Goal: Task Accomplishment & Management: Manage account settings

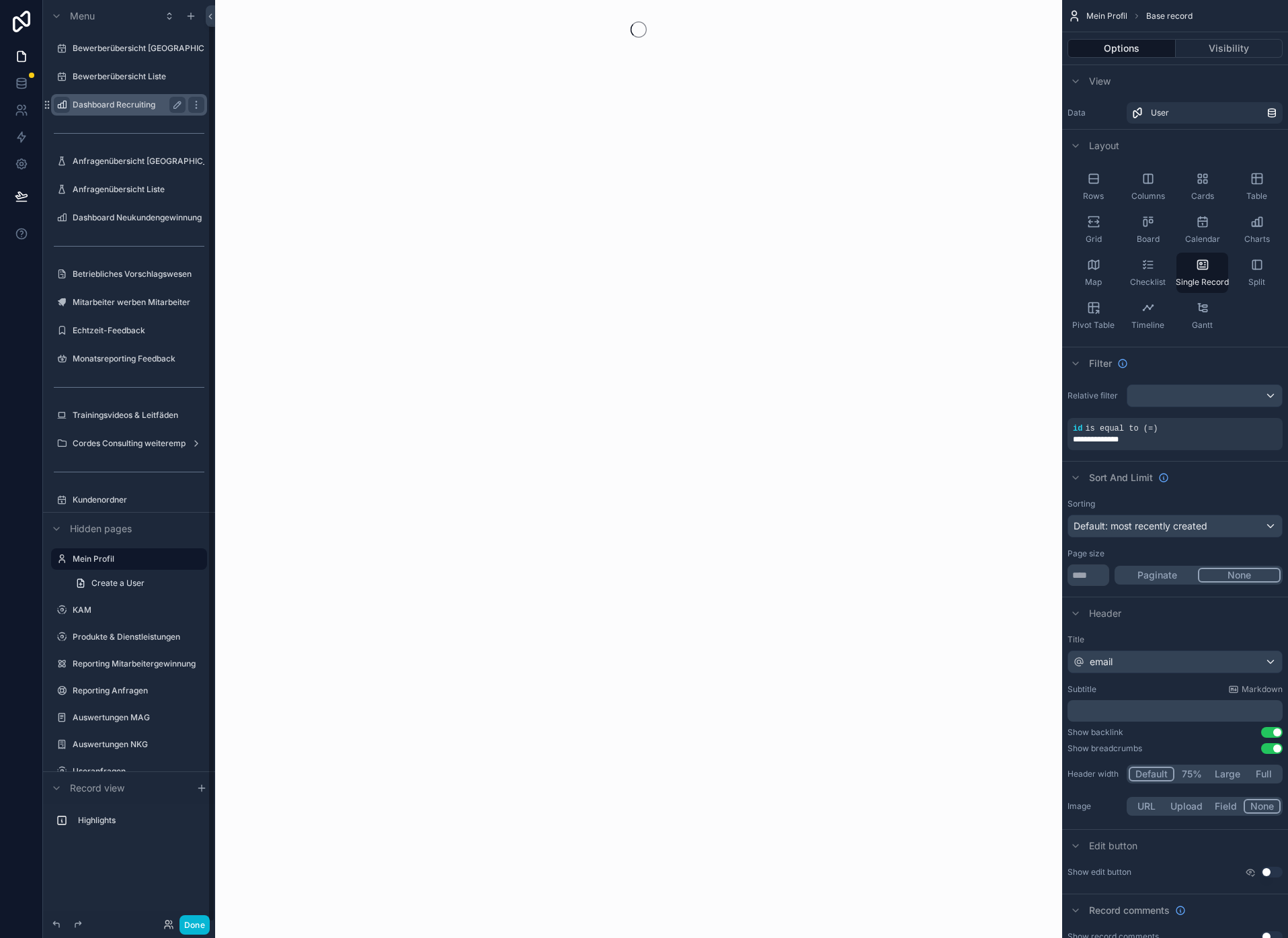
scroll to position [23, 0]
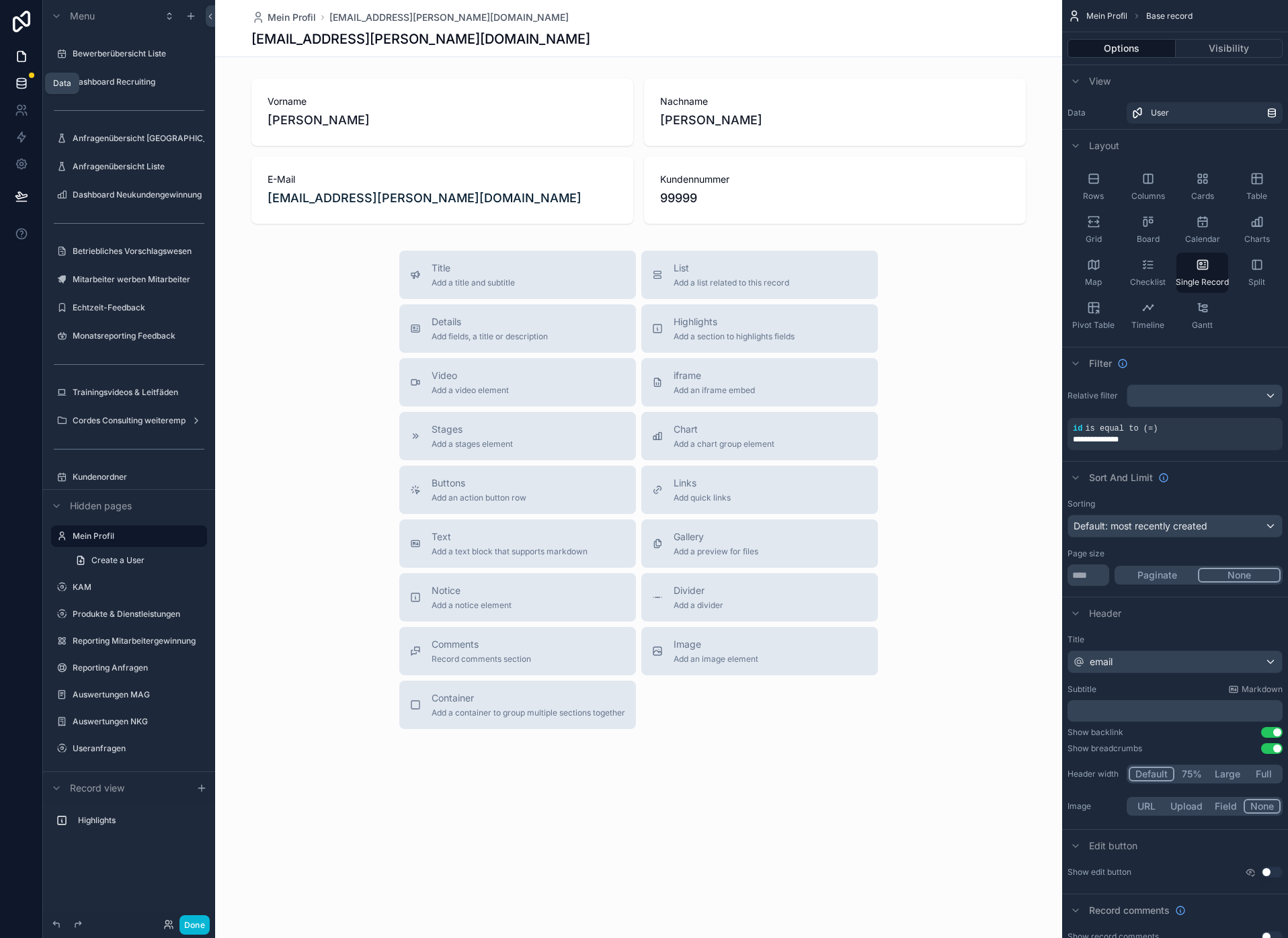
click at [18, 79] on icon at bounding box center [21, 80] width 9 height 4
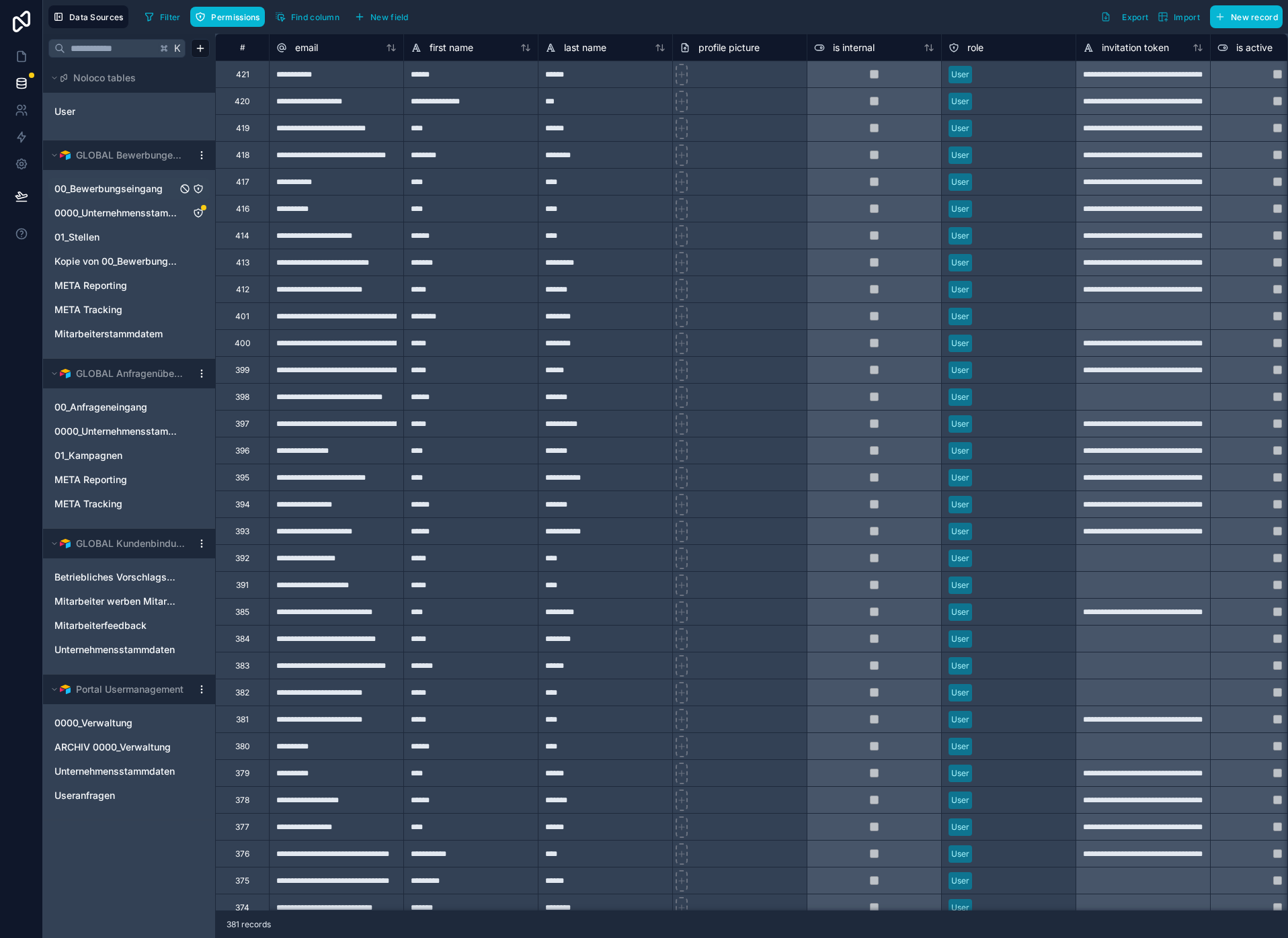
click at [123, 190] on span "00_Bewerbungseingang" at bounding box center [109, 188] width 108 height 13
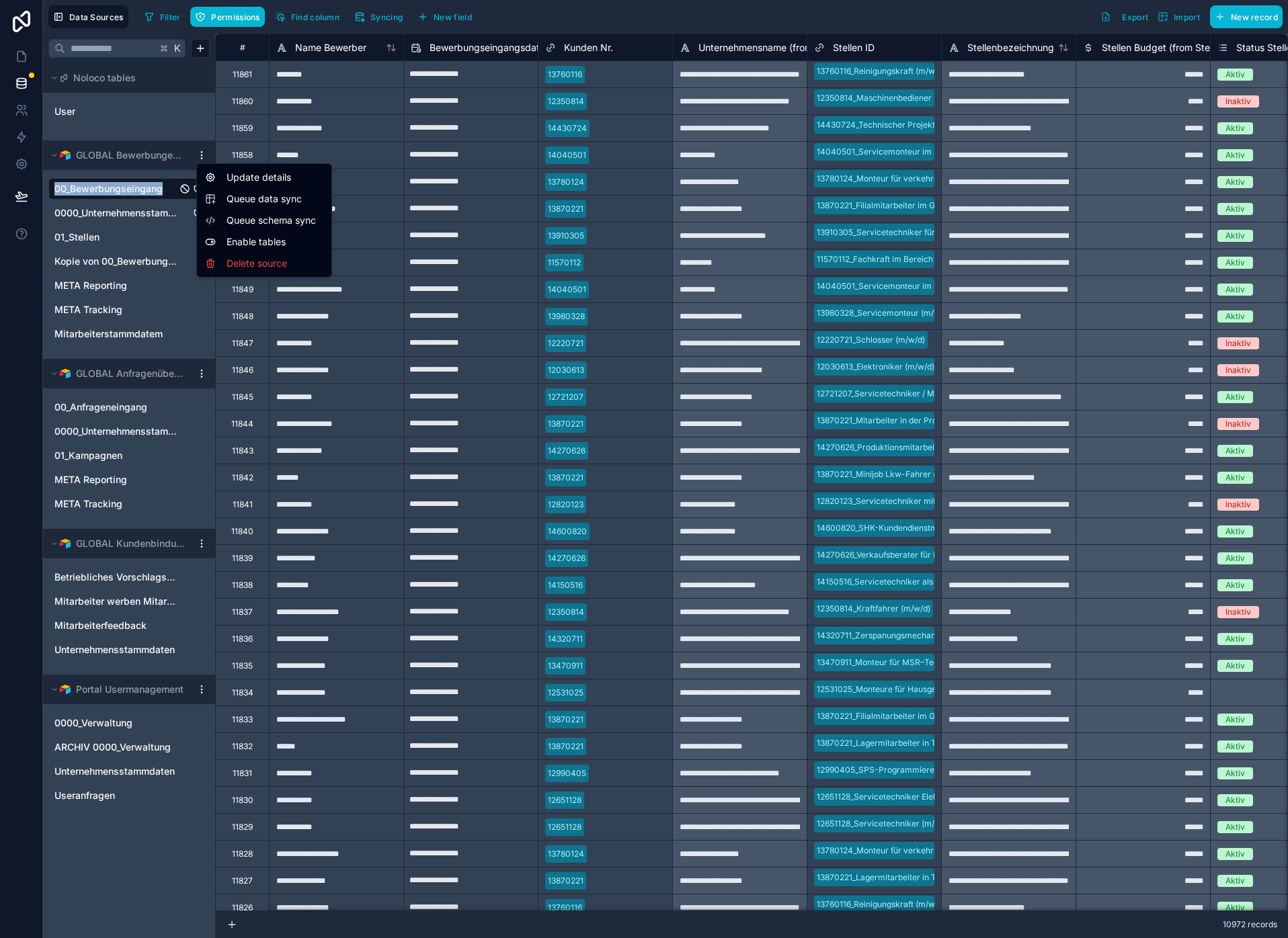
click at [198, 153] on html "**********" at bounding box center [644, 469] width 1288 height 938
click at [124, 170] on html "**********" at bounding box center [644, 469] width 1288 height 938
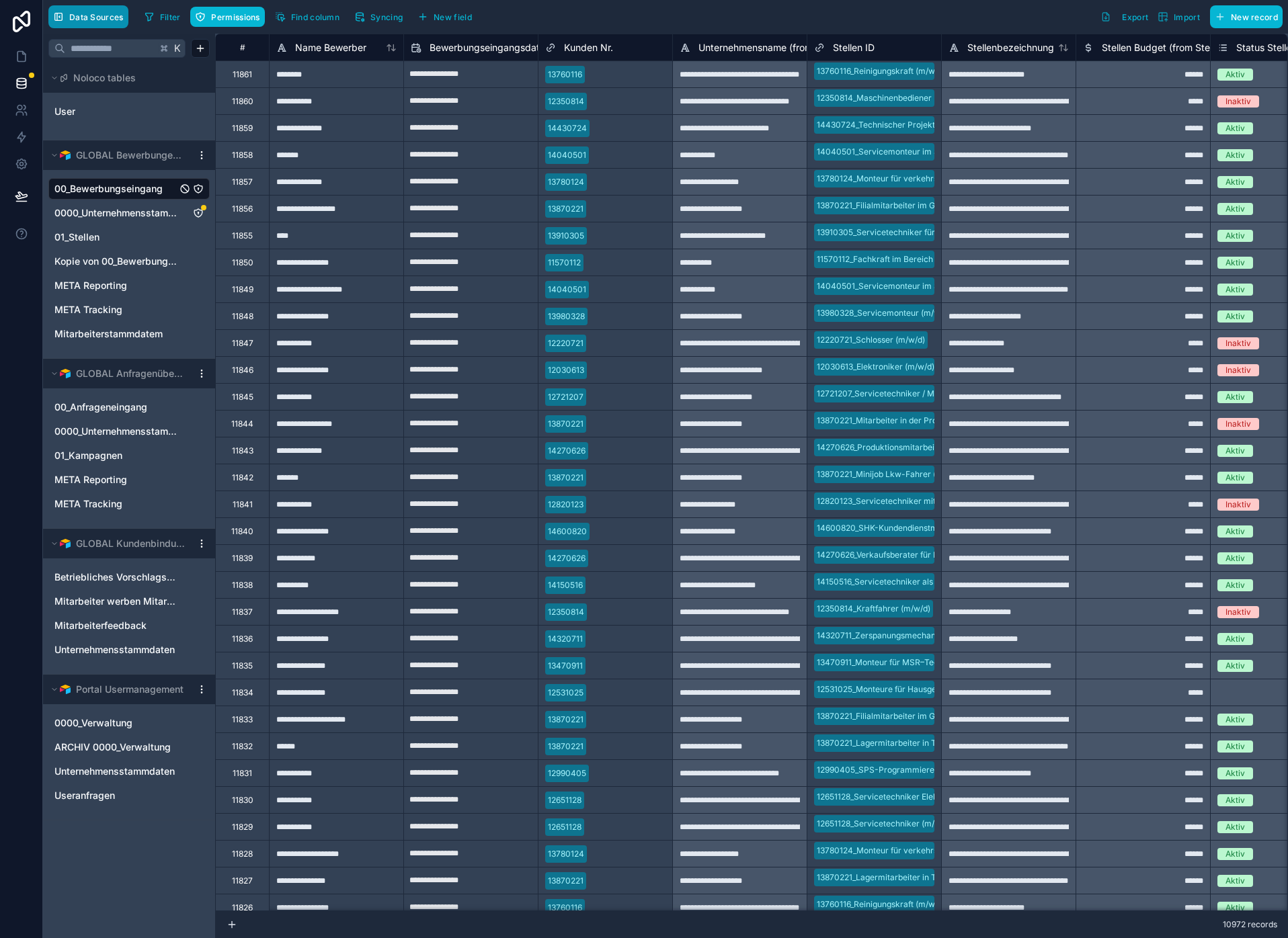
click at [84, 21] on span "Data Sources" at bounding box center [96, 17] width 55 height 10
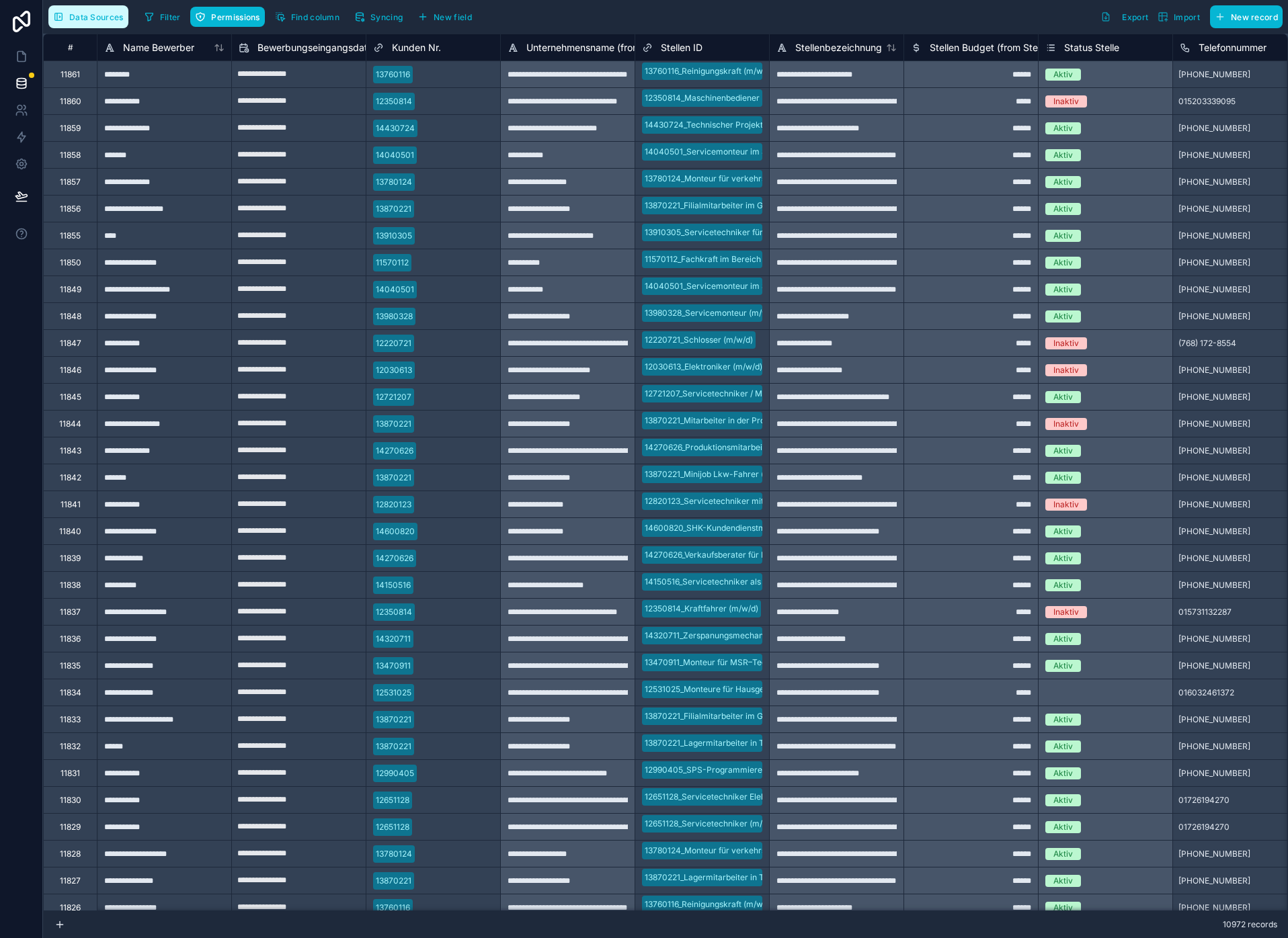
click at [84, 21] on span "Data Sources" at bounding box center [96, 17] width 55 height 10
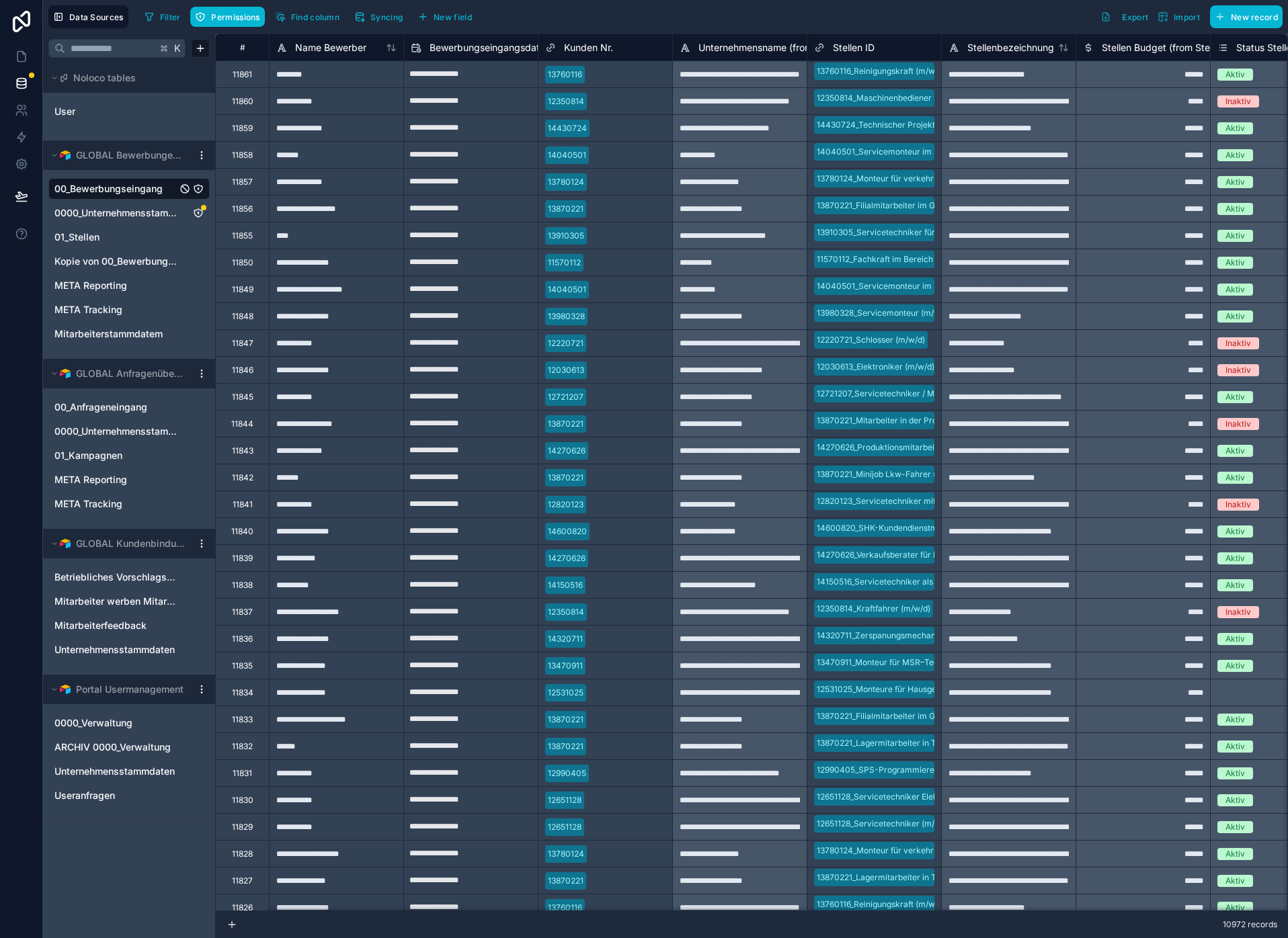
click at [132, 190] on span "00_Bewerbungseingang" at bounding box center [109, 188] width 108 height 13
click at [246, 18] on span "Permissions" at bounding box center [235, 17] width 48 height 10
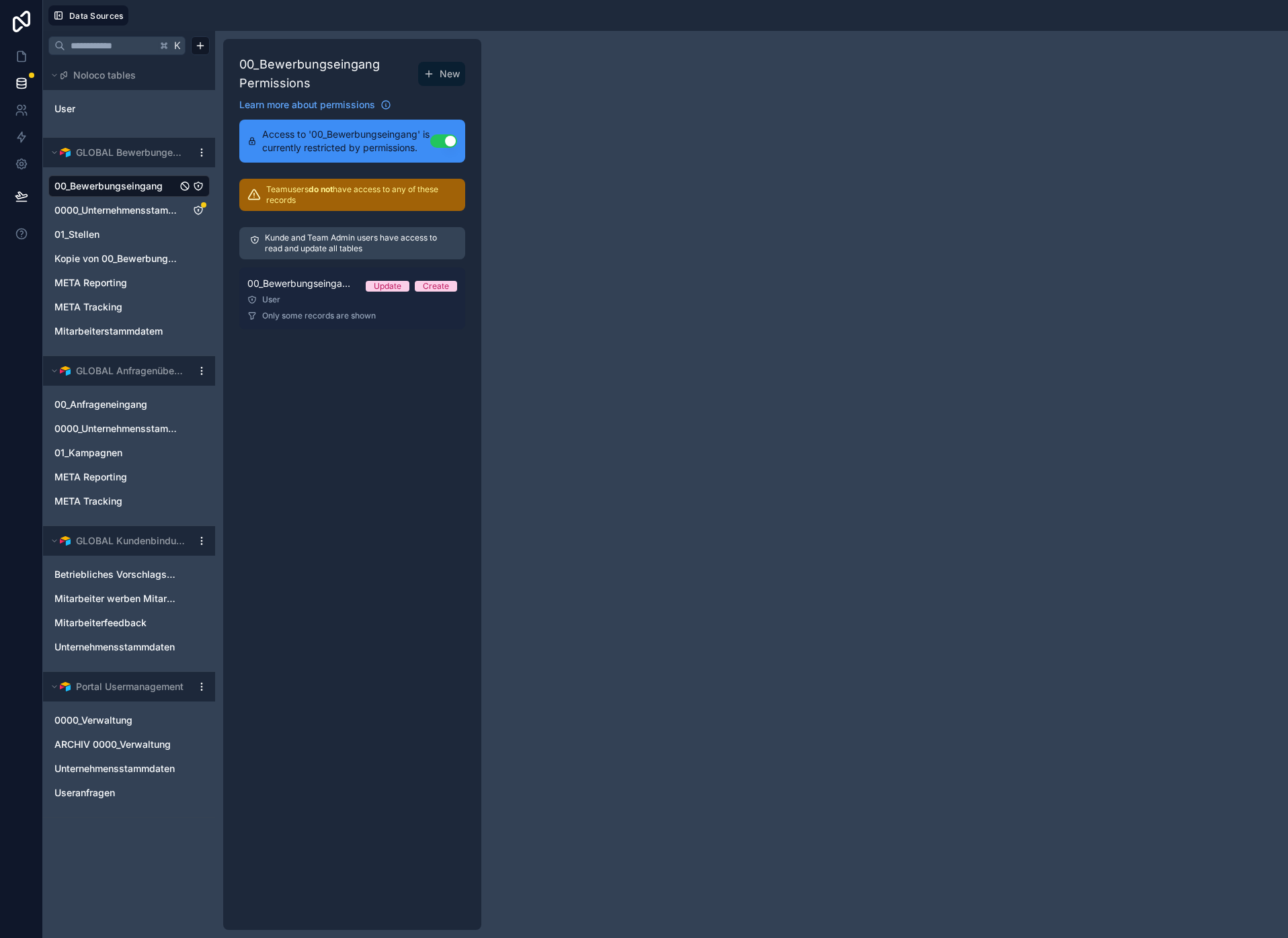
click at [308, 293] on link "00_Bewerbungseingang Permission 1 Update Create User Only some records are shown" at bounding box center [352, 298] width 226 height 62
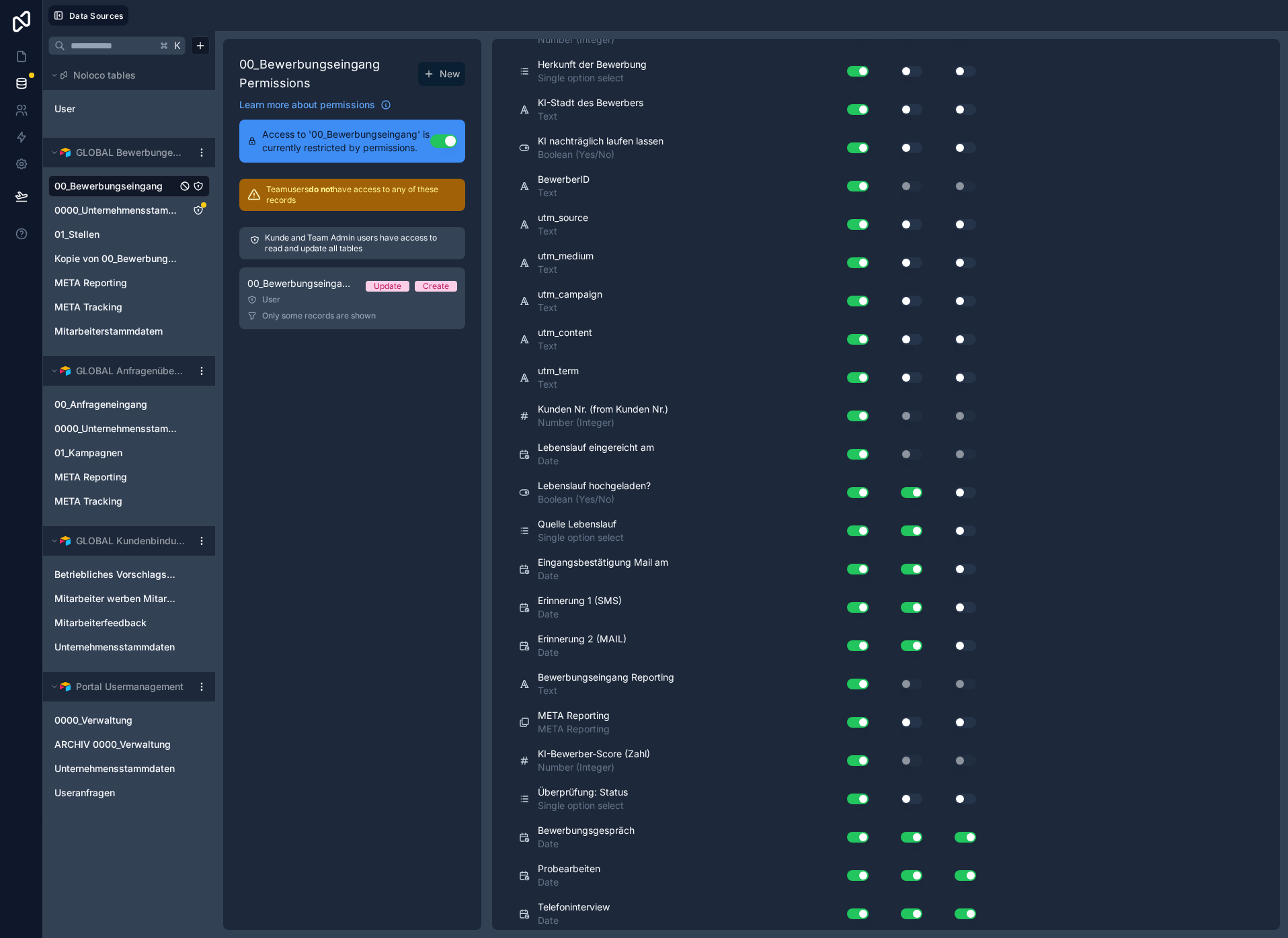
scroll to position [1994, 0]
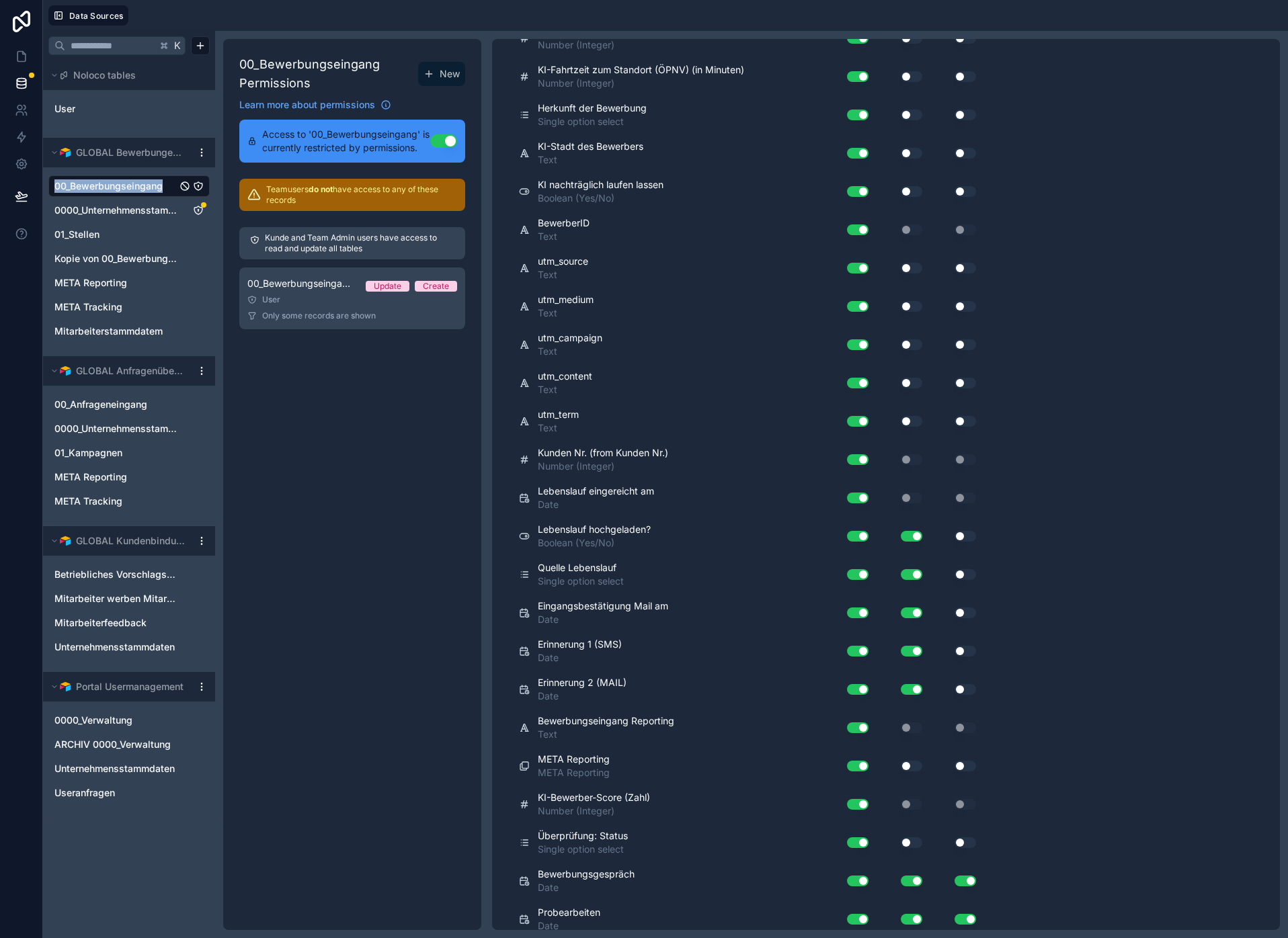
click at [201, 156] on html "**********" at bounding box center [644, 469] width 1288 height 938
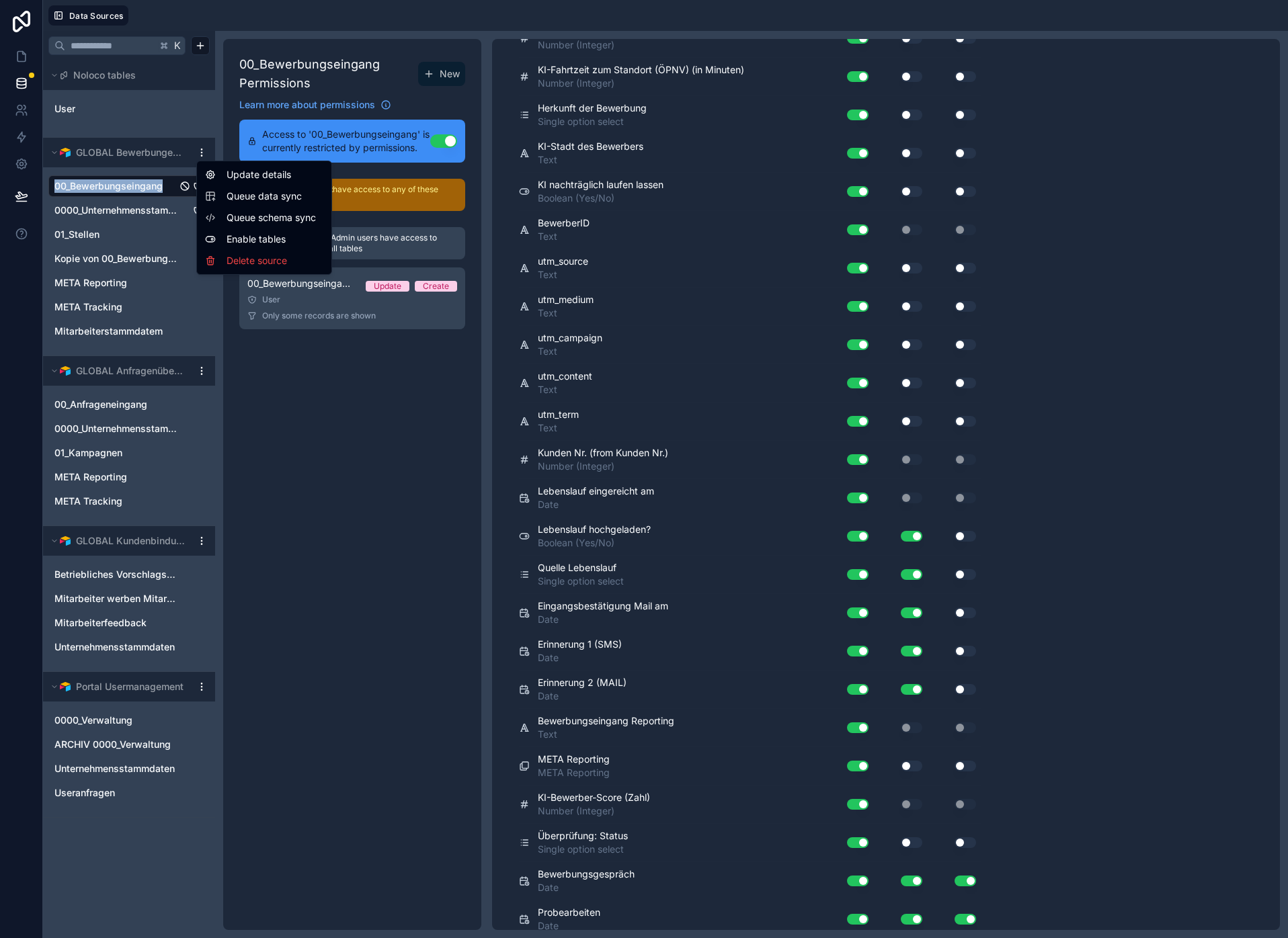
click at [325, 427] on html "**********" at bounding box center [644, 469] width 1288 height 938
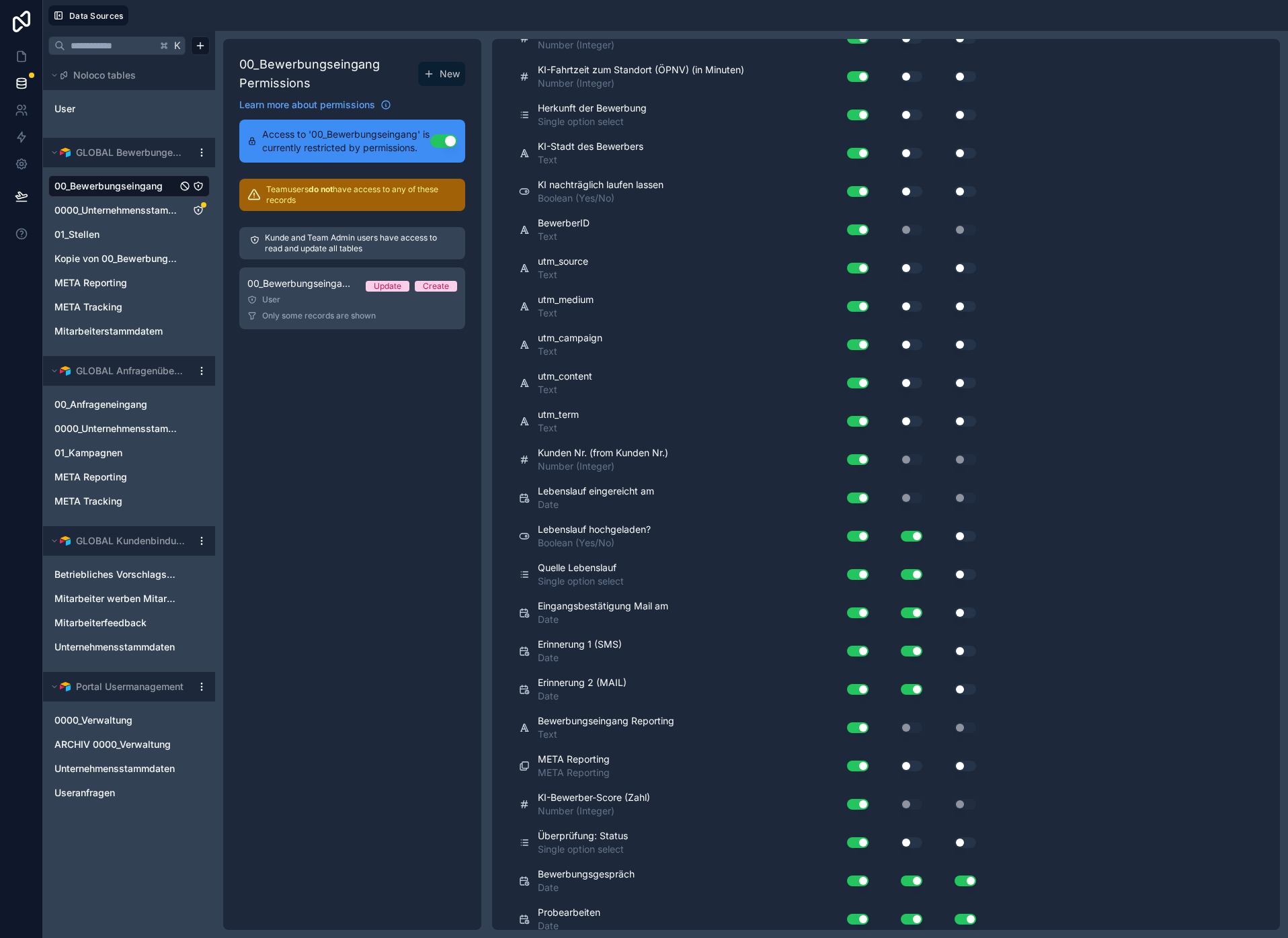
click at [200, 156] on html "**********" at bounding box center [644, 469] width 1288 height 938
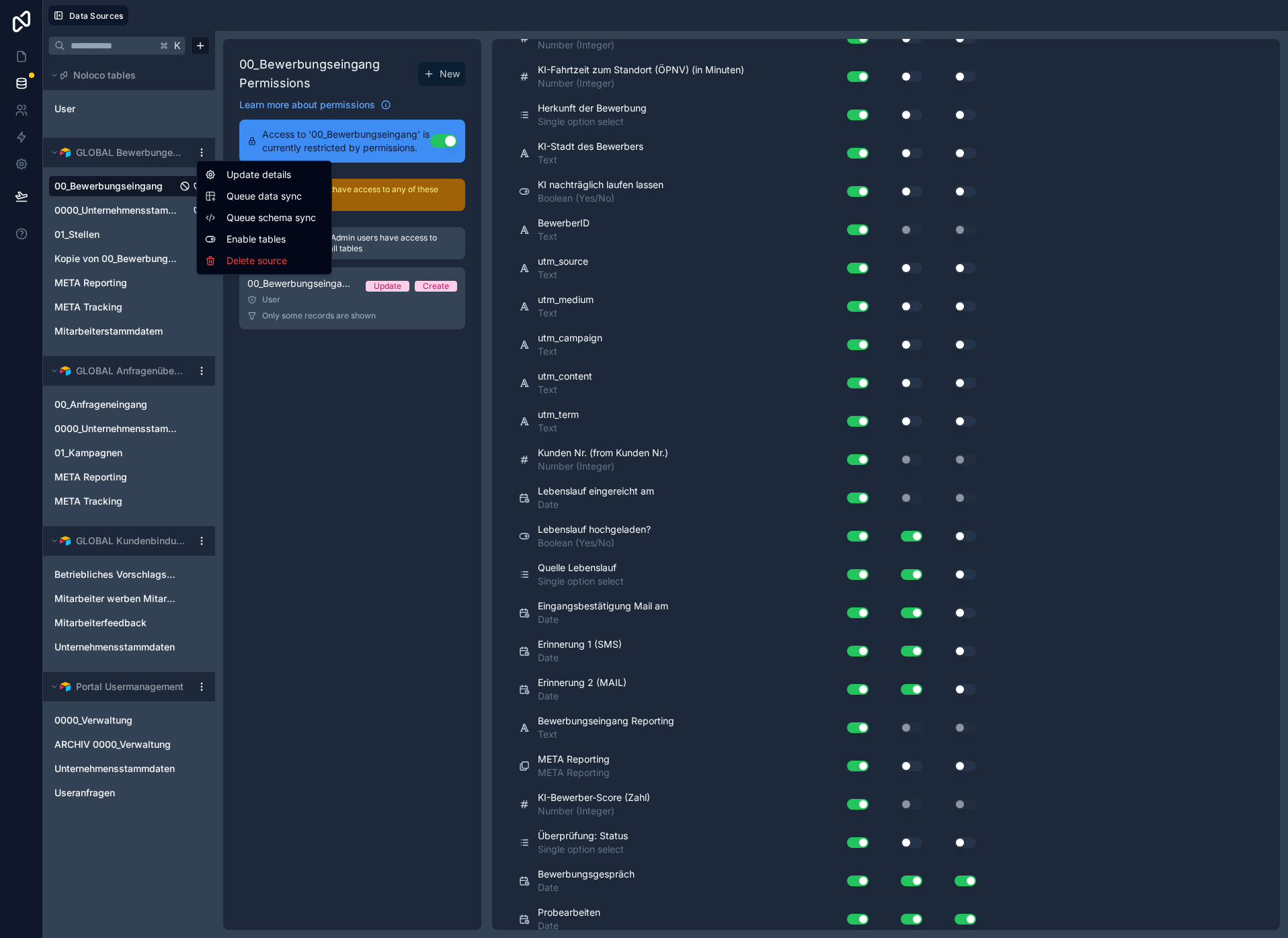
click at [259, 199] on span "Queue data sync" at bounding box center [275, 196] width 97 height 13
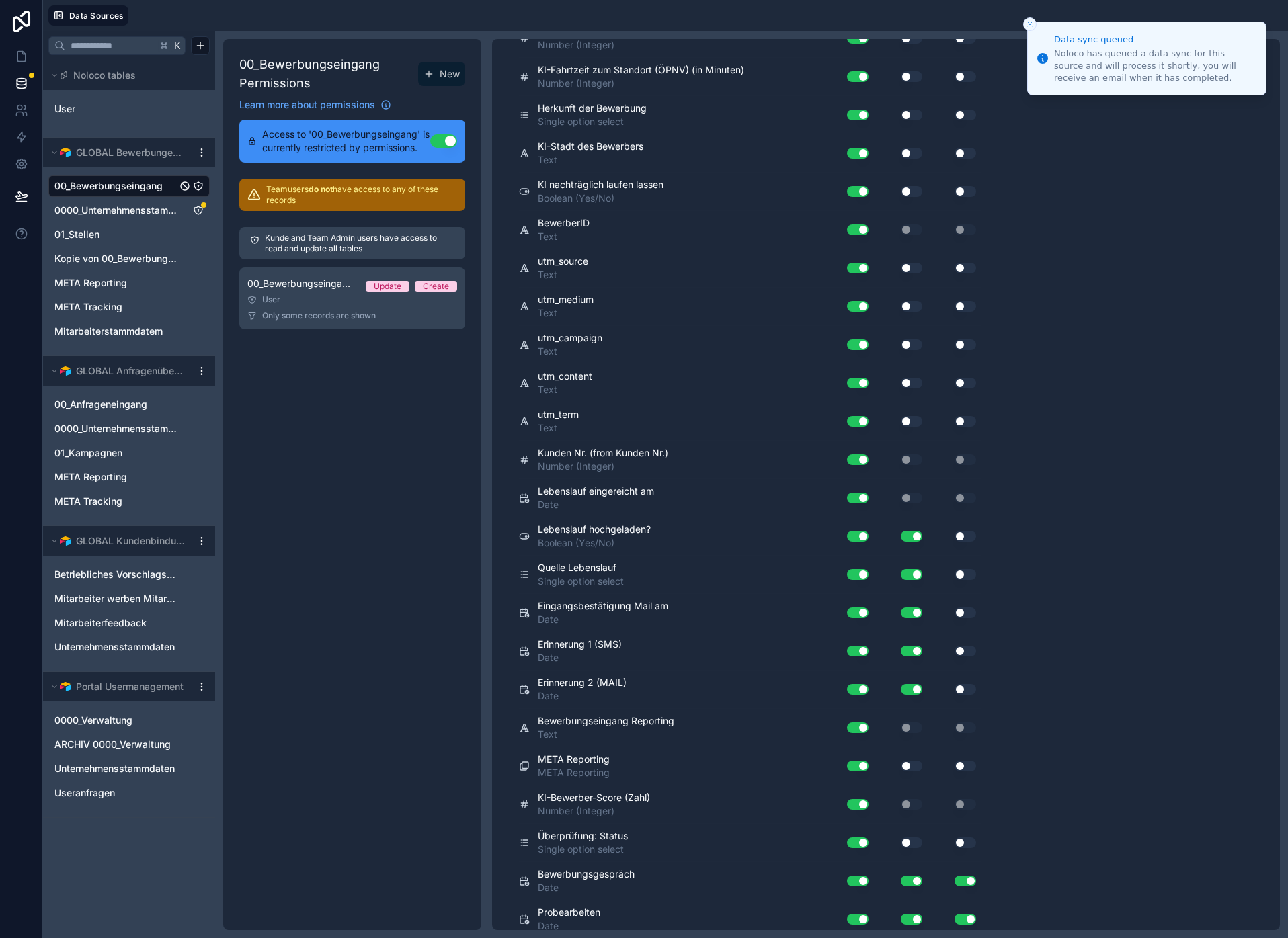
click at [330, 438] on div "00_Bewerbungseingang Permissions New Learn more about permissions Access to '00…" at bounding box center [352, 484] width 258 height 891
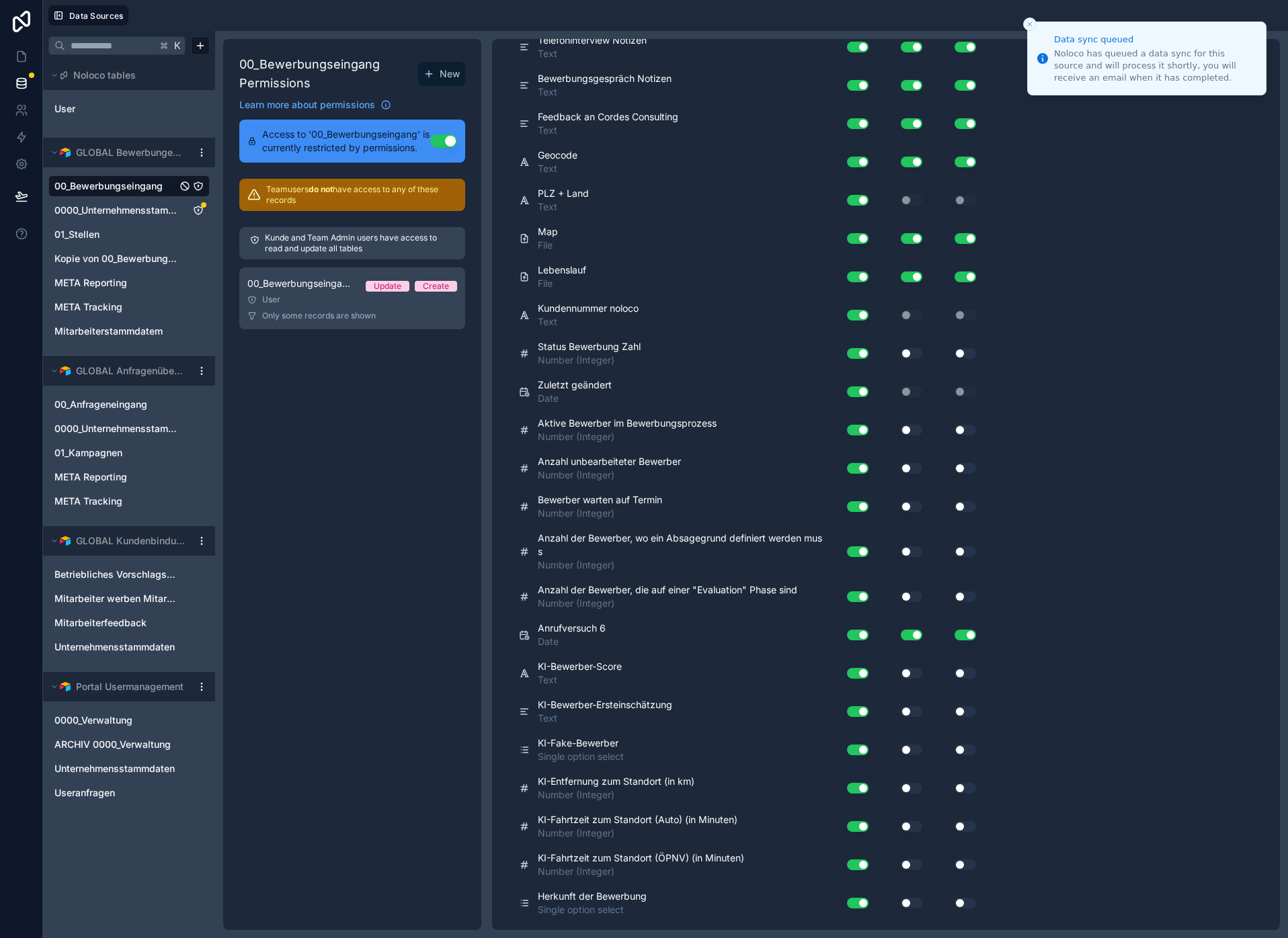
scroll to position [0, 0]
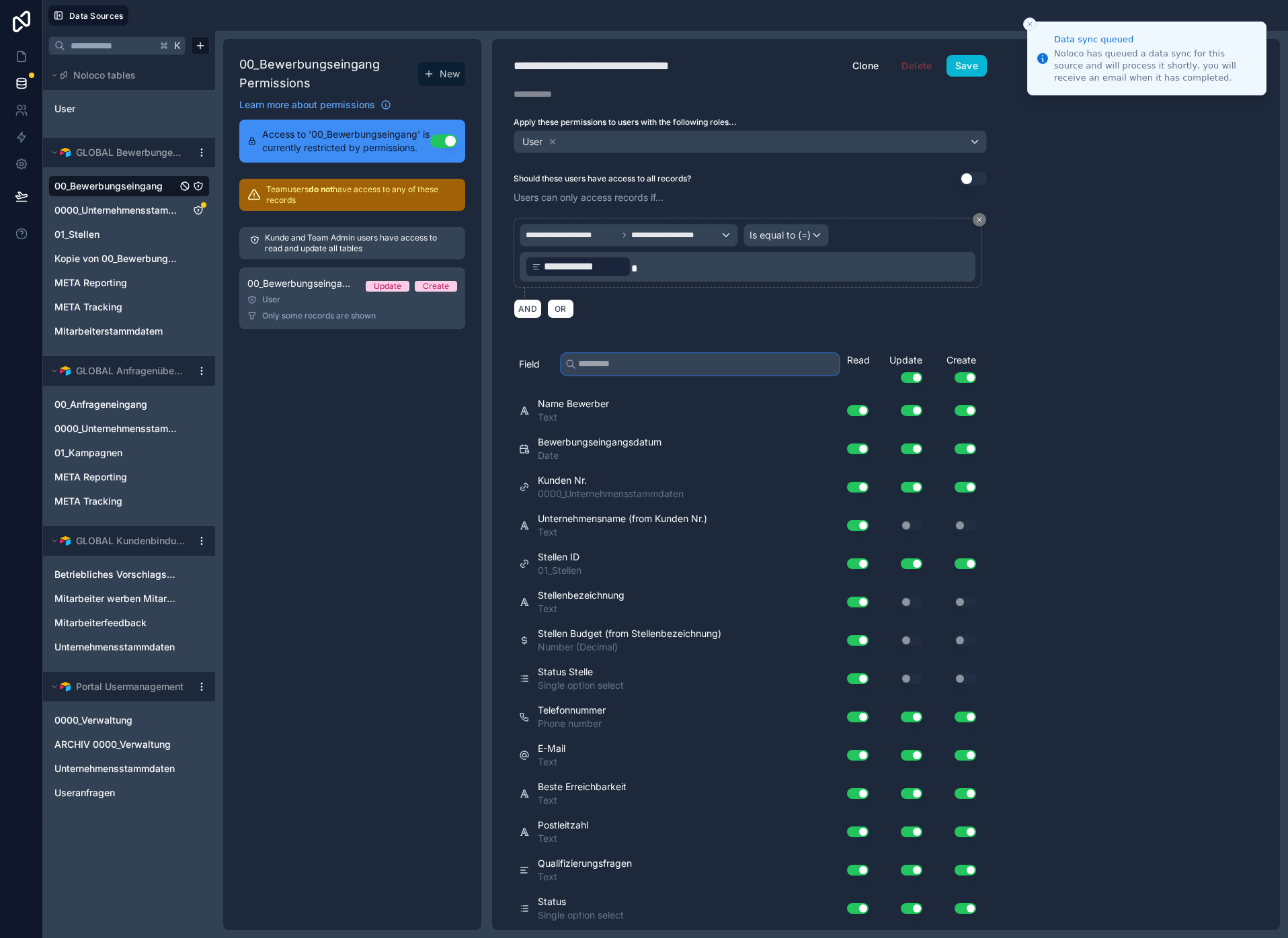
click at [665, 364] on input "text" at bounding box center [700, 364] width 278 height 21
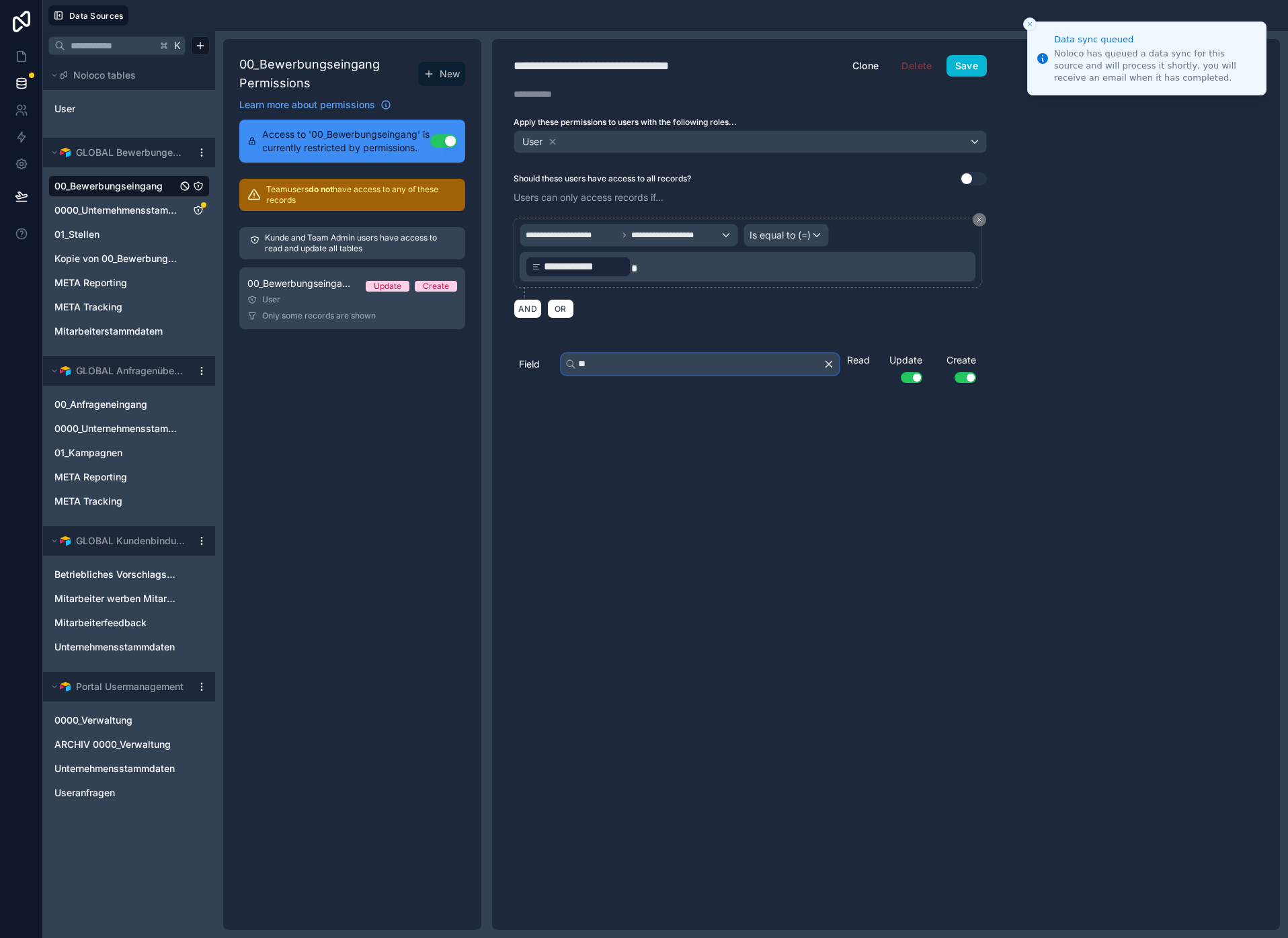
type input "*"
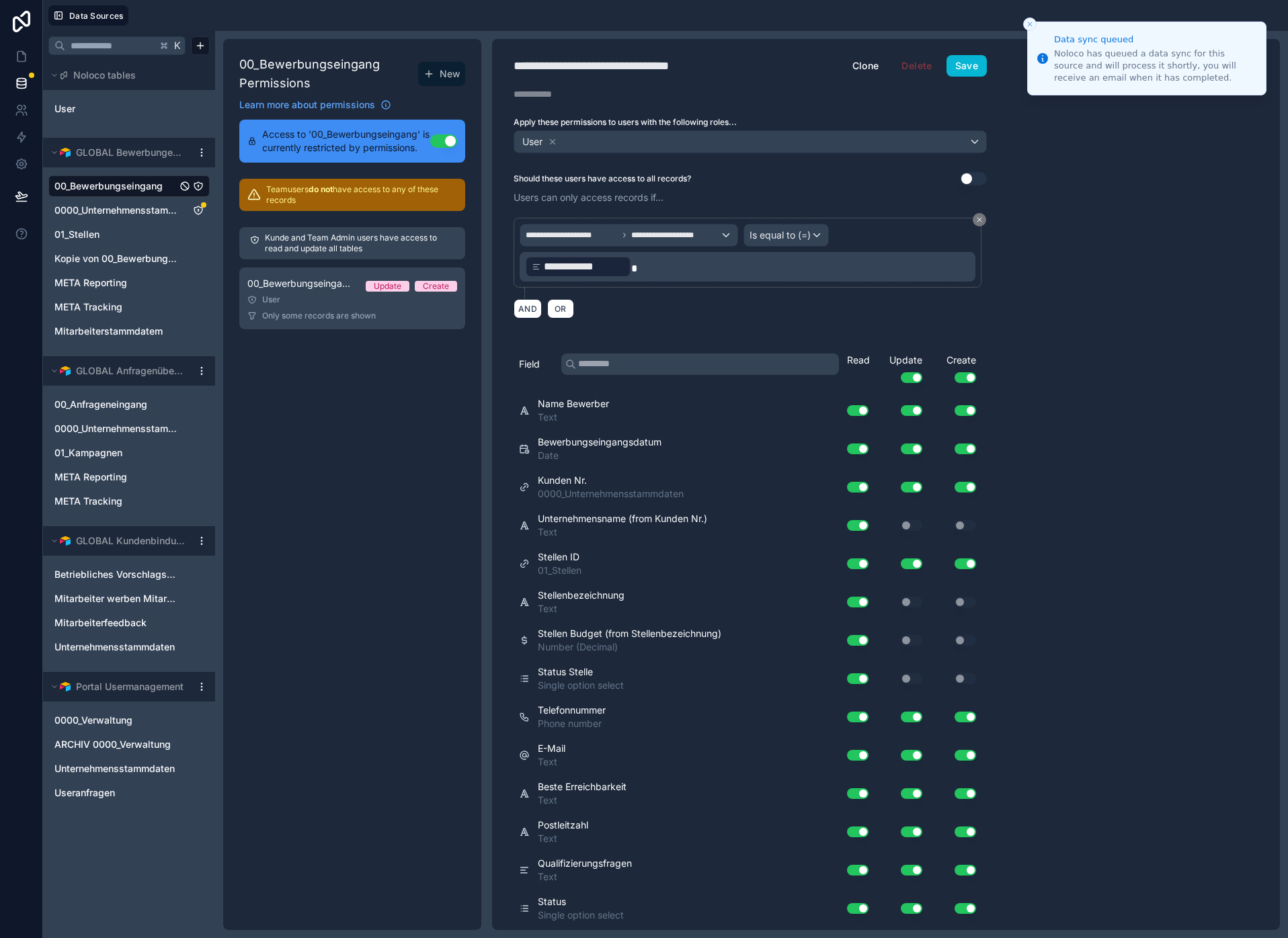
click at [118, 187] on span "00_Bewerbungseingang" at bounding box center [109, 186] width 108 height 13
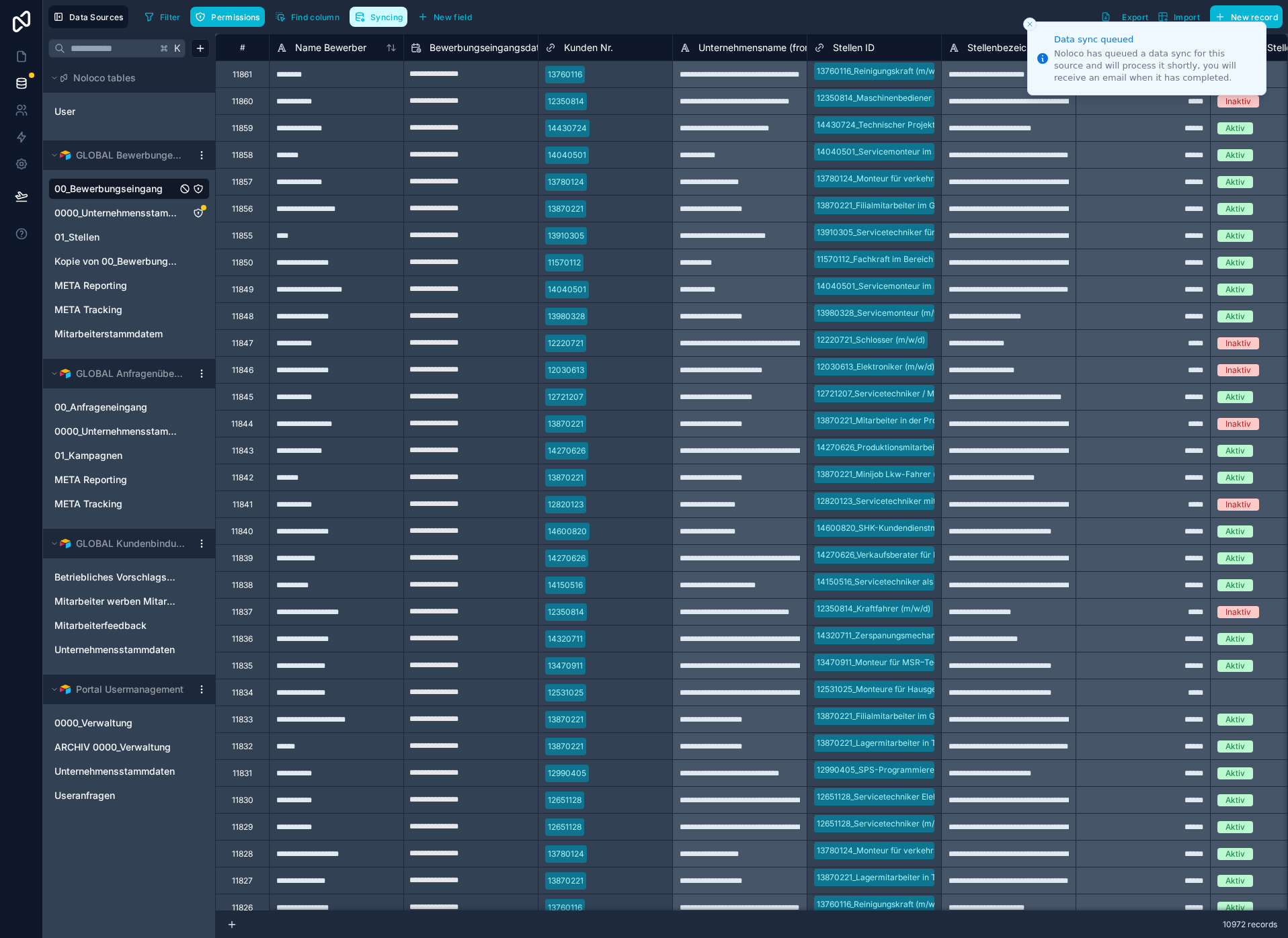
click at [384, 16] on span "Syncing" at bounding box center [386, 17] width 32 height 10
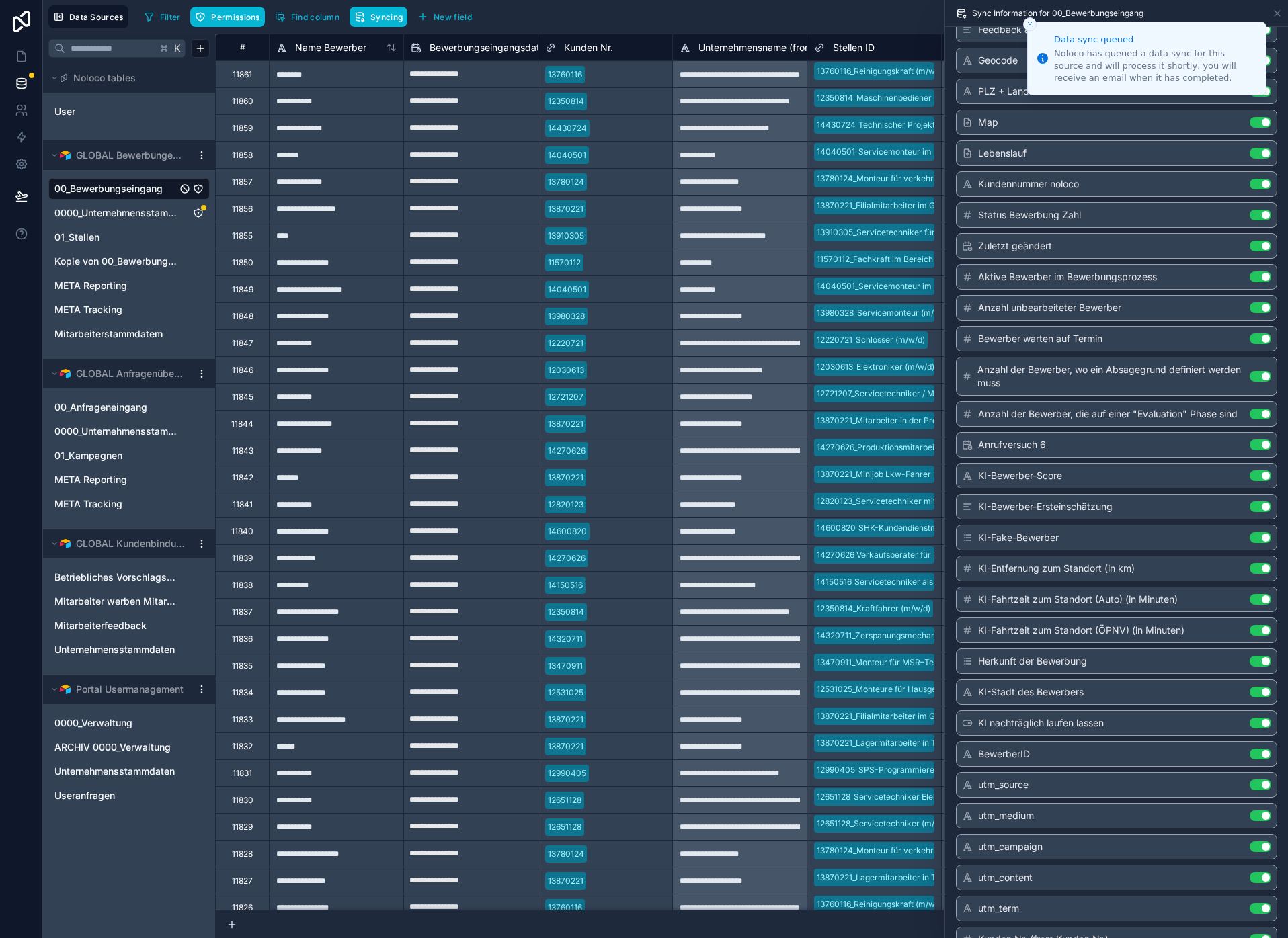
scroll to position [1361, 0]
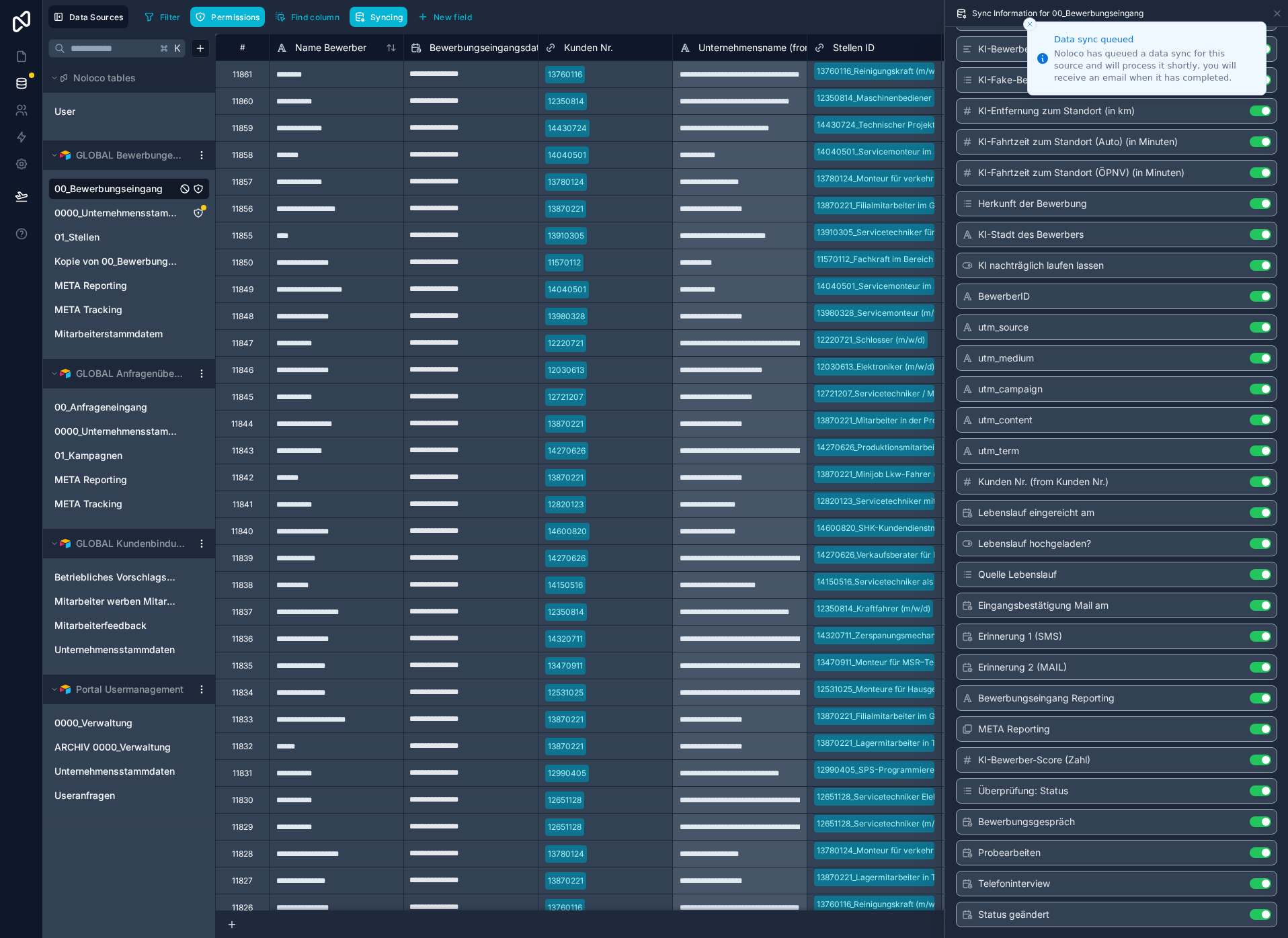
click at [1029, 21] on icon "Close toast" at bounding box center [1029, 23] width 8 height 8
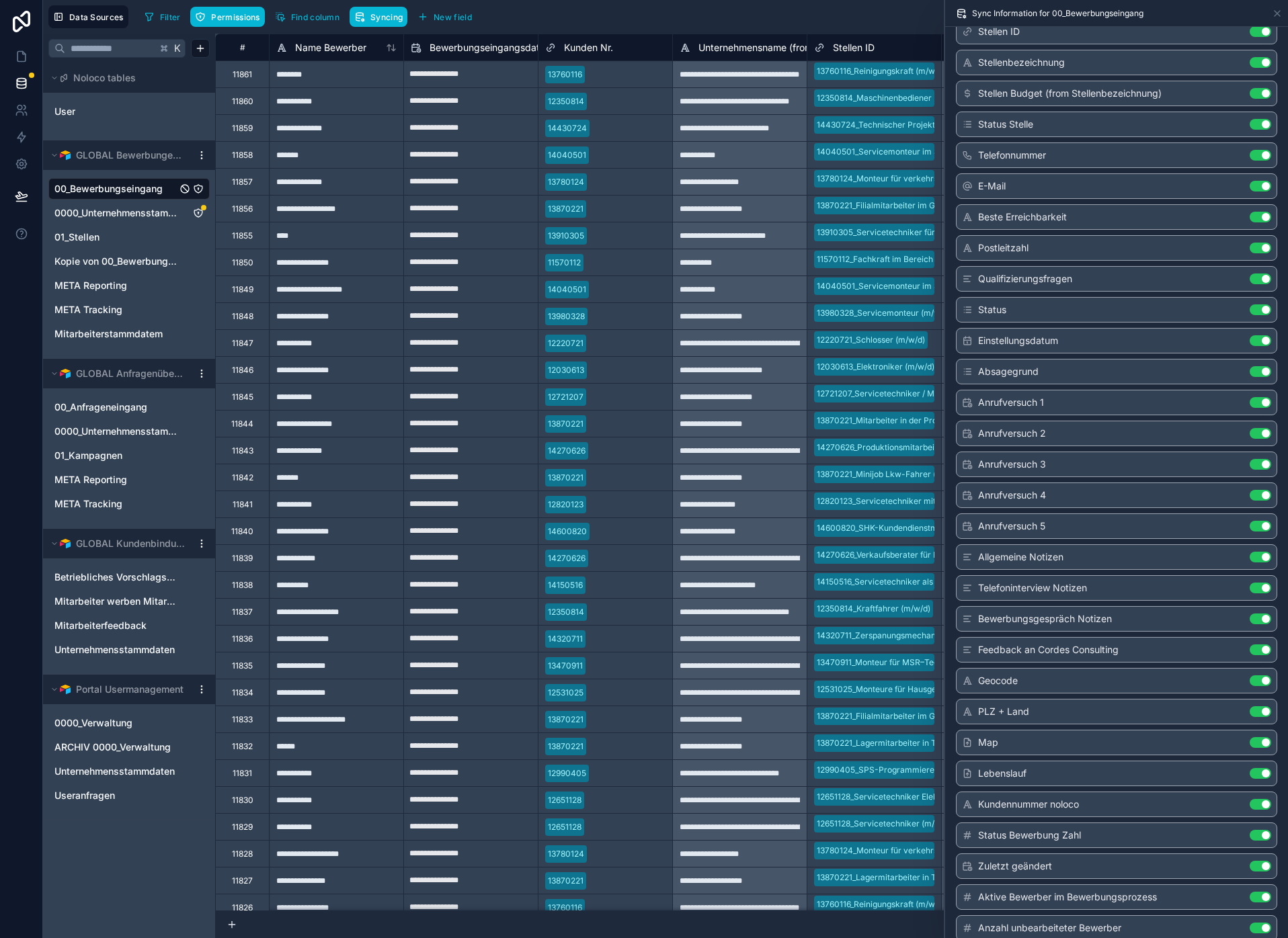
scroll to position [0, 0]
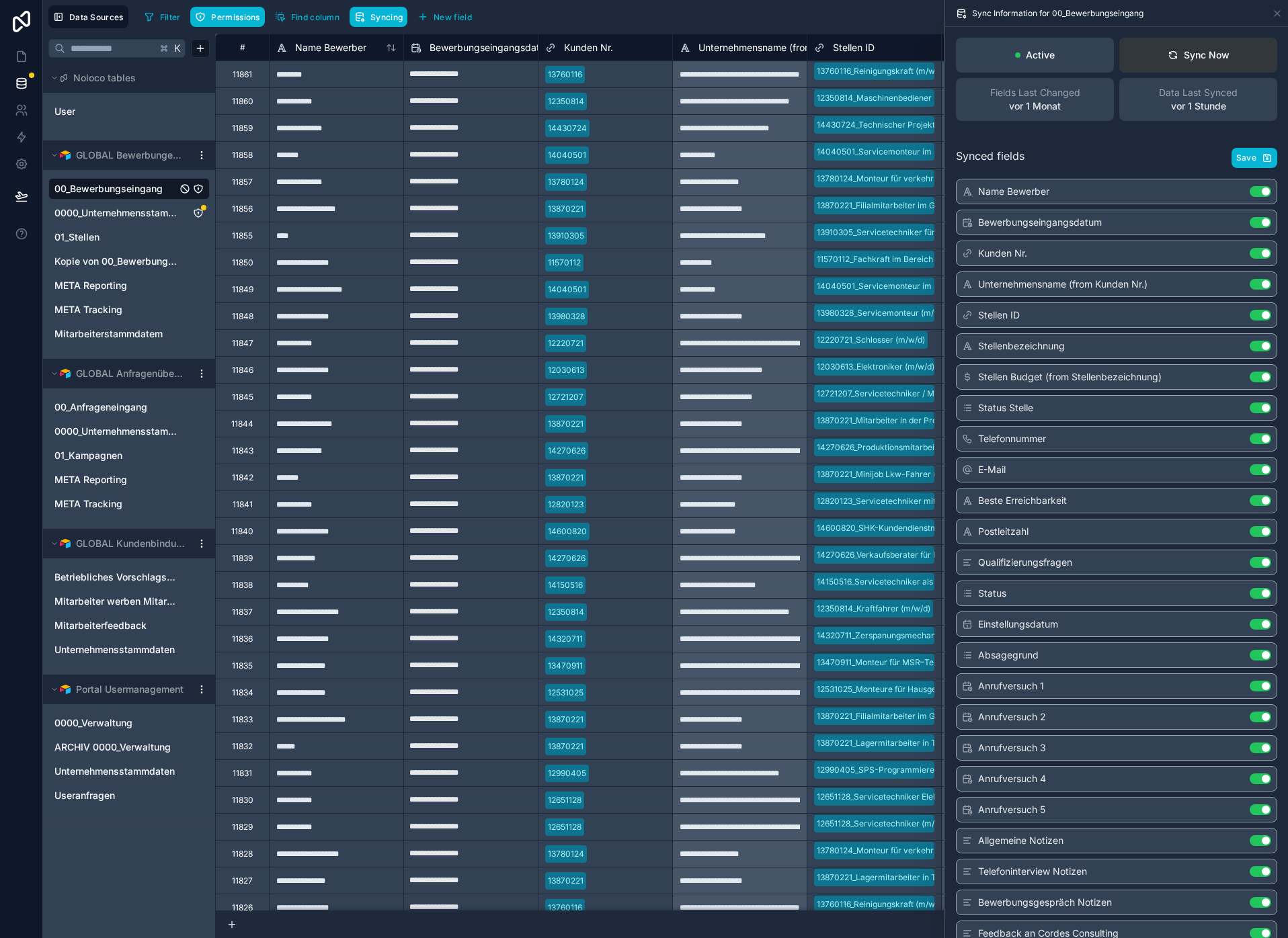
click at [1181, 48] on div "Sync Now" at bounding box center [1198, 55] width 62 height 13
click at [1095, 150] on div "Synced fields Save" at bounding box center [1116, 158] width 321 height 20
click at [248, 22] on button "Permissions" at bounding box center [227, 16] width 74 height 20
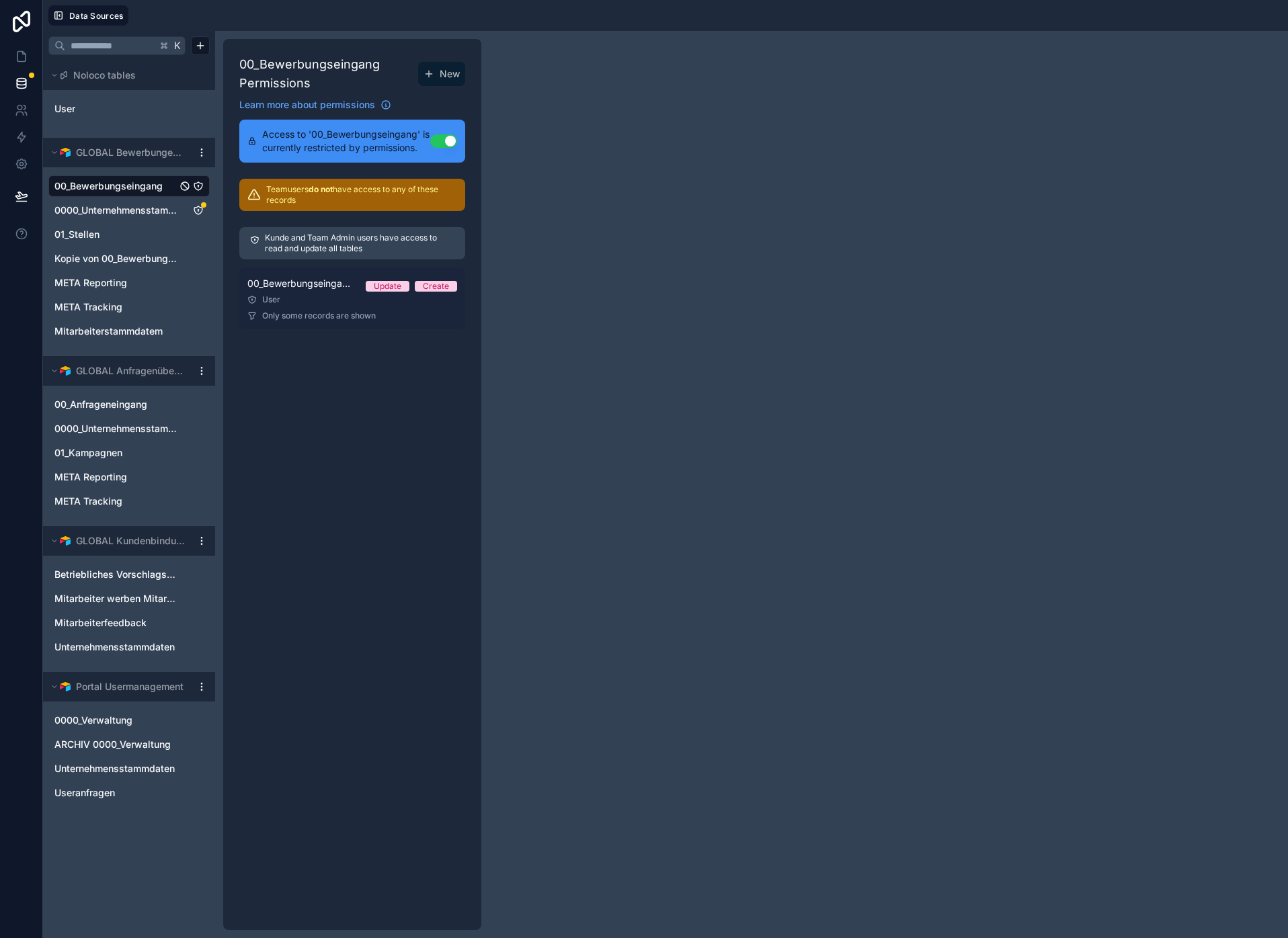
click at [335, 313] on span "Only some records are shown" at bounding box center [319, 315] width 114 height 11
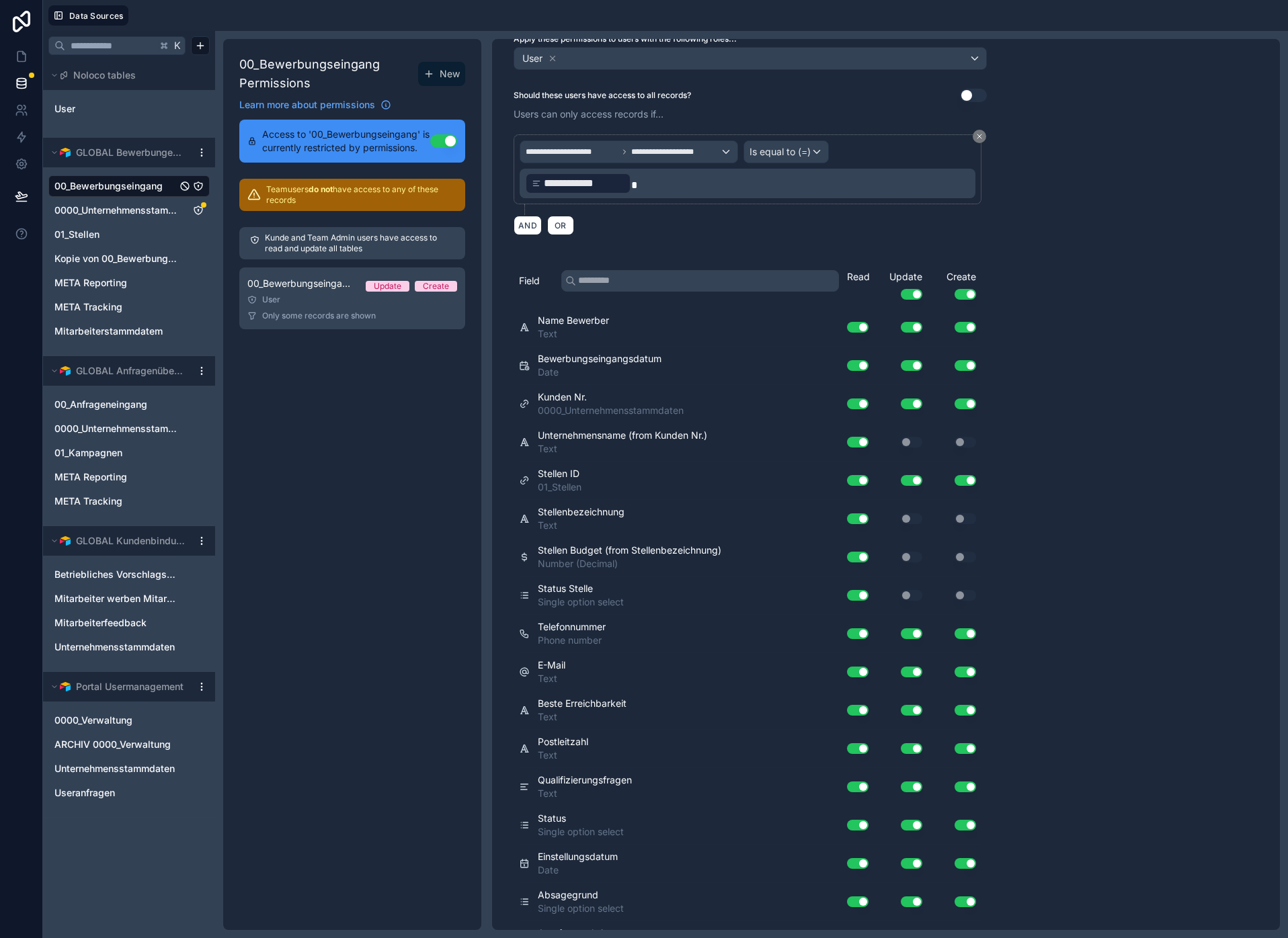
scroll to position [27, 0]
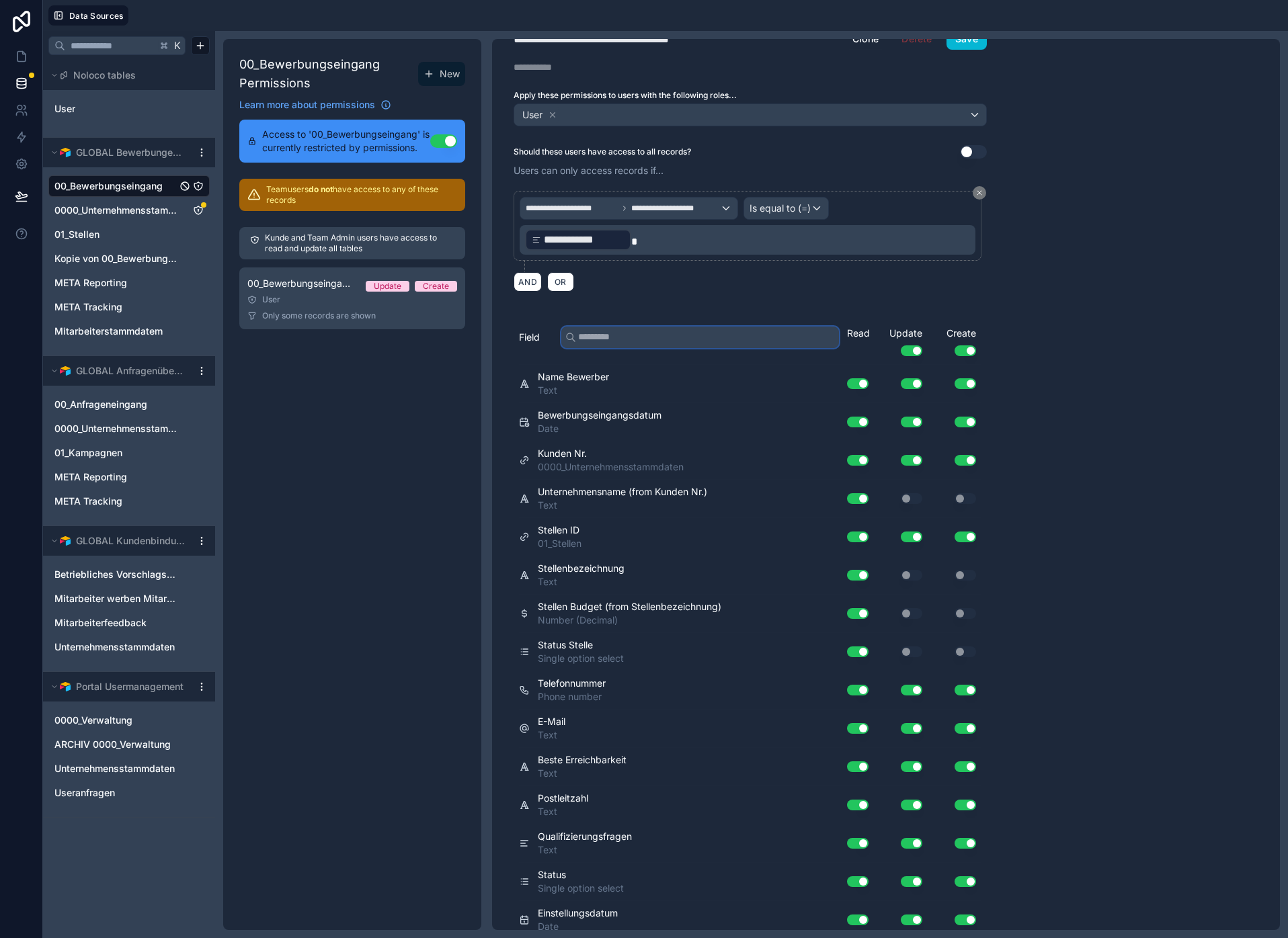
click at [659, 332] on input "text" at bounding box center [700, 337] width 278 height 21
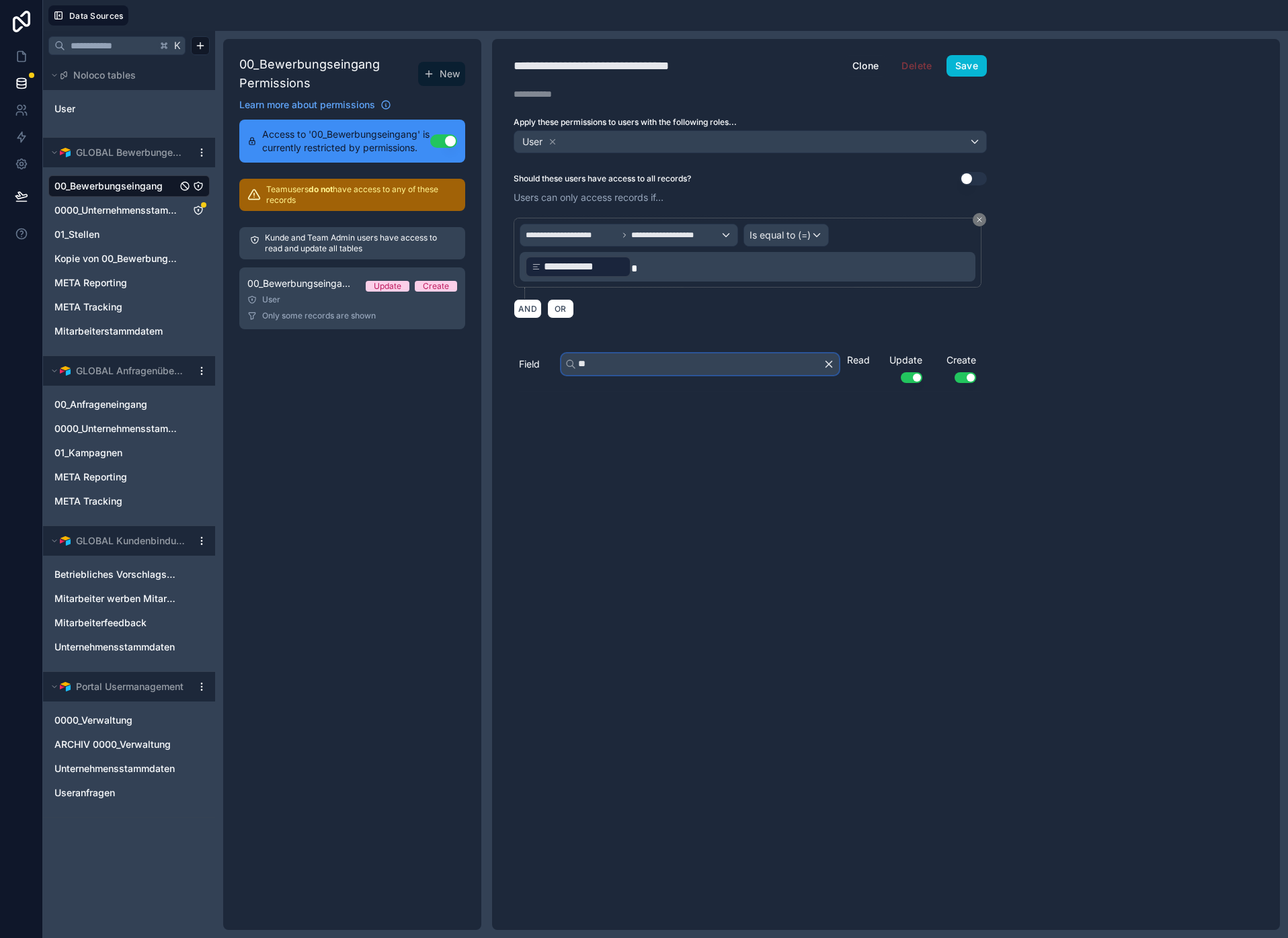
type input "*"
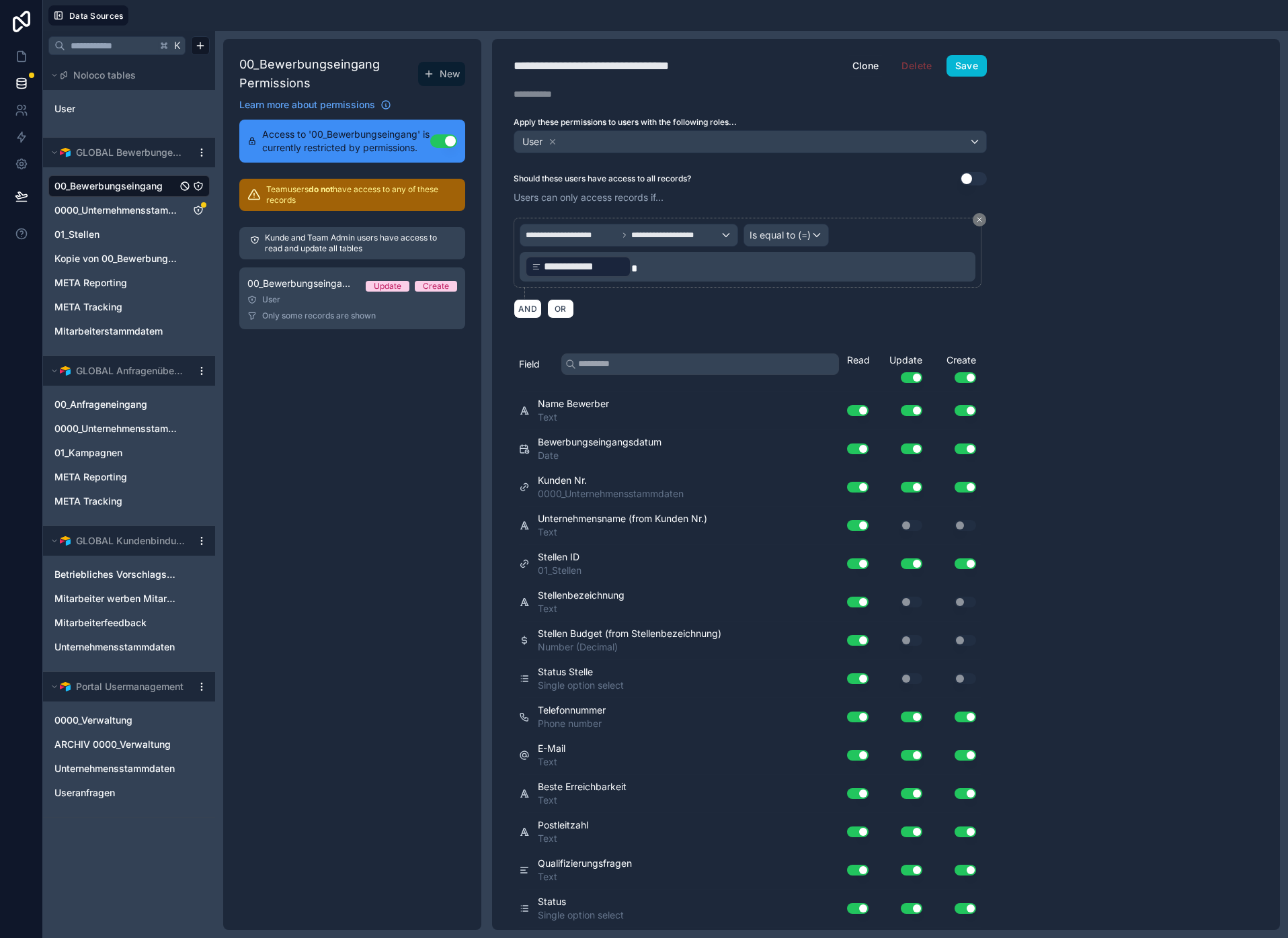
click at [423, 398] on div "00_Bewerbungseingang Permissions New Learn more about permissions Access to '00…" at bounding box center [352, 484] width 258 height 891
click at [352, 313] on span "Only some records are shown" at bounding box center [319, 315] width 114 height 11
click at [117, 218] on div "0000_Unternehmensstammdaten" at bounding box center [129, 210] width 161 height 21
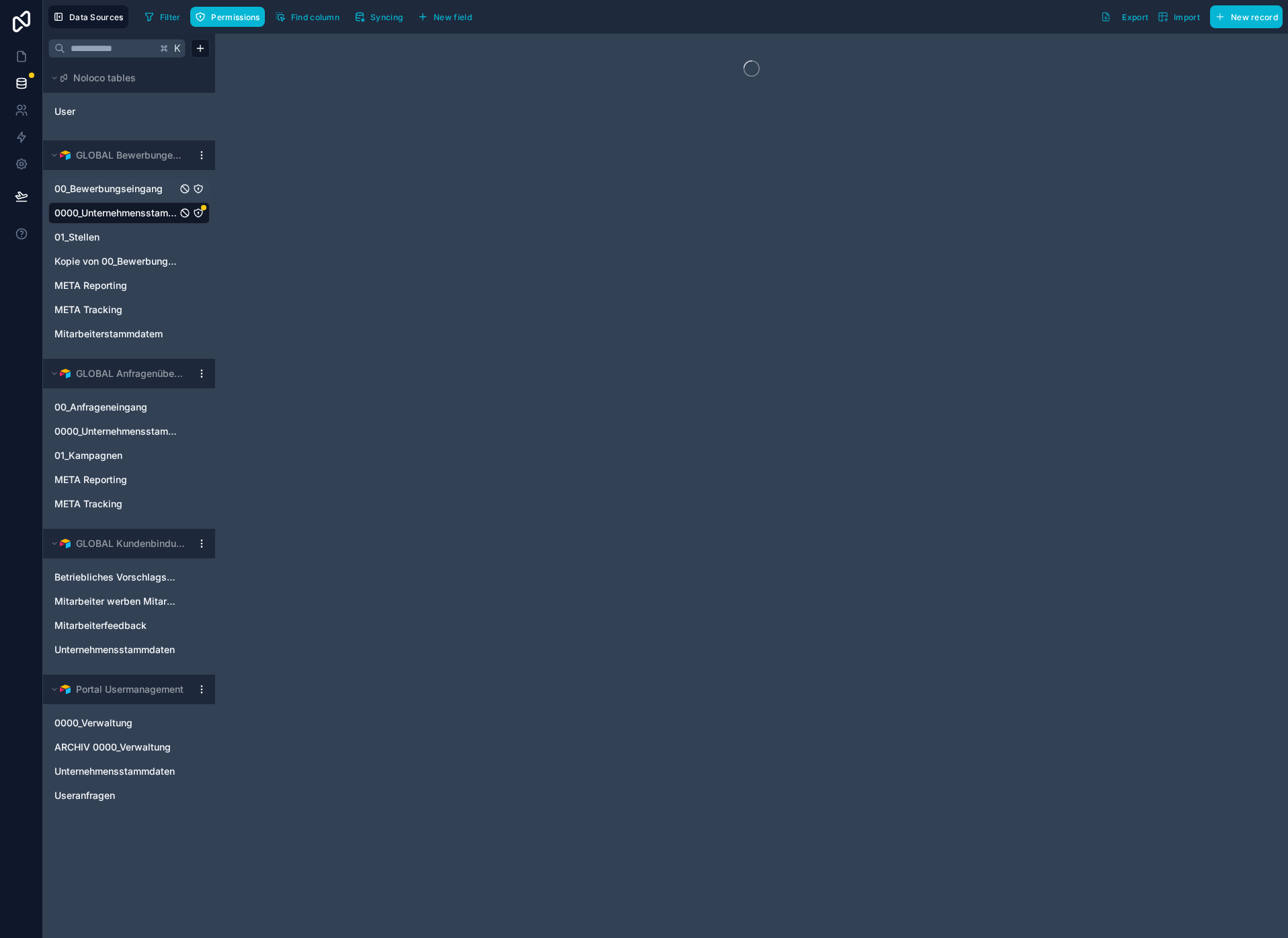
click at [115, 187] on span "00_Bewerbungseingang" at bounding box center [109, 188] width 108 height 13
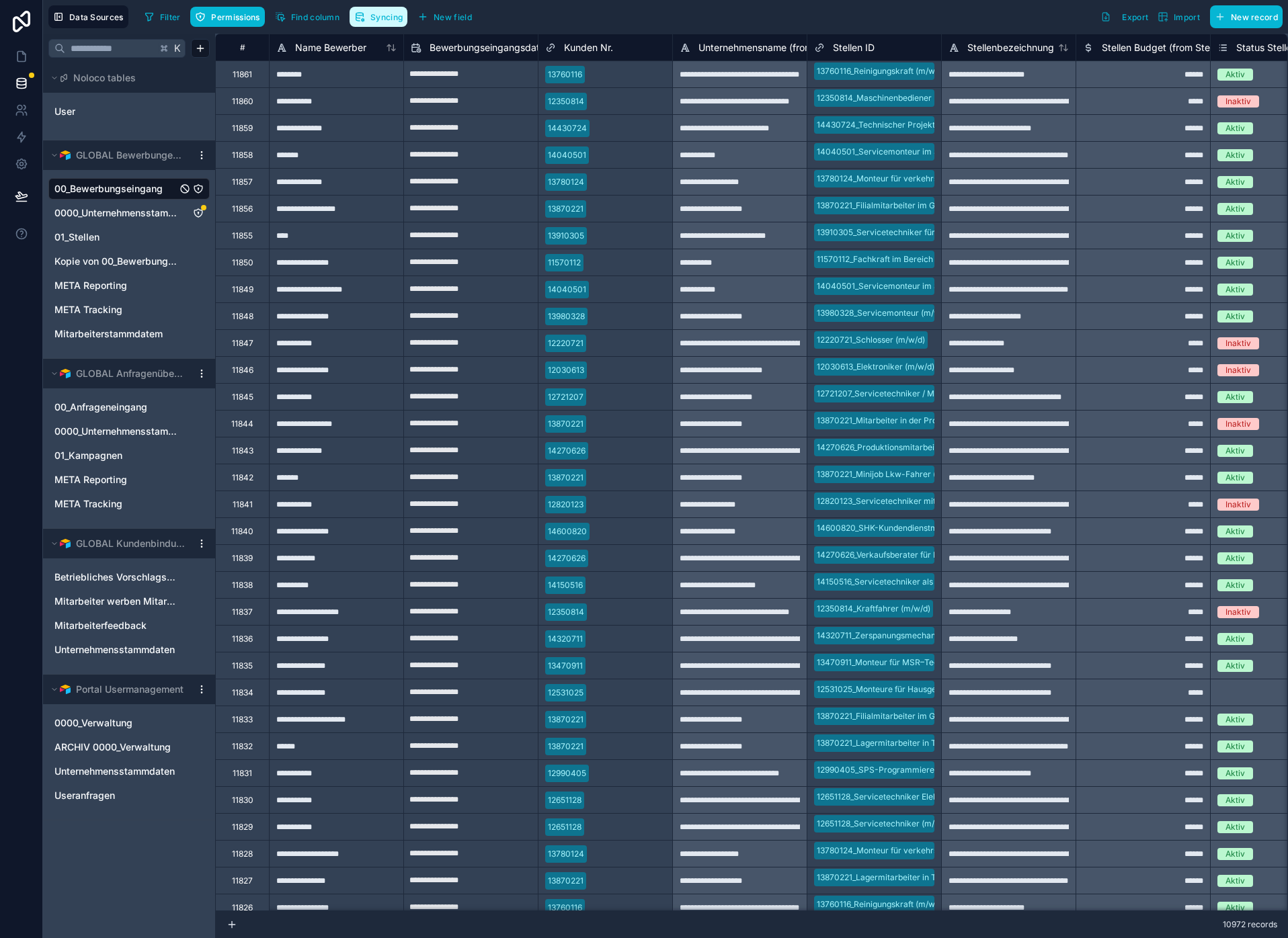
click at [371, 13] on span "Syncing" at bounding box center [386, 17] width 32 height 10
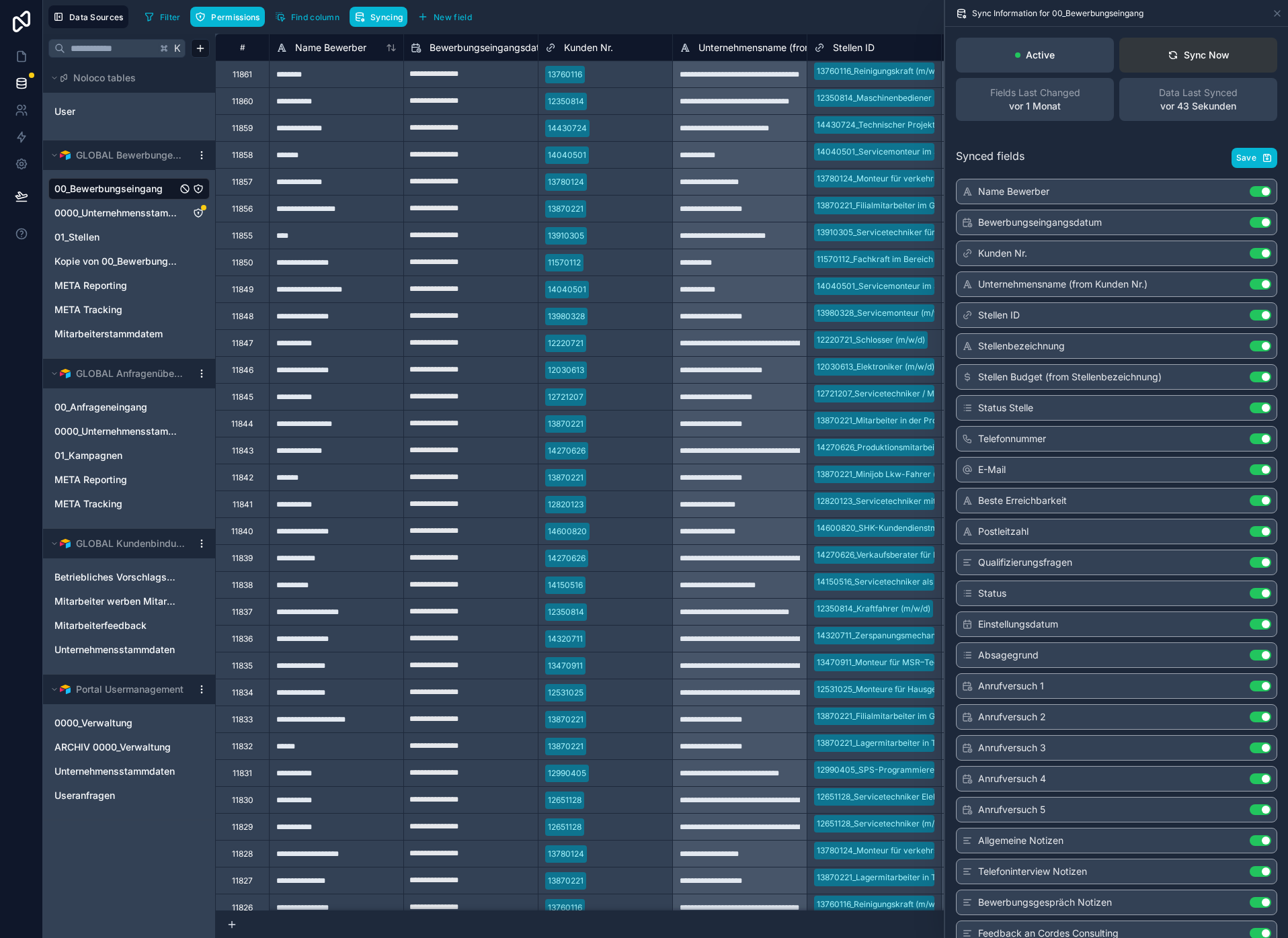
click at [1228, 48] on div "Sync Now" at bounding box center [1198, 55] width 62 height 13
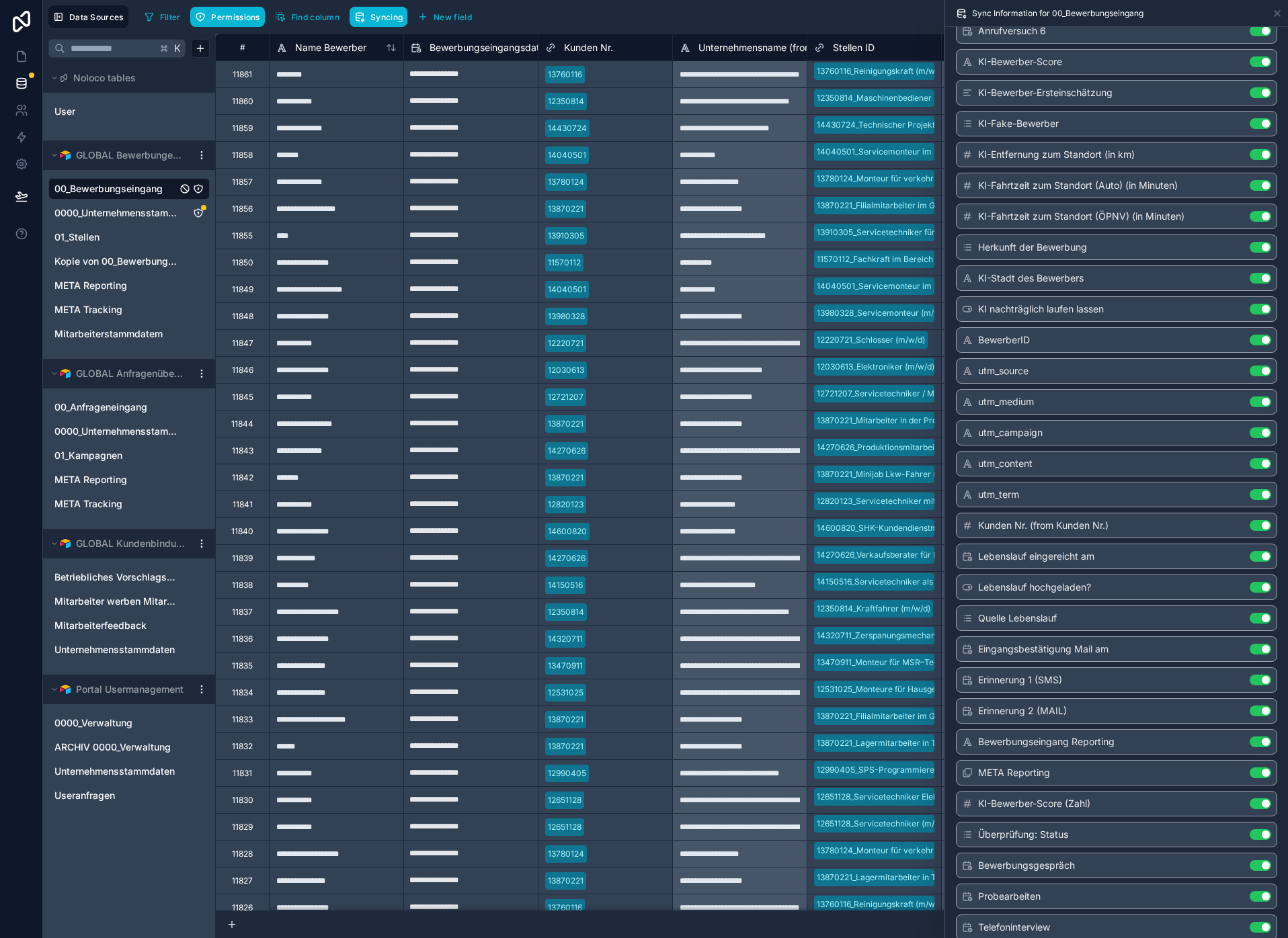
scroll to position [1361, 0]
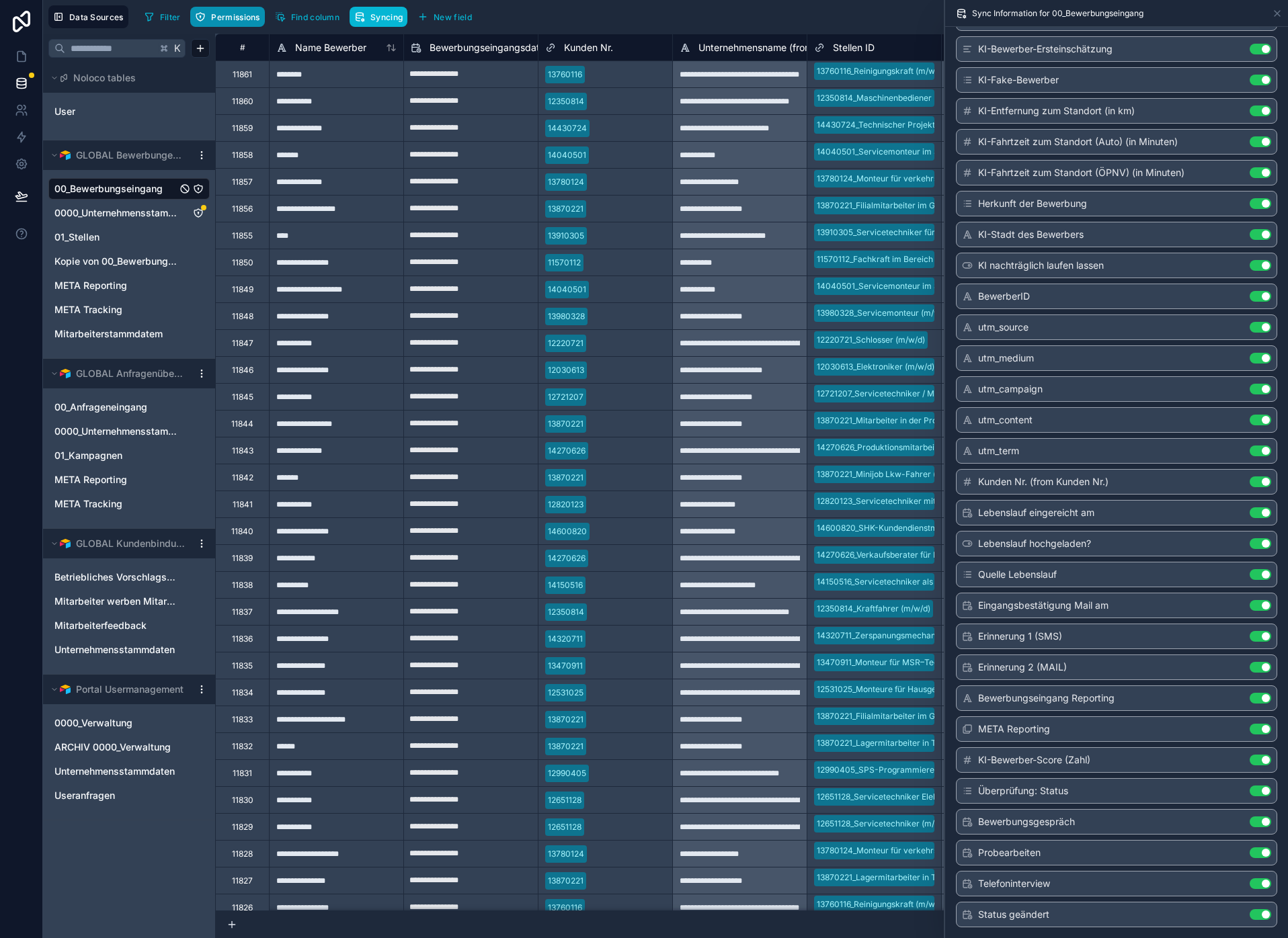
click at [233, 12] on span "Permissions" at bounding box center [235, 17] width 48 height 10
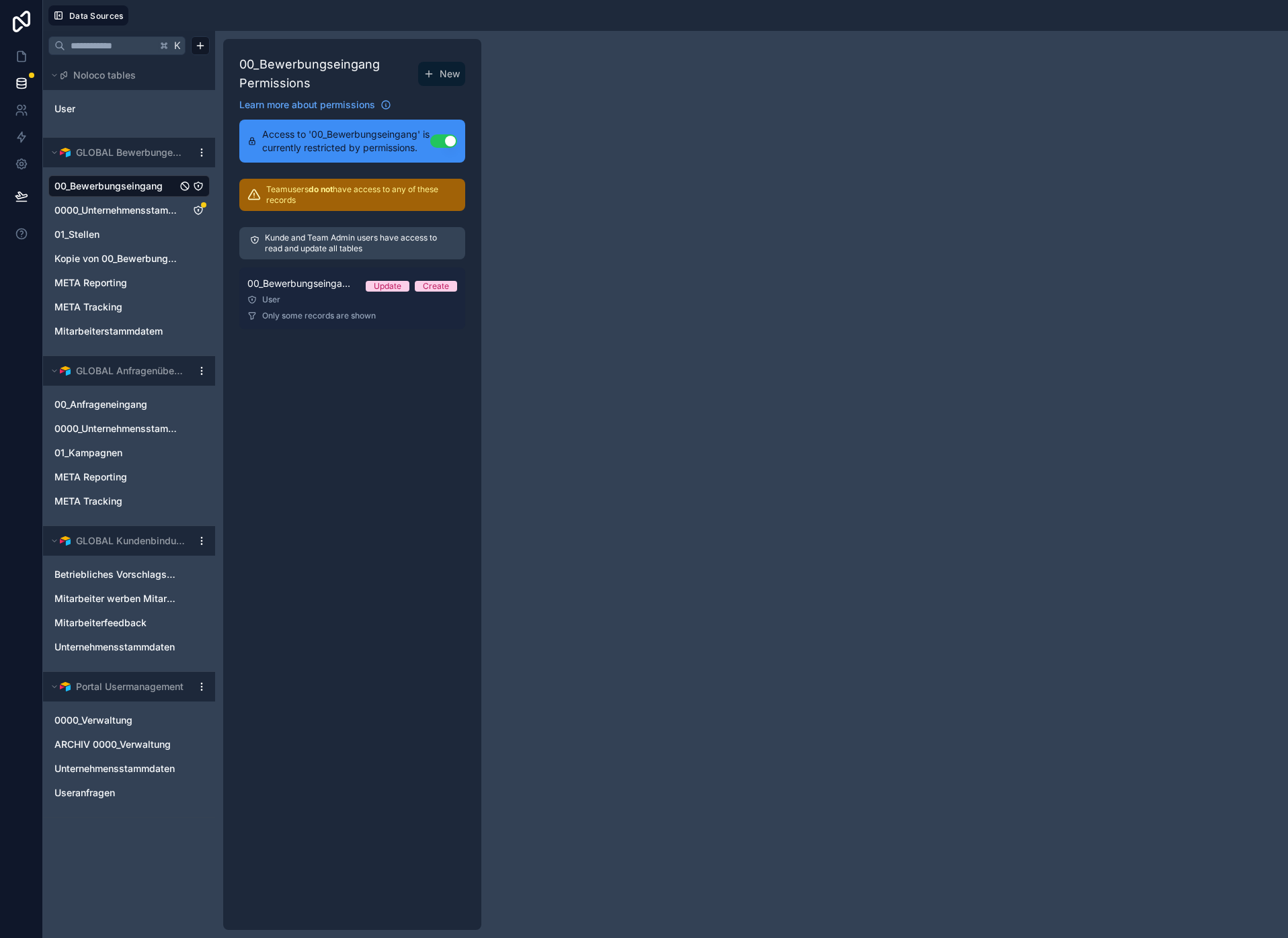
click at [335, 306] on link "00_Bewerbungseingang Permission 1 Update Create User Only some records are shown" at bounding box center [352, 298] width 226 height 62
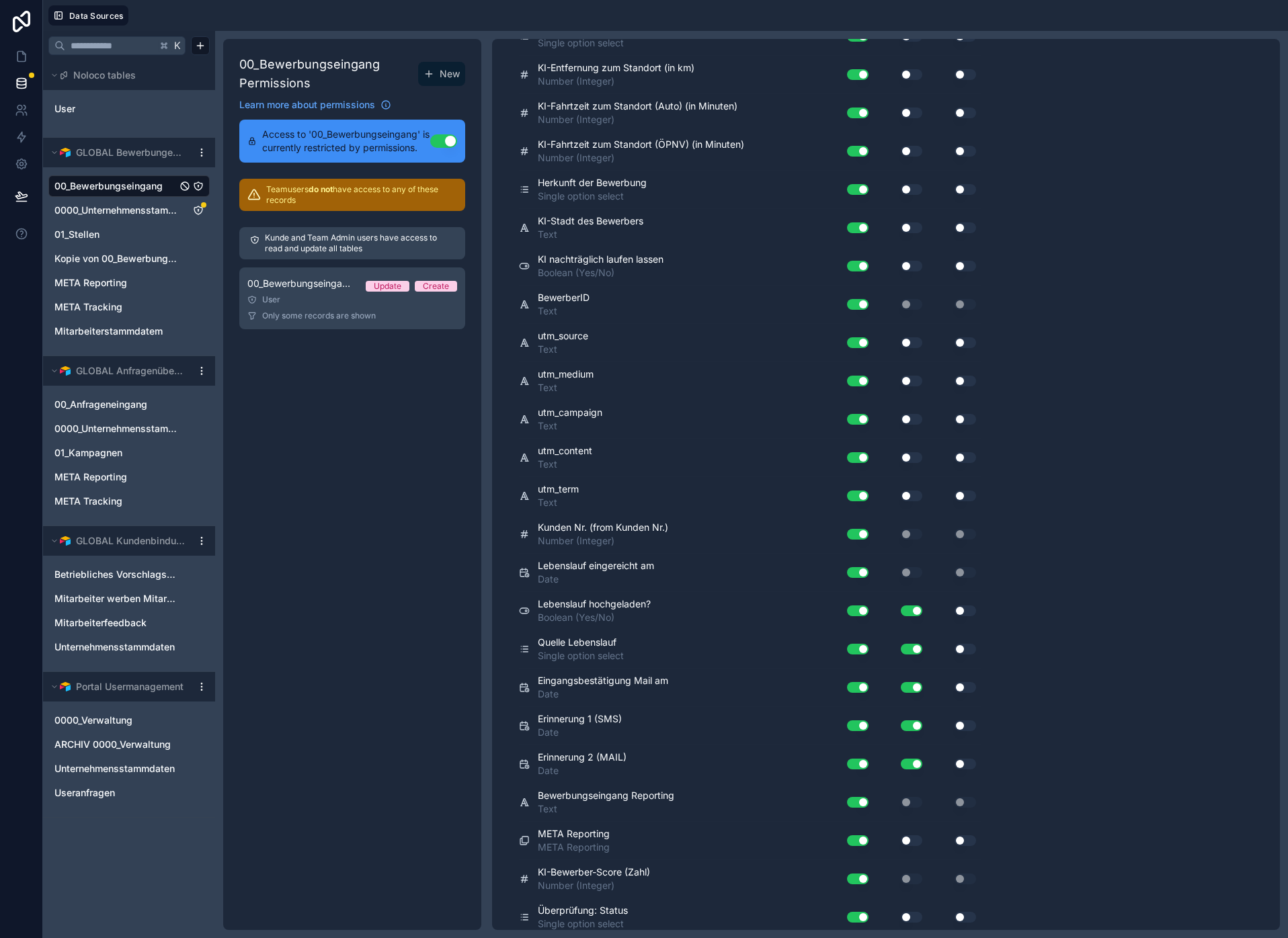
scroll to position [2117, 0]
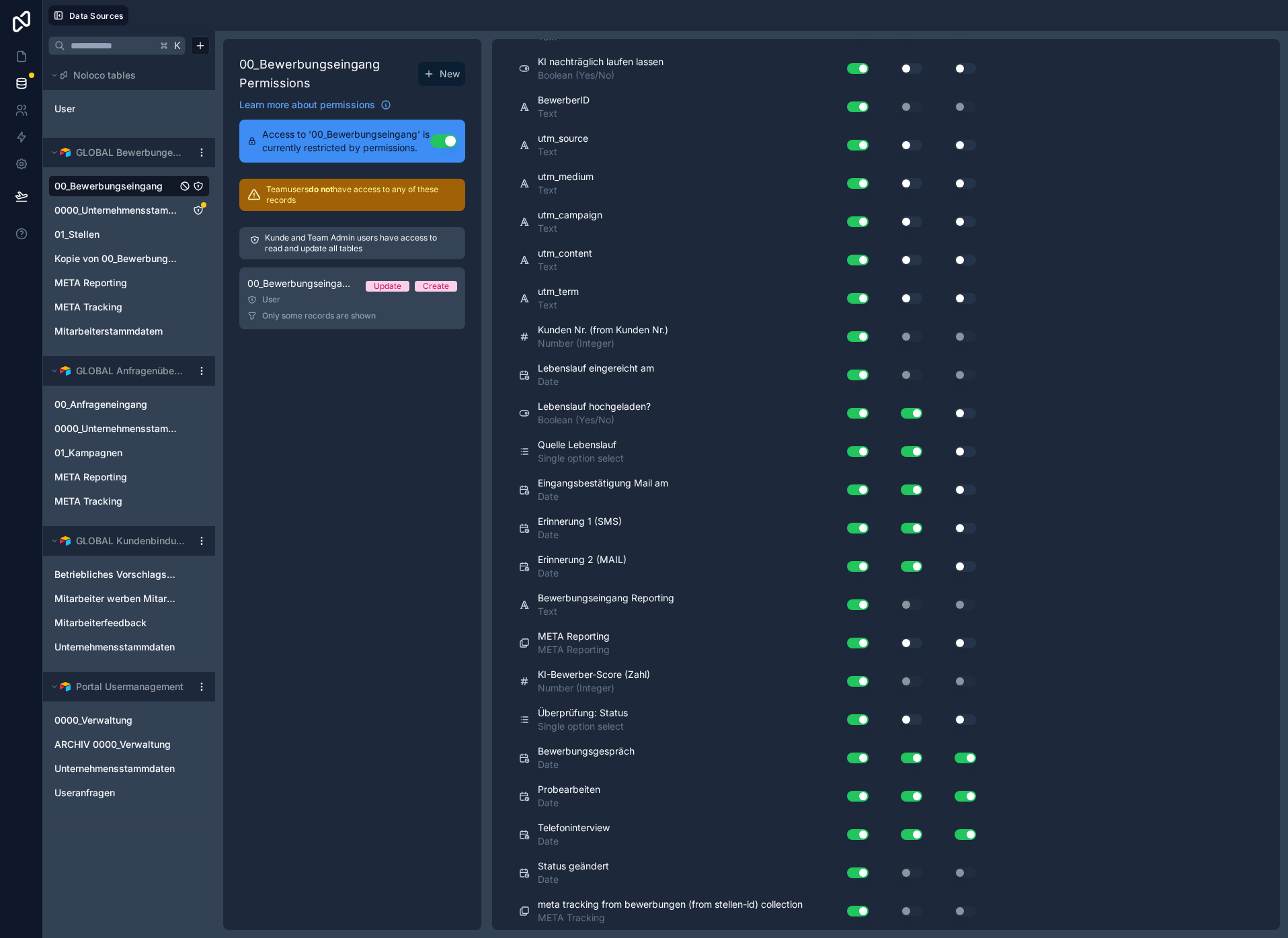
click at [199, 160] on div "GLOBAL Bewerbungen PRODUKTIV" at bounding box center [129, 153] width 172 height 30
click at [209, 151] on div at bounding box center [201, 152] width 16 height 11
click at [204, 155] on html "**********" at bounding box center [644, 469] width 1288 height 938
click at [256, 175] on div "Update details" at bounding box center [264, 175] width 129 height 21
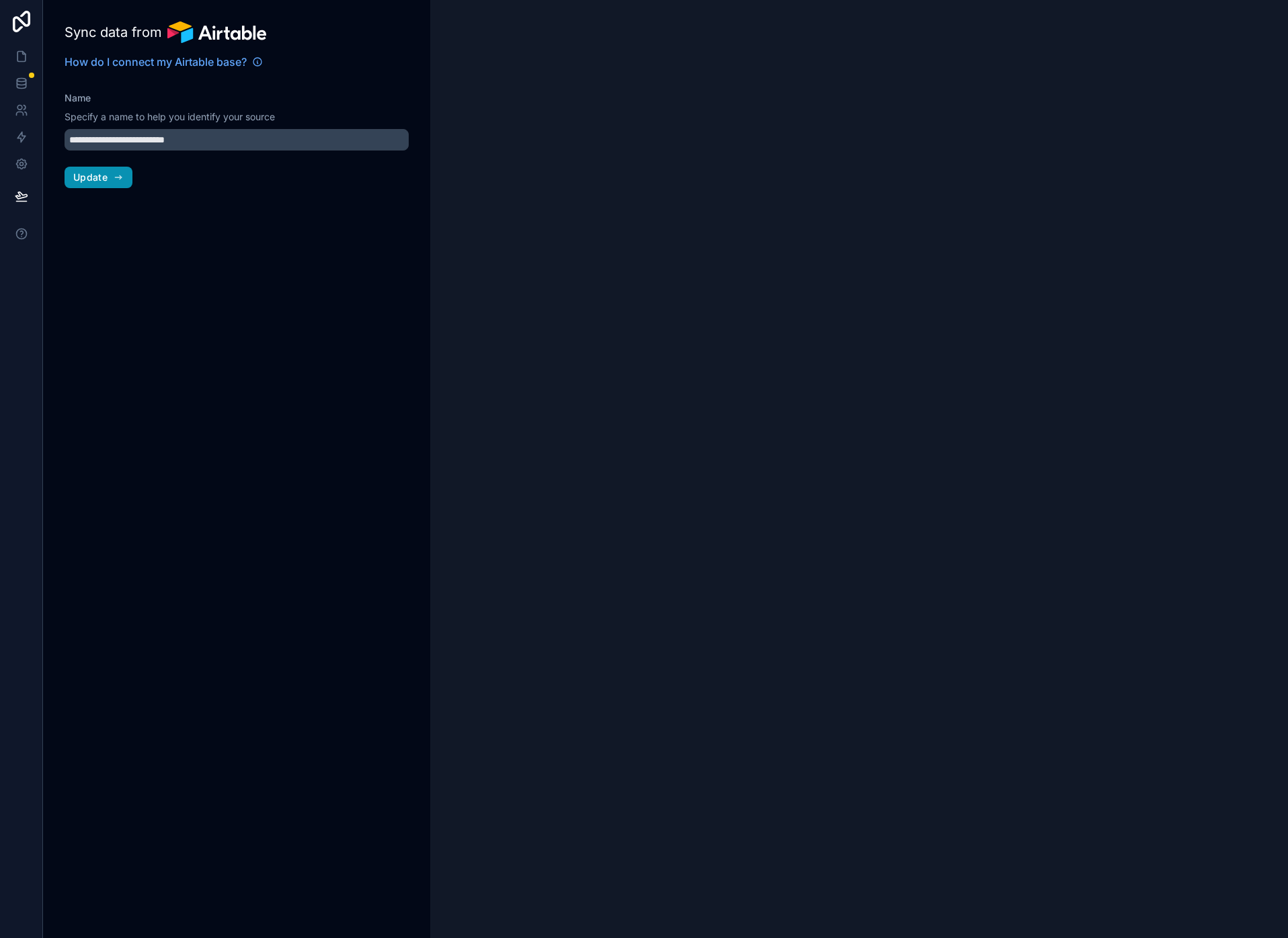
type input "**********"
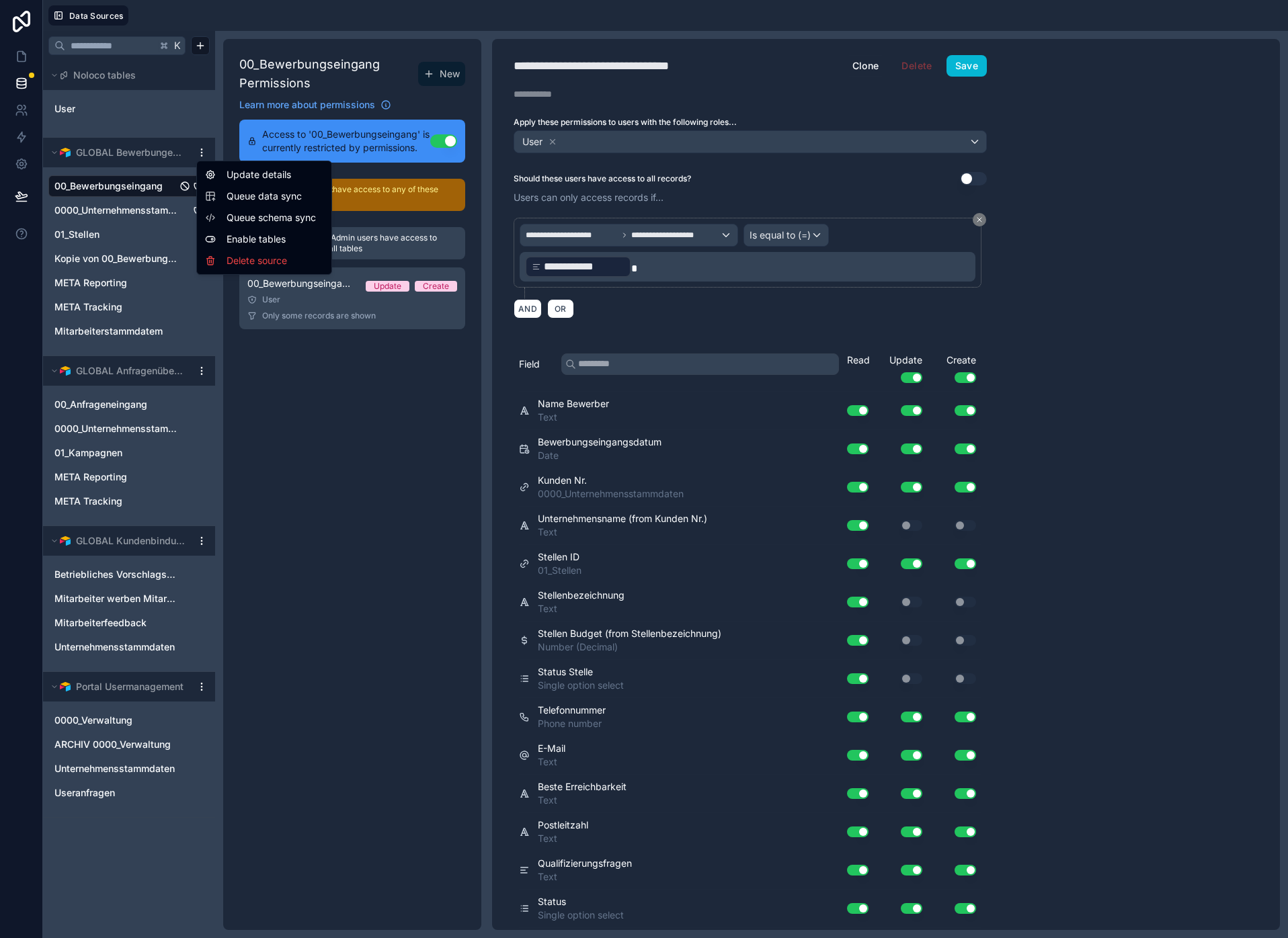
click at [205, 151] on html "**********" at bounding box center [644, 469] width 1288 height 938
click at [330, 474] on html "**********" at bounding box center [644, 469] width 1288 height 938
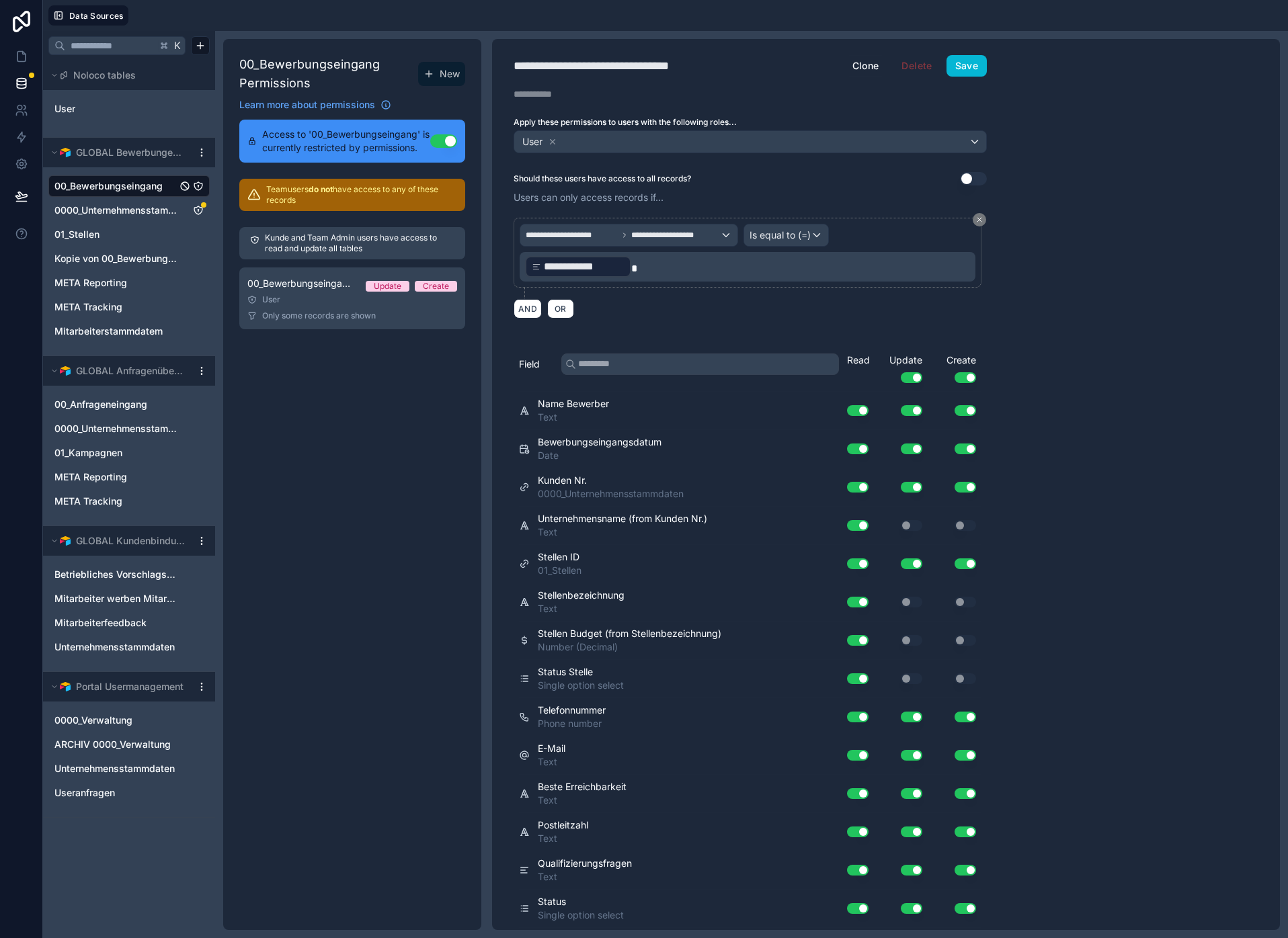
click at [369, 449] on div "00_Bewerbungseingang Permissions New Learn more about permissions Access to '00…" at bounding box center [352, 484] width 258 height 891
click at [201, 153] on html "**********" at bounding box center [644, 469] width 1288 height 938
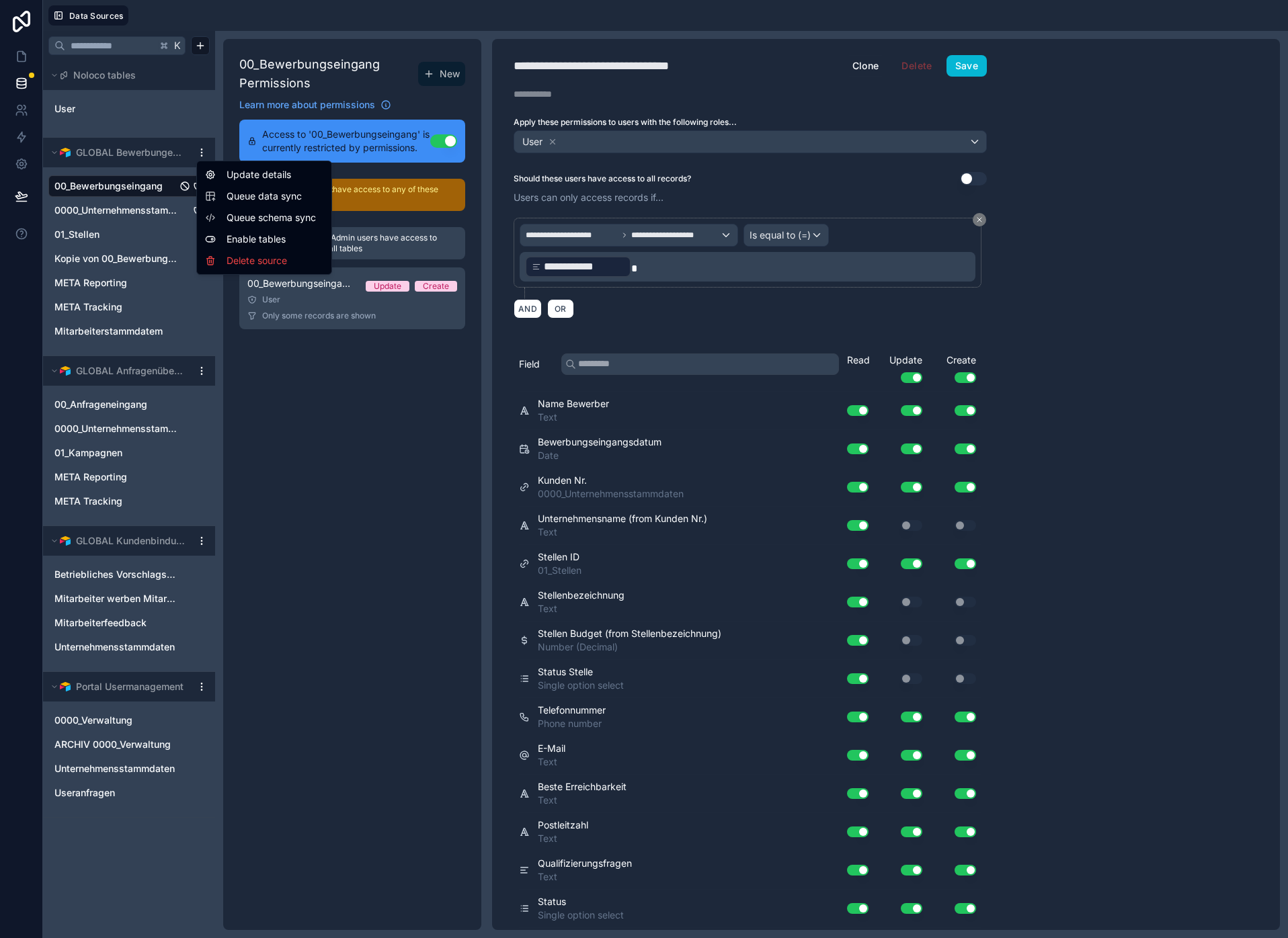
click at [141, 182] on html "**********" at bounding box center [644, 469] width 1288 height 938
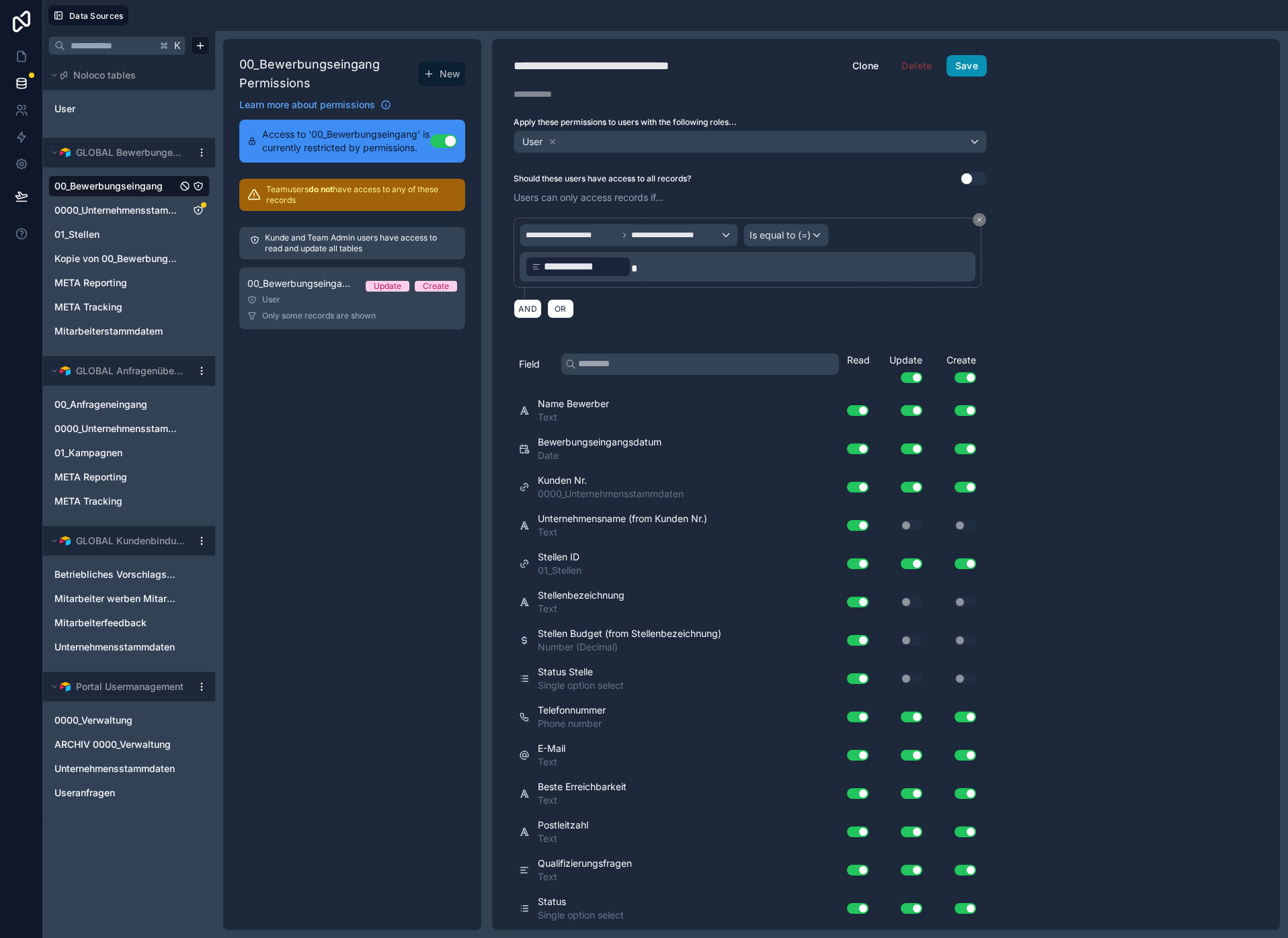
click at [972, 65] on button "Save" at bounding box center [966, 66] width 40 height 21
click at [141, 183] on span "00_Bewerbungseingang" at bounding box center [109, 186] width 108 height 13
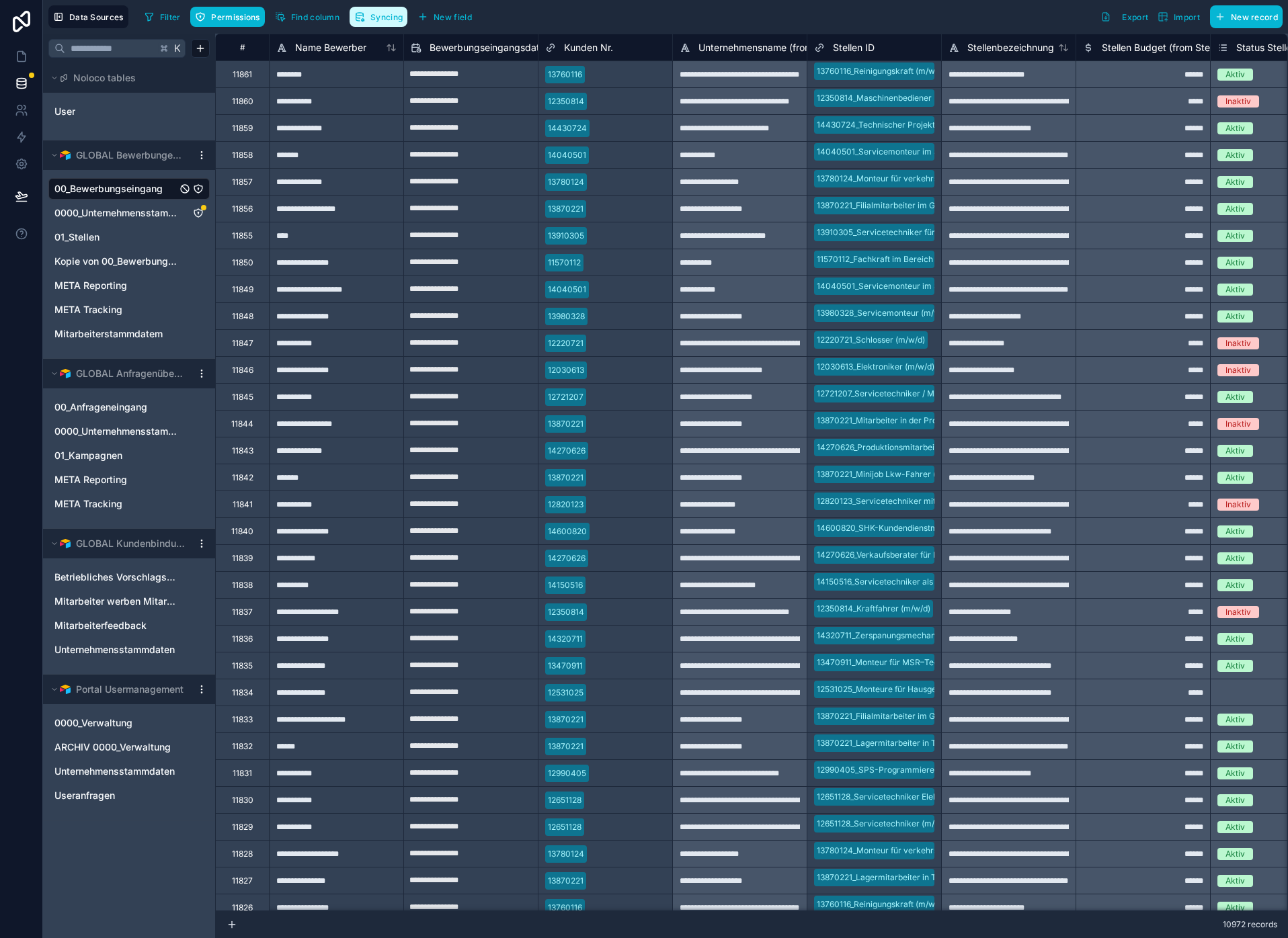
click at [372, 17] on span "Syncing" at bounding box center [386, 17] width 32 height 10
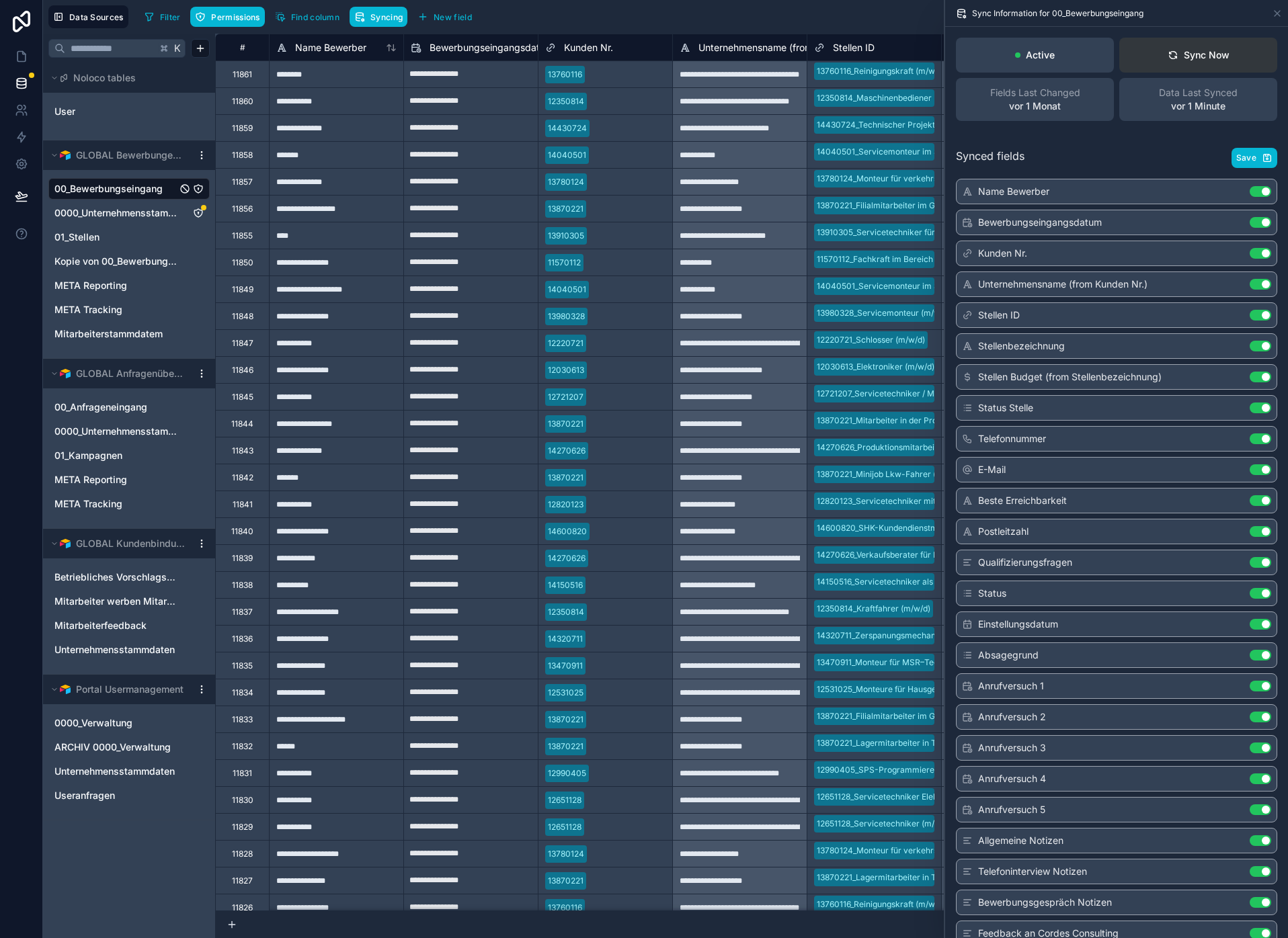
click at [1191, 57] on div "Sync Now" at bounding box center [1198, 55] width 62 height 13
click at [1041, 96] on span "Fields Last Changed" at bounding box center [1035, 92] width 90 height 13
click at [1049, 104] on p "vor 1 Monat" at bounding box center [1034, 106] width 52 height 13
click at [1047, 108] on p "vor 1 Monat" at bounding box center [1034, 106] width 52 height 13
click at [1084, 126] on div "Active Sync Now Fields Last Changed vor 1 Monat Data Last Synced vor 50 Sekunden" at bounding box center [1116, 80] width 343 height 105
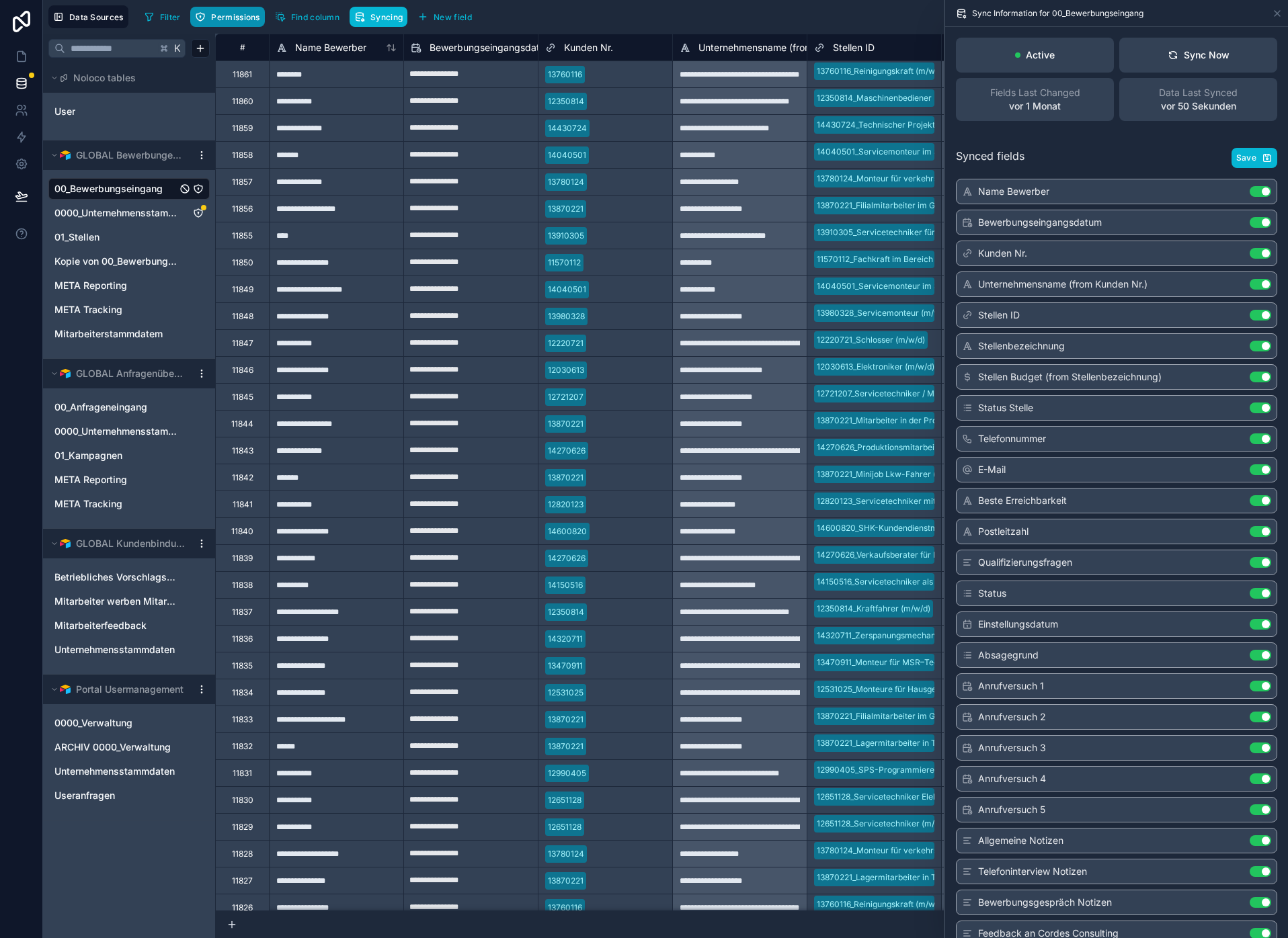
click at [243, 17] on span "Permissions" at bounding box center [235, 17] width 48 height 10
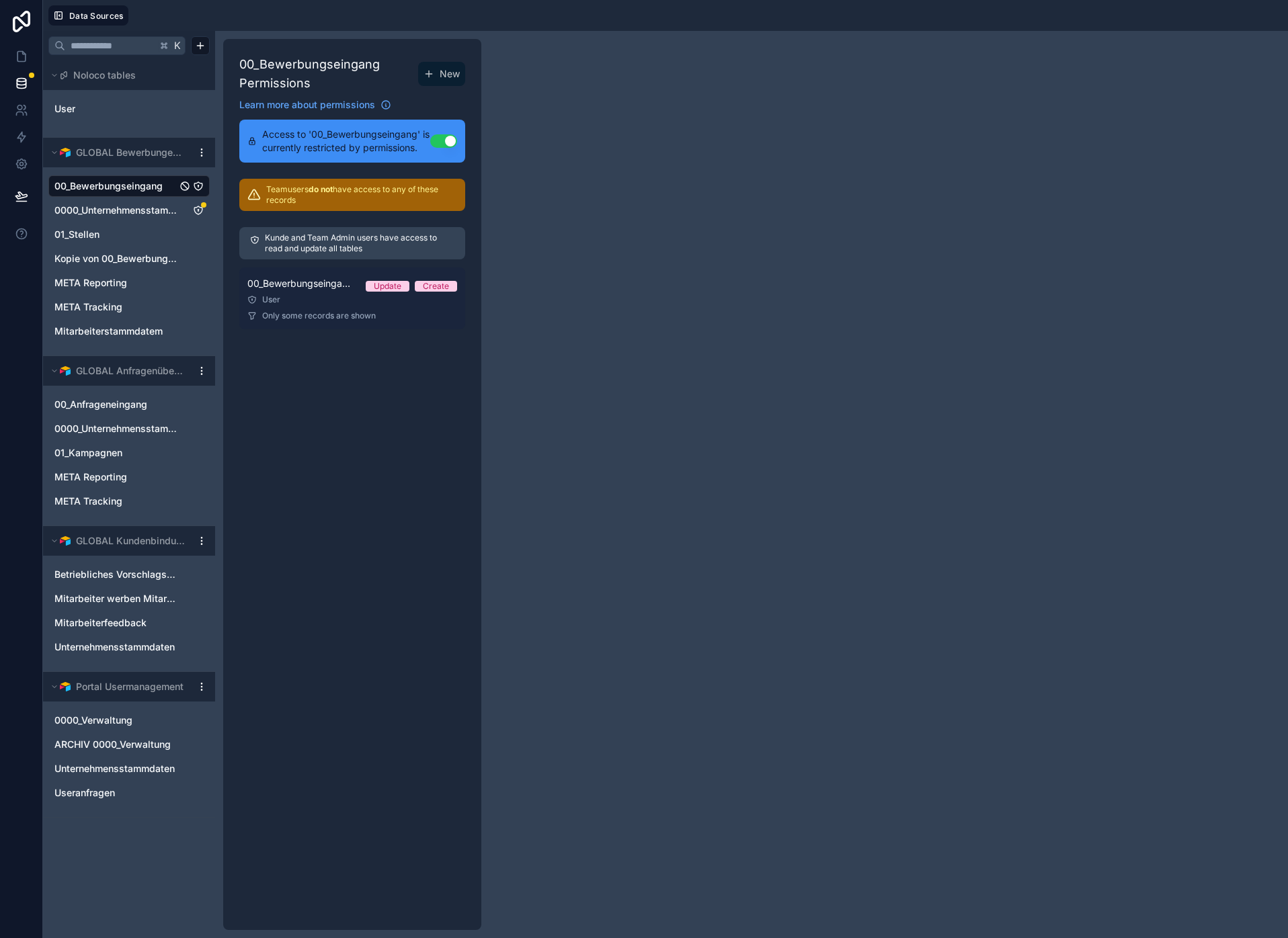
click at [332, 296] on div "User" at bounding box center [352, 299] width 210 height 11
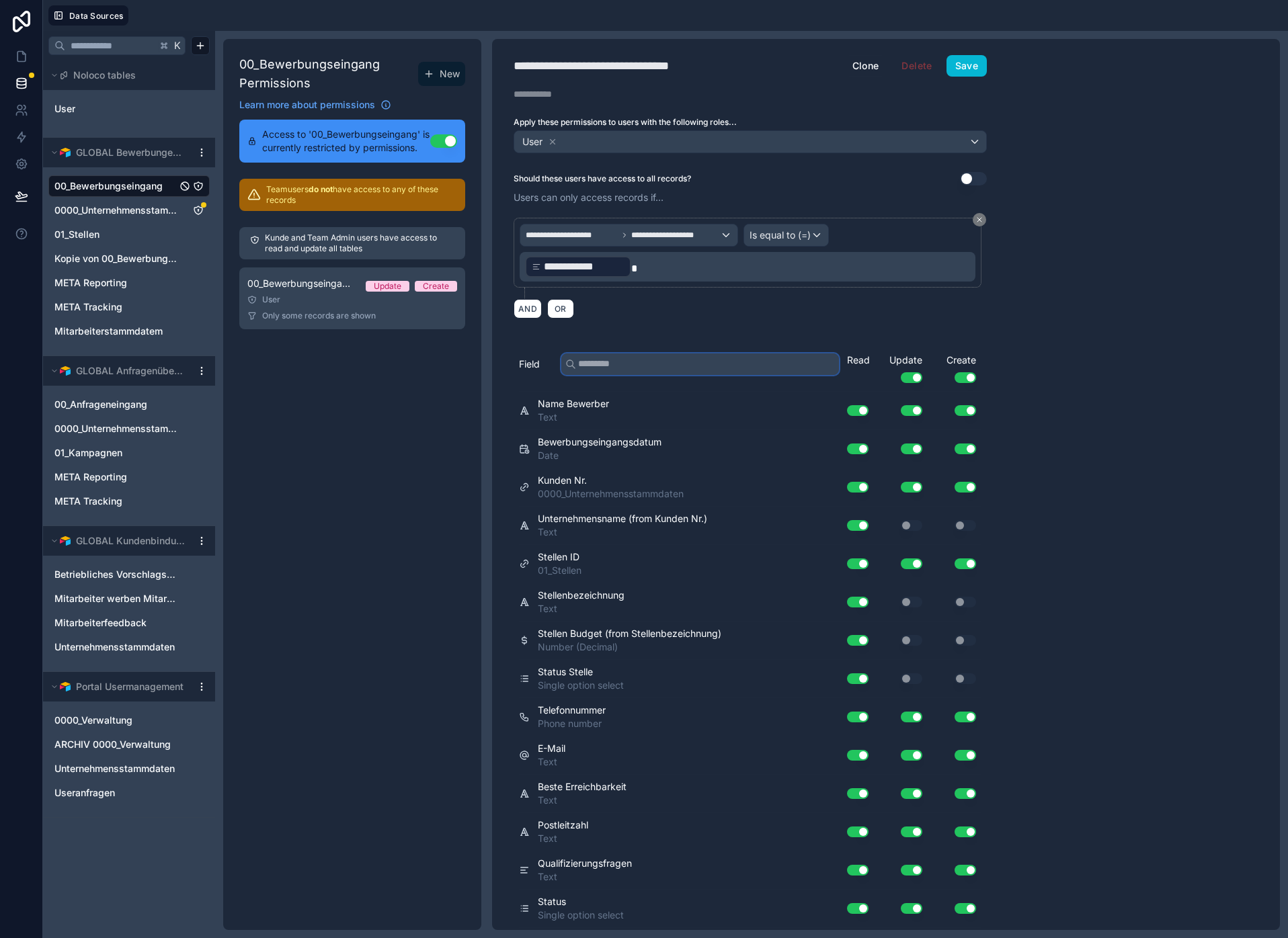
click at [676, 369] on input "text" at bounding box center [700, 364] width 278 height 21
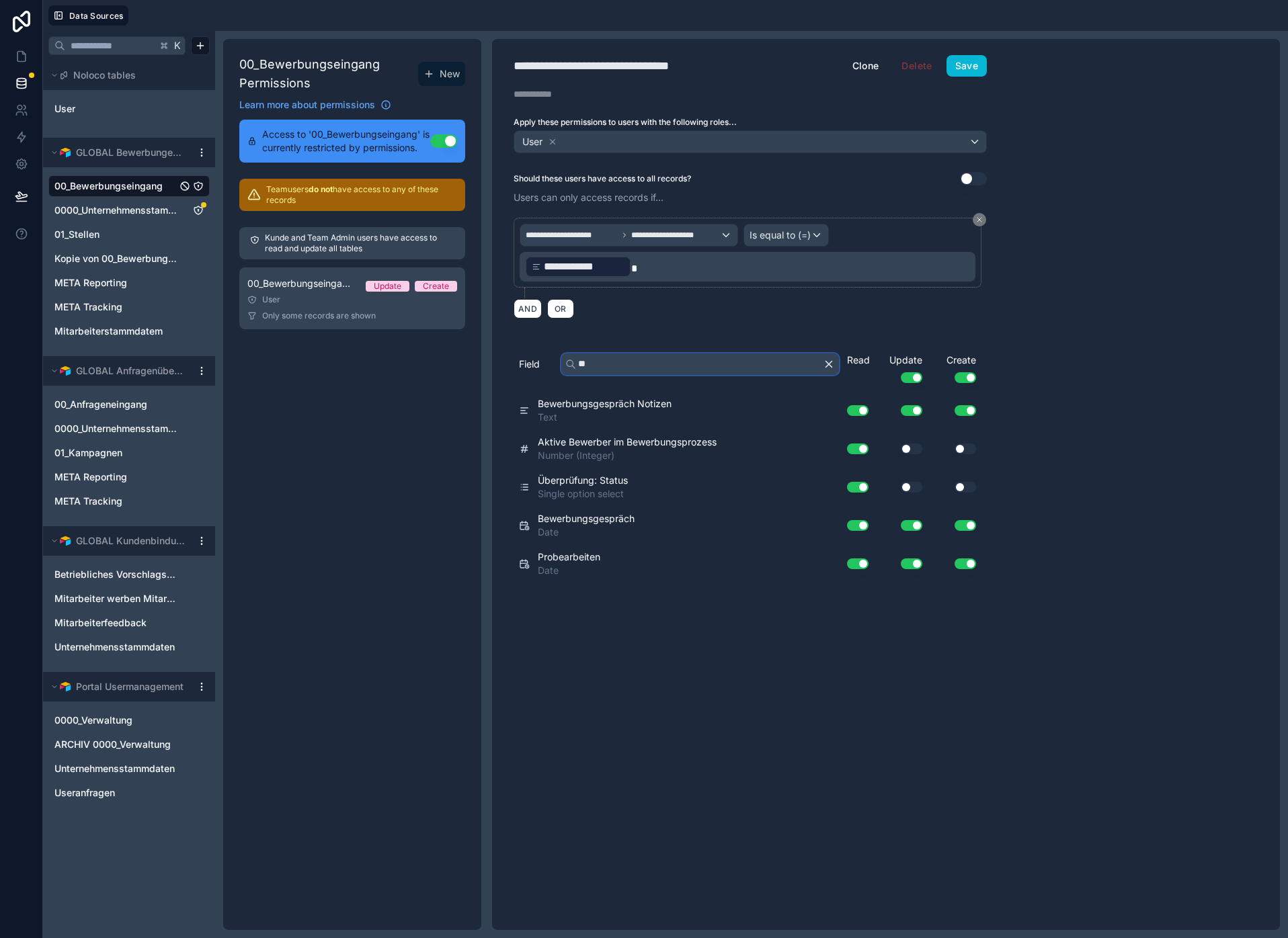
type input "*"
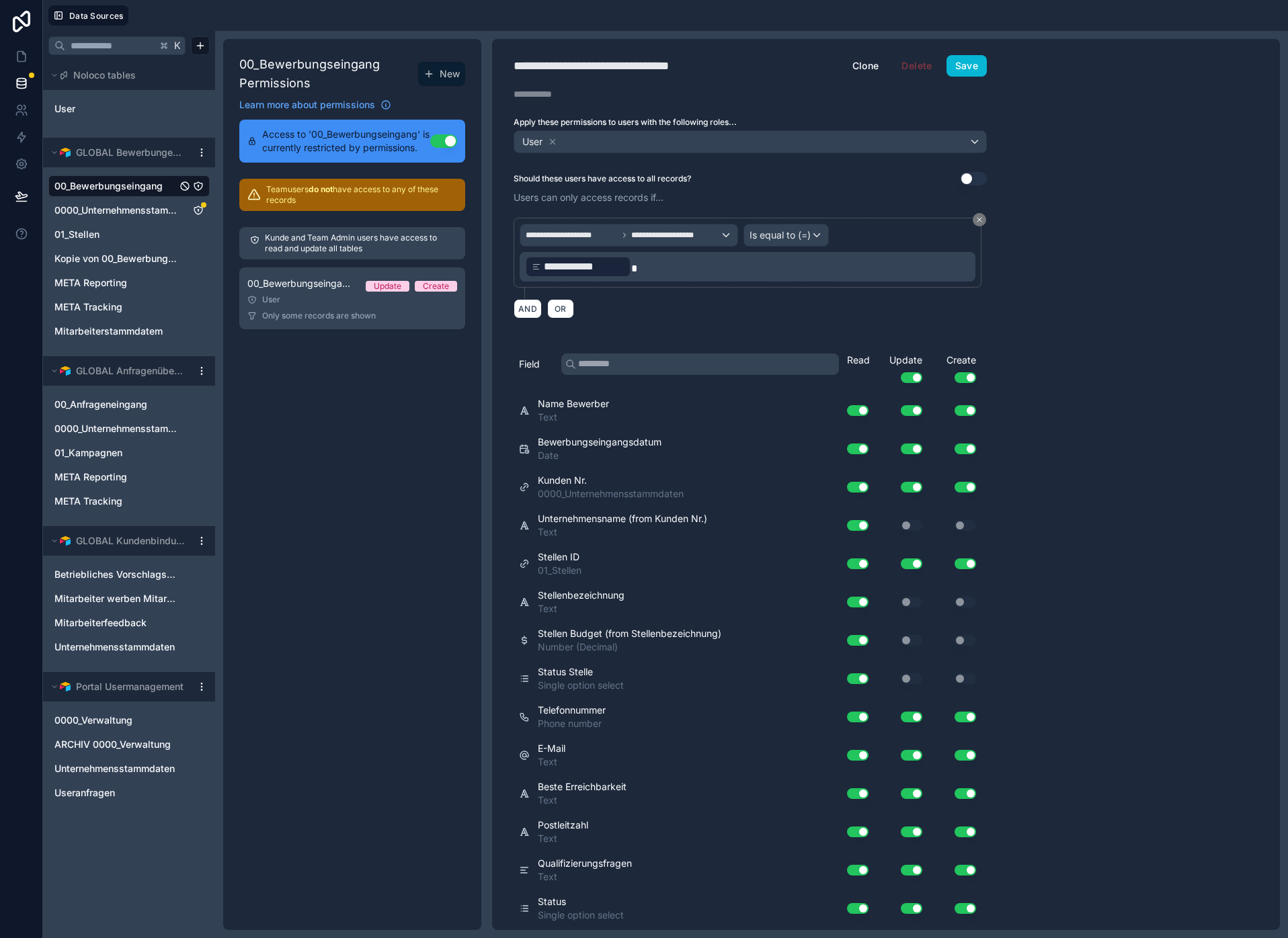
click at [390, 429] on div "00_Bewerbungseingang Permissions New Learn more about permissions Access to '00…" at bounding box center [352, 484] width 258 height 891
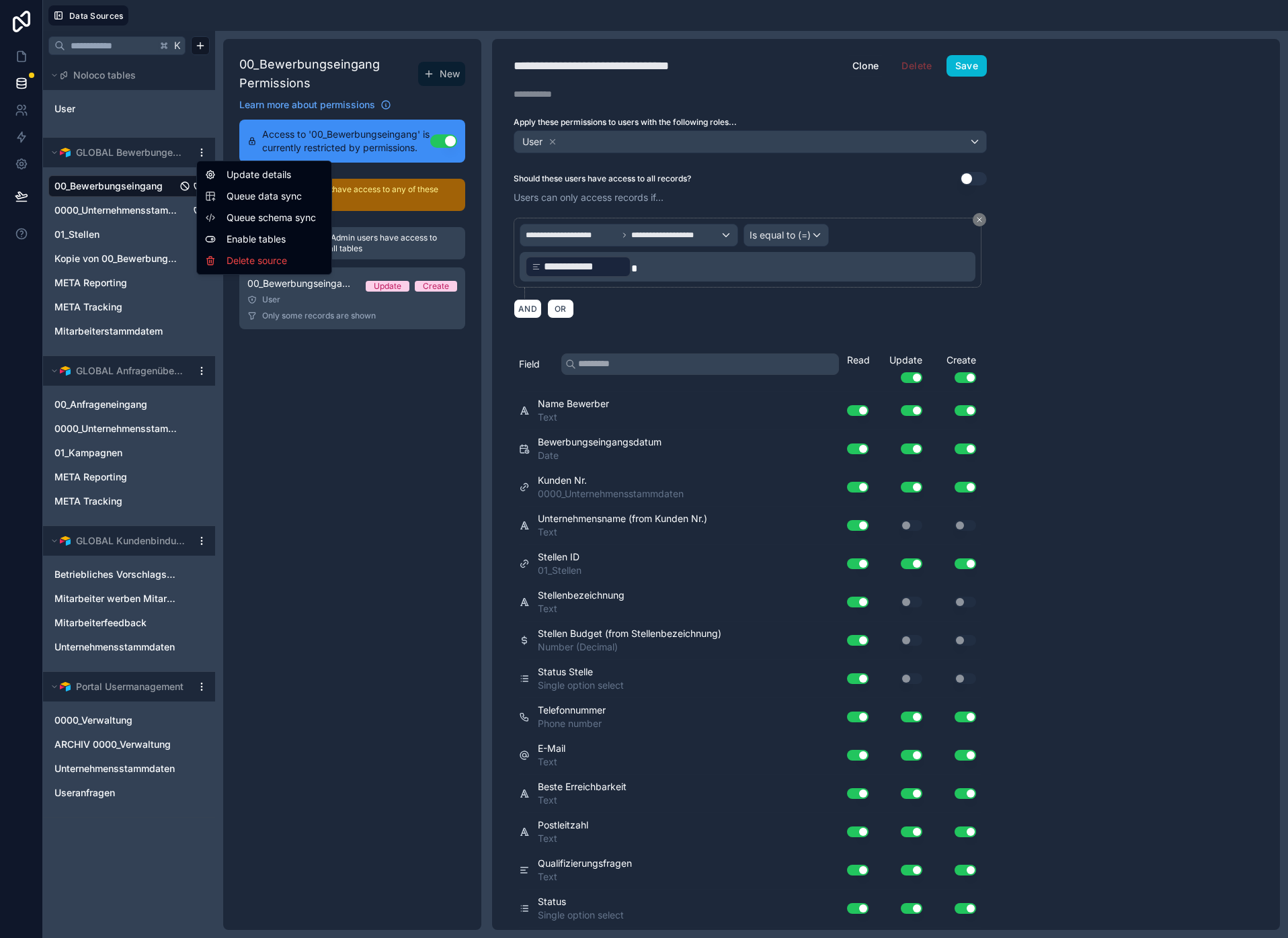
click at [202, 156] on html "**********" at bounding box center [644, 469] width 1288 height 938
click at [254, 199] on span "Queue data sync" at bounding box center [275, 196] width 97 height 13
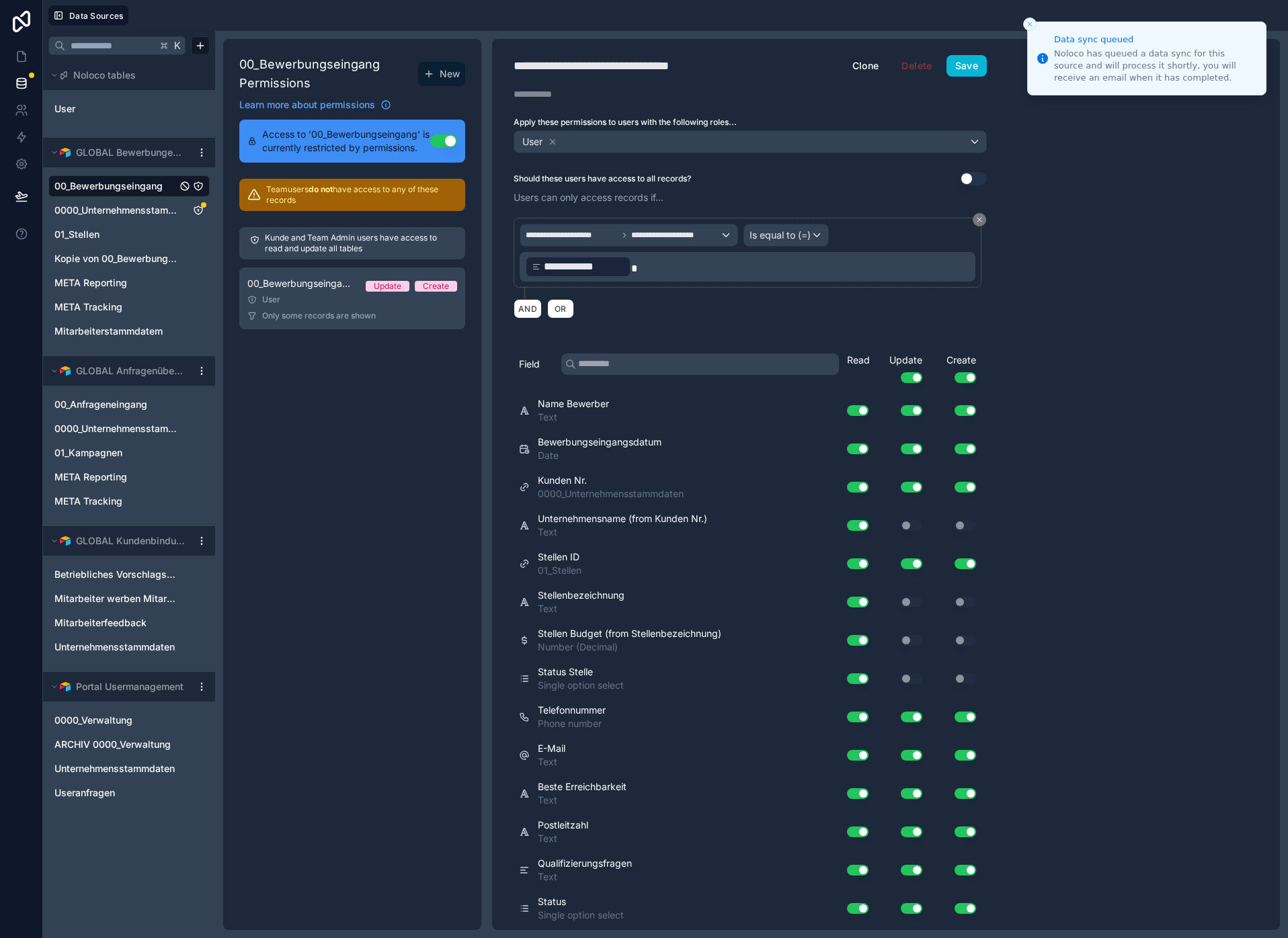
click at [303, 439] on div "00_Bewerbungseingang Permissions New Learn more about permissions Access to '00…" at bounding box center [352, 484] width 258 height 891
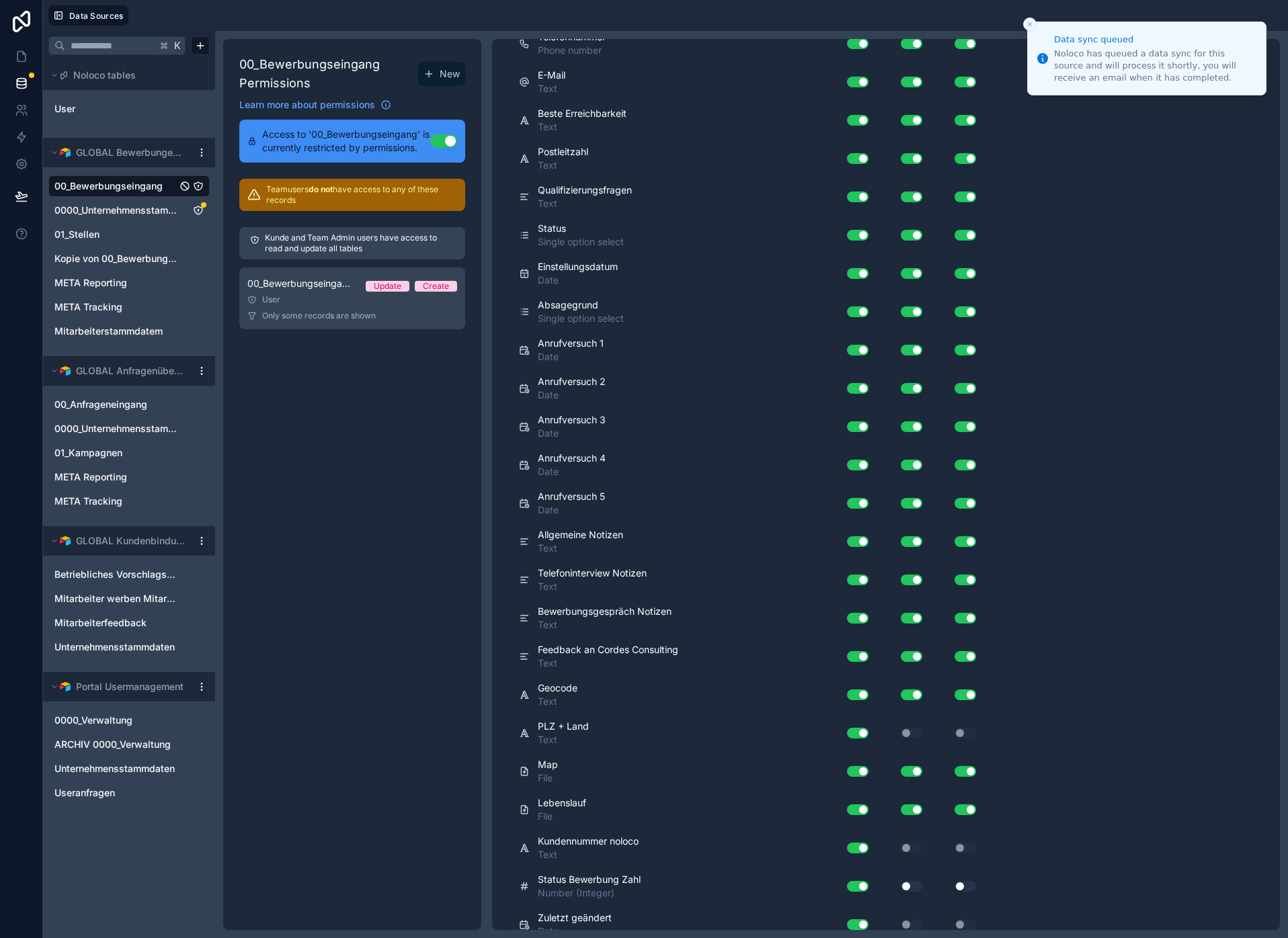
scroll to position [2117, 0]
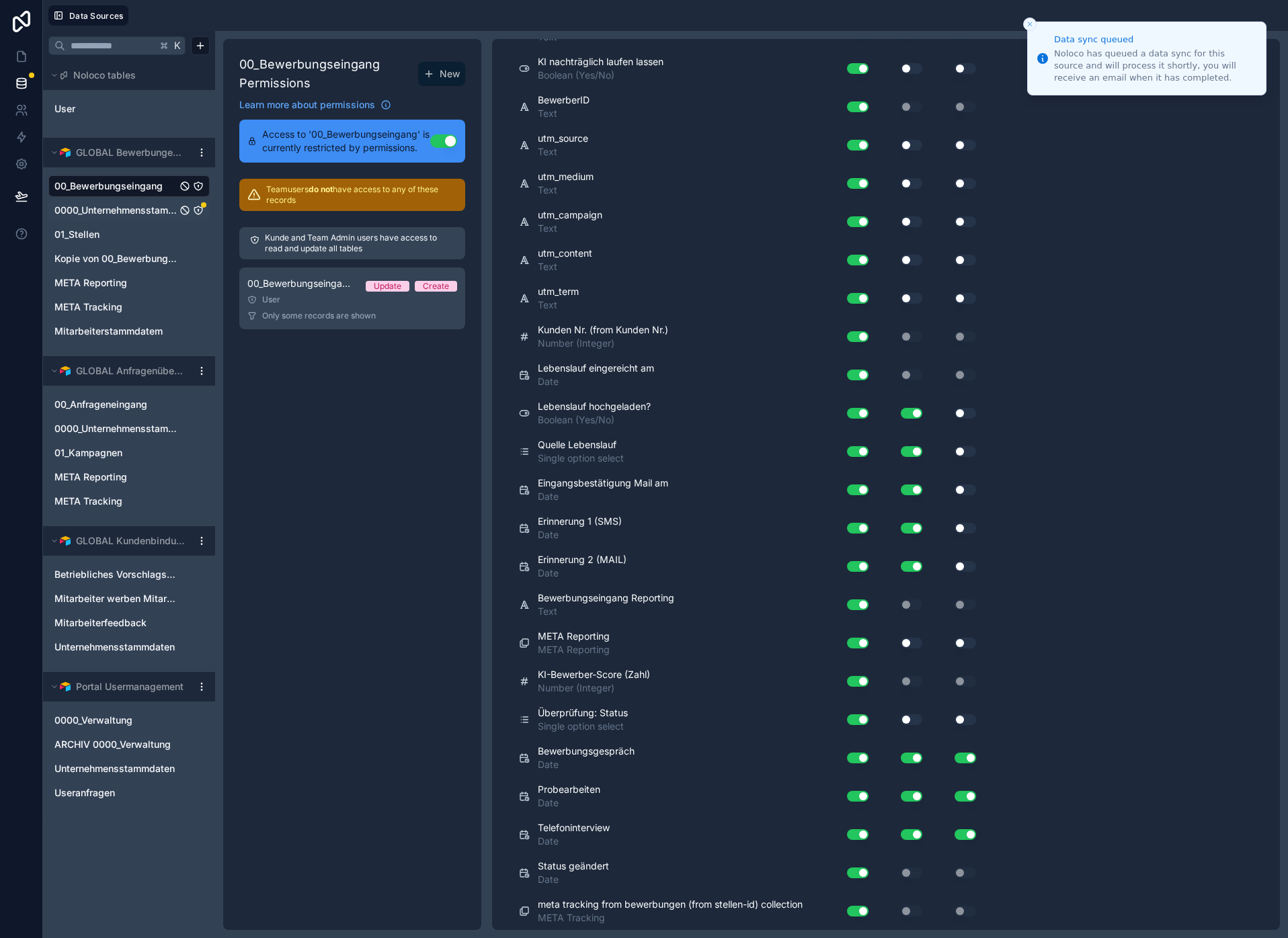
click at [104, 212] on span "0000_Unternehmensstammdaten" at bounding box center [116, 210] width 122 height 13
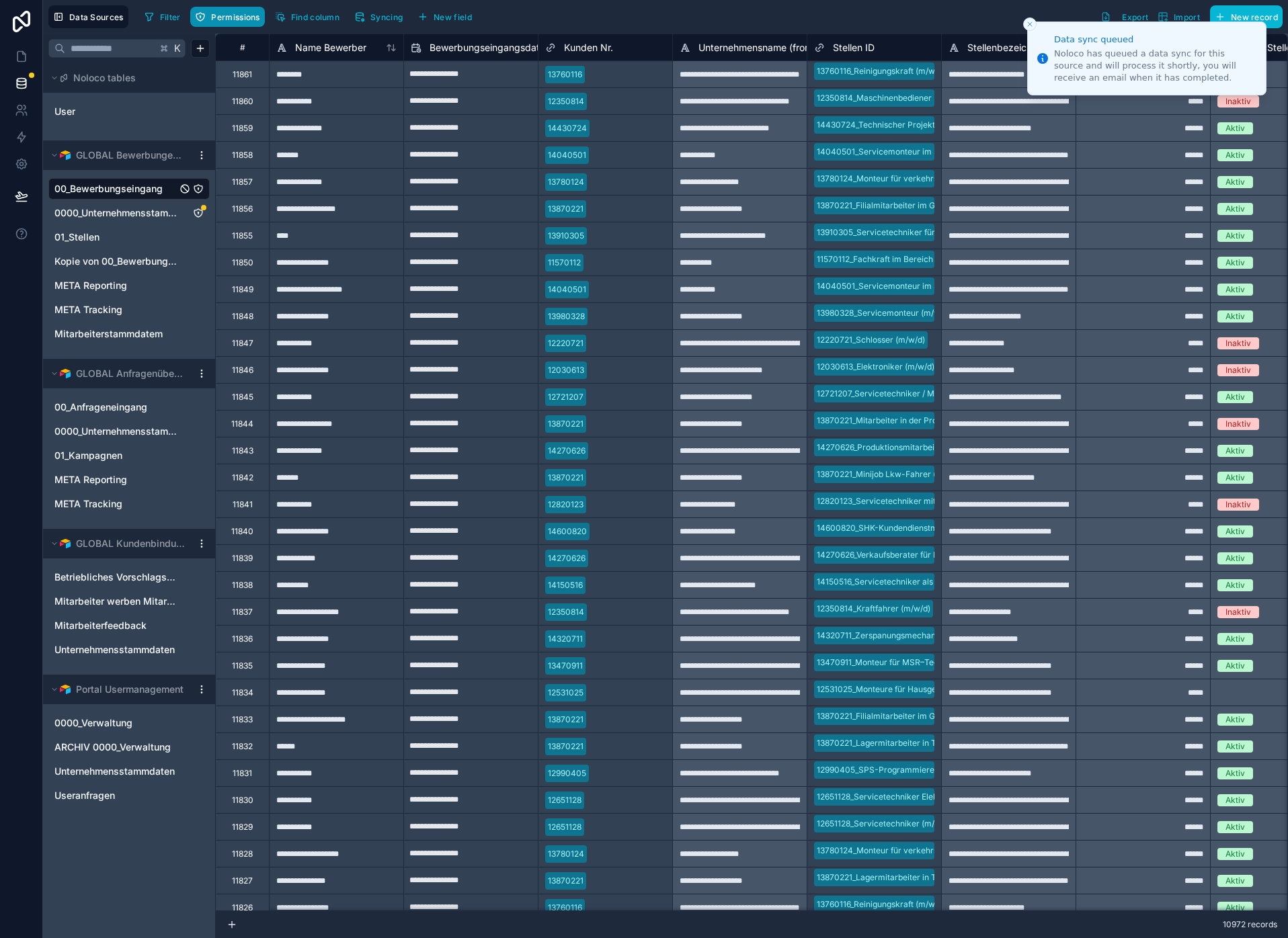
click at [210, 26] on button "Permissions" at bounding box center [227, 16] width 74 height 20
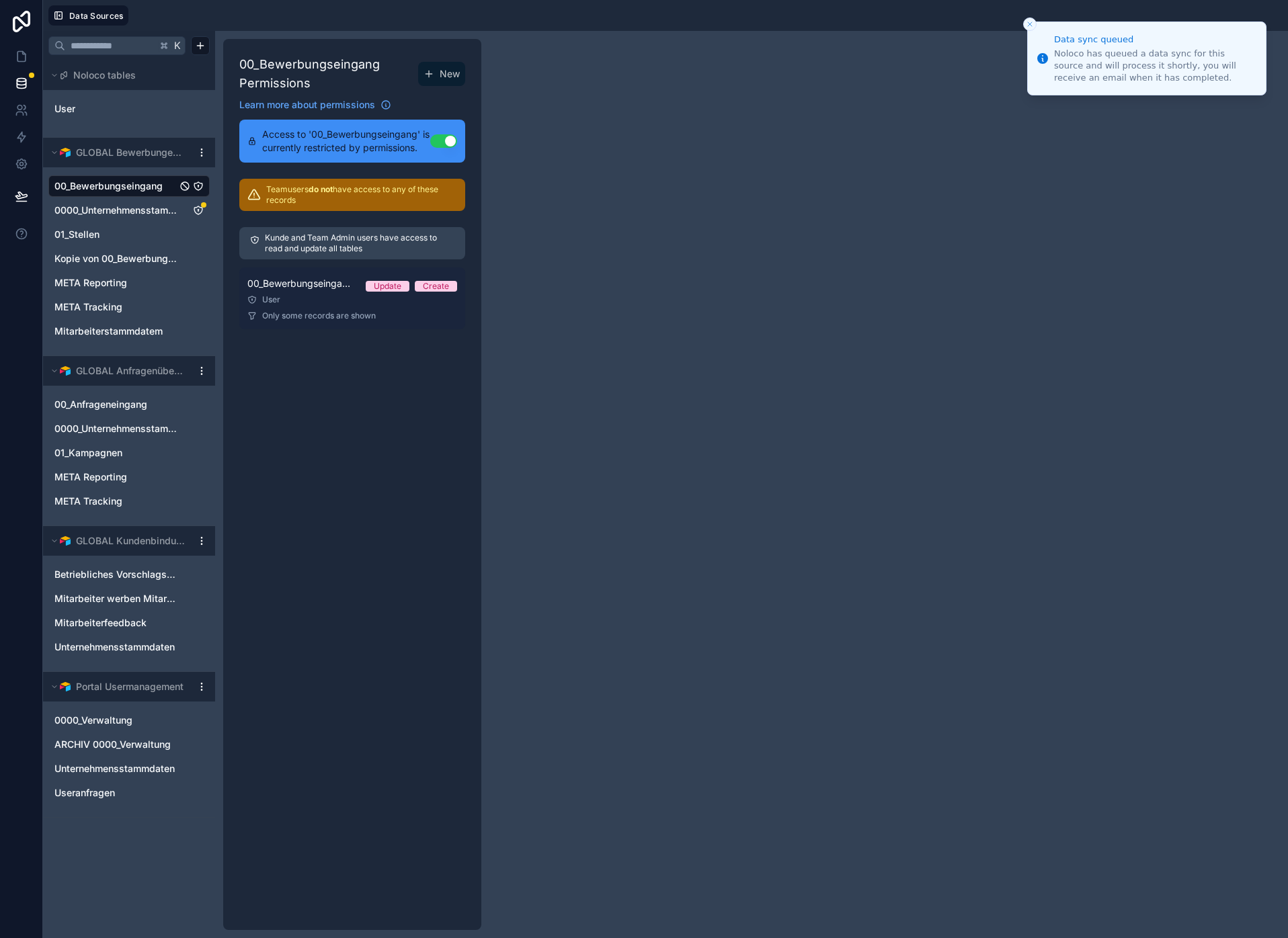
click at [330, 293] on link "00_Bewerbungseingang Permission 1 Update Create User Only some records are shown" at bounding box center [352, 298] width 226 height 62
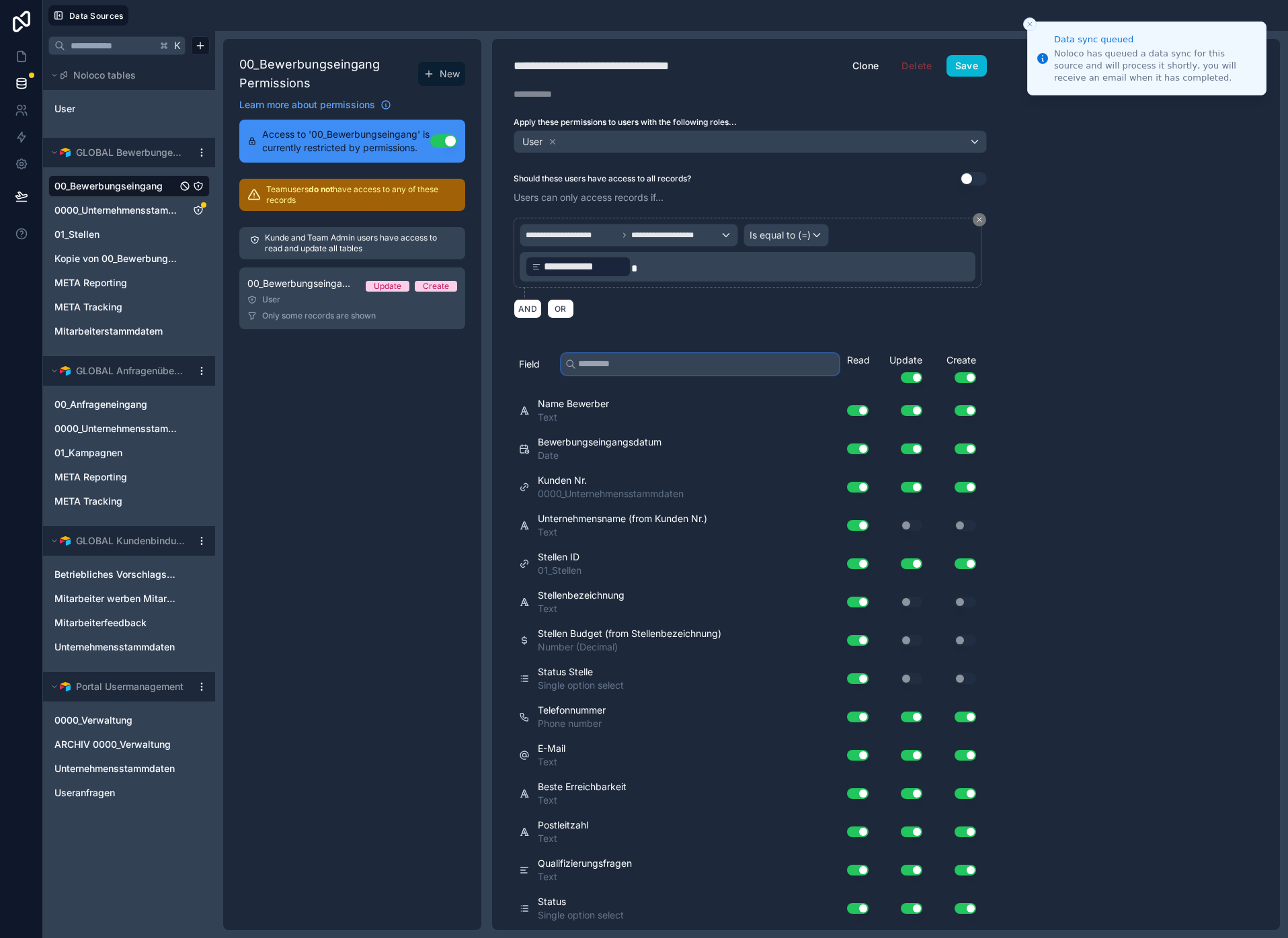
click at [666, 368] on input "text" at bounding box center [700, 364] width 278 height 21
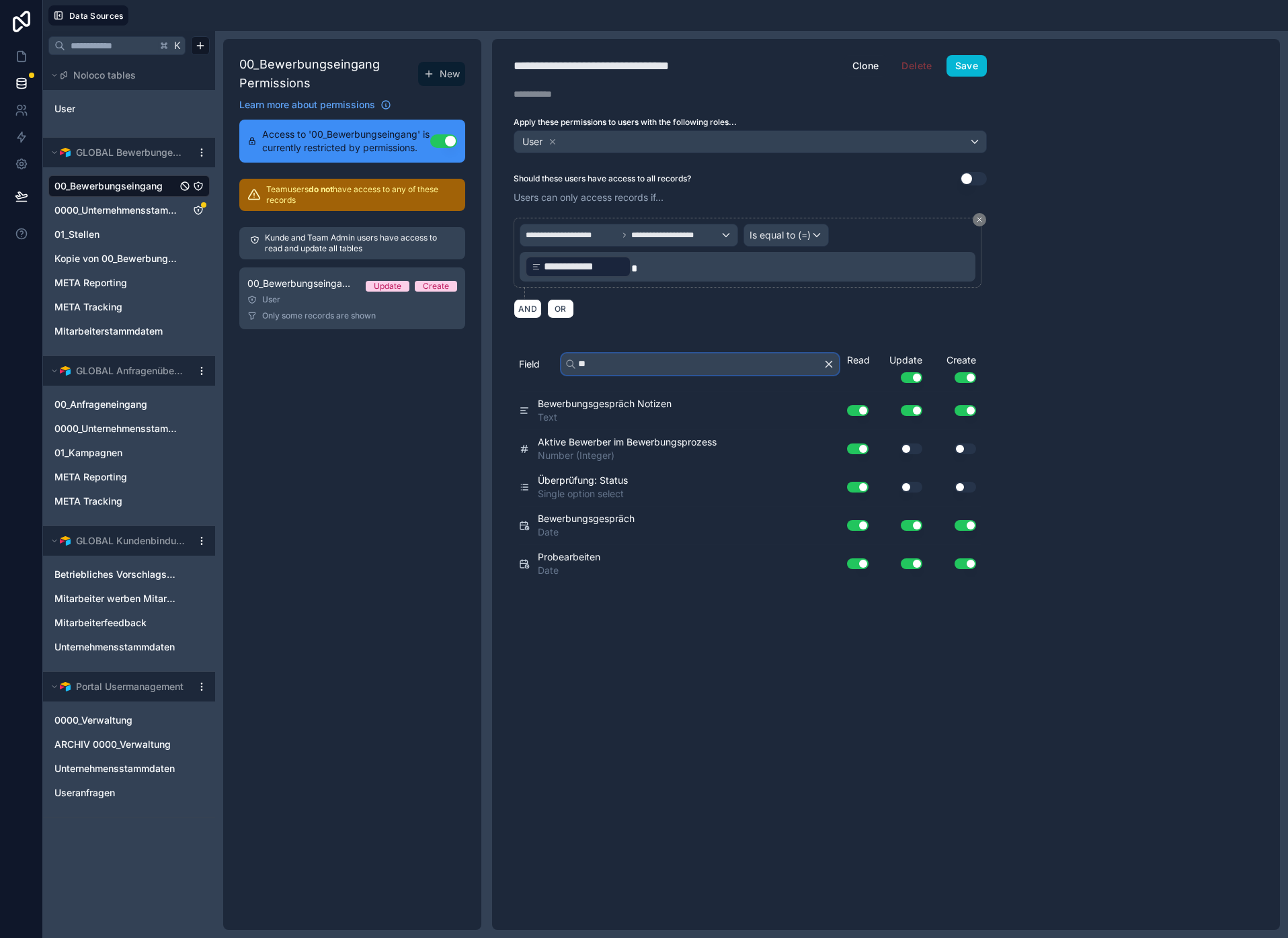
type input "*"
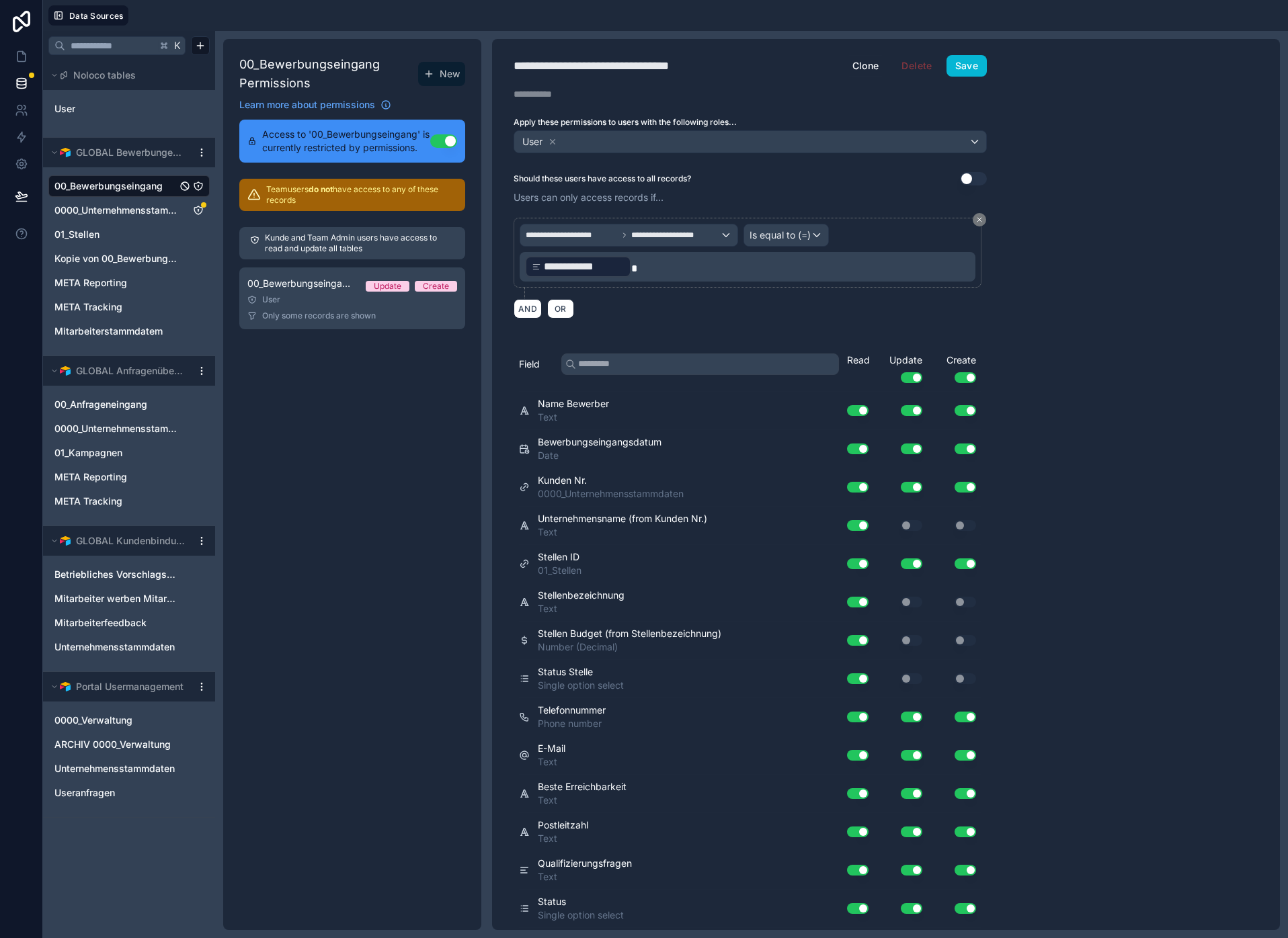
click at [355, 427] on div "00_Bewerbungseingang Permissions New Learn more about permissions Access to '00…" at bounding box center [352, 484] width 258 height 891
click at [969, 70] on button "Save" at bounding box center [966, 66] width 40 height 21
click at [123, 186] on span "00_Bewerbungseingang" at bounding box center [109, 186] width 108 height 13
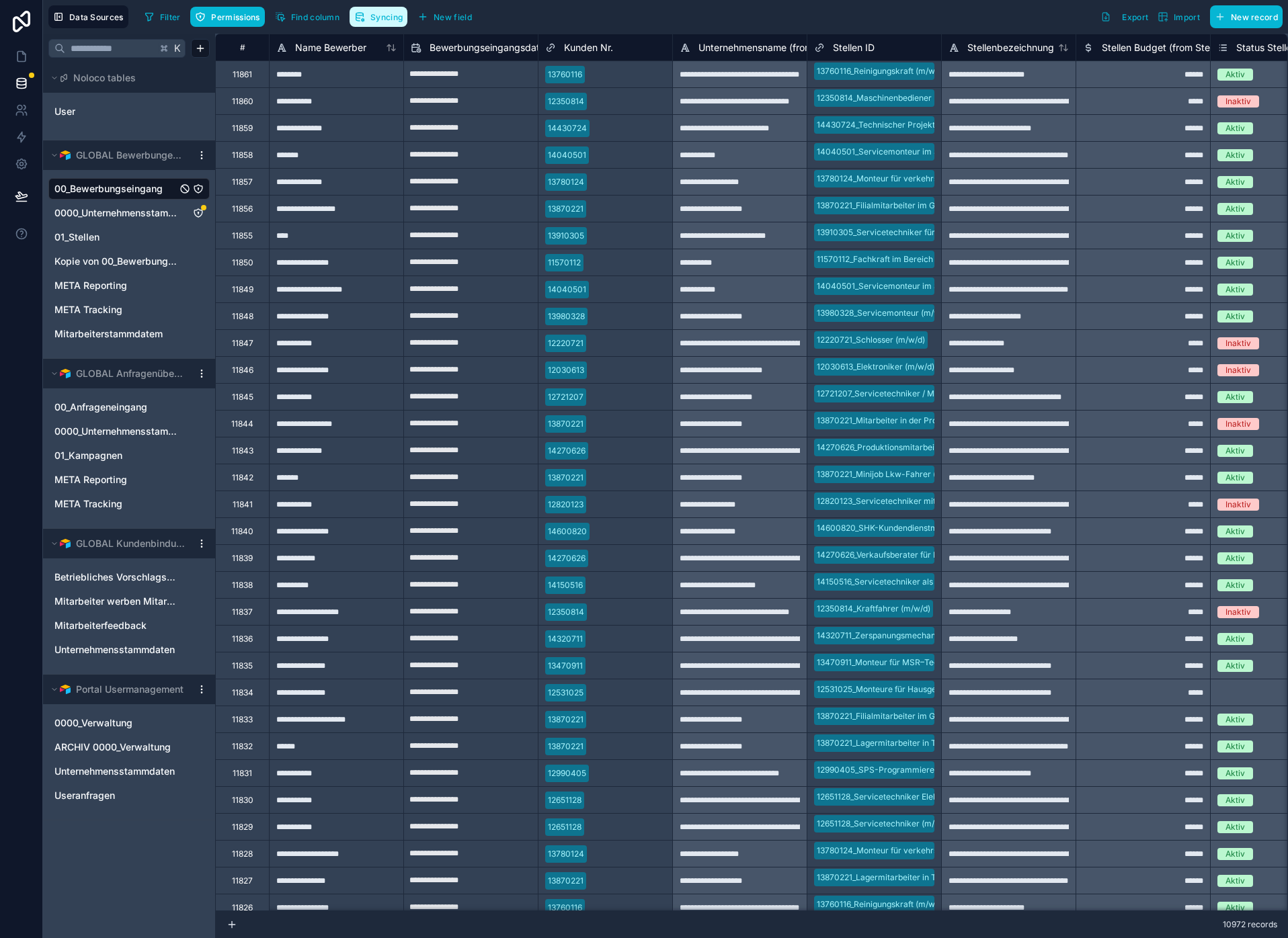
click at [393, 16] on span "Syncing" at bounding box center [386, 17] width 32 height 10
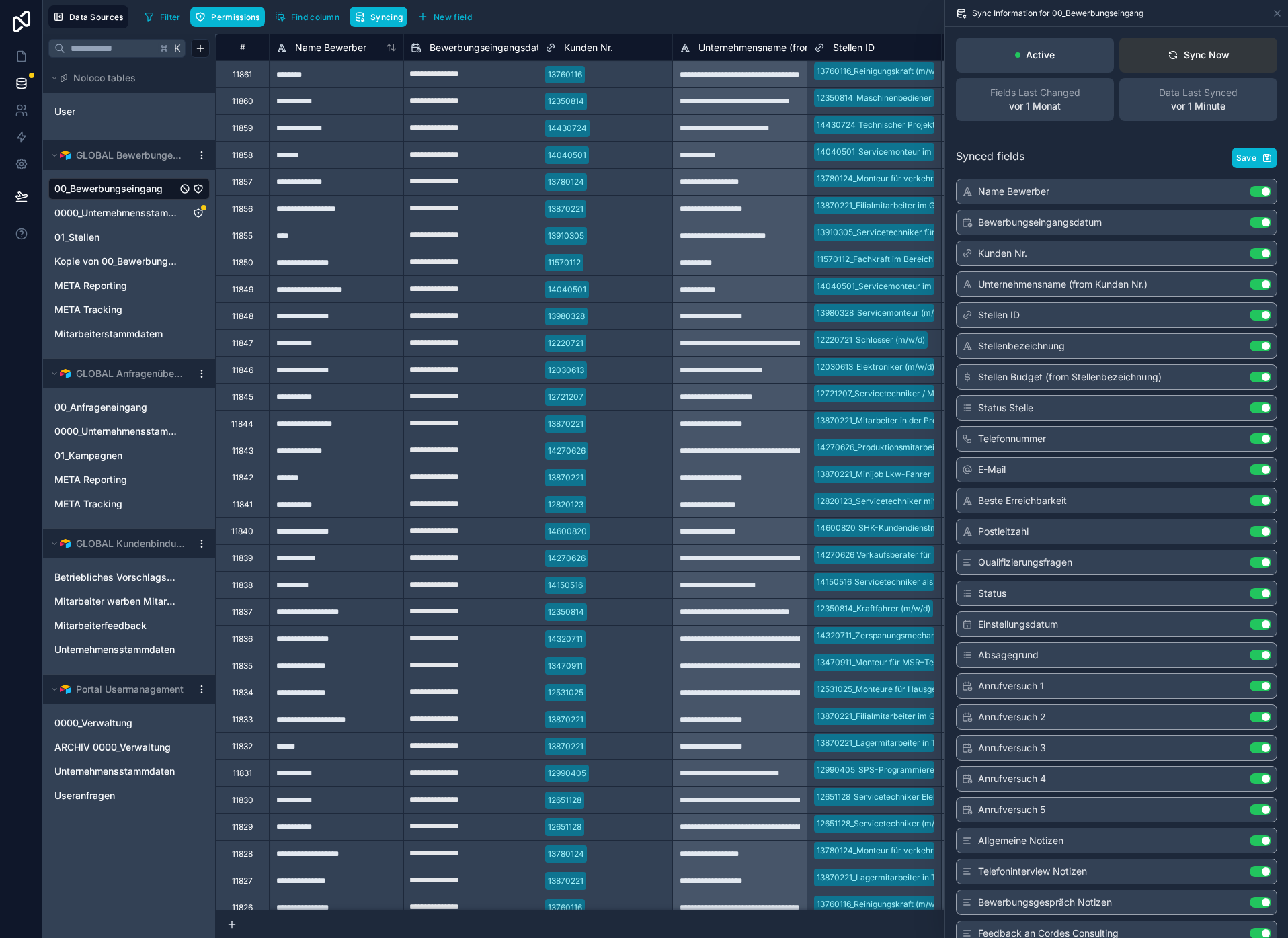
click at [1208, 57] on div "Sync Now" at bounding box center [1198, 55] width 62 height 13
click at [1120, 152] on div "Synced fields Save" at bounding box center [1116, 158] width 321 height 20
click at [1255, 159] on span "Save" at bounding box center [1246, 158] width 20 height 11
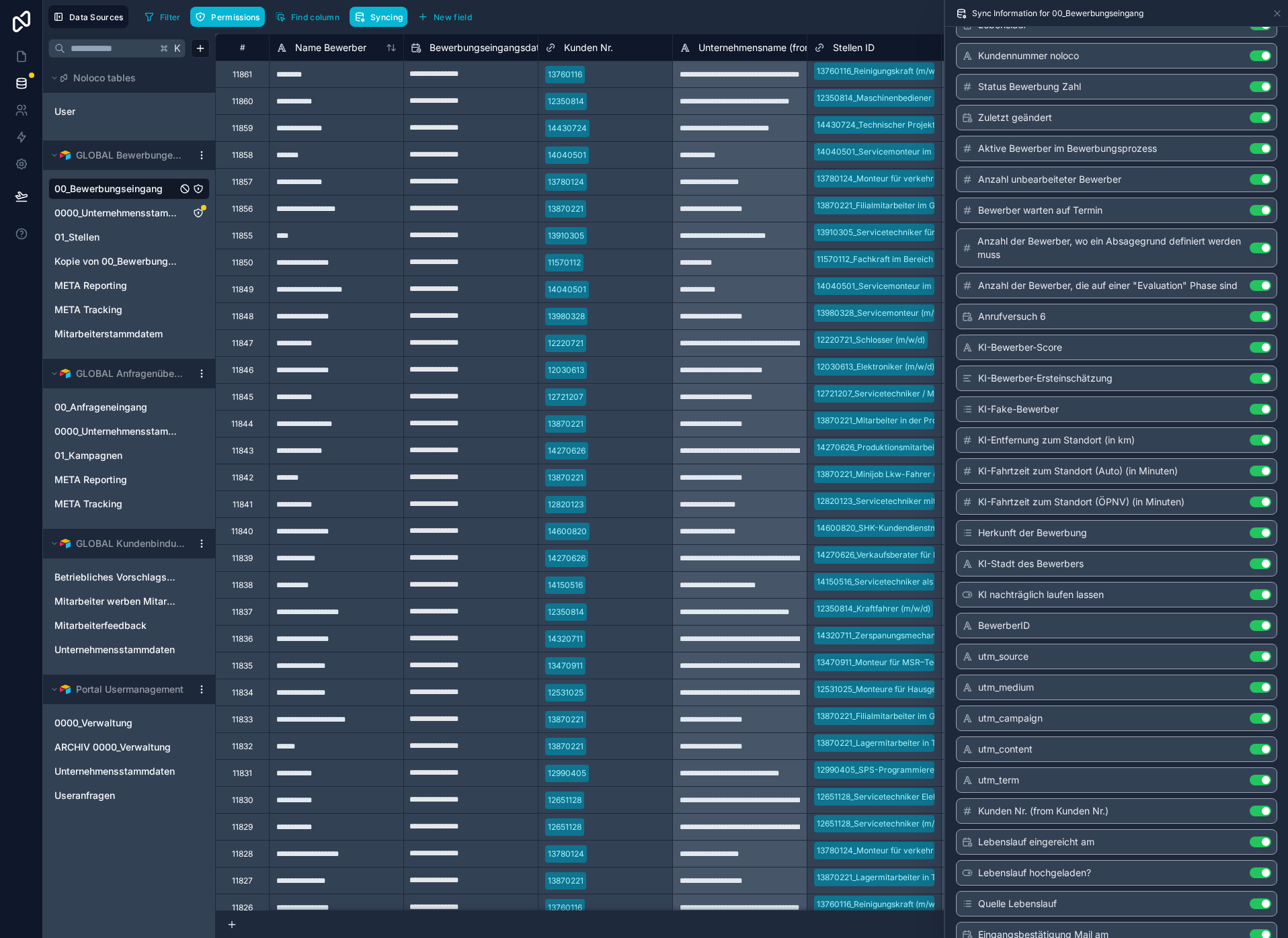
scroll to position [1361, 0]
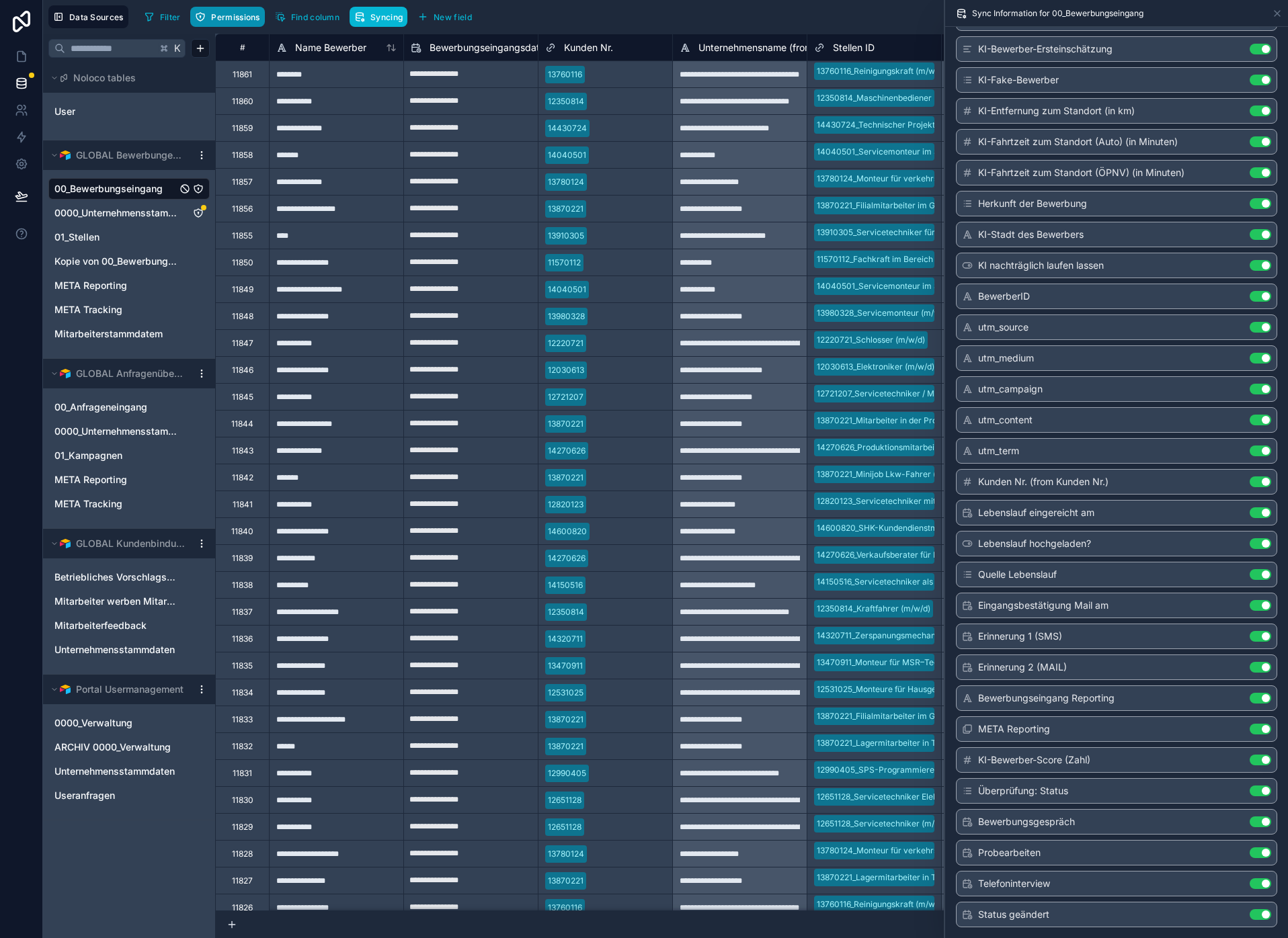
click at [218, 15] on span "Permissions" at bounding box center [235, 17] width 48 height 10
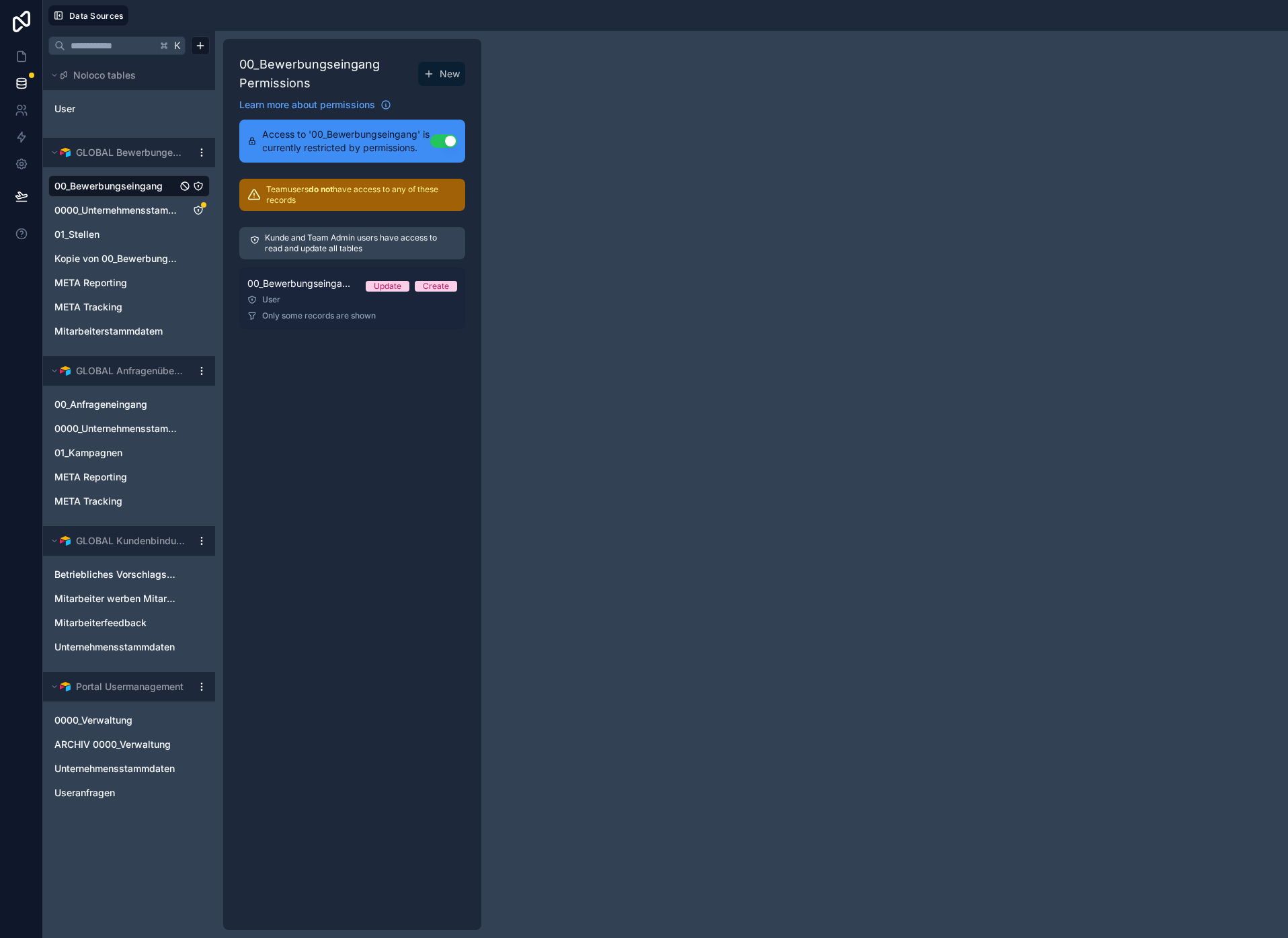
click at [292, 312] on span "Only some records are shown" at bounding box center [319, 315] width 114 height 11
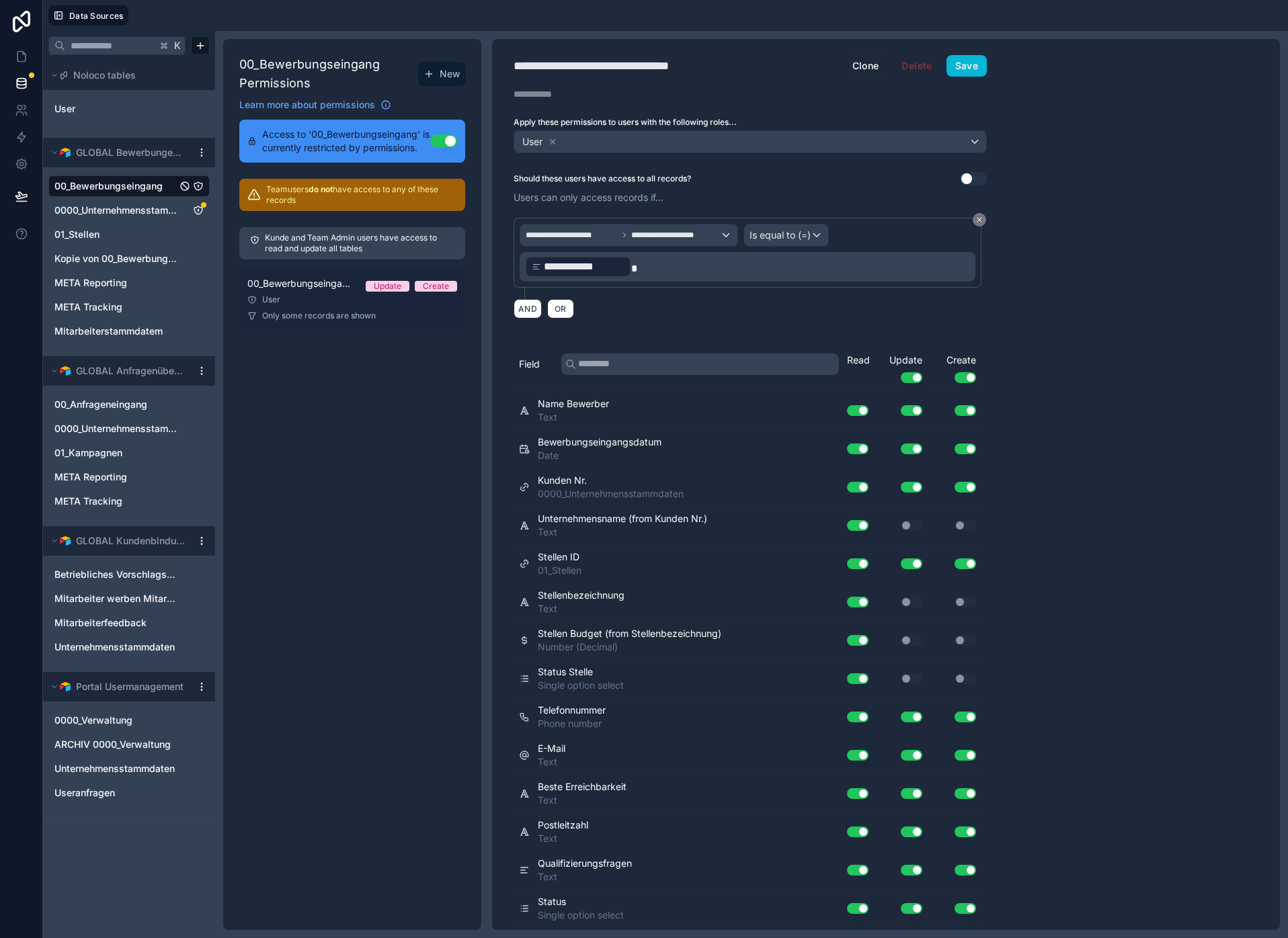
click at [332, 286] on span "00_Bewerbungseingang Permission 1" at bounding box center [301, 283] width 107 height 13
click at [966, 70] on button "Save" at bounding box center [966, 66] width 40 height 21
click at [117, 185] on span "00_Bewerbungseingang" at bounding box center [109, 186] width 108 height 13
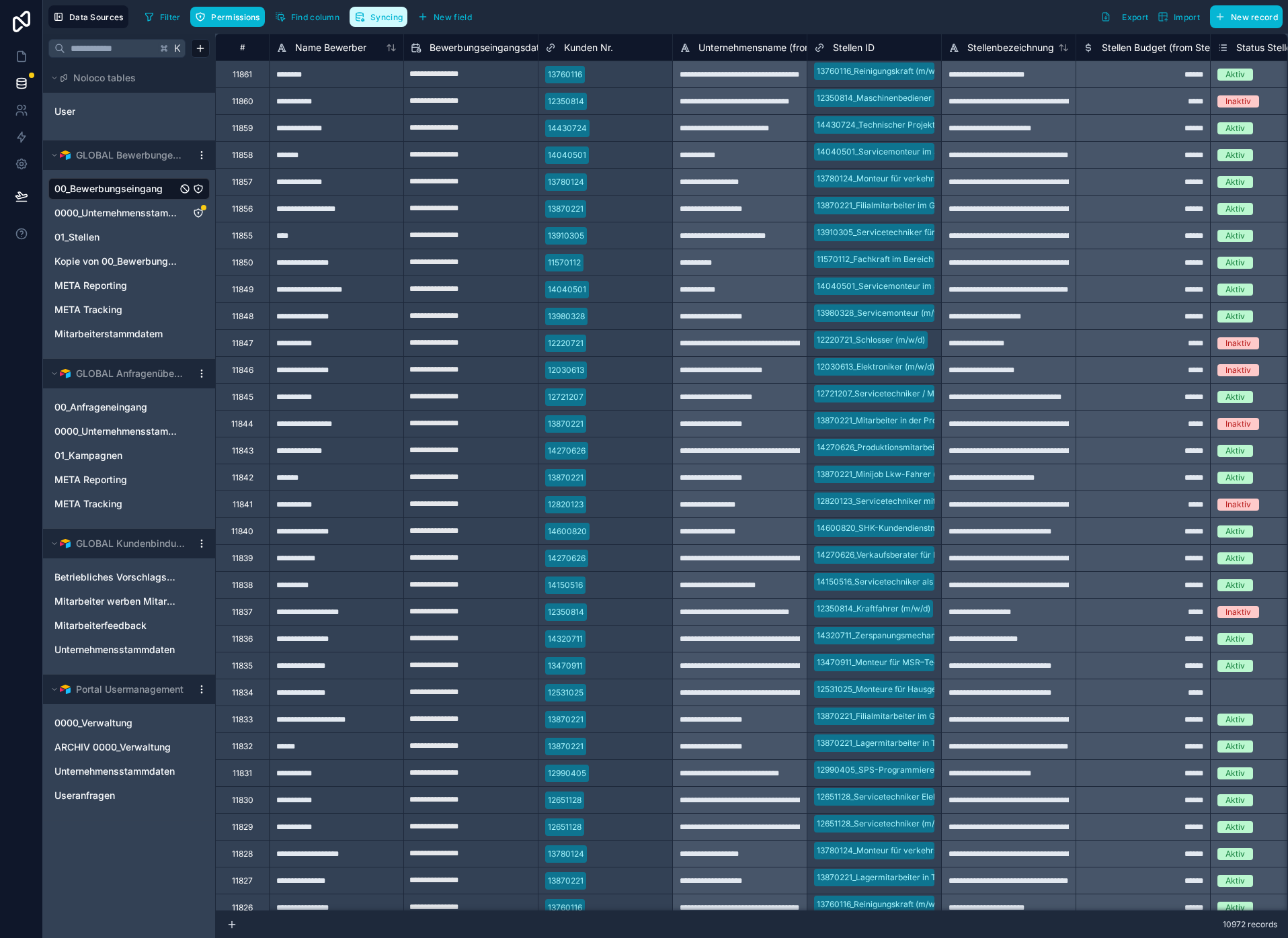
click at [390, 9] on button "Syncing" at bounding box center [378, 16] width 58 height 20
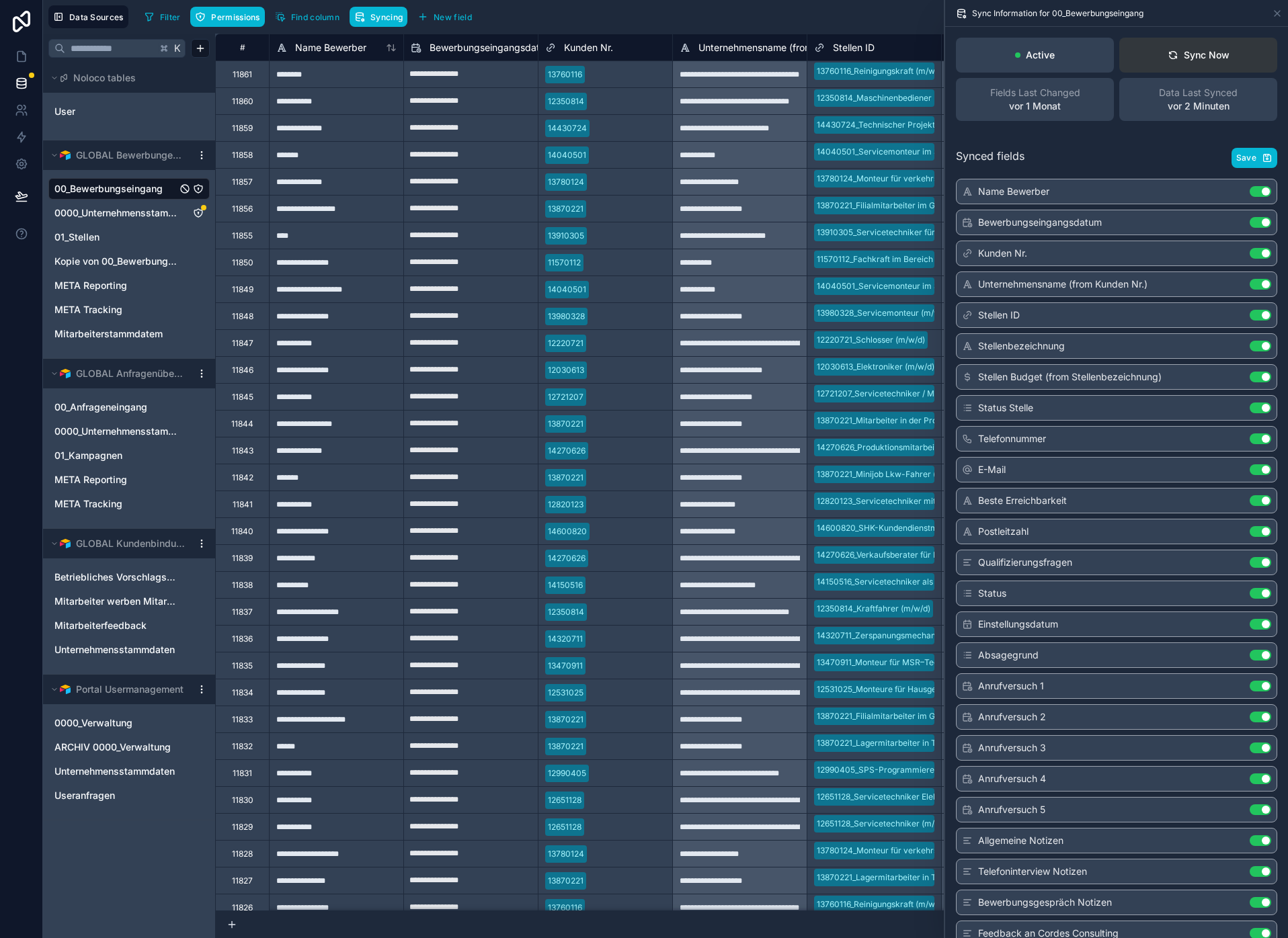
click at [1178, 61] on div "Sync Now" at bounding box center [1198, 55] width 62 height 13
click at [1203, 59] on div "Sync Now" at bounding box center [1198, 55] width 62 height 13
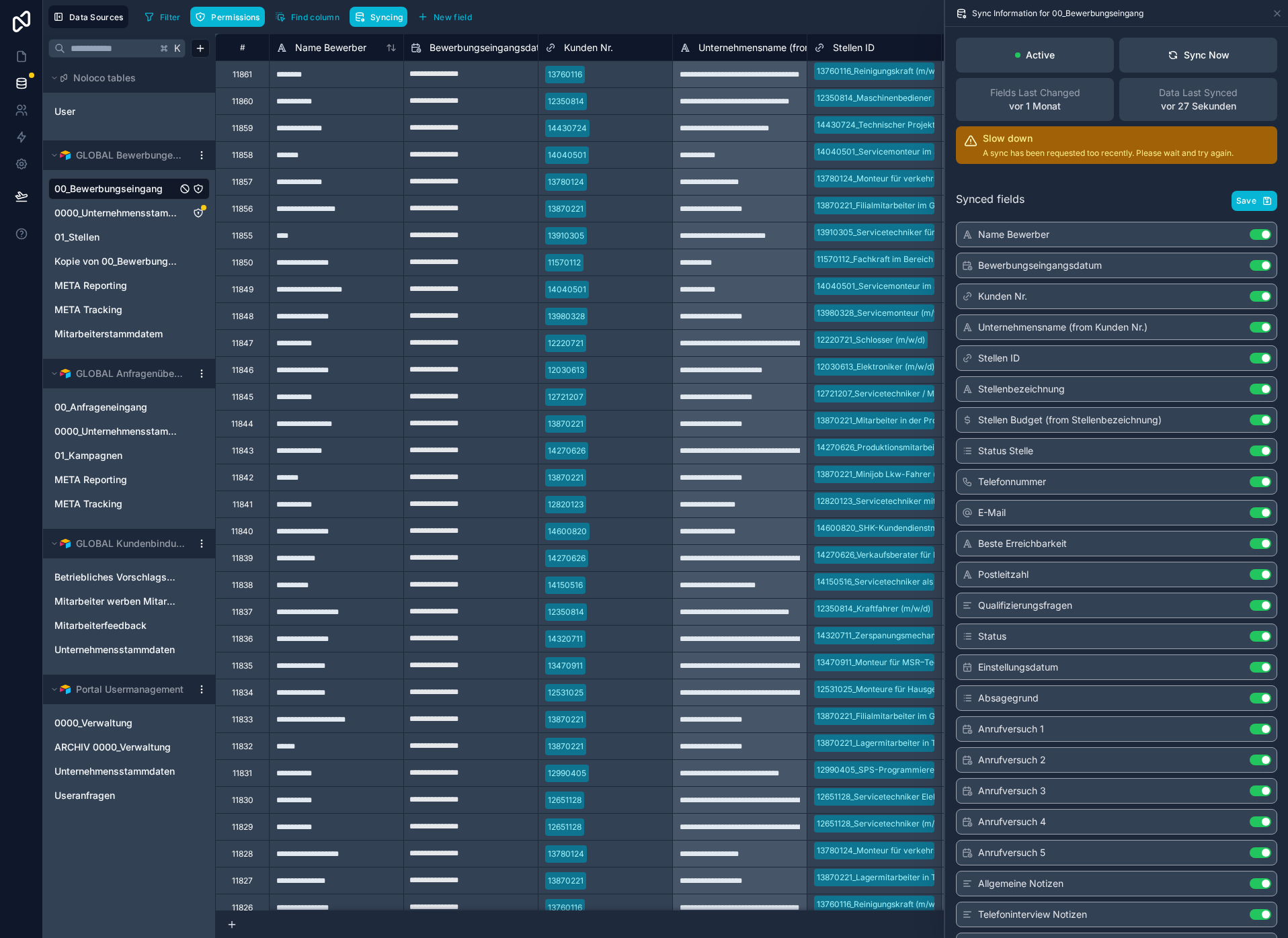
click at [1089, 191] on div "Synced fields Save" at bounding box center [1116, 201] width 321 height 20
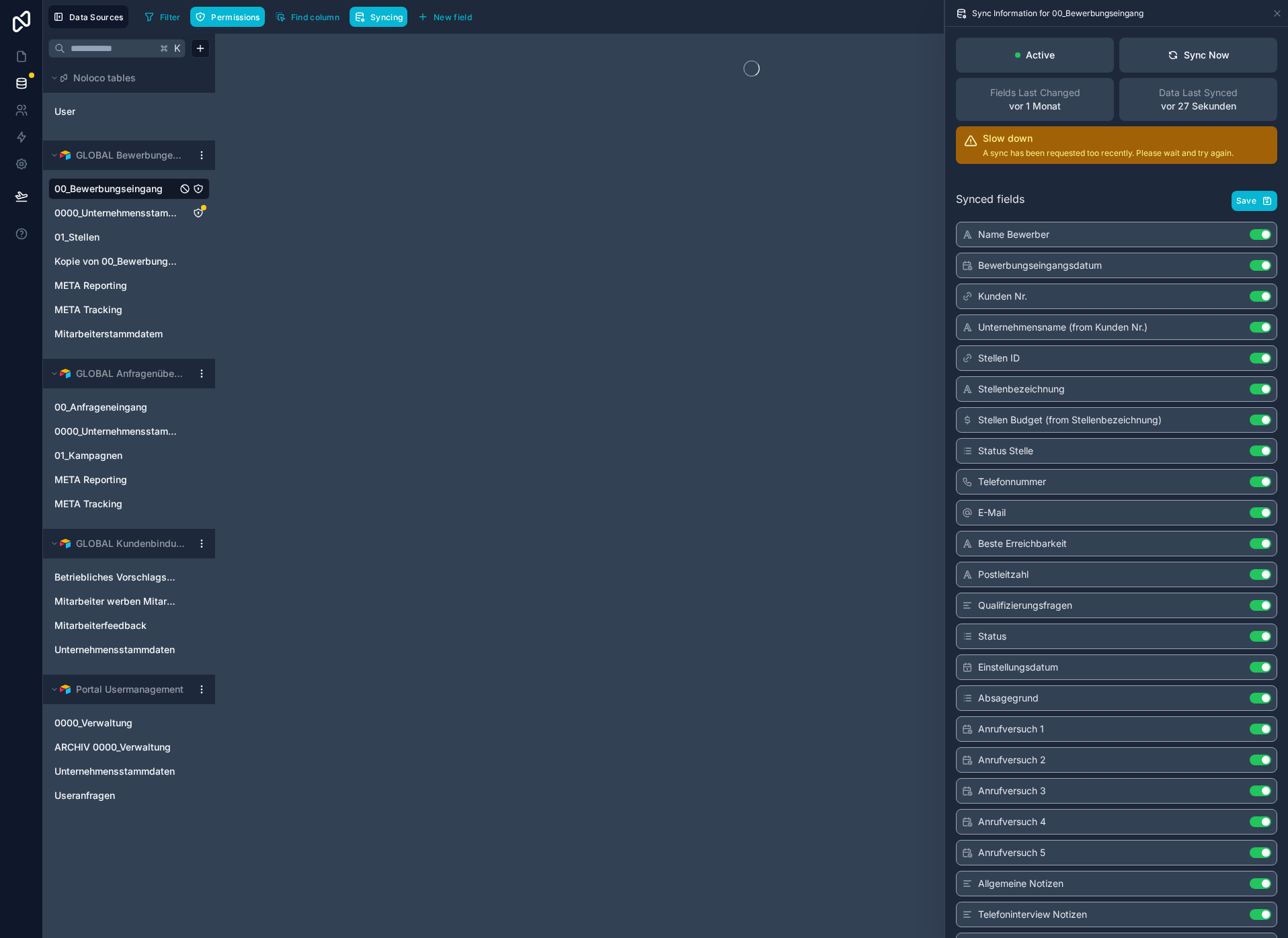
click at [1089, 191] on div "Synced fields Save" at bounding box center [1116, 201] width 321 height 20
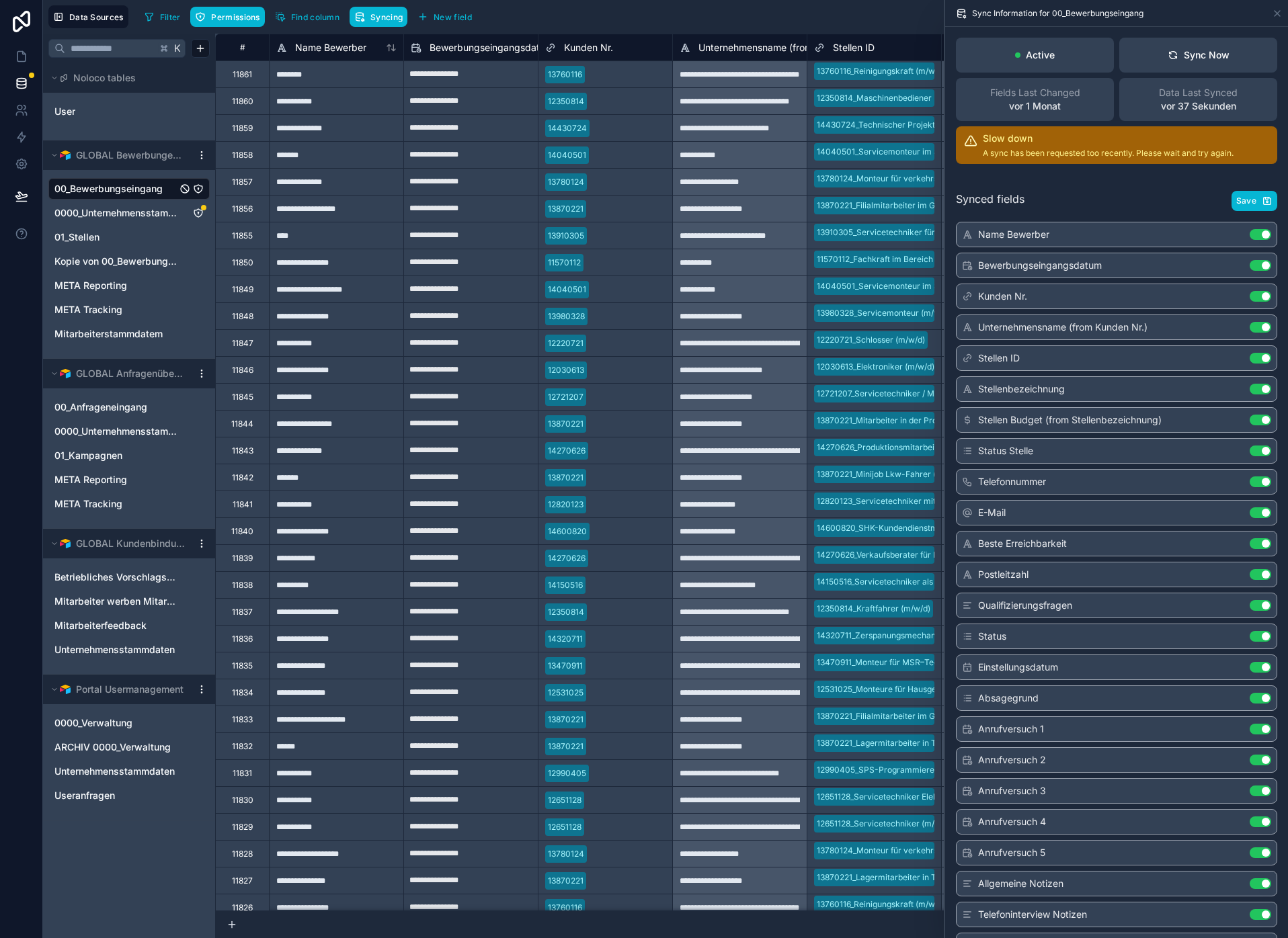
click at [243, 18] on span "Permissions" at bounding box center [235, 17] width 48 height 10
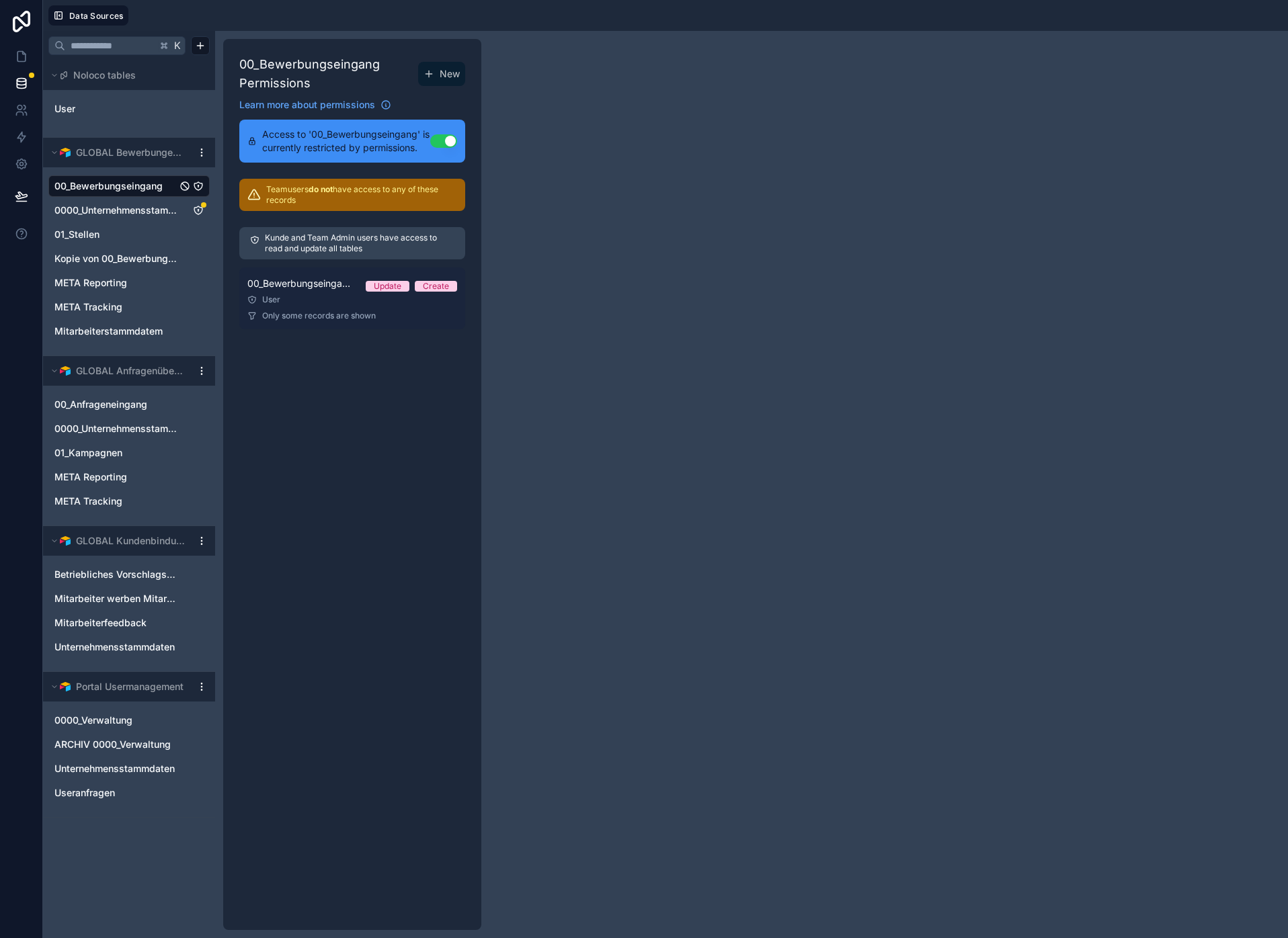
click at [371, 296] on div "User" at bounding box center [352, 299] width 210 height 11
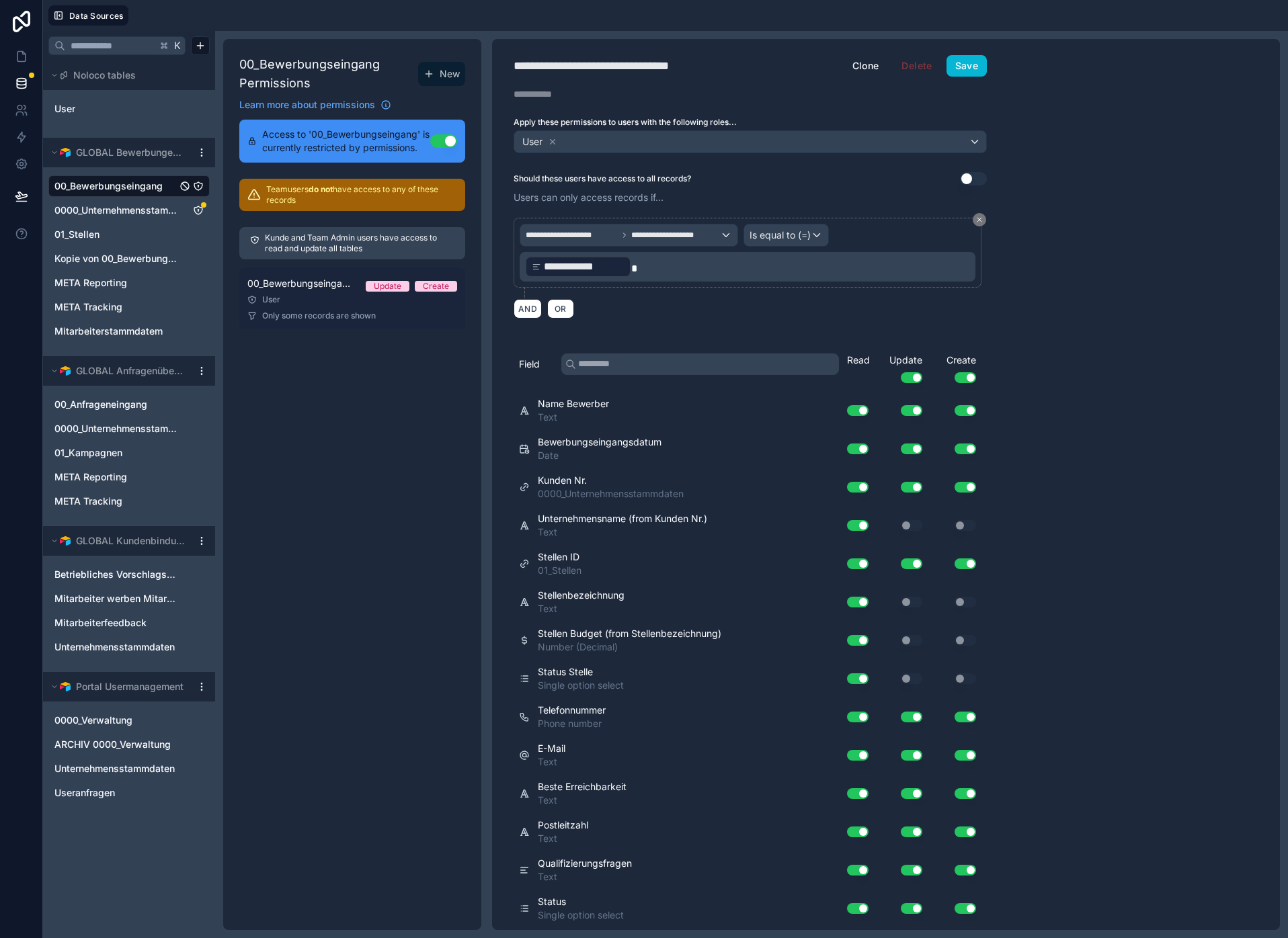
click at [308, 279] on span "00_Bewerbungseingang Permission 1" at bounding box center [301, 283] width 107 height 13
click at [973, 65] on button "Save" at bounding box center [966, 66] width 40 height 21
click at [973, 65] on button "Save" at bounding box center [966, 66] width 40 height 21
click at [144, 212] on span "0000_Unternehmensstammdaten" at bounding box center [116, 210] width 122 height 13
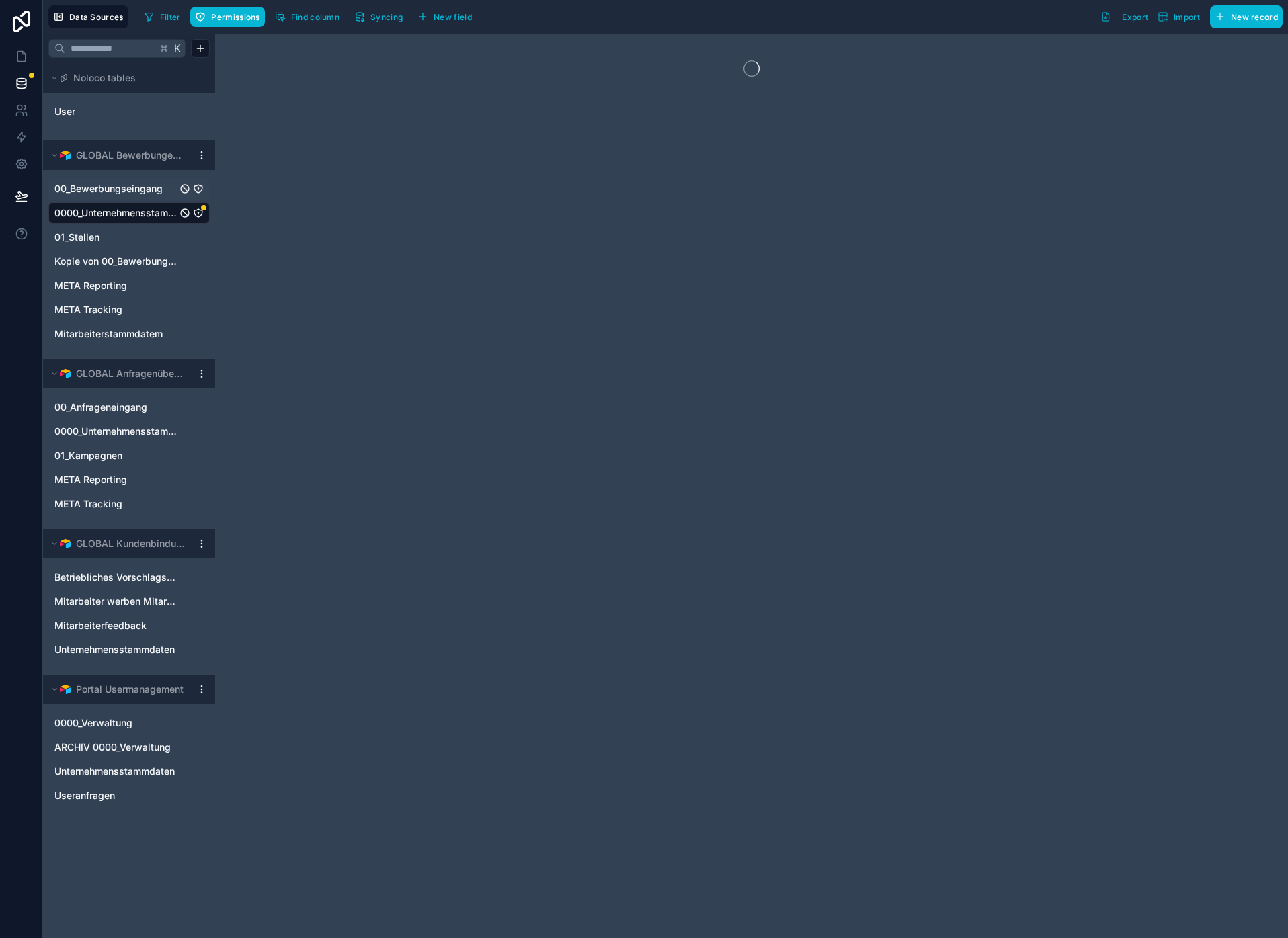
click at [136, 191] on span "00_Bewerbungseingang" at bounding box center [109, 188] width 108 height 13
click at [389, 16] on span "Syncing" at bounding box center [386, 17] width 32 height 10
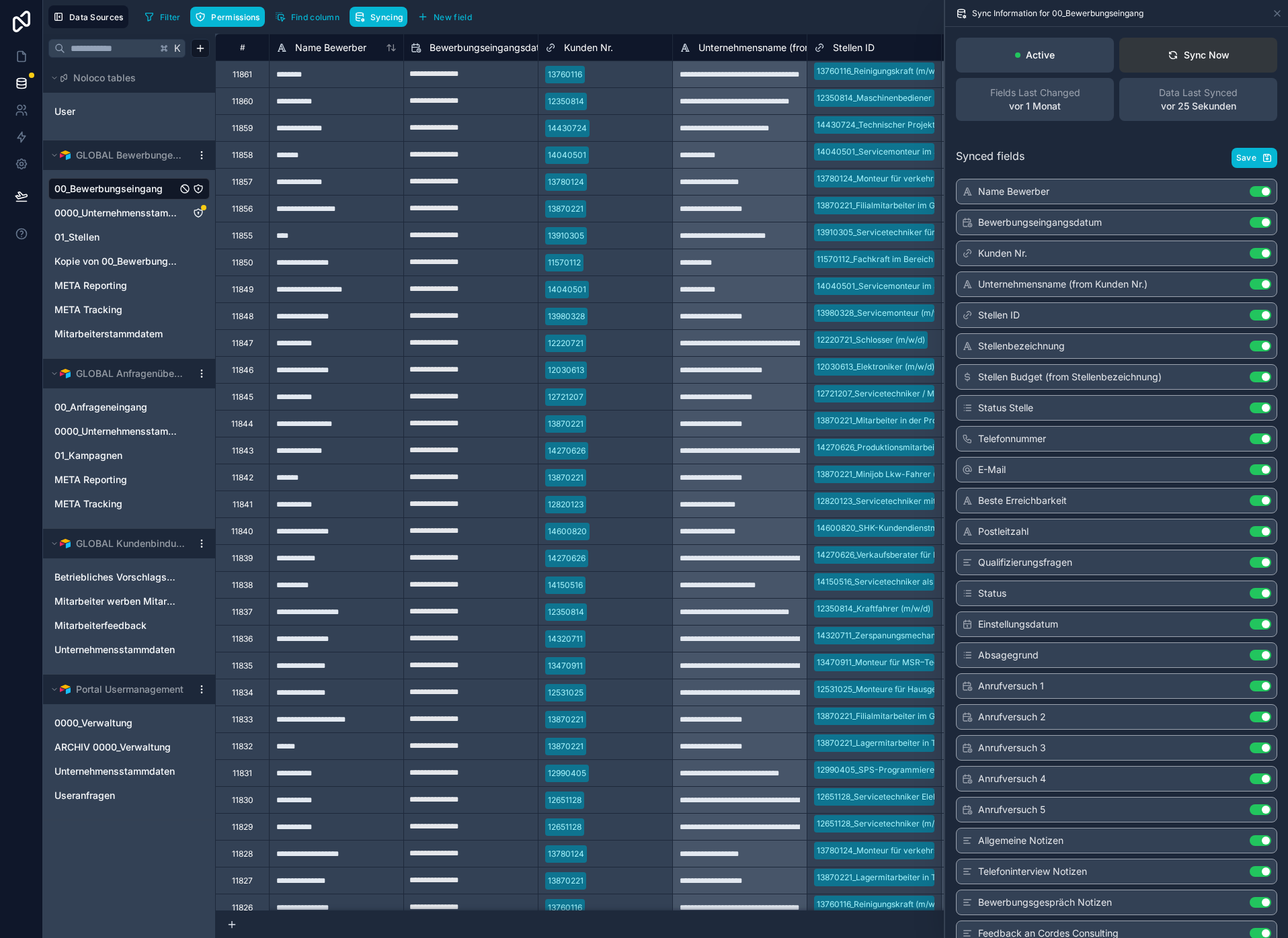
click at [1198, 50] on div "Sync Now" at bounding box center [1198, 55] width 62 height 13
click at [1109, 149] on div "Synced fields Save" at bounding box center [1116, 158] width 321 height 20
click at [1153, 160] on div "Synced fields Save" at bounding box center [1116, 158] width 321 height 20
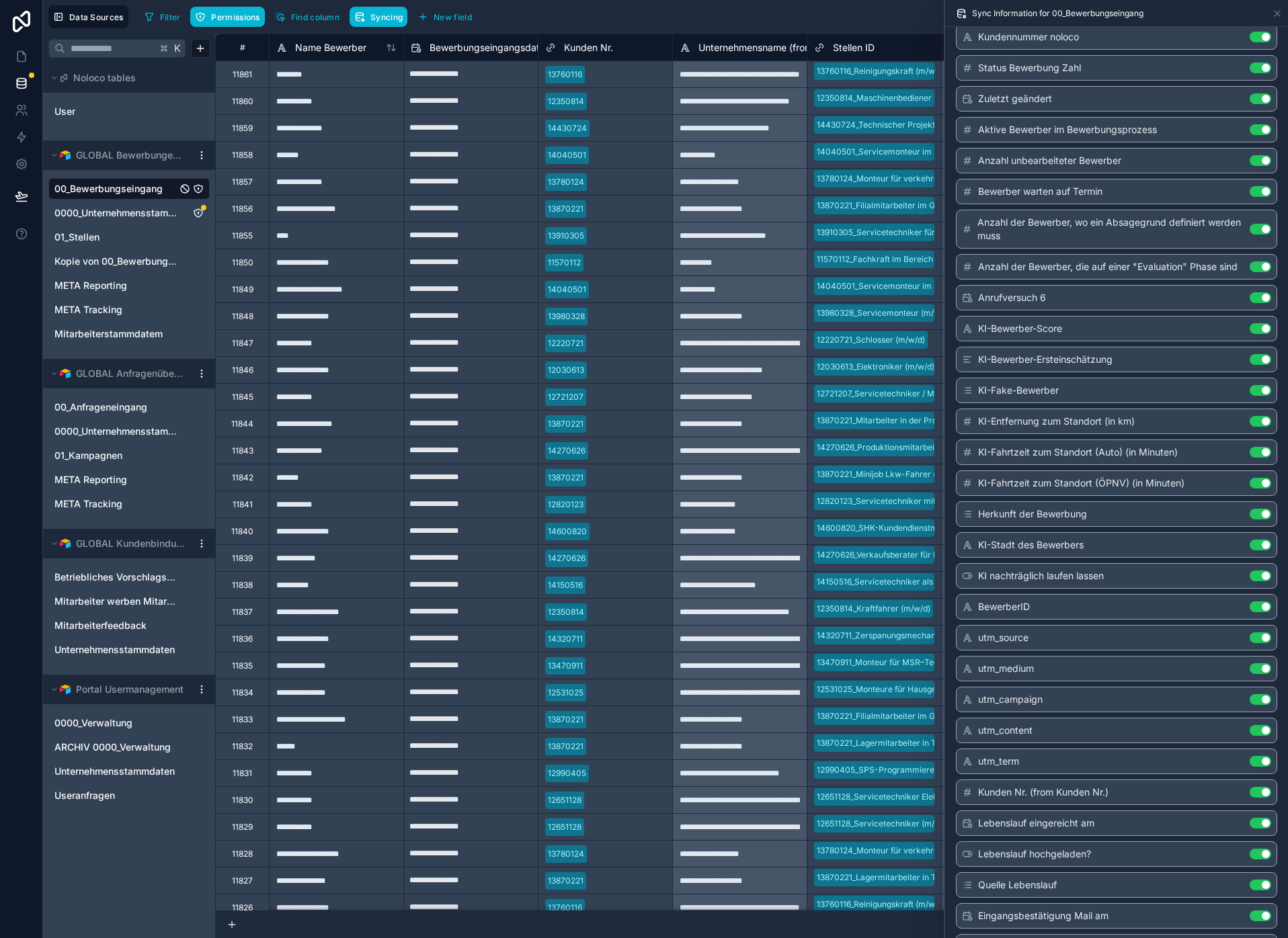
scroll to position [1361, 0]
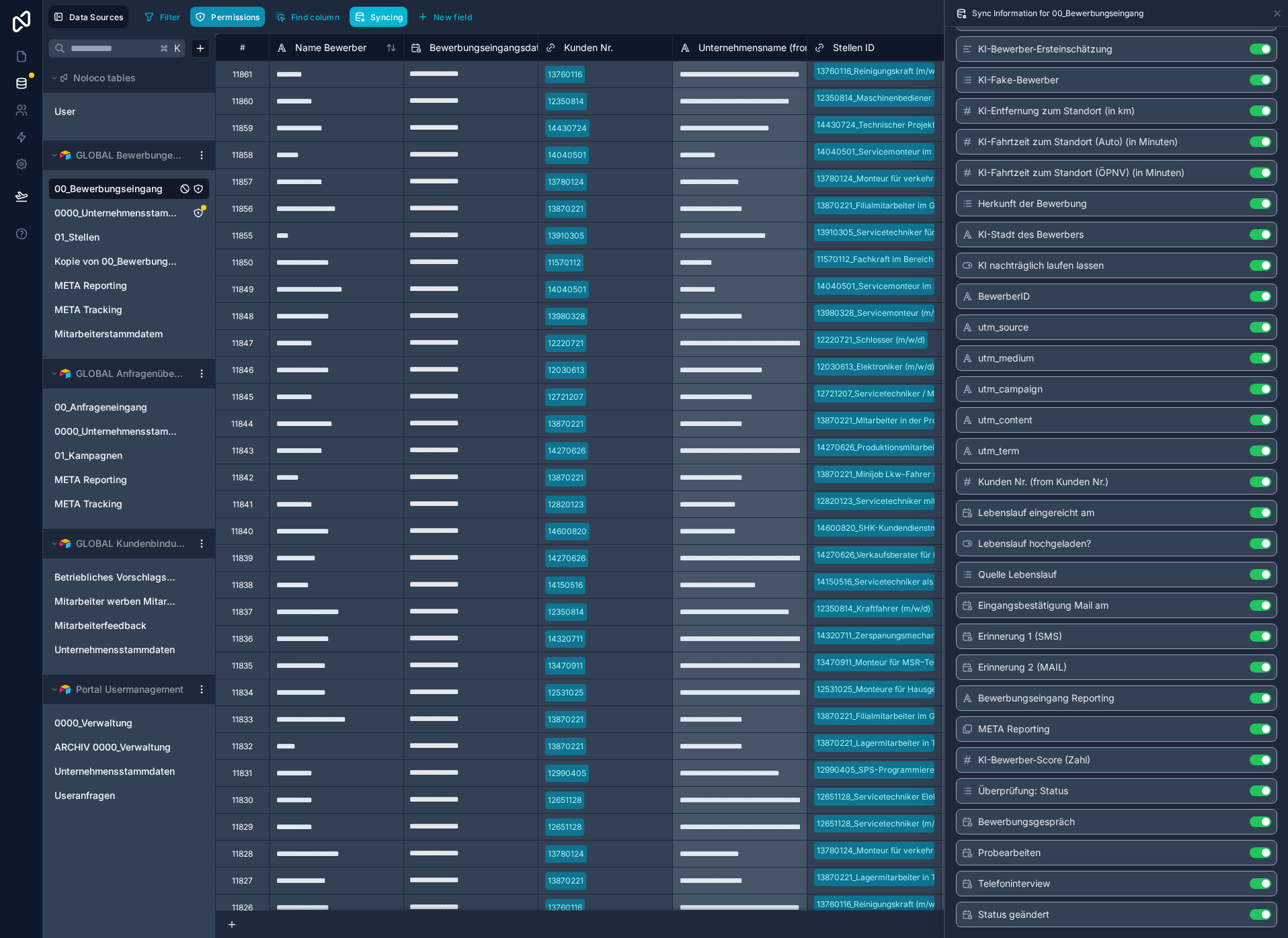
click at [233, 15] on span "Permissions" at bounding box center [235, 17] width 48 height 10
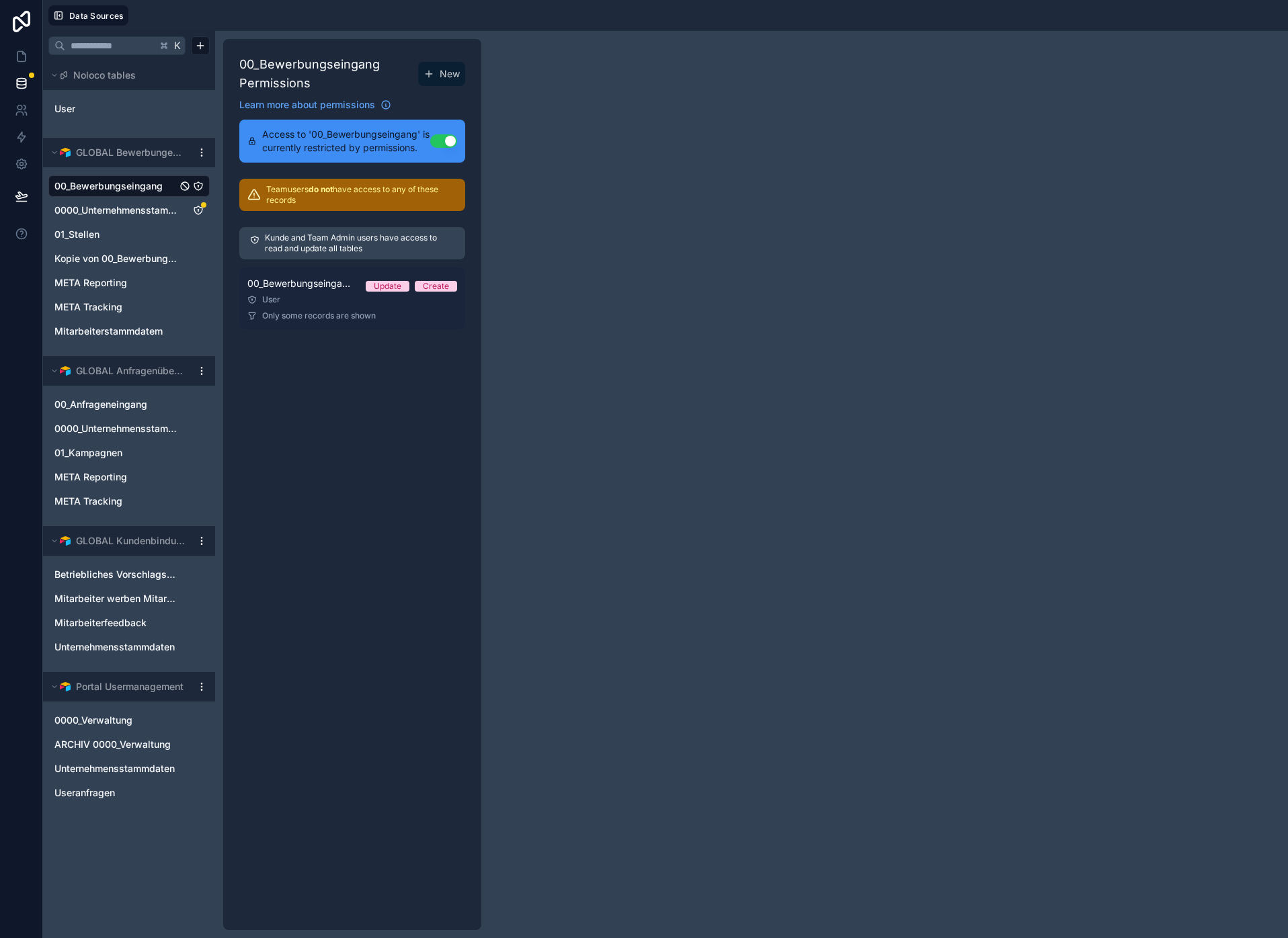
click at [304, 298] on div "User" at bounding box center [352, 299] width 210 height 11
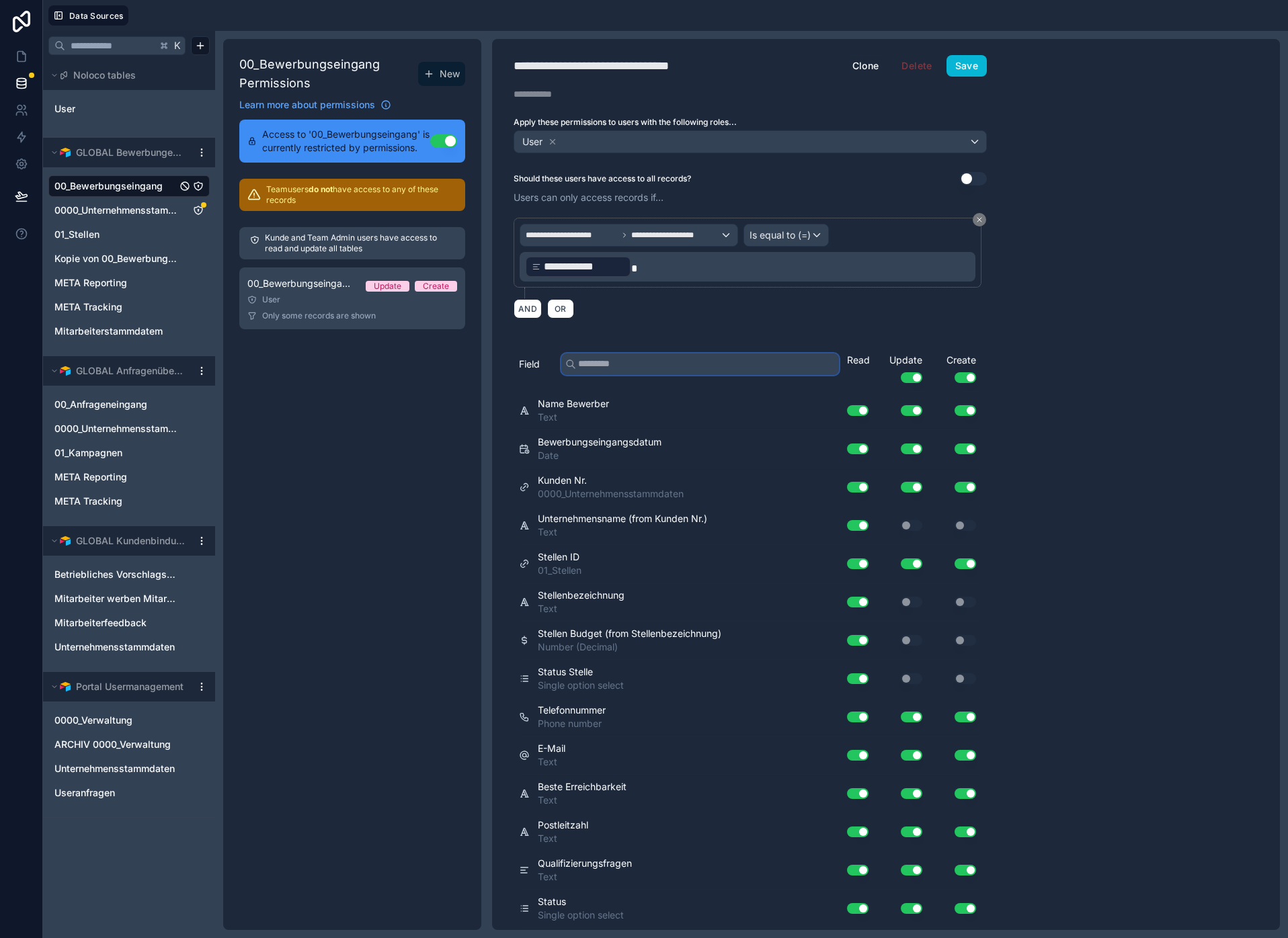
click at [663, 368] on input "text" at bounding box center [700, 364] width 278 height 21
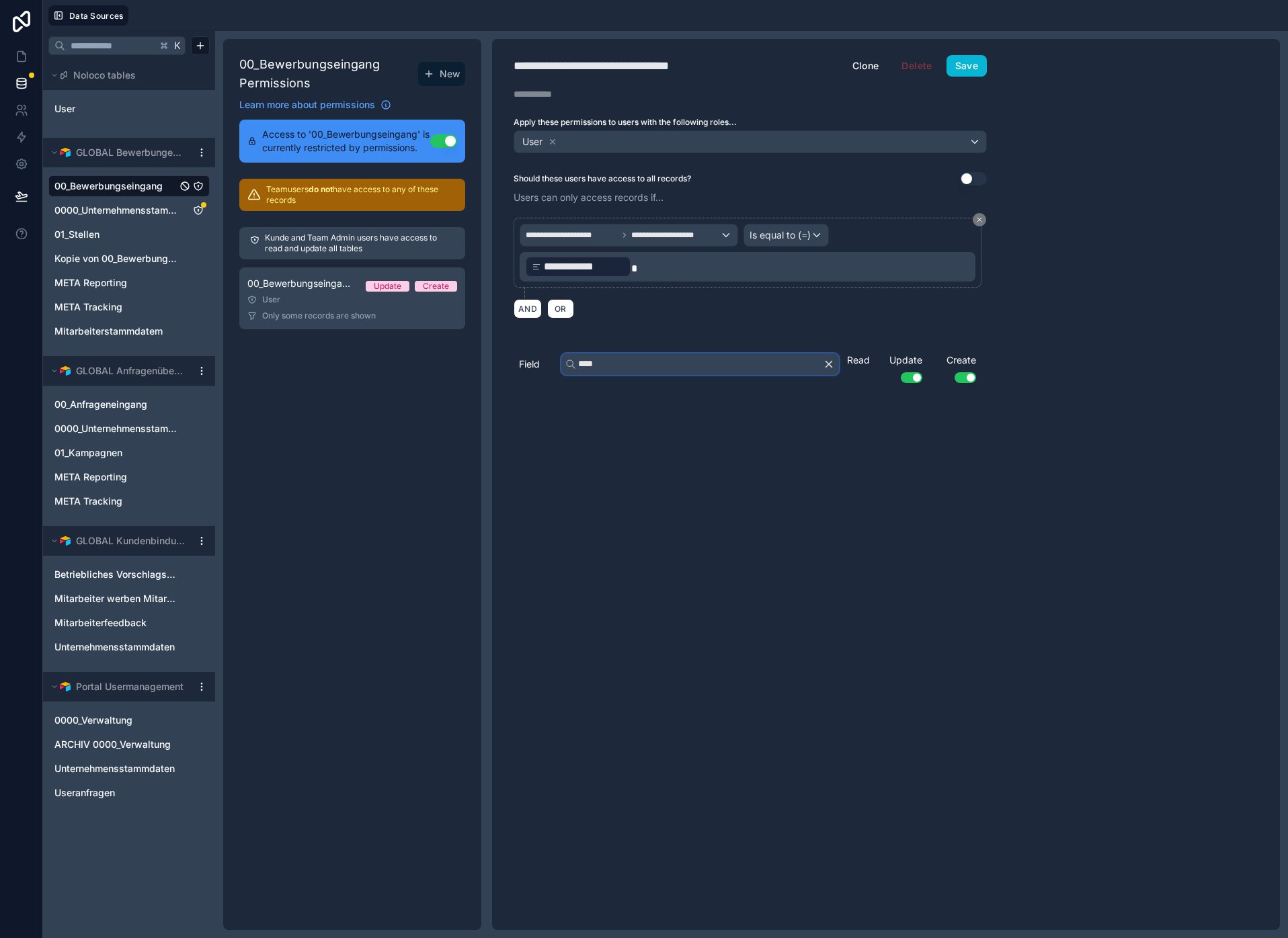
type input "****"
click at [828, 364] on icon "button" at bounding box center [829, 364] width 6 height 6
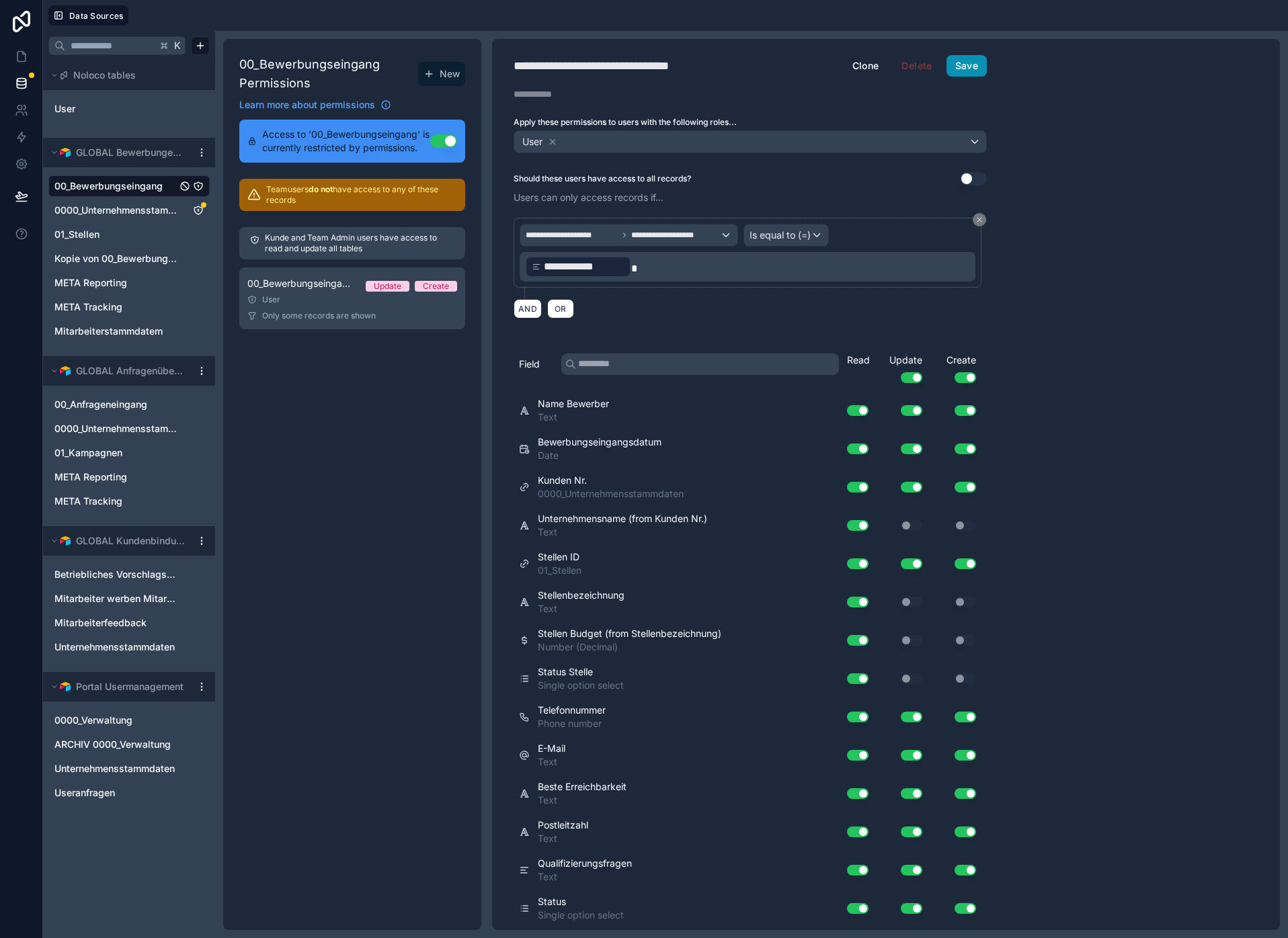
click at [971, 67] on button "Save" at bounding box center [966, 66] width 40 height 21
click at [129, 187] on span "00_Bewerbungseingang" at bounding box center [109, 186] width 108 height 13
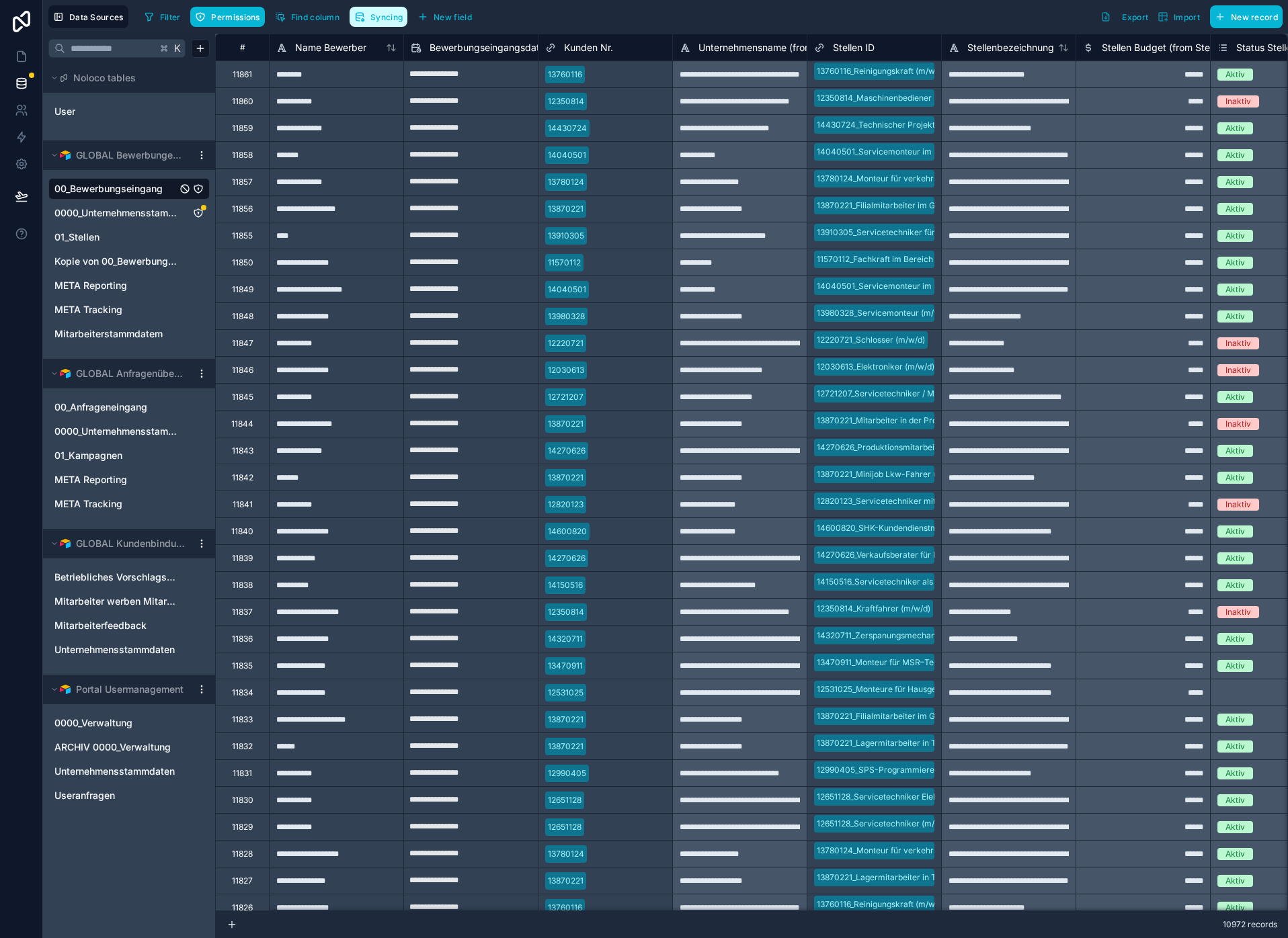
click at [379, 19] on span "Syncing" at bounding box center [386, 17] width 32 height 10
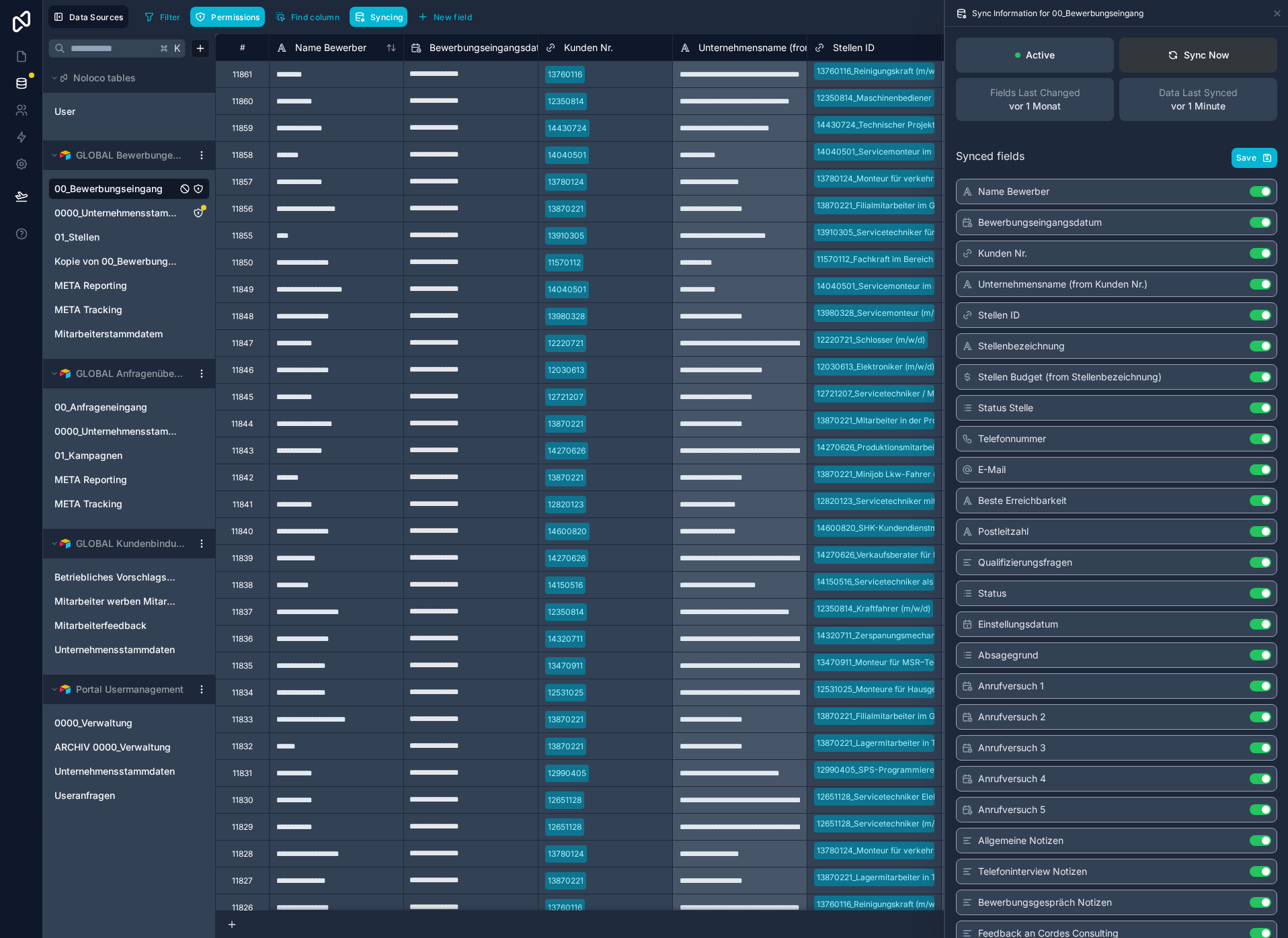
click at [1191, 51] on div "Sync Now" at bounding box center [1198, 55] width 62 height 13
click at [220, 21] on span "Permissions" at bounding box center [235, 17] width 48 height 10
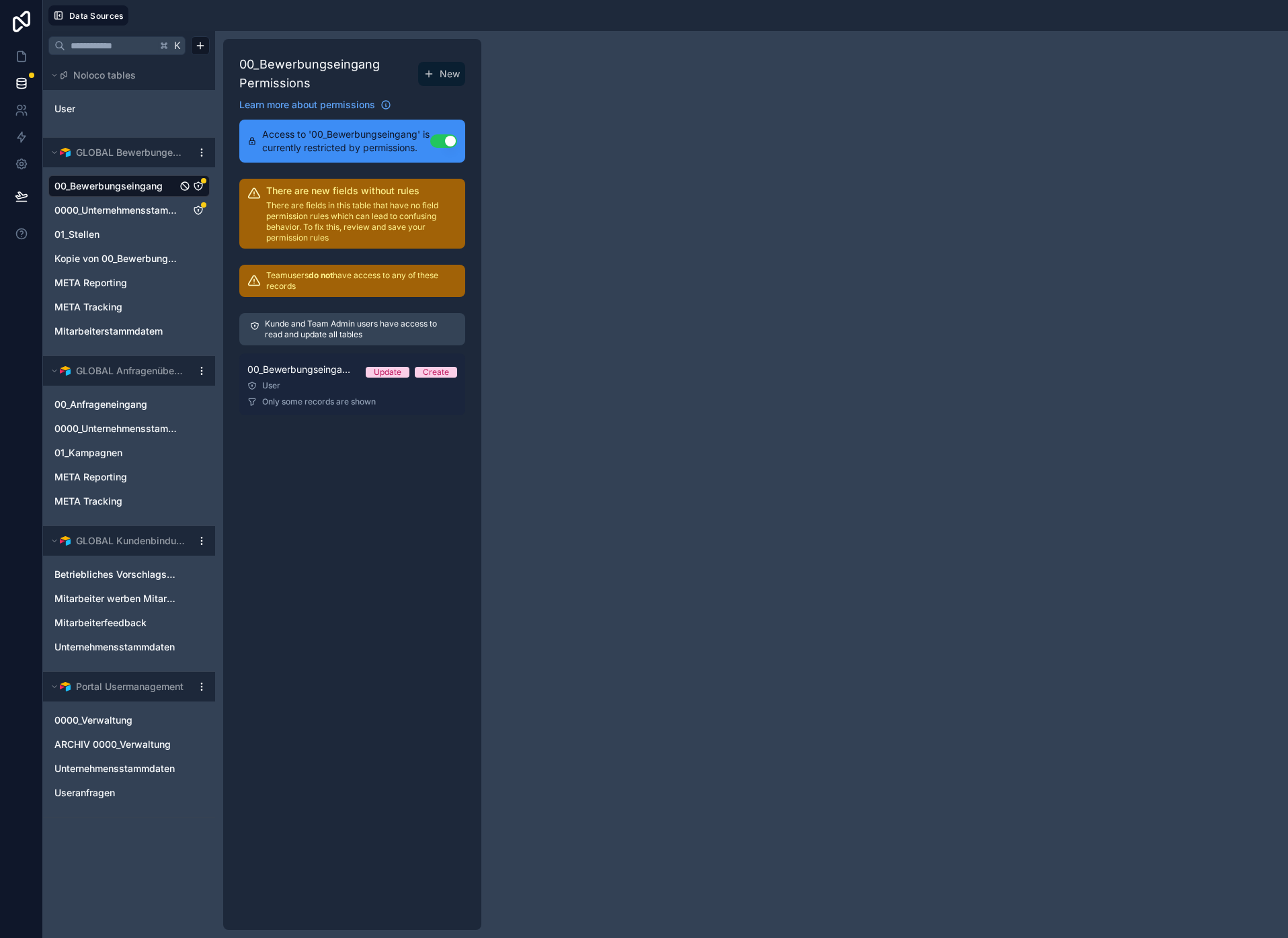
click at [308, 396] on span "Only some records are shown" at bounding box center [319, 401] width 114 height 11
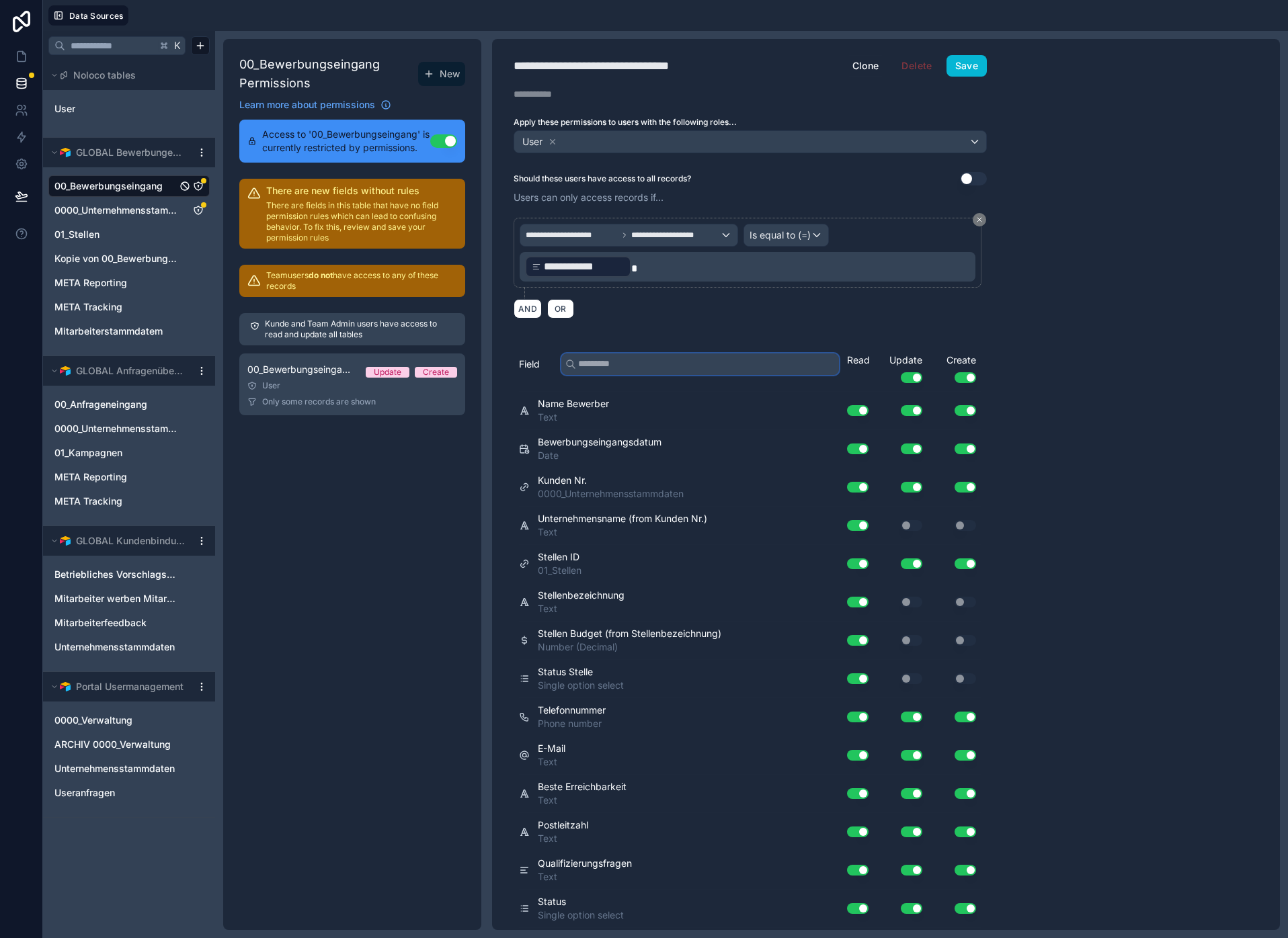
click at [634, 368] on input "text" at bounding box center [700, 364] width 278 height 21
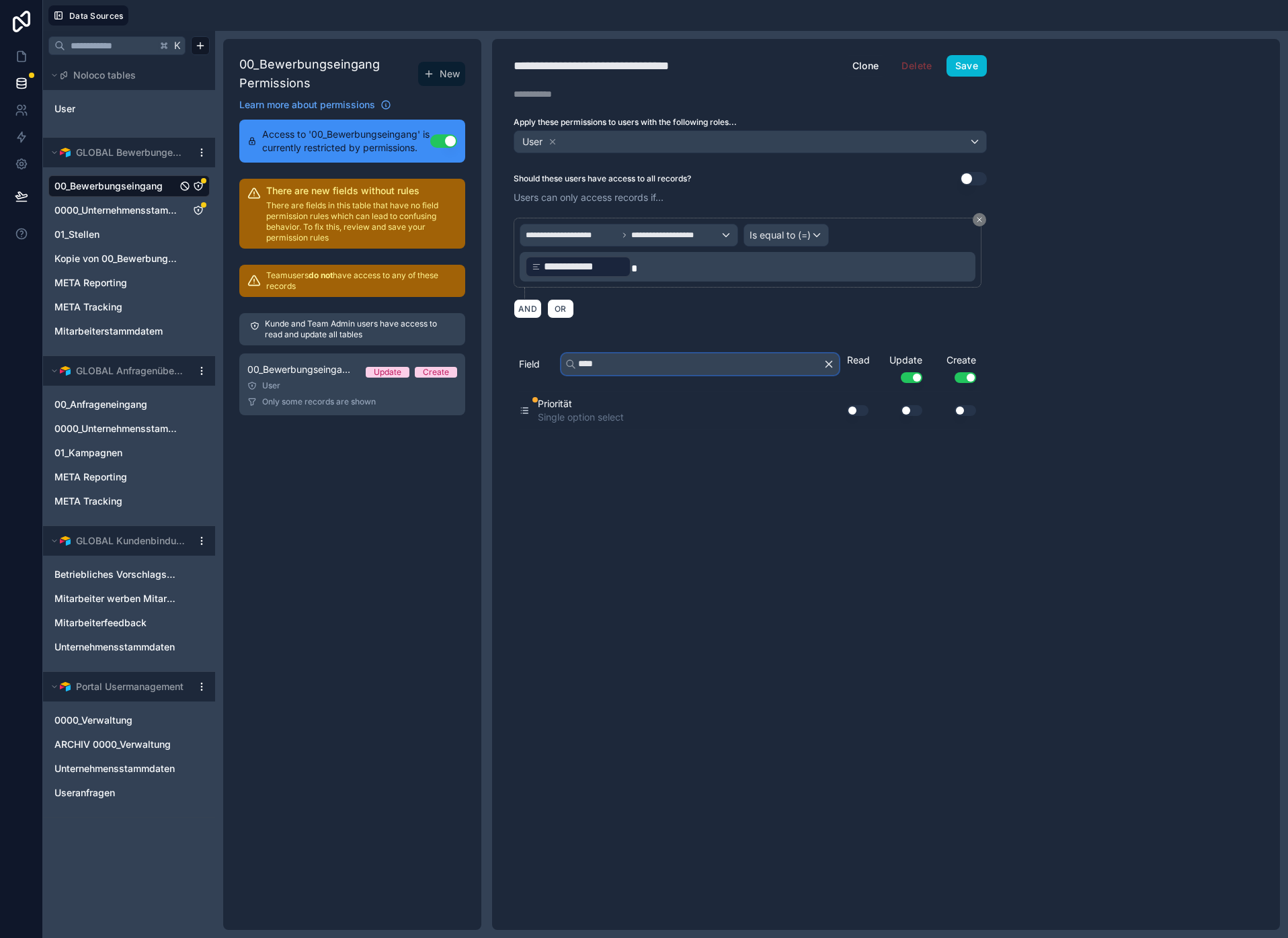
type input "****"
click at [859, 411] on button "Use setting" at bounding box center [857, 410] width 21 height 11
click at [909, 413] on button "Use setting" at bounding box center [911, 410] width 21 height 11
click at [1093, 477] on div "**********" at bounding box center [886, 484] width 788 height 891
click at [121, 182] on span "00_Bewerbungseingang" at bounding box center [109, 186] width 108 height 13
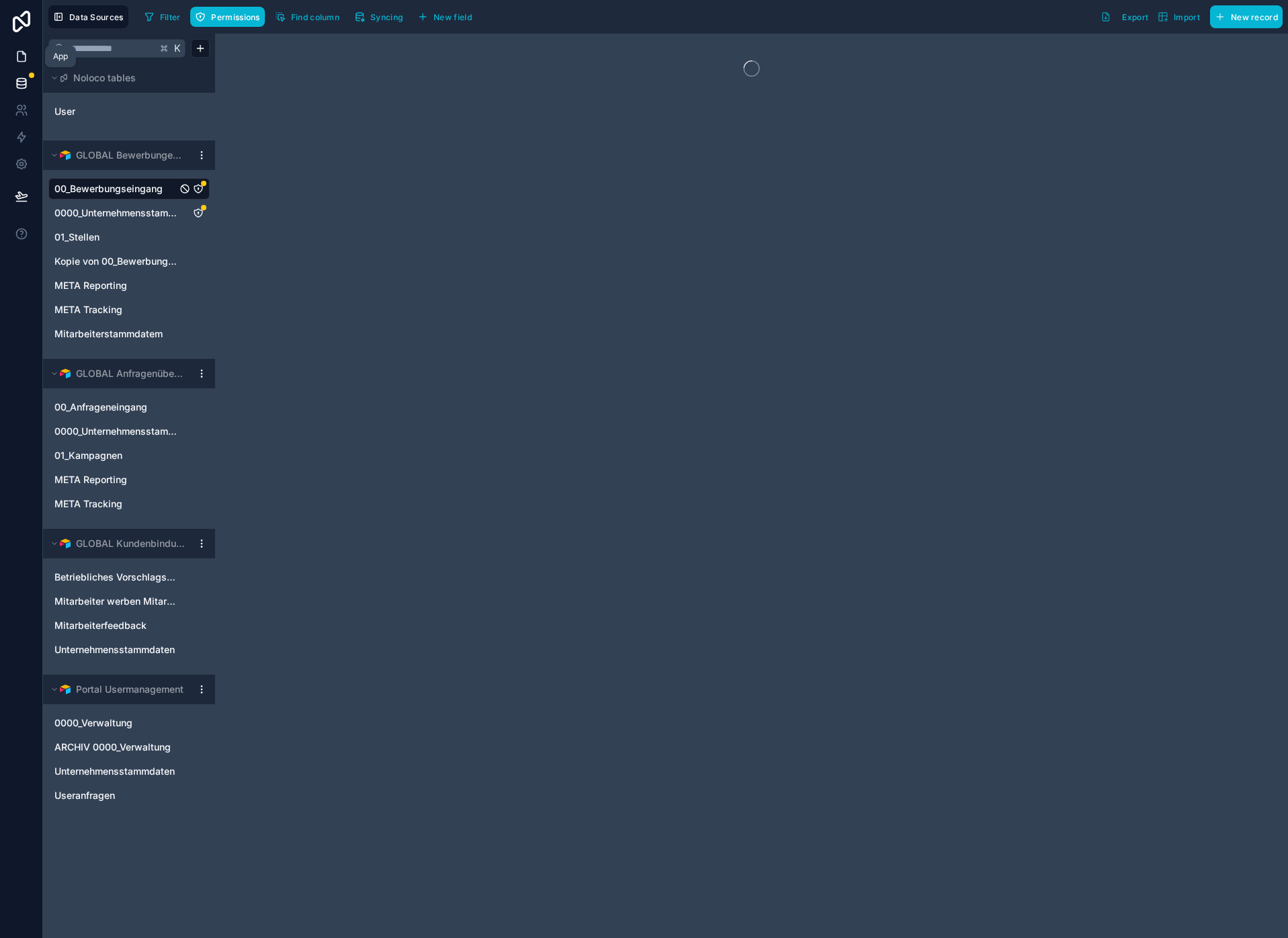
click at [23, 59] on icon at bounding box center [21, 56] width 13 height 13
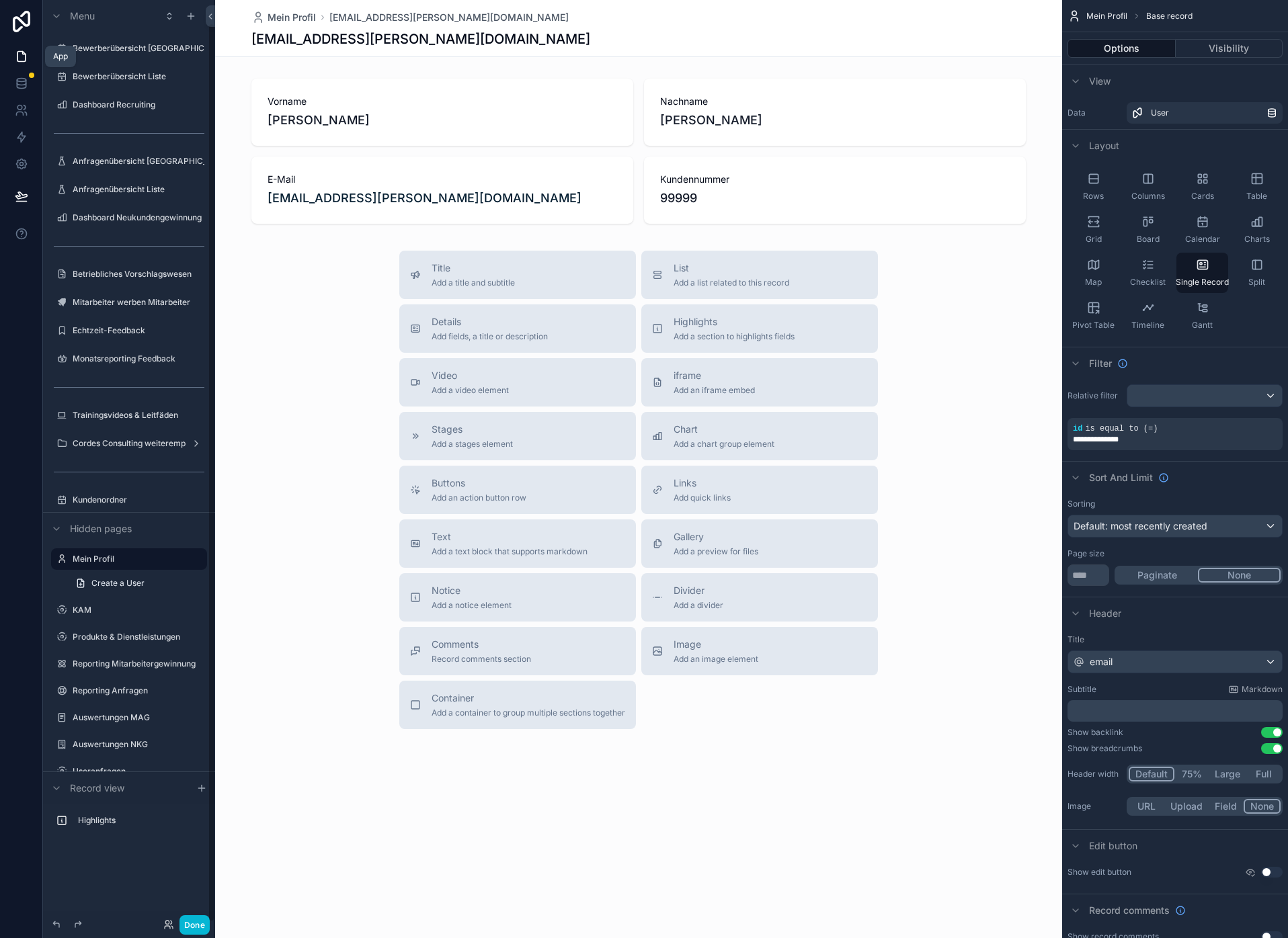
scroll to position [23, 0]
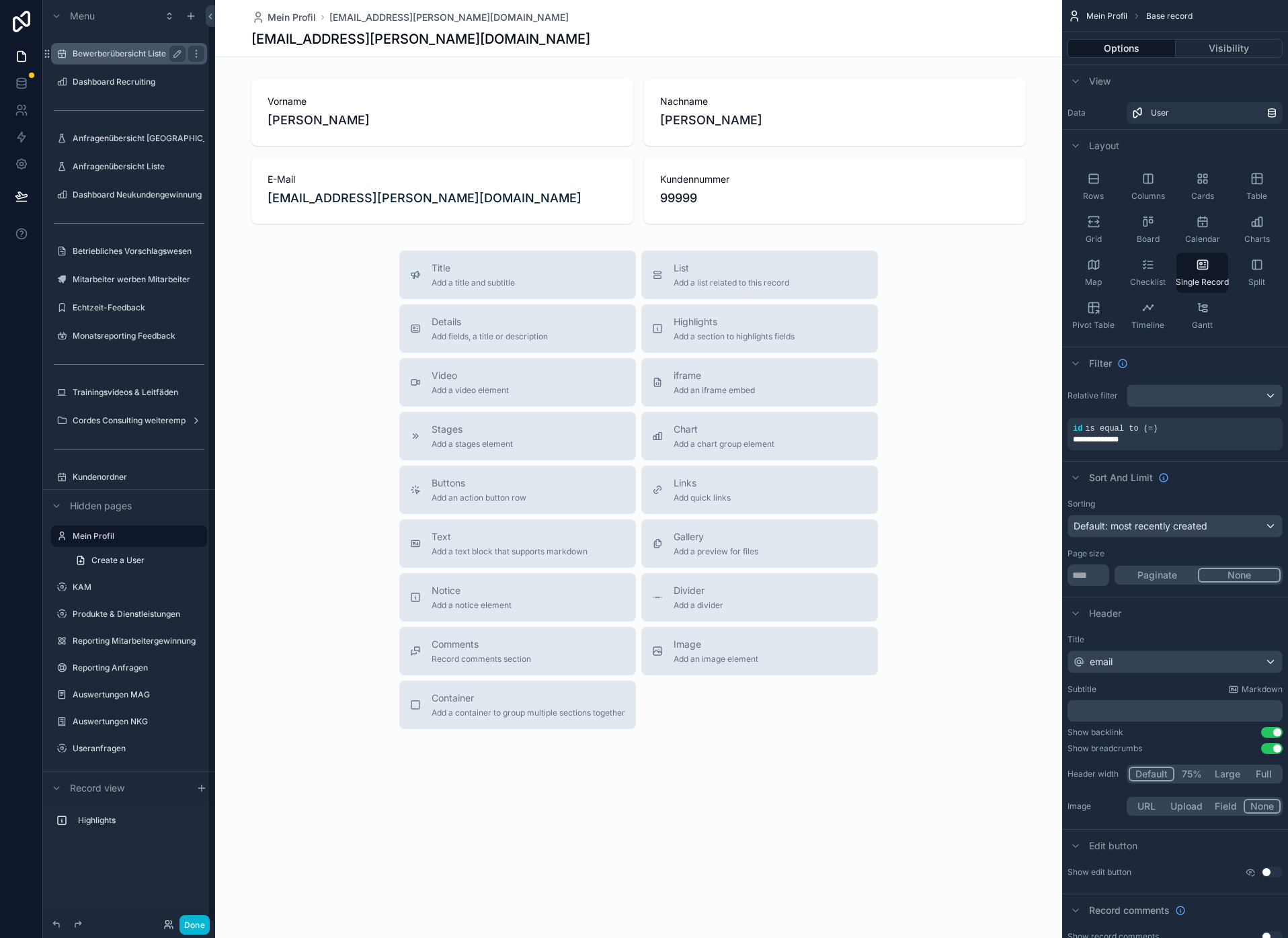
click at [110, 55] on label "Bewerberübersicht Liste" at bounding box center [126, 53] width 107 height 11
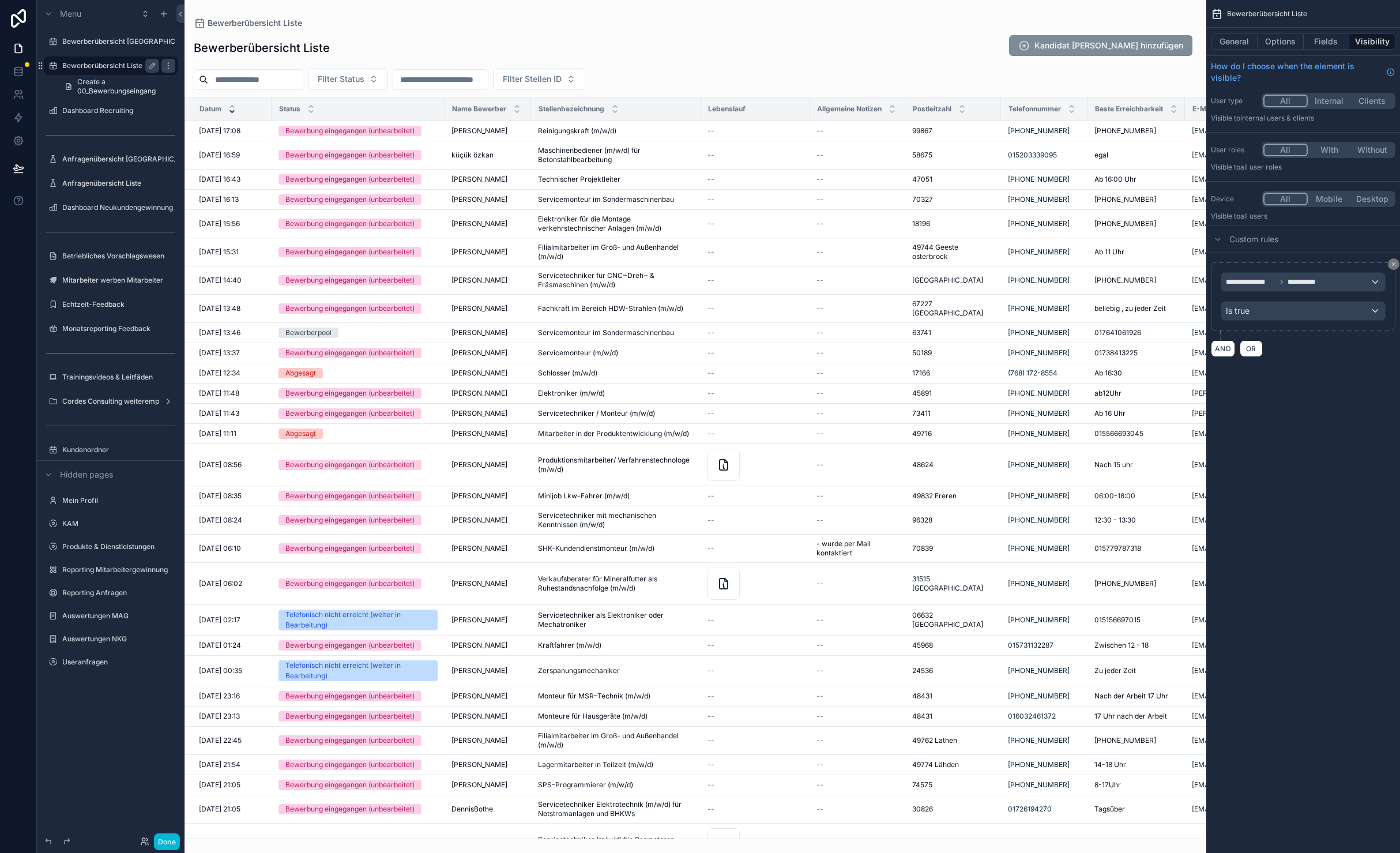
click at [294, 79] on div "scrollable content" at bounding box center [695, 426] width 1022 height 853
click at [277, 79] on input "scrollable content" at bounding box center [255, 79] width 94 height 16
type input "*****"
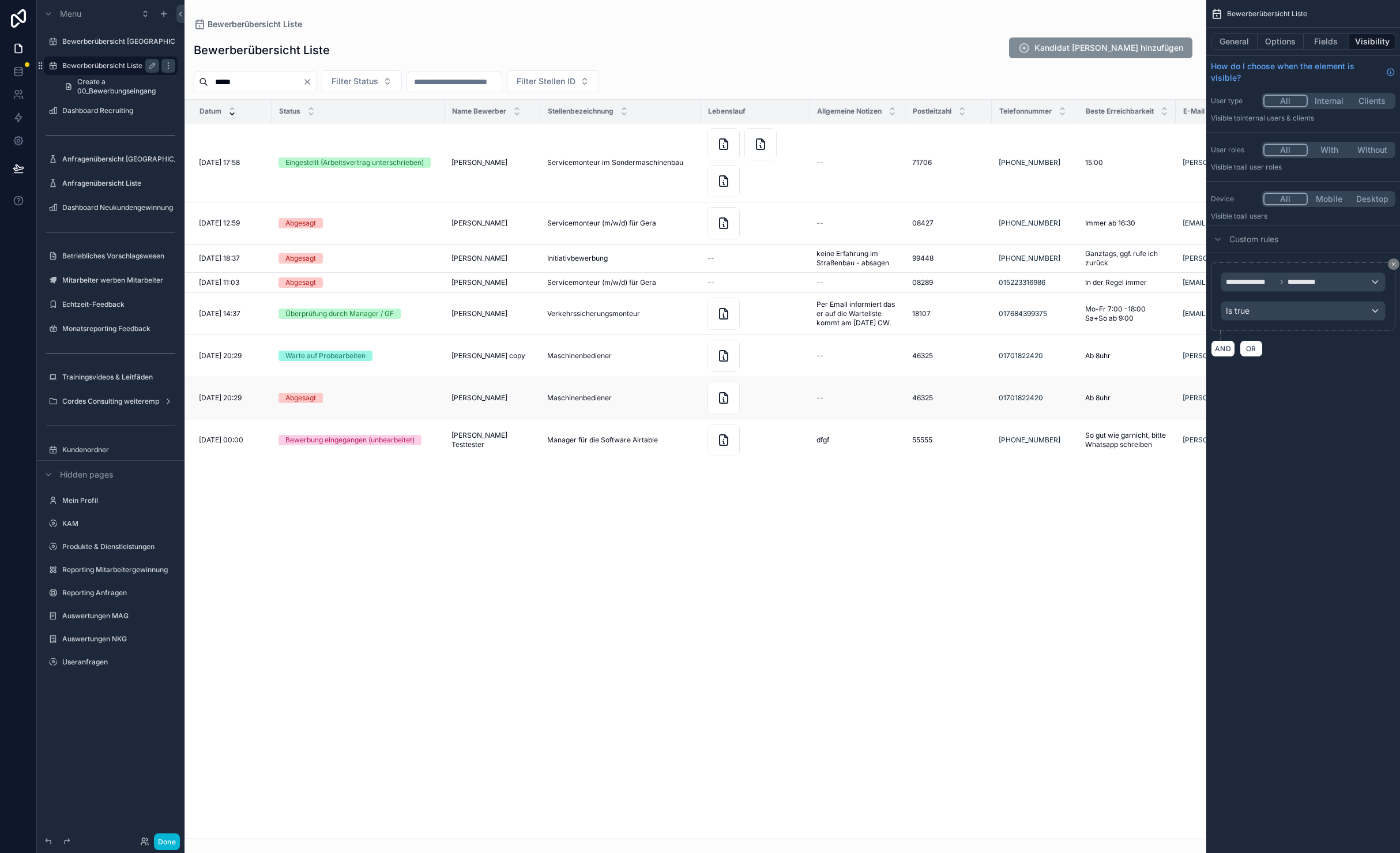
click at [361, 401] on div "Abgesagt" at bounding box center [358, 398] width 159 height 10
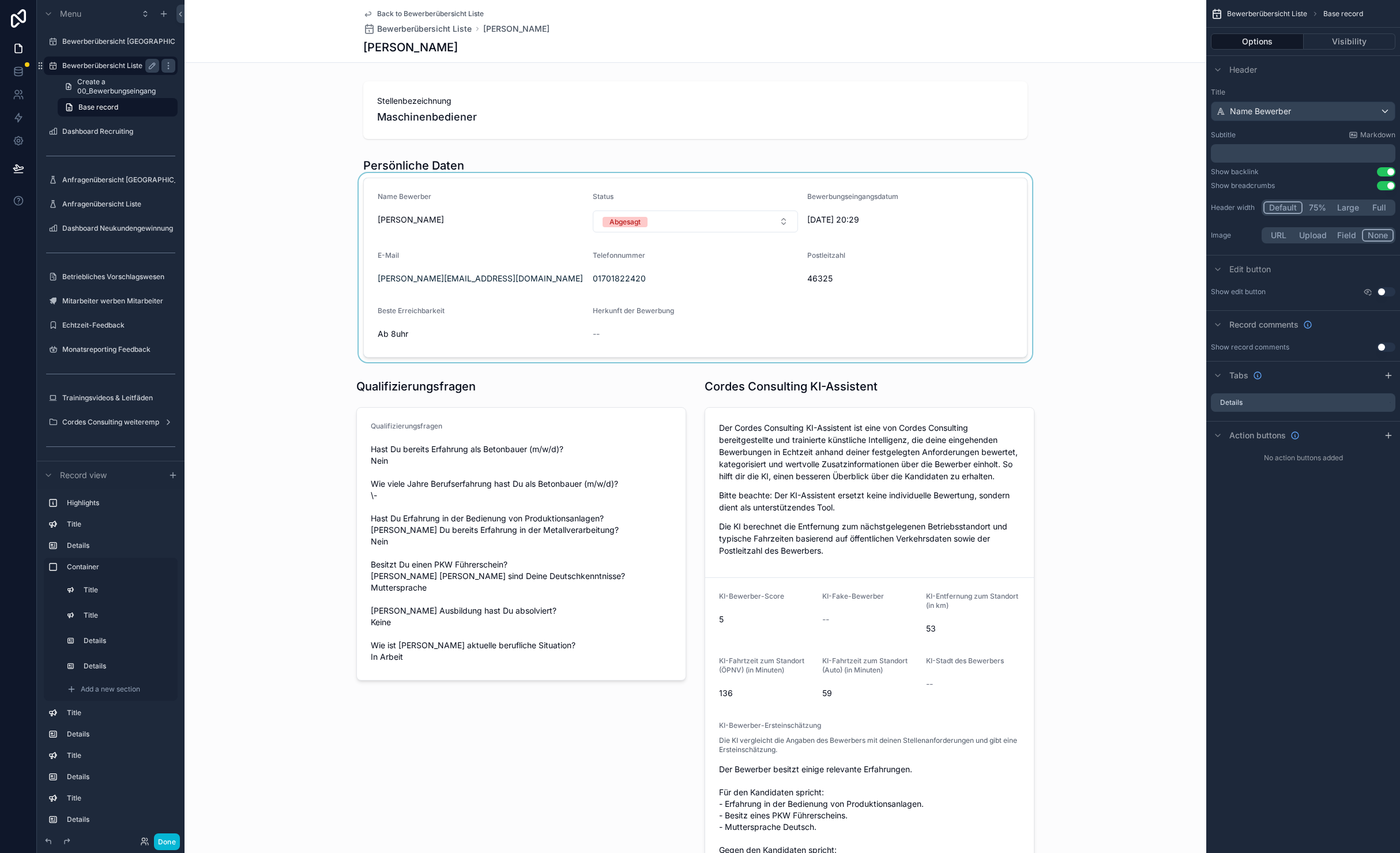
click at [997, 308] on div "scrollable content" at bounding box center [695, 268] width 1022 height 189
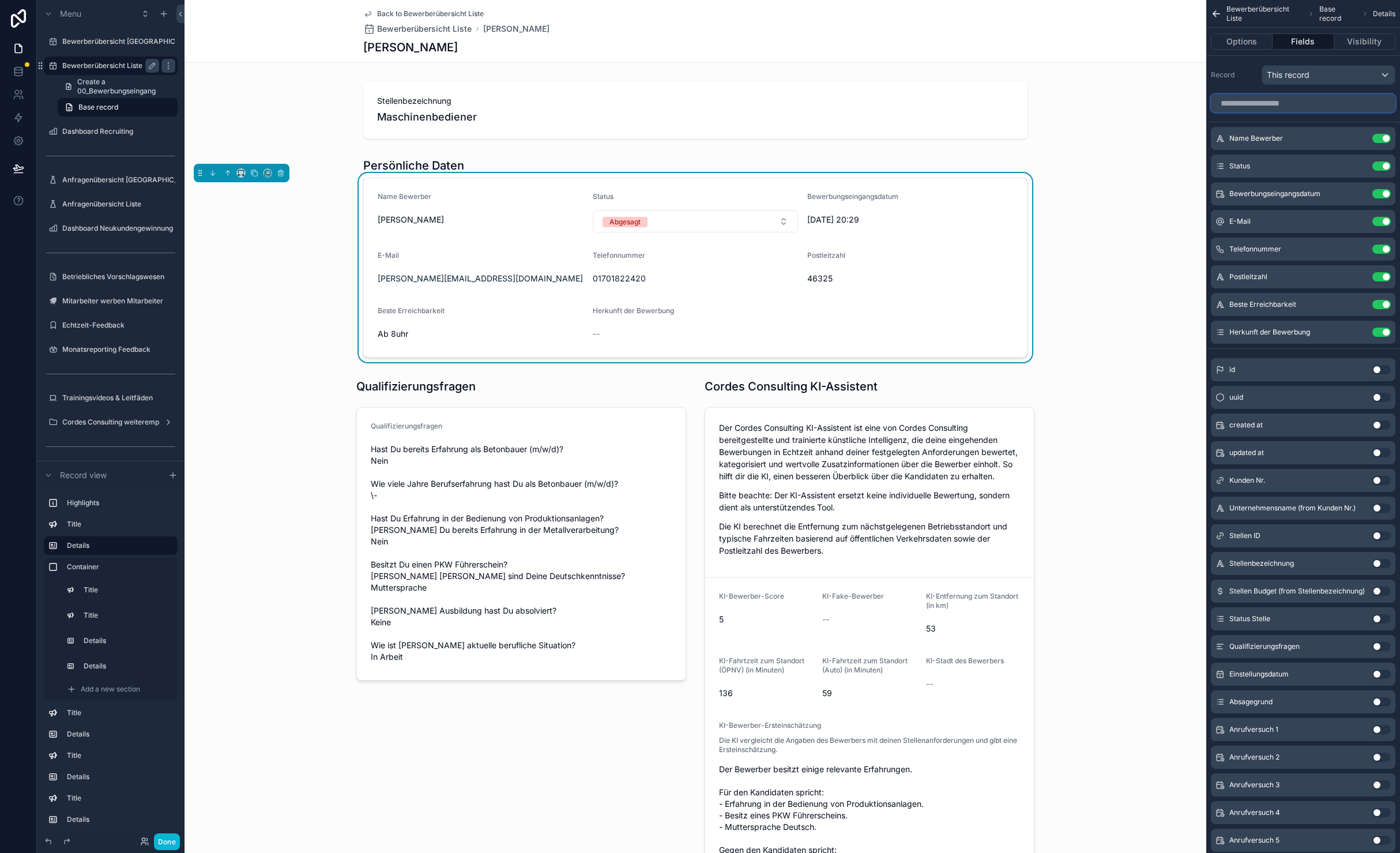
click at [1104, 105] on input "scrollable content" at bounding box center [1303, 103] width 185 height 18
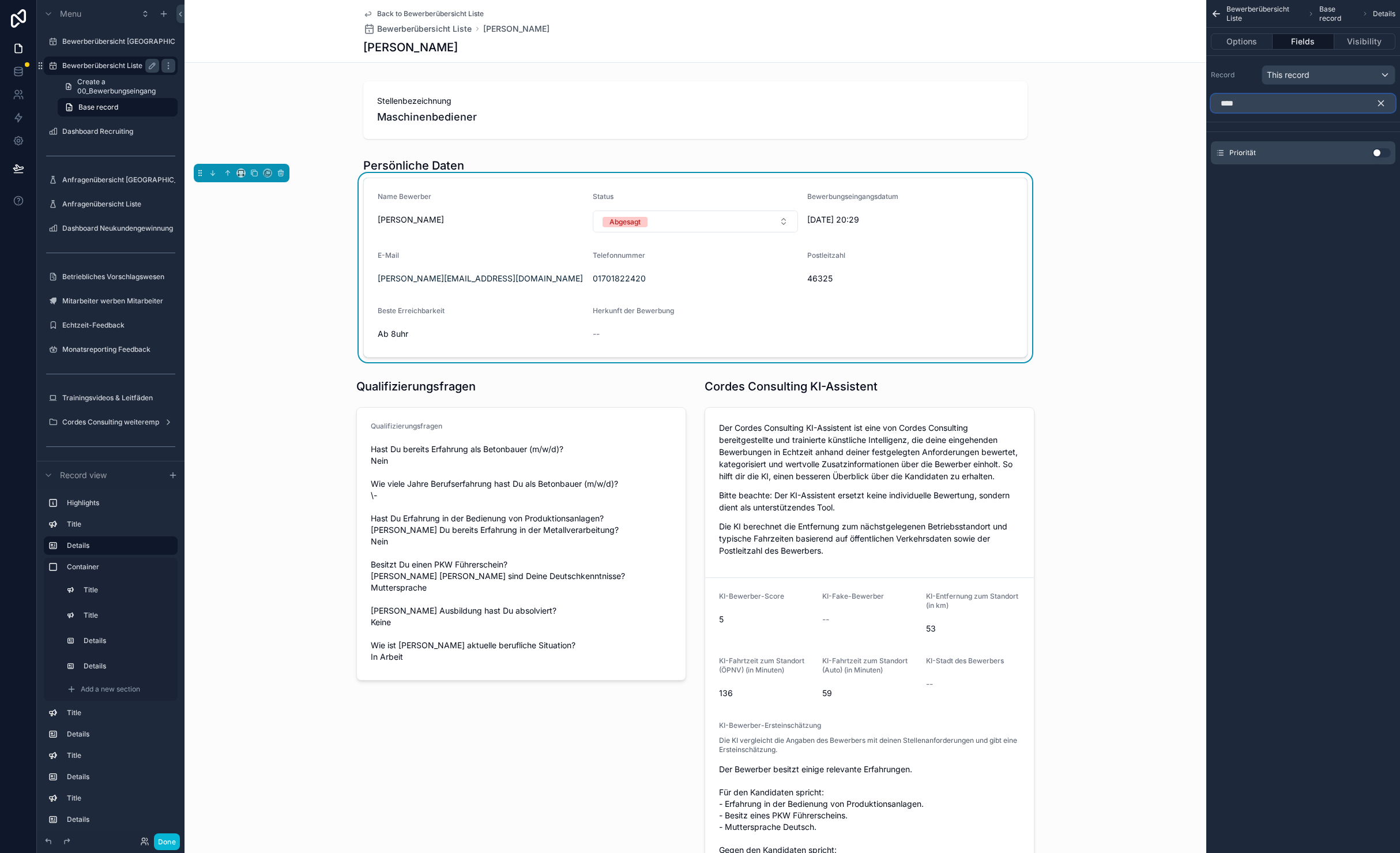
type input "****"
click at [1104, 154] on button "Use setting" at bounding box center [1382, 152] width 18 height 9
click at [797, 324] on div "Priorität --" at bounding box center [830, 324] width 152 height 37
click at [1104, 102] on icon "scrollable content" at bounding box center [1380, 103] width 10 height 10
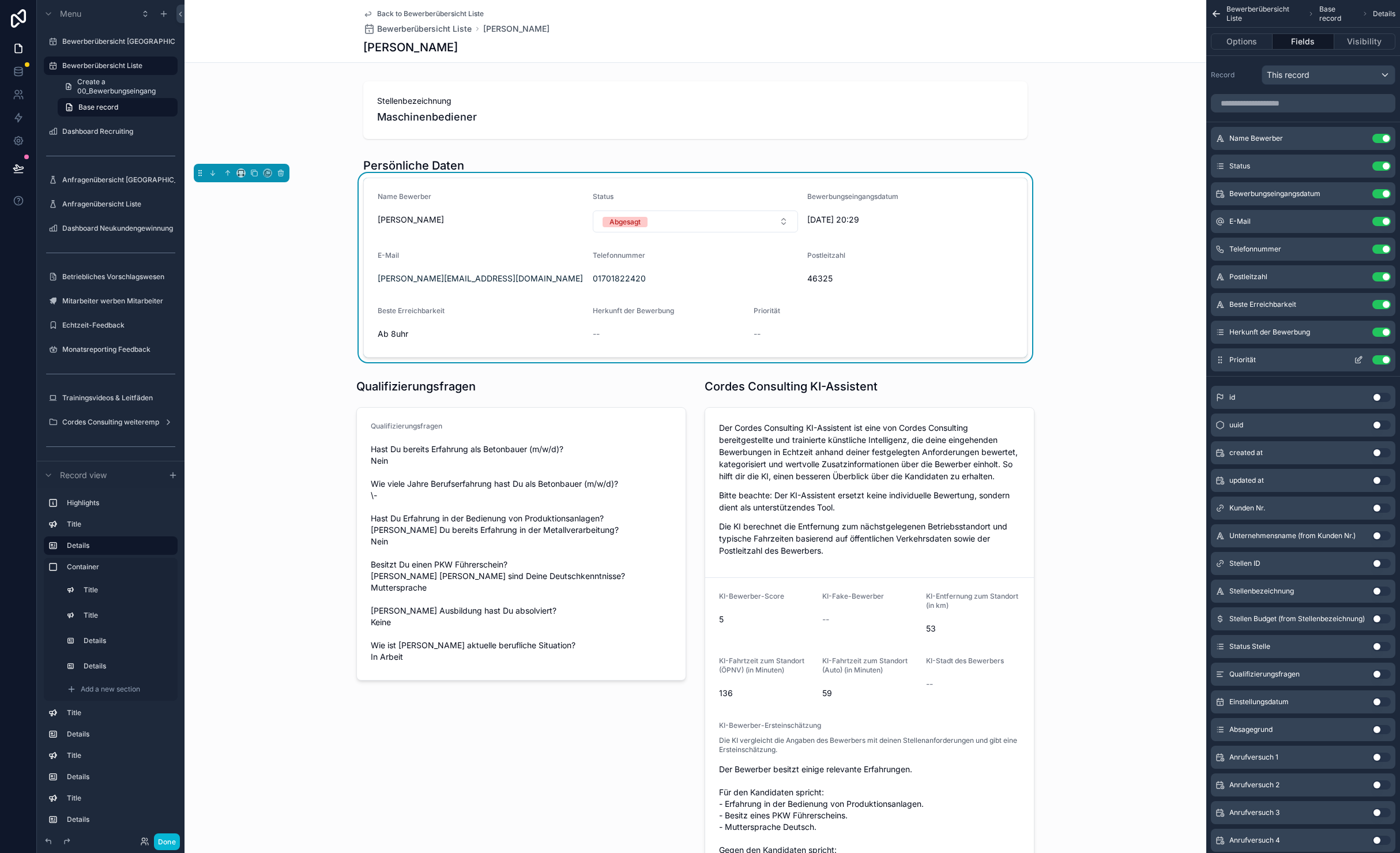
click at [1104, 361] on icon "scrollable content" at bounding box center [1358, 360] width 9 height 9
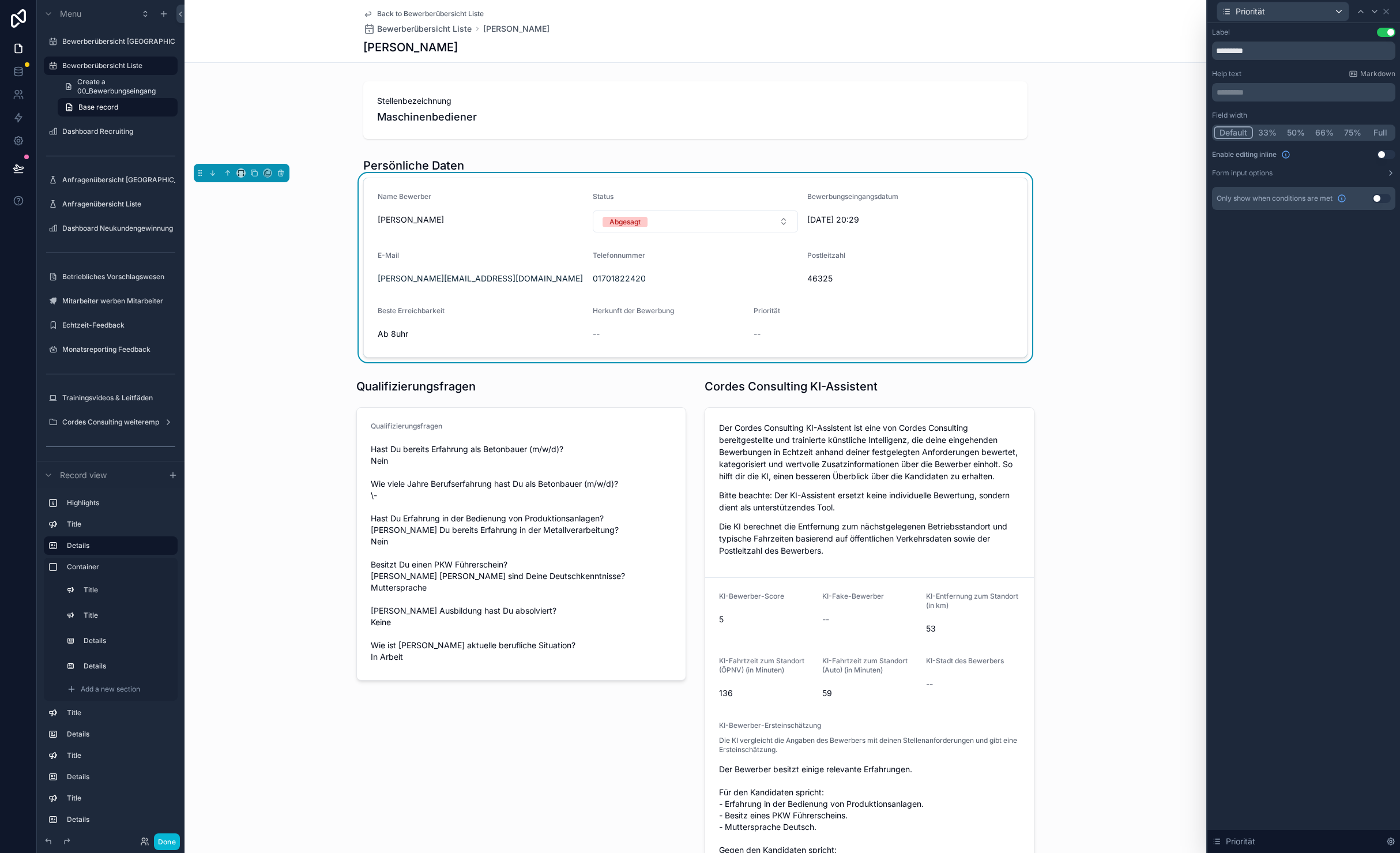
click at [1104, 132] on button "33%" at bounding box center [1267, 132] width 29 height 13
click at [1104, 11] on icon at bounding box center [1360, 11] width 9 height 9
click at [1104, 130] on button "33%" at bounding box center [1267, 132] width 29 height 13
click at [1104, 13] on icon at bounding box center [1360, 11] width 9 height 9
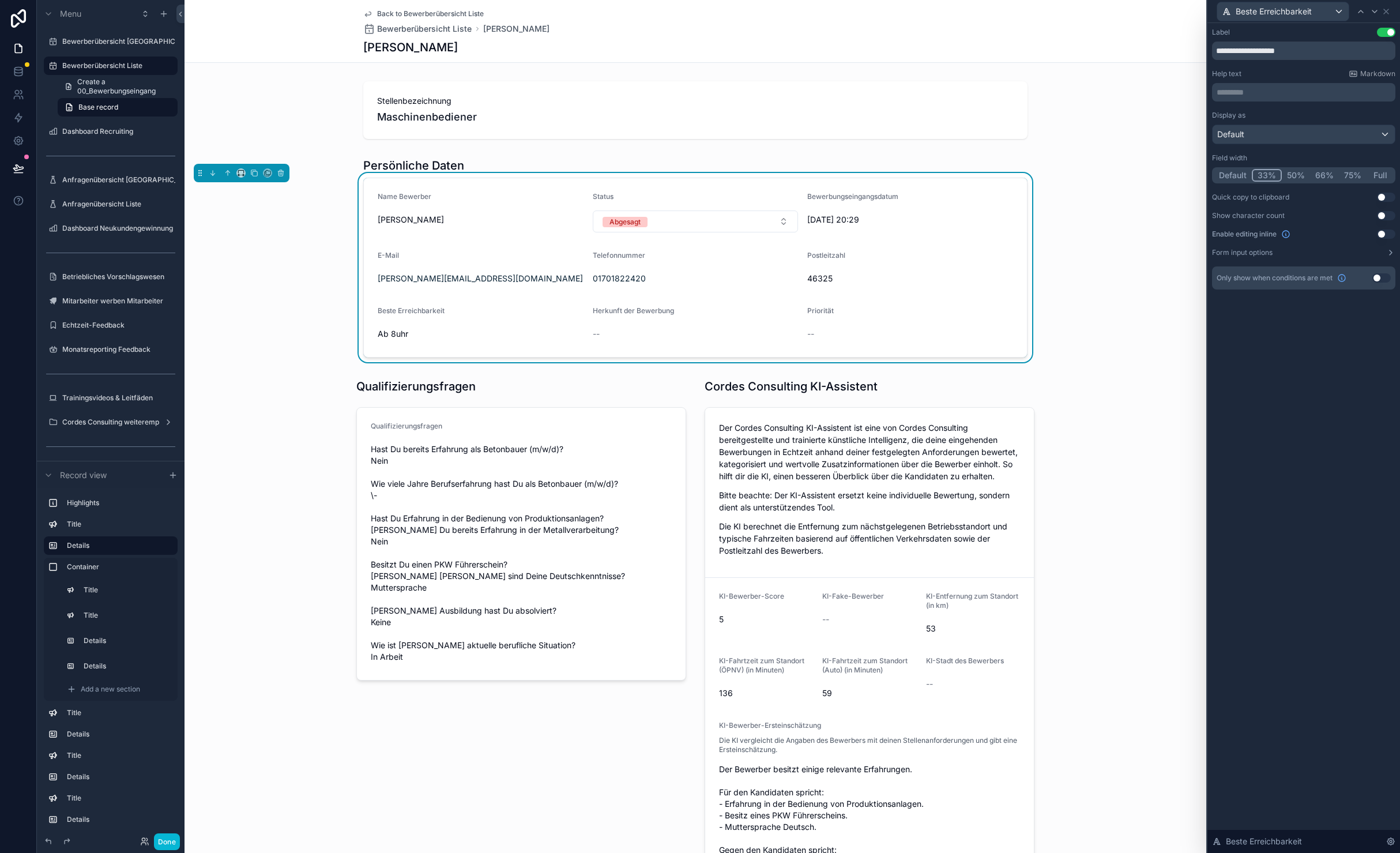
click at [1104, 175] on button "33%" at bounding box center [1267, 175] width 30 height 13
click at [1104, 347] on div "**********" at bounding box center [1304, 438] width 193 height 830
click at [1104, 10] on icon at bounding box center [1386, 11] width 9 height 9
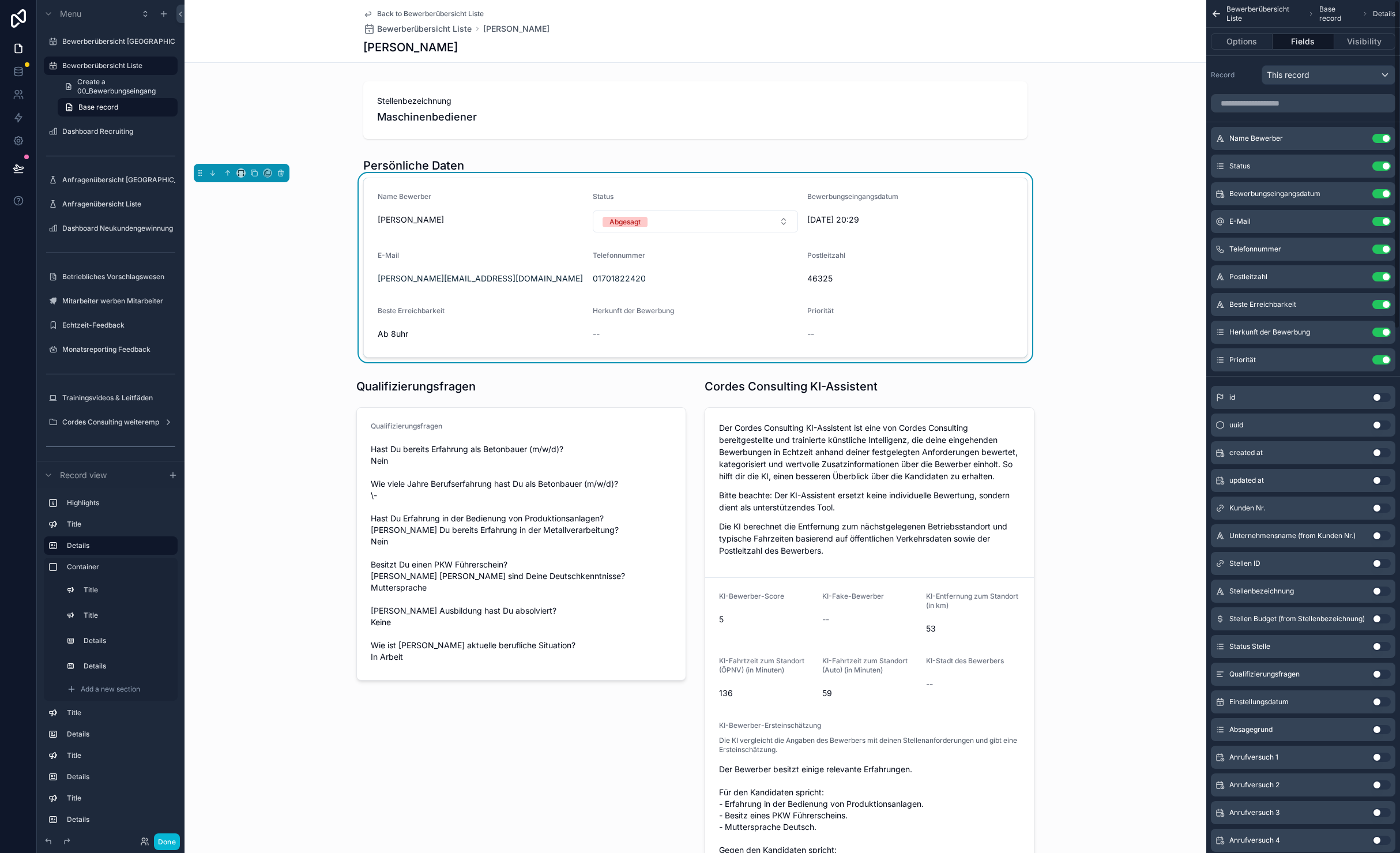
click at [872, 337] on div "--" at bounding box center [911, 334] width 206 height 12
click at [1104, 359] on icon "scrollable content" at bounding box center [1358, 360] width 9 height 9
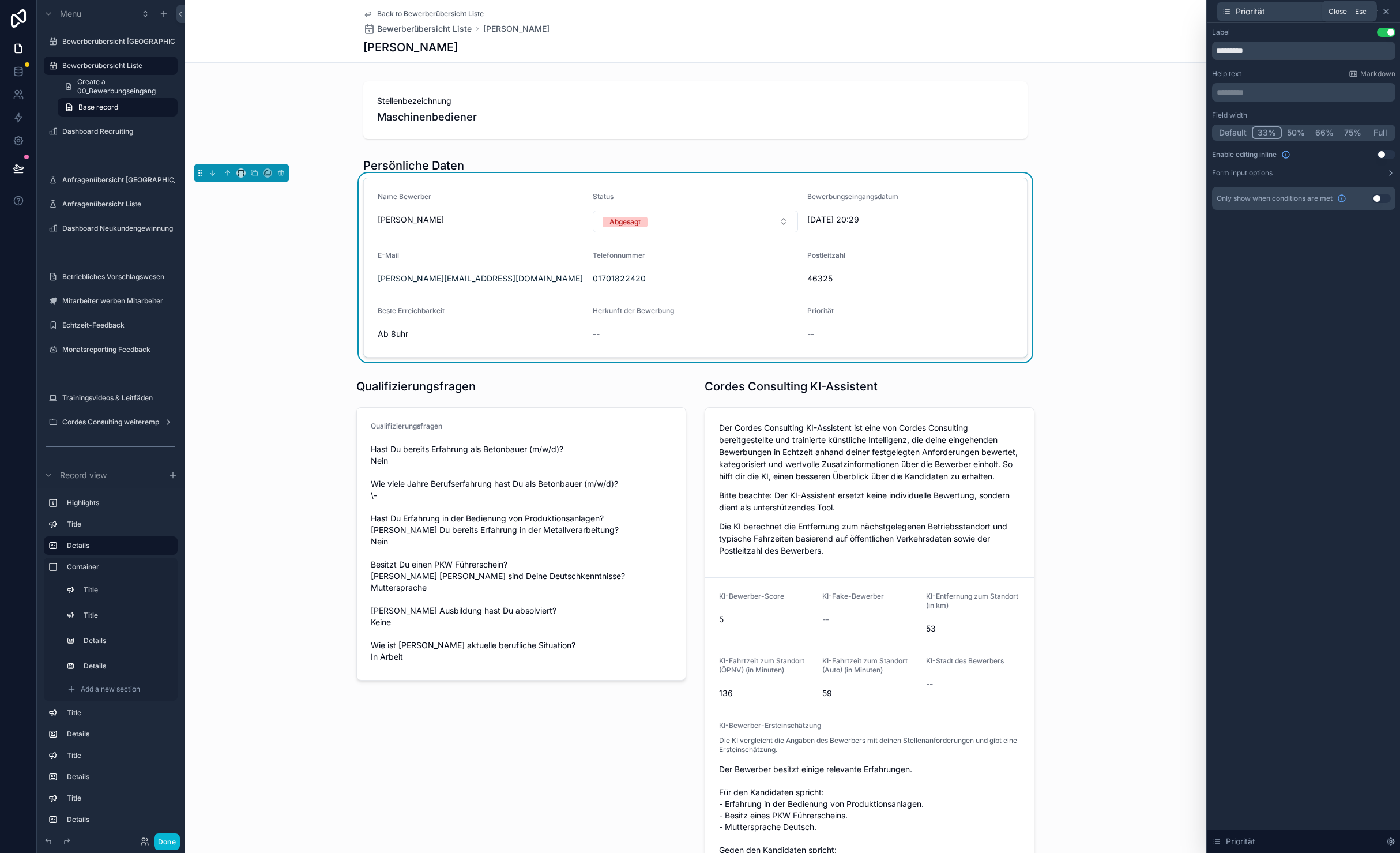
click at [1104, 9] on icon at bounding box center [1387, 12] width 5 height 5
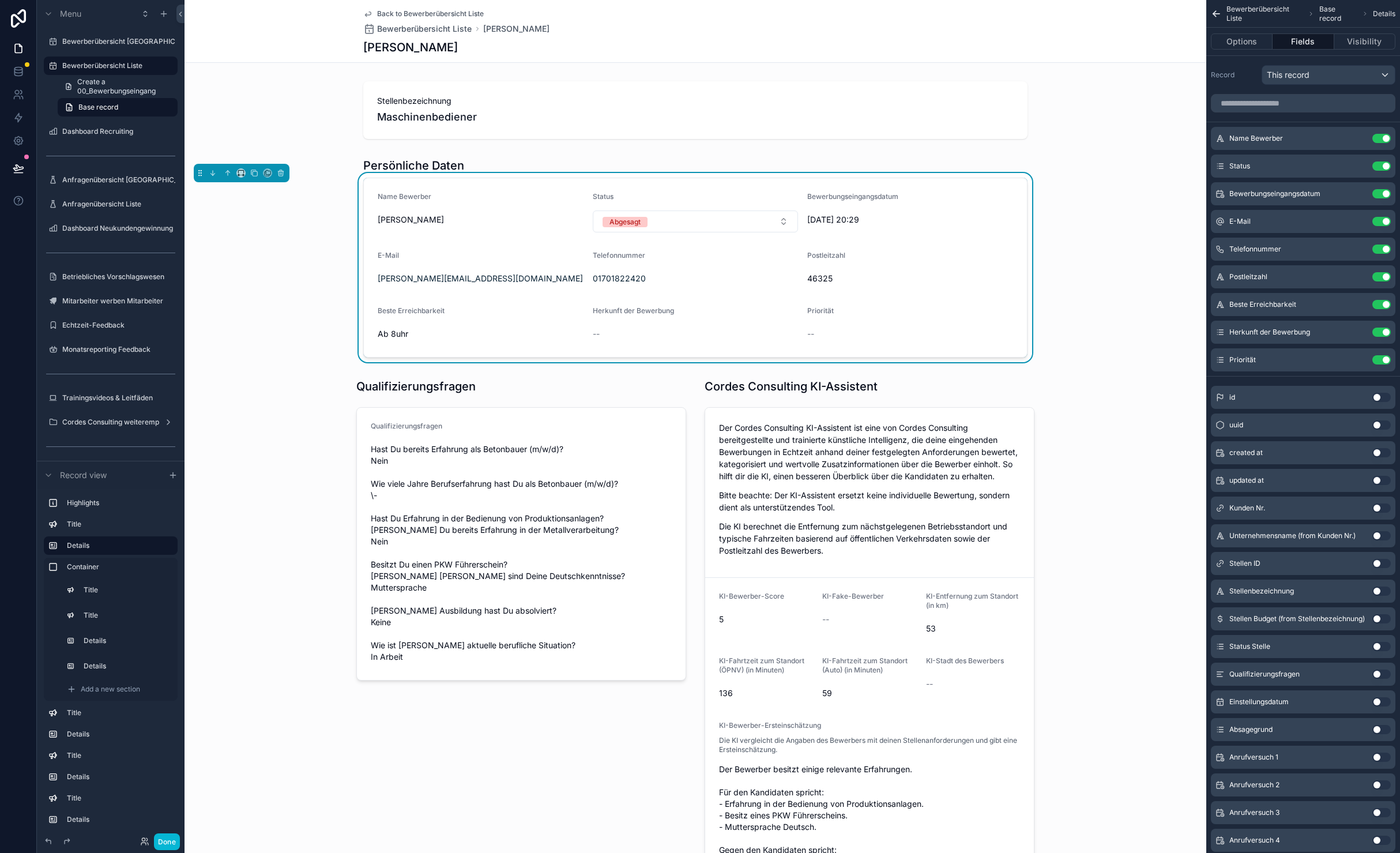
click at [897, 329] on div "--" at bounding box center [911, 334] width 206 height 12
click at [109, 177] on label "Anfragenübersicht [GEOGRAPHIC_DATA]" at bounding box center [110, 180] width 97 height 9
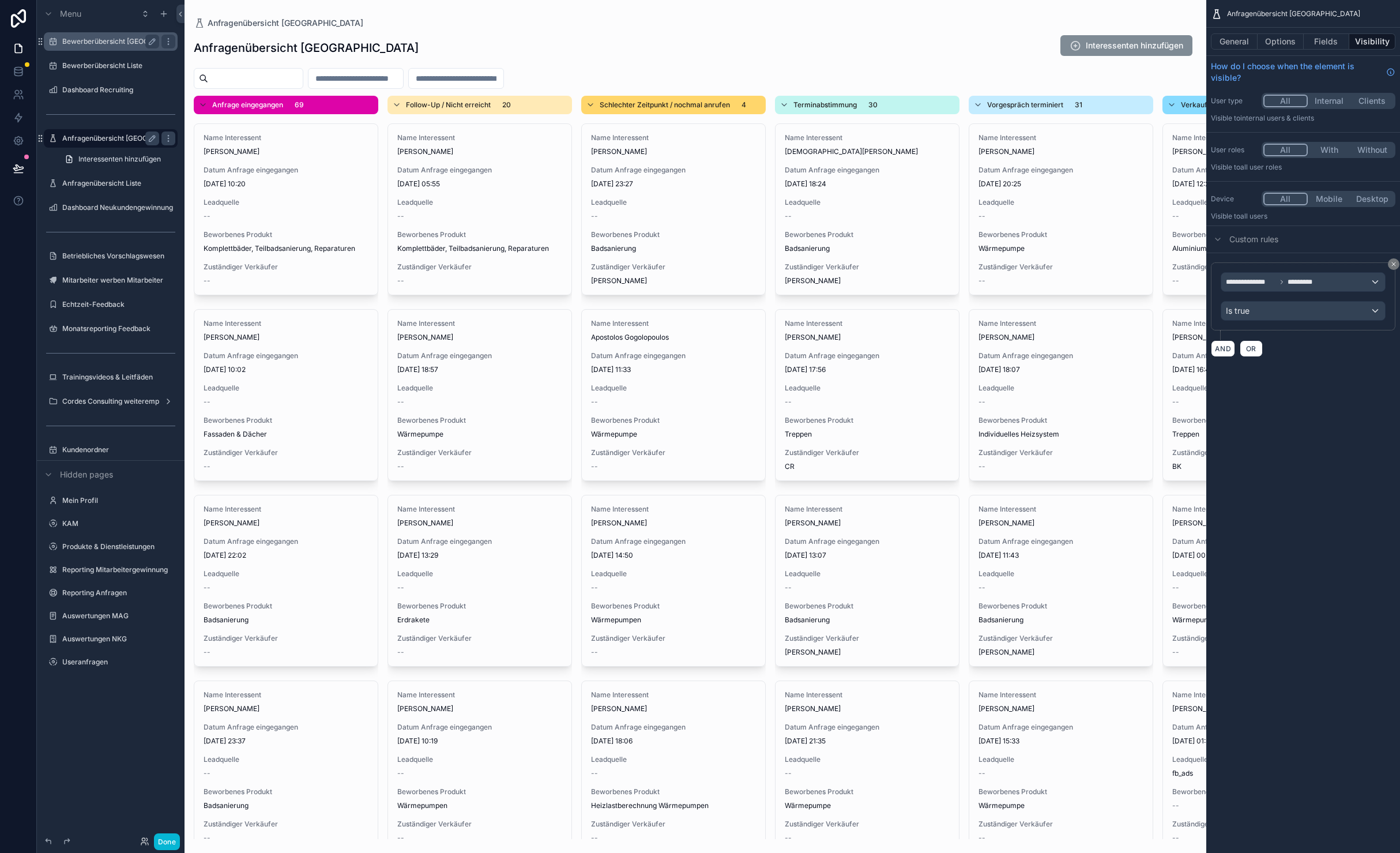
click at [100, 43] on label "Bewerberübersicht [GEOGRAPHIC_DATA]" at bounding box center [110, 41] width 97 height 9
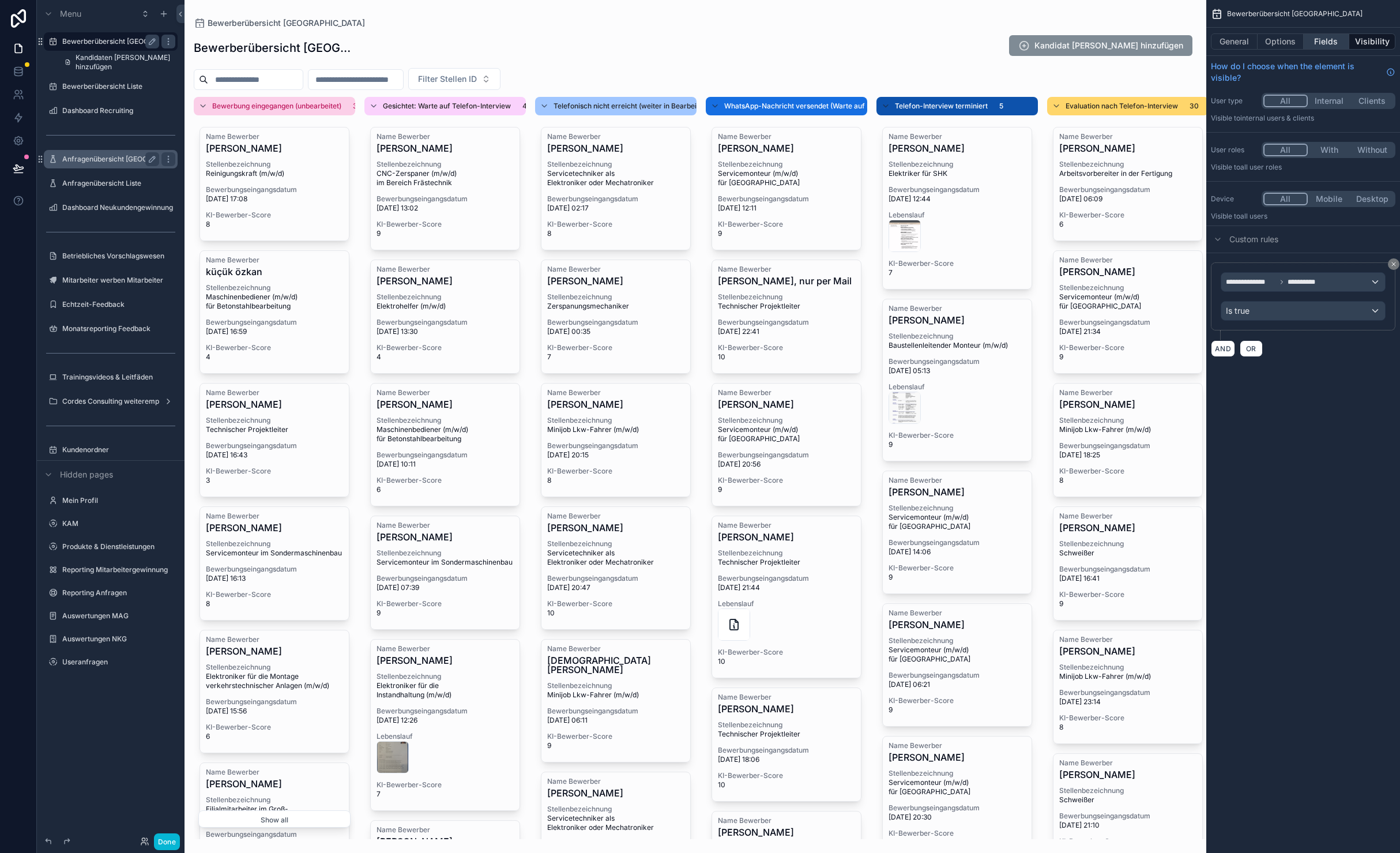
click at [1104, 38] on button "Fields" at bounding box center [1327, 41] width 46 height 16
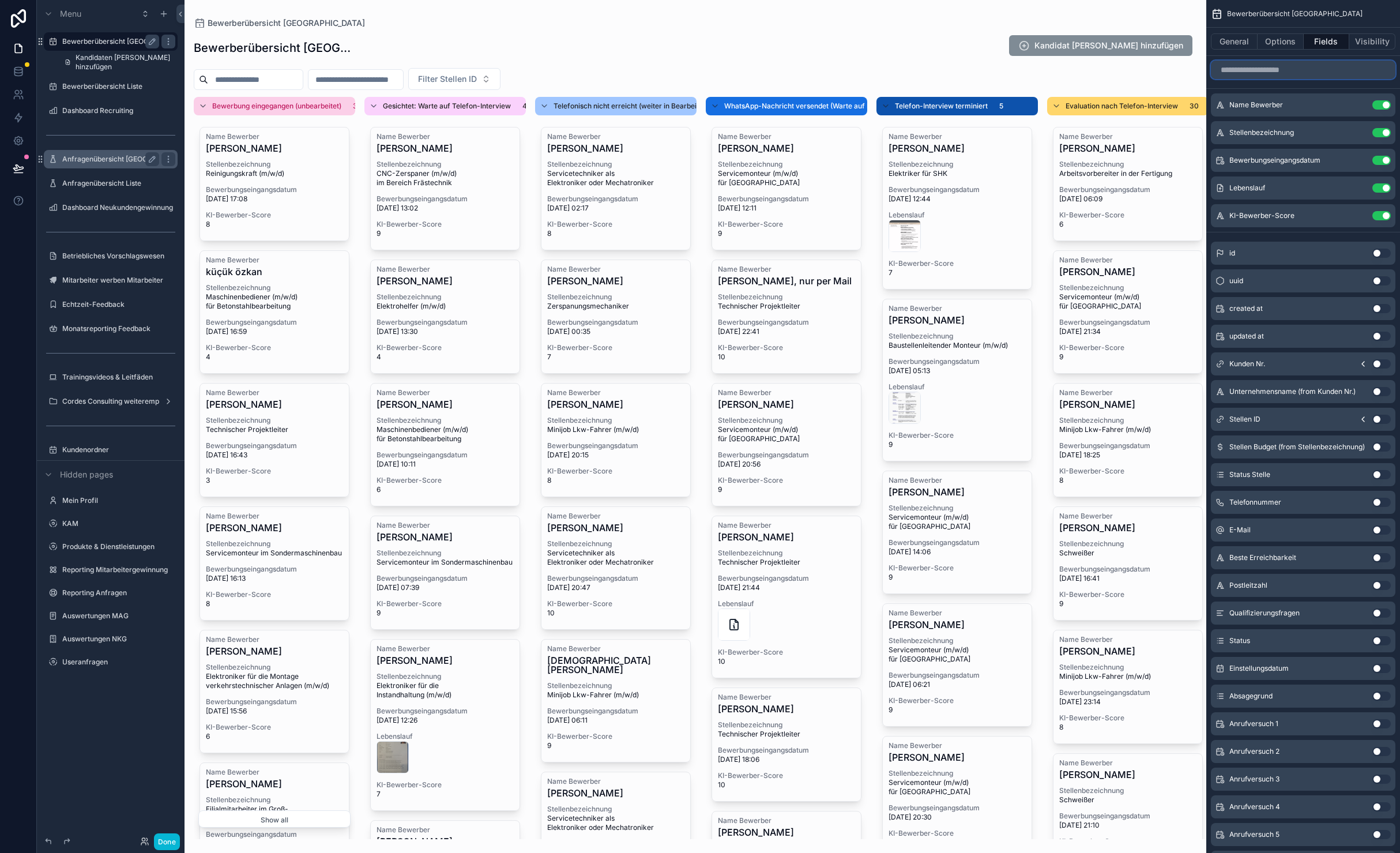
click at [1104, 73] on input "scrollable content" at bounding box center [1303, 70] width 185 height 18
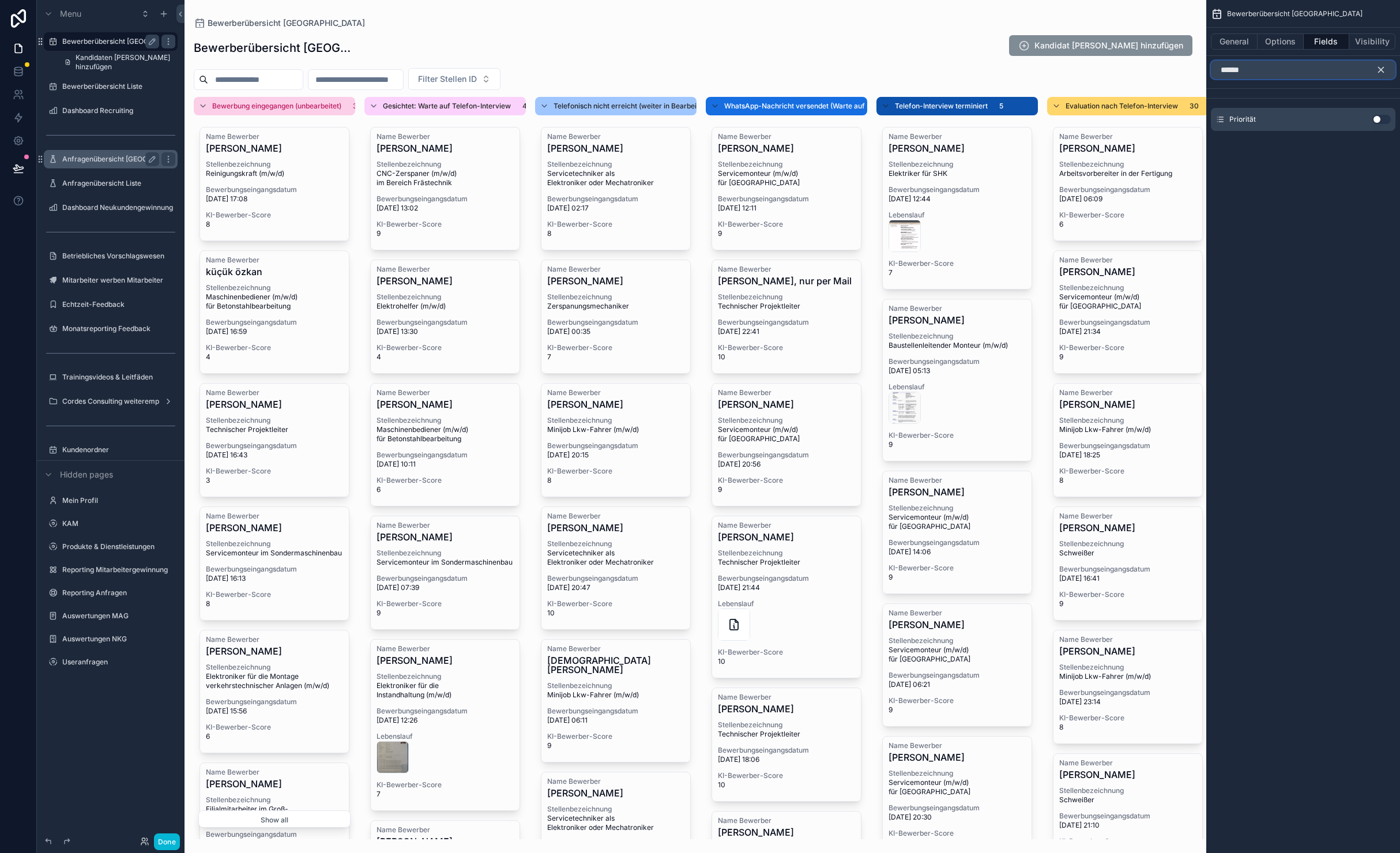
type input "******"
click at [1104, 119] on button "Use setting" at bounding box center [1382, 119] width 18 height 9
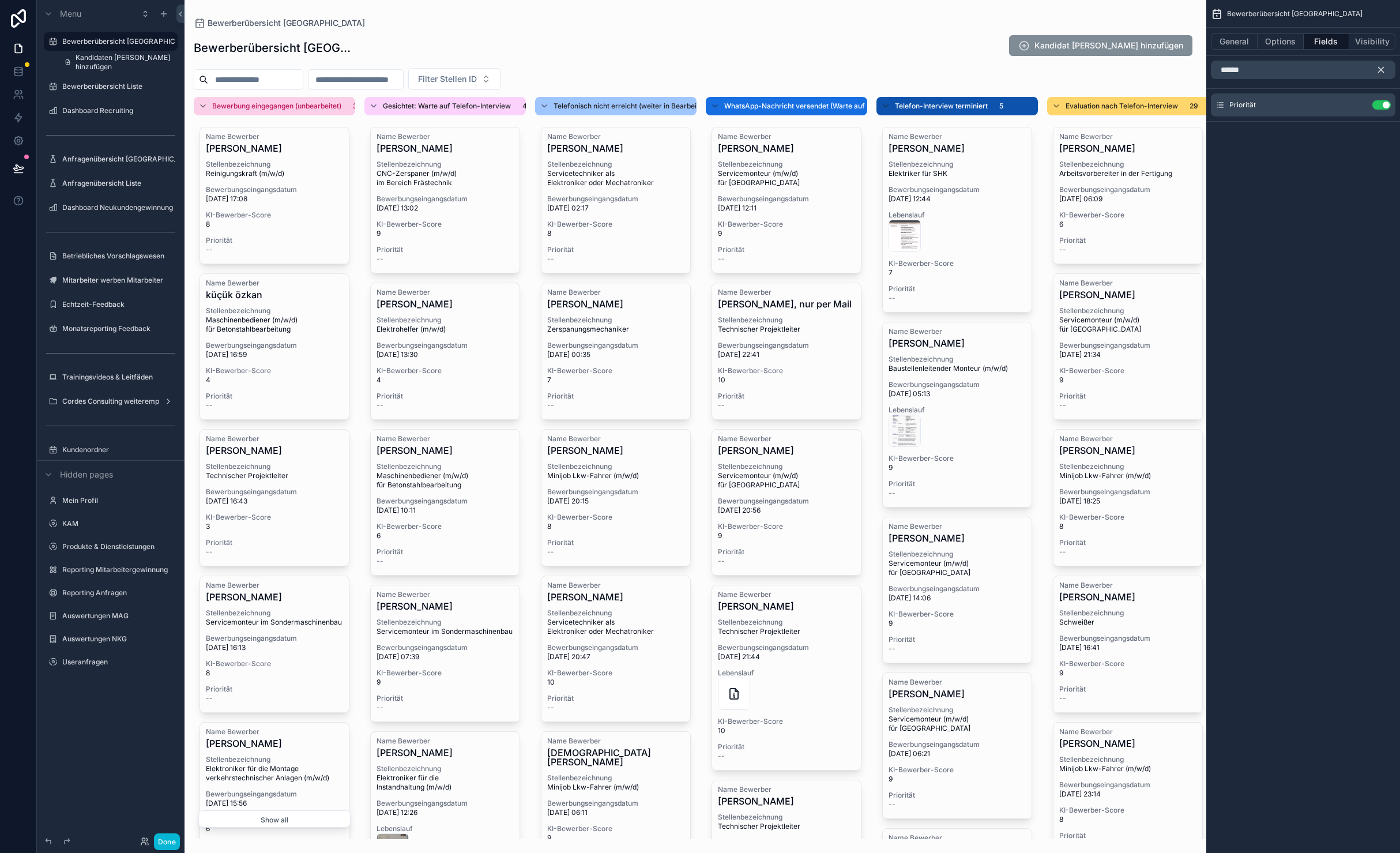
click at [1104, 70] on icon "scrollable content" at bounding box center [1381, 70] width 5 height 5
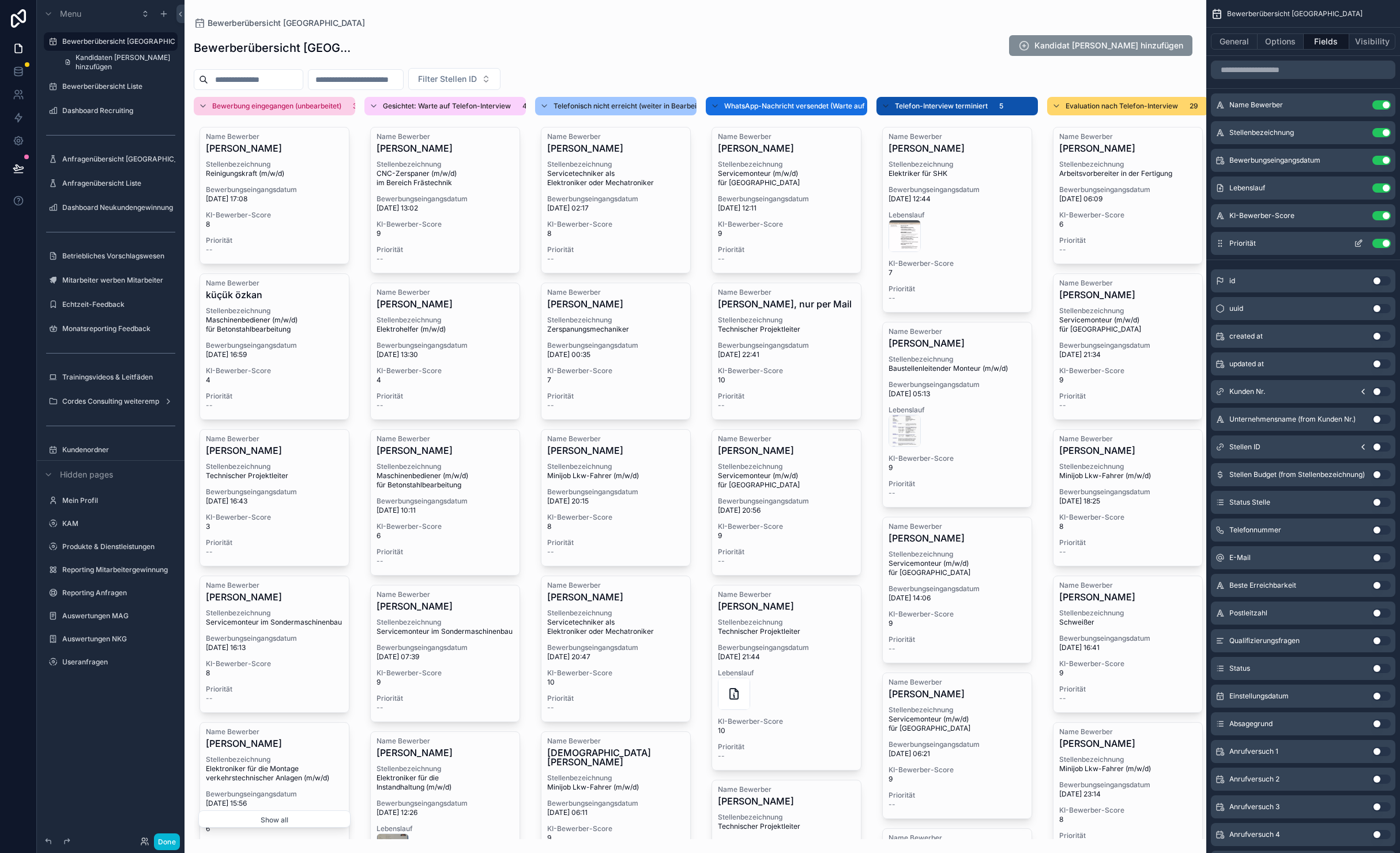
click at [1104, 238] on div "Priorität Use setting" at bounding box center [1303, 243] width 185 height 23
click at [1104, 241] on icon "scrollable content" at bounding box center [1358, 243] width 9 height 9
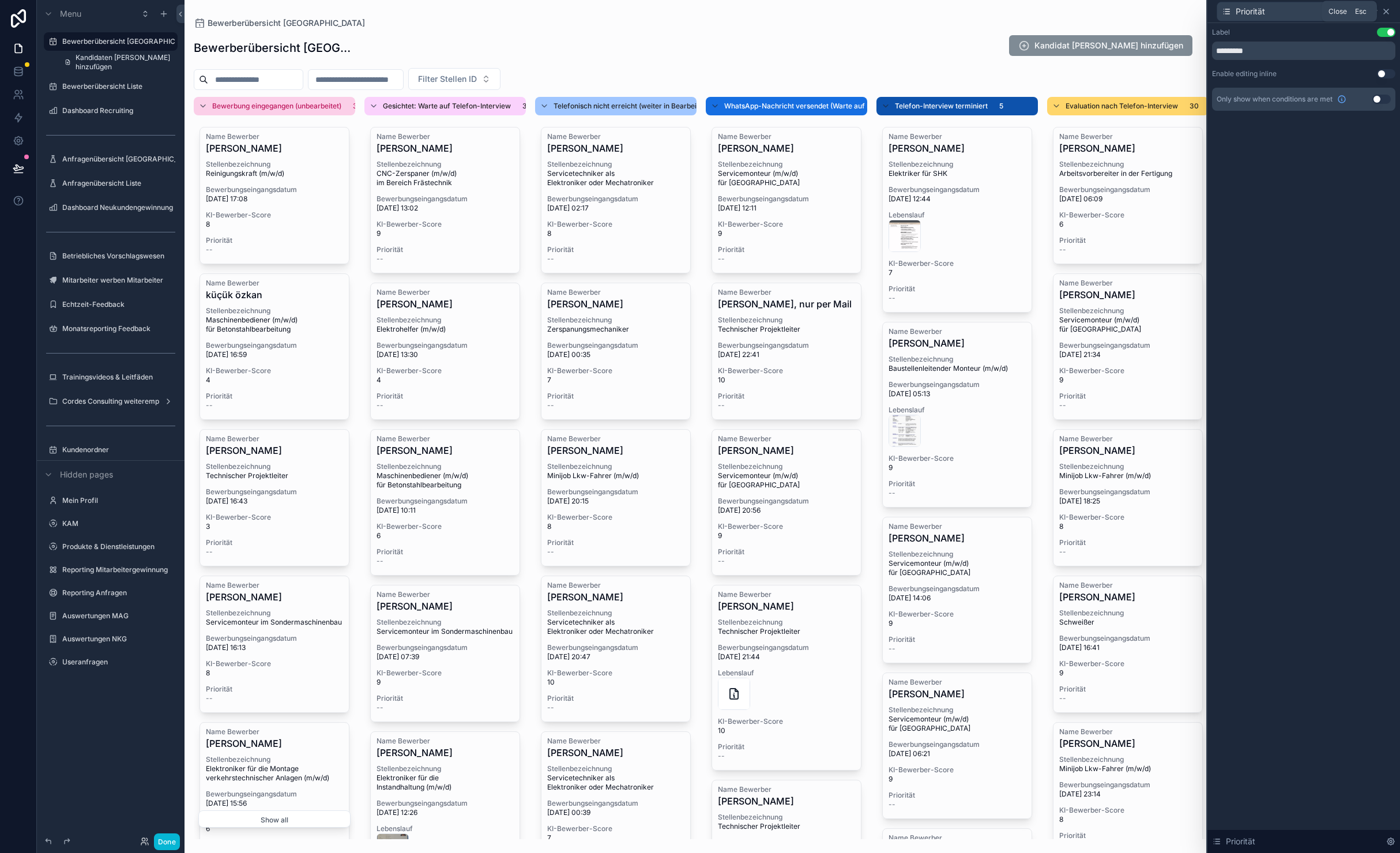
click at [1104, 15] on icon at bounding box center [1386, 11] width 9 height 9
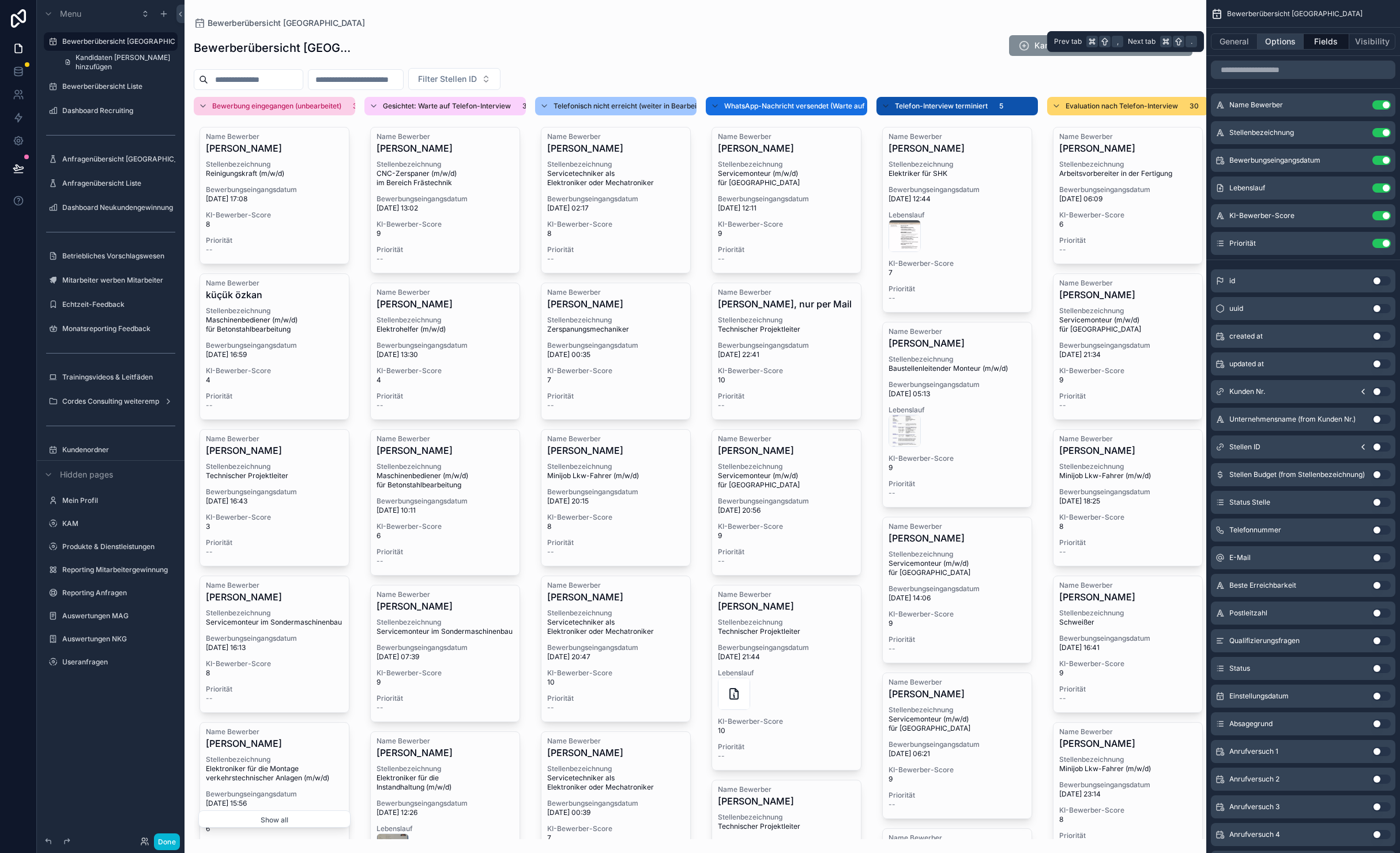
click at [1104, 38] on button "Options" at bounding box center [1281, 41] width 46 height 16
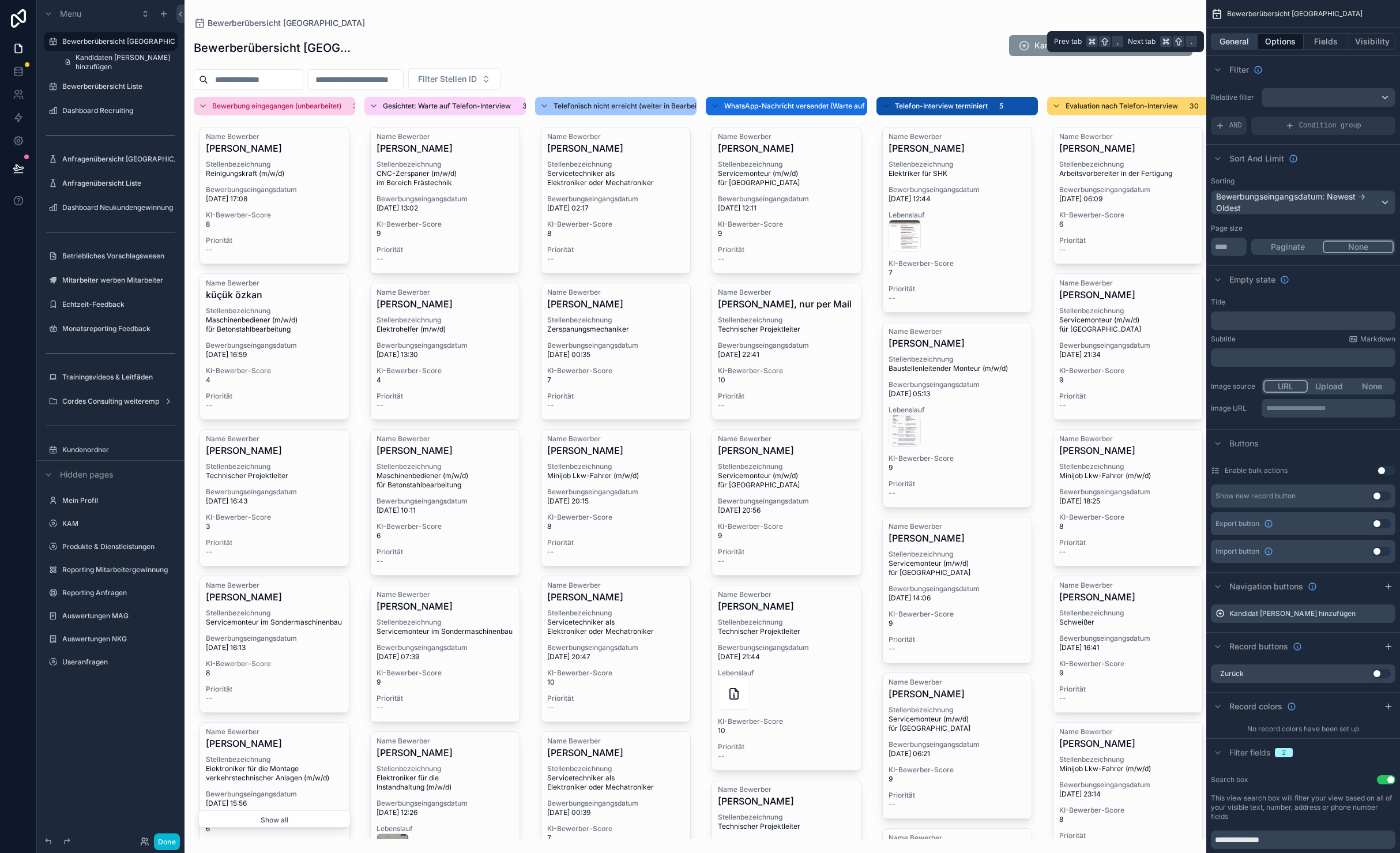
click at [1104, 41] on button "General" at bounding box center [1234, 41] width 47 height 16
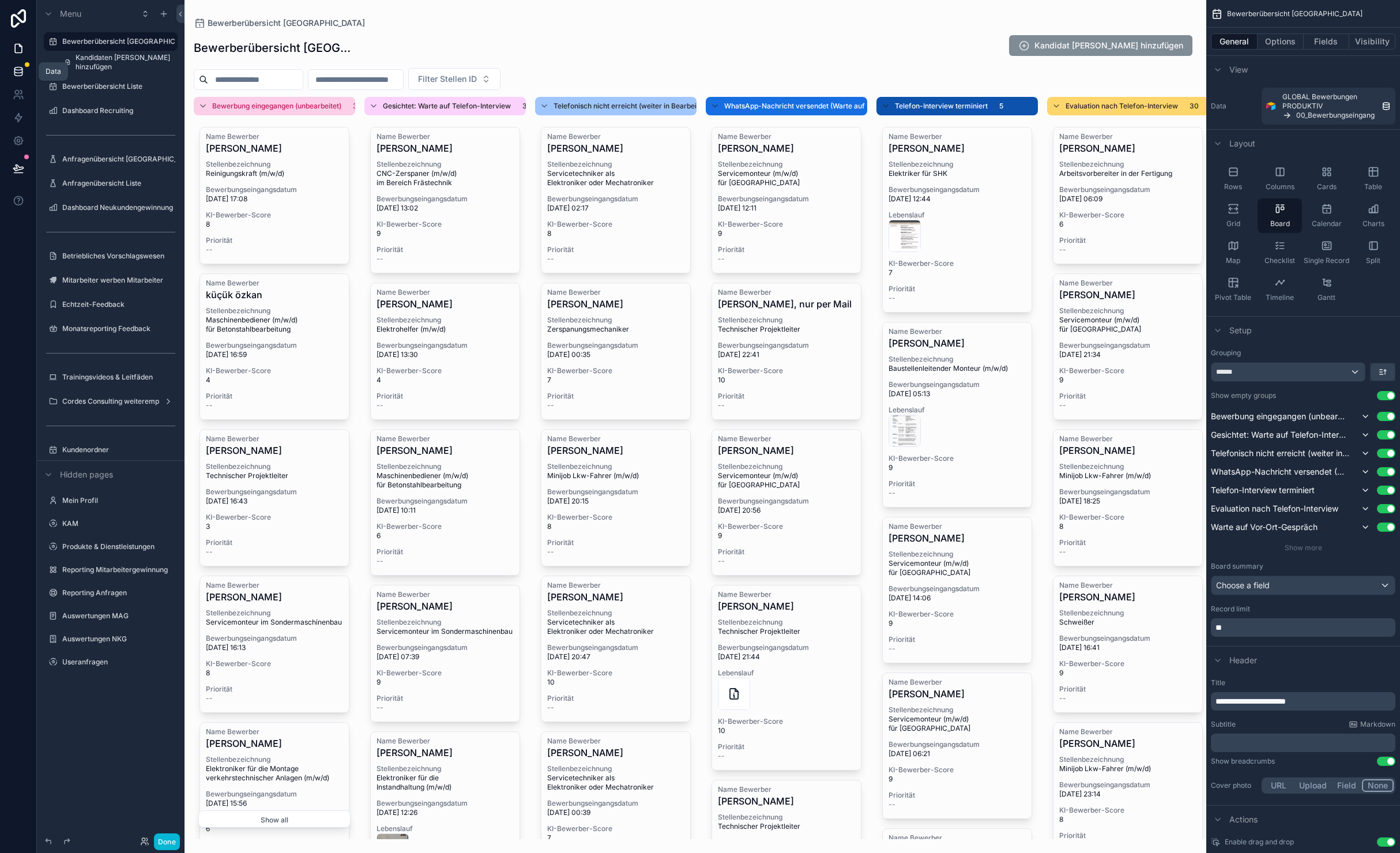
click at [17, 70] on icon at bounding box center [18, 71] width 12 height 12
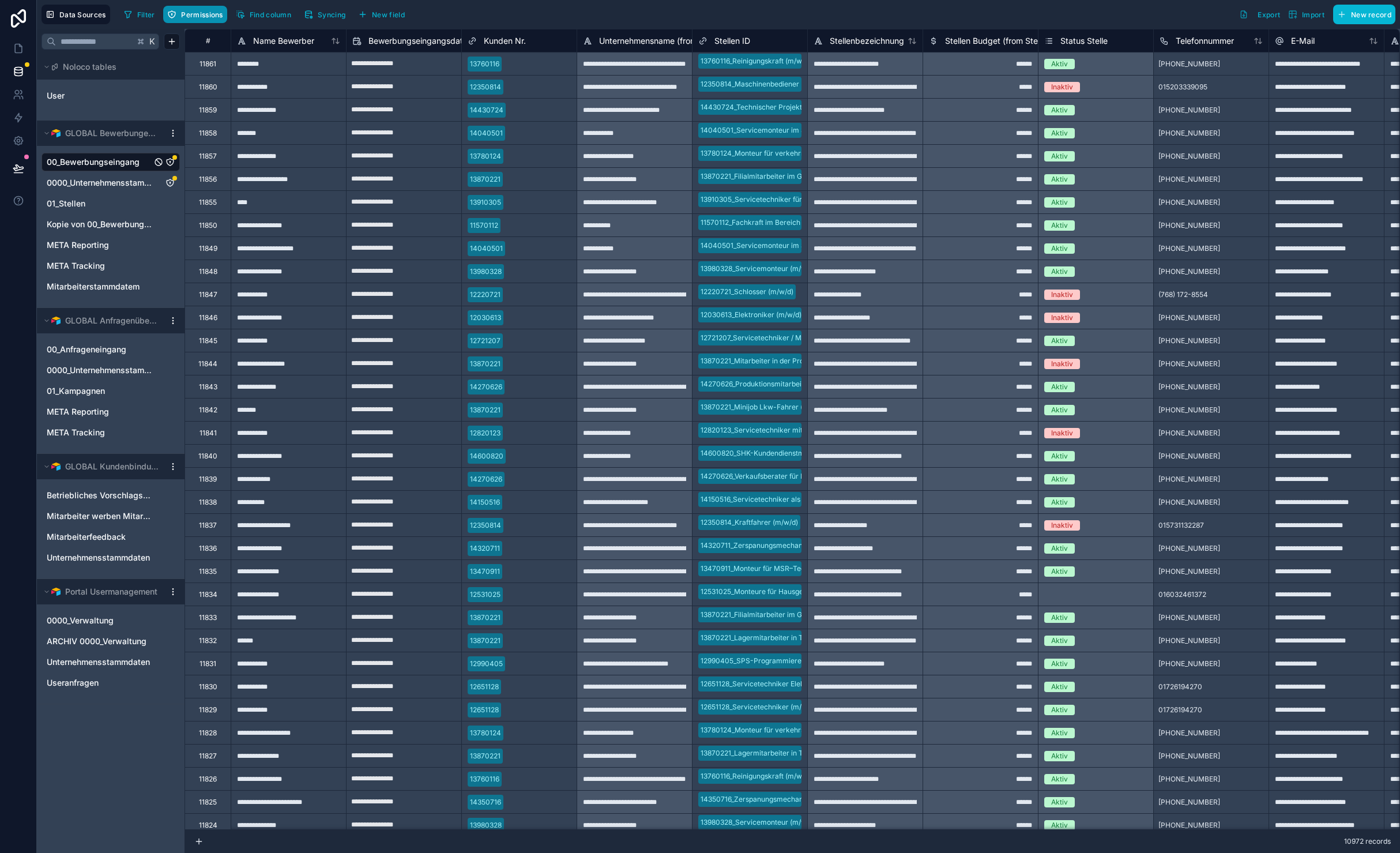
click at [205, 15] on span "Permissions" at bounding box center [202, 15] width 41 height 9
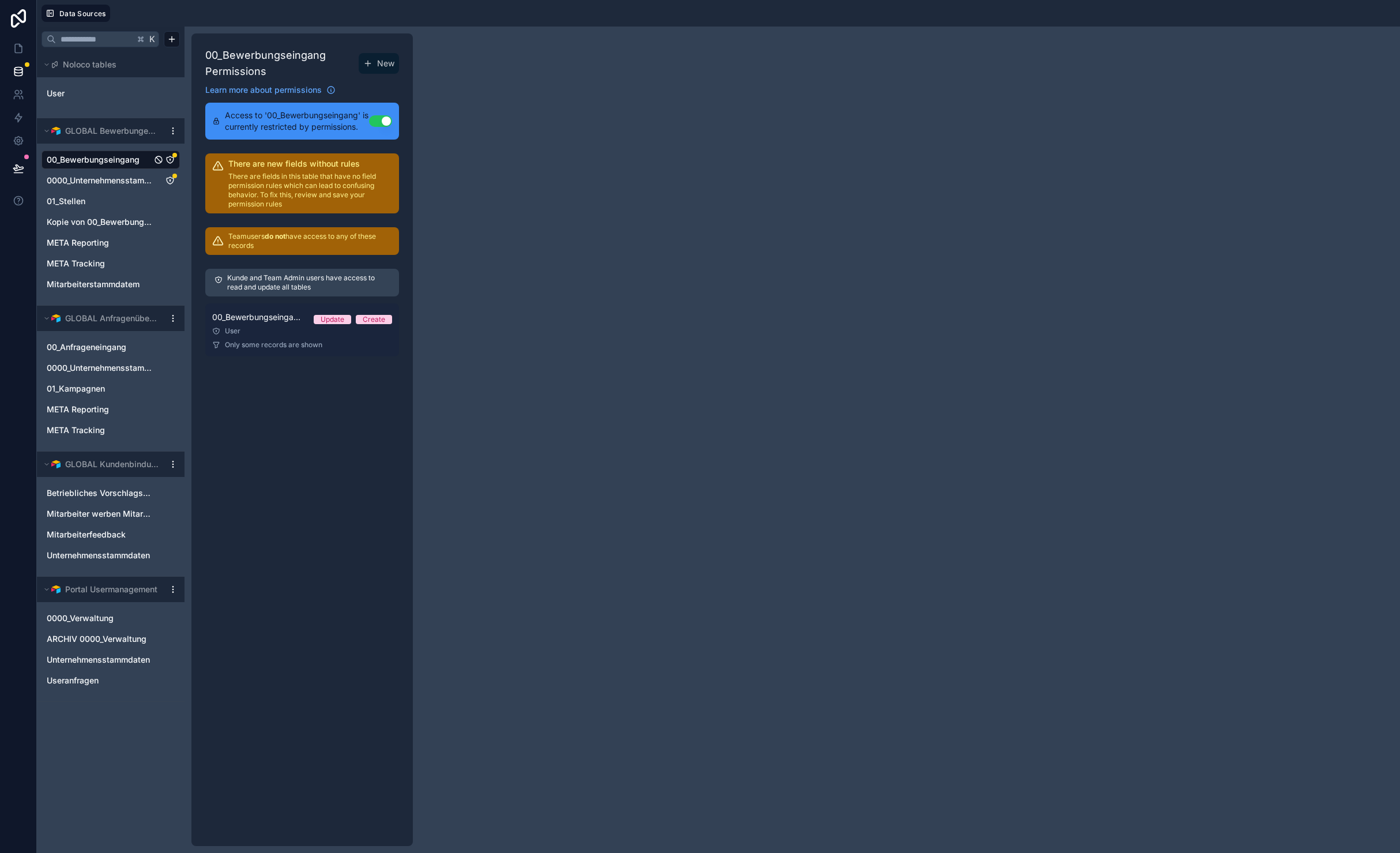
click at [281, 326] on div "User" at bounding box center [302, 330] width 180 height 9
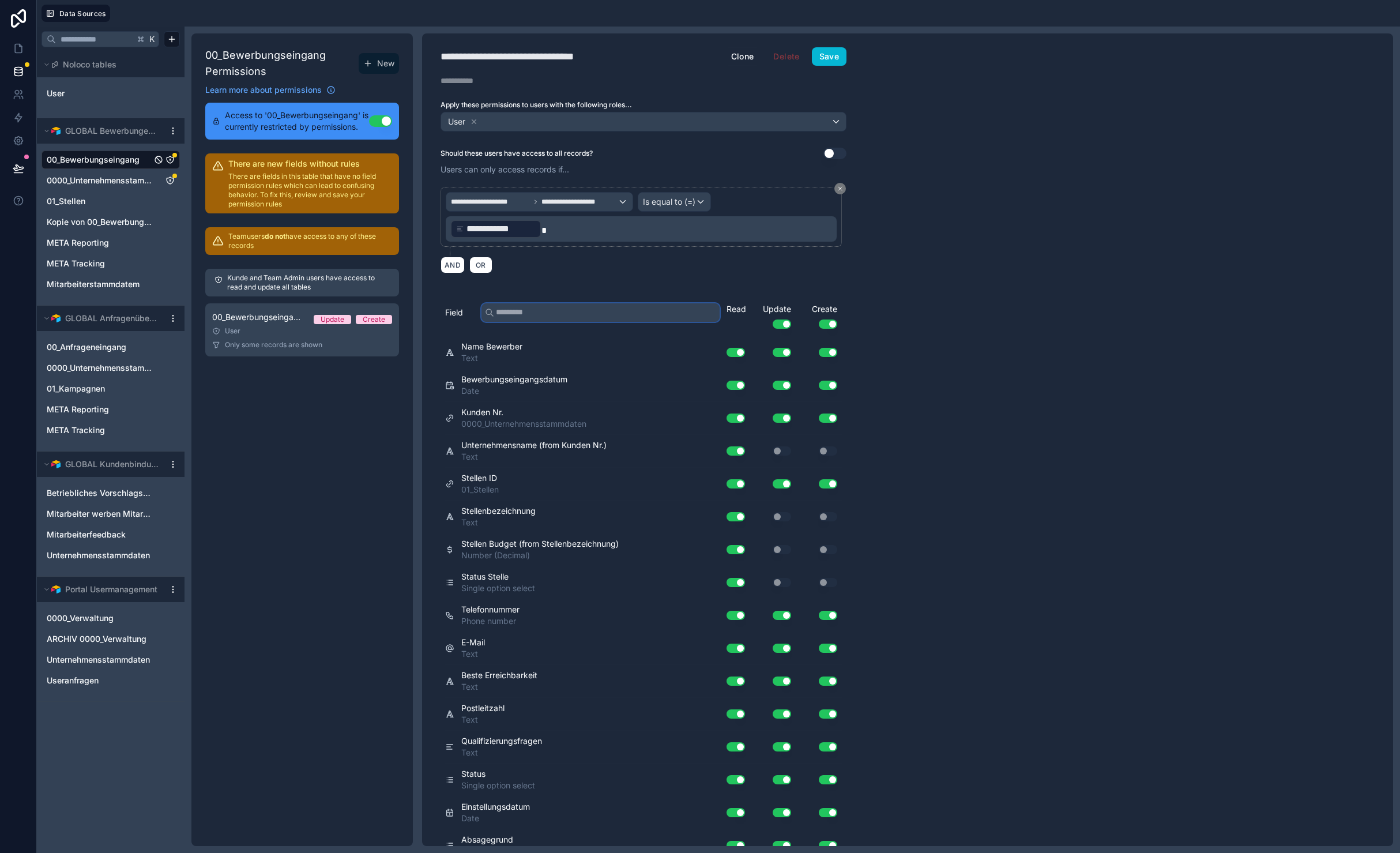
click at [659, 310] on input "text" at bounding box center [600, 313] width 238 height 18
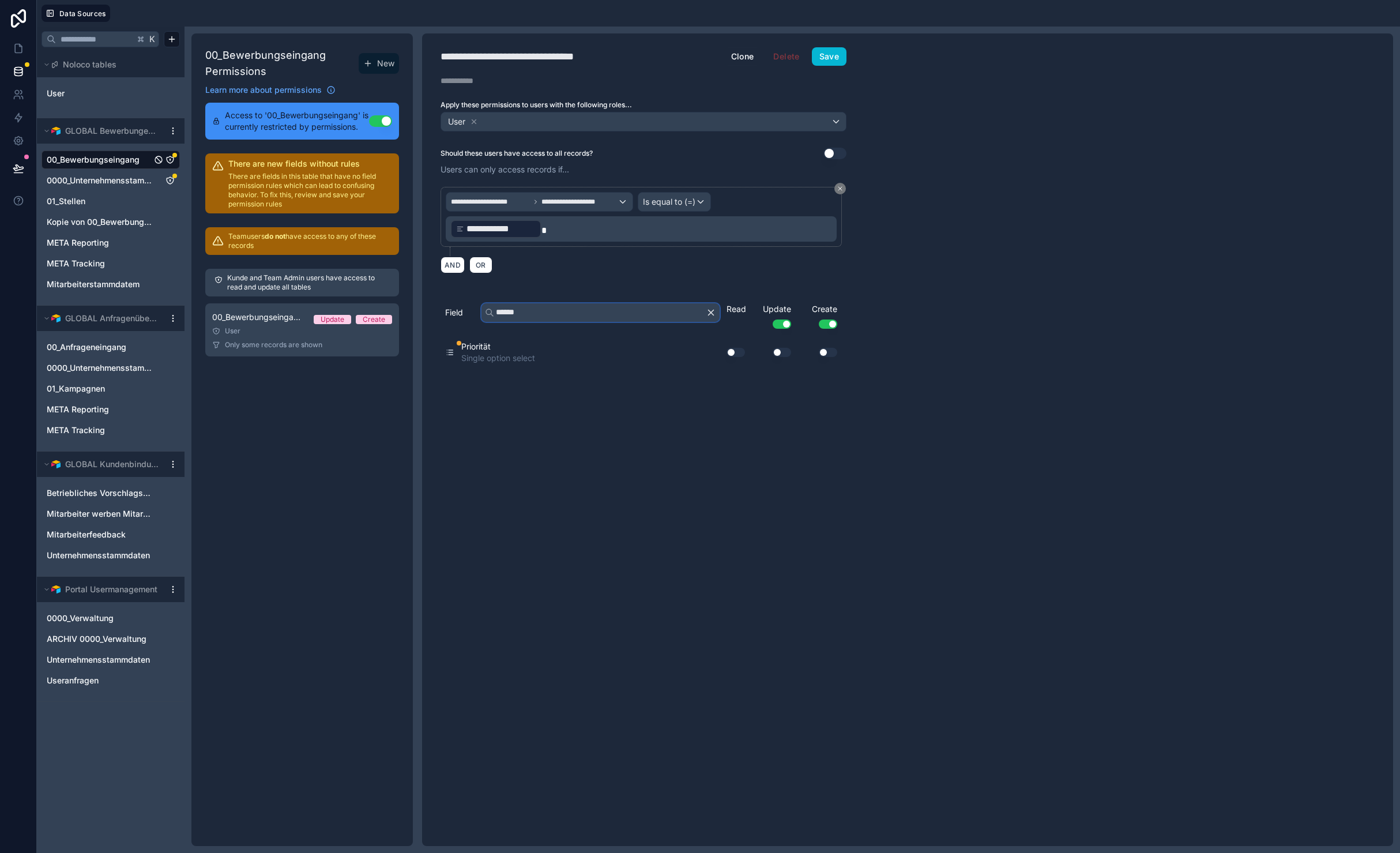
type input "******"
click at [736, 352] on button "Use setting" at bounding box center [736, 352] width 18 height 9
click at [783, 354] on button "Use setting" at bounding box center [782, 352] width 18 height 9
click at [830, 54] on button "Save" at bounding box center [829, 57] width 35 height 18
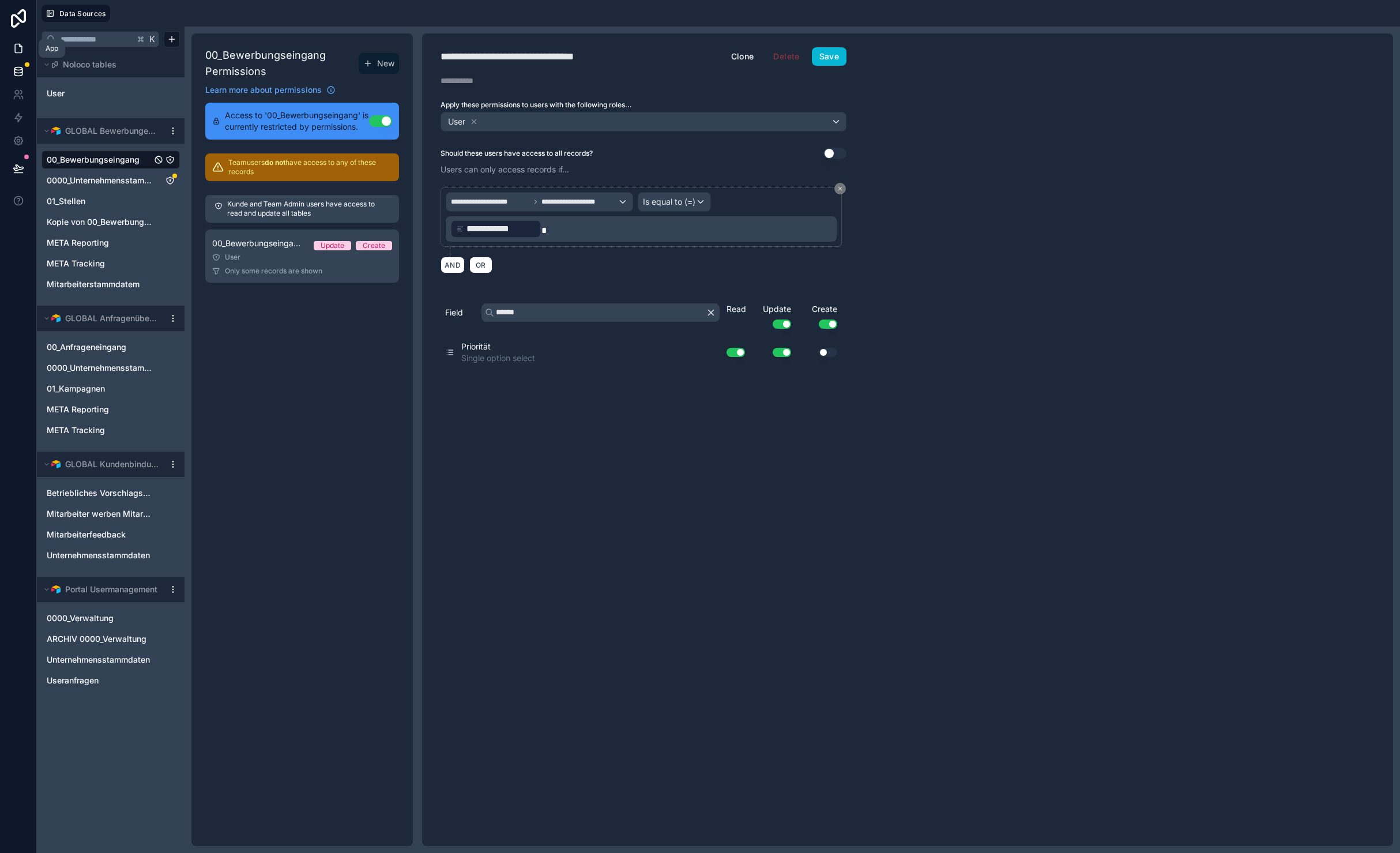
click at [19, 52] on icon at bounding box center [18, 49] width 7 height 9
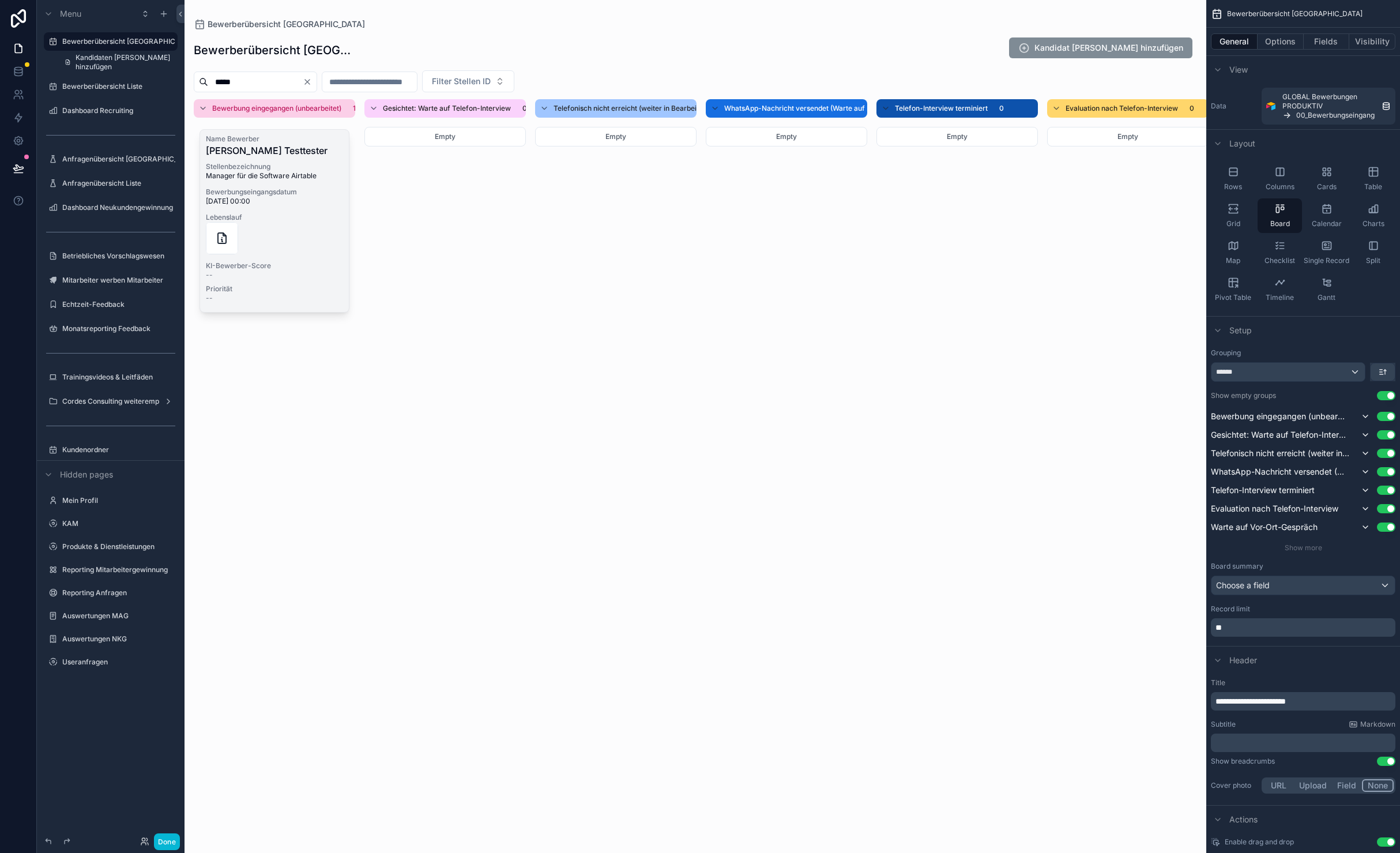
click at [300, 201] on span "[DATE] 00:00" at bounding box center [274, 202] width 137 height 12
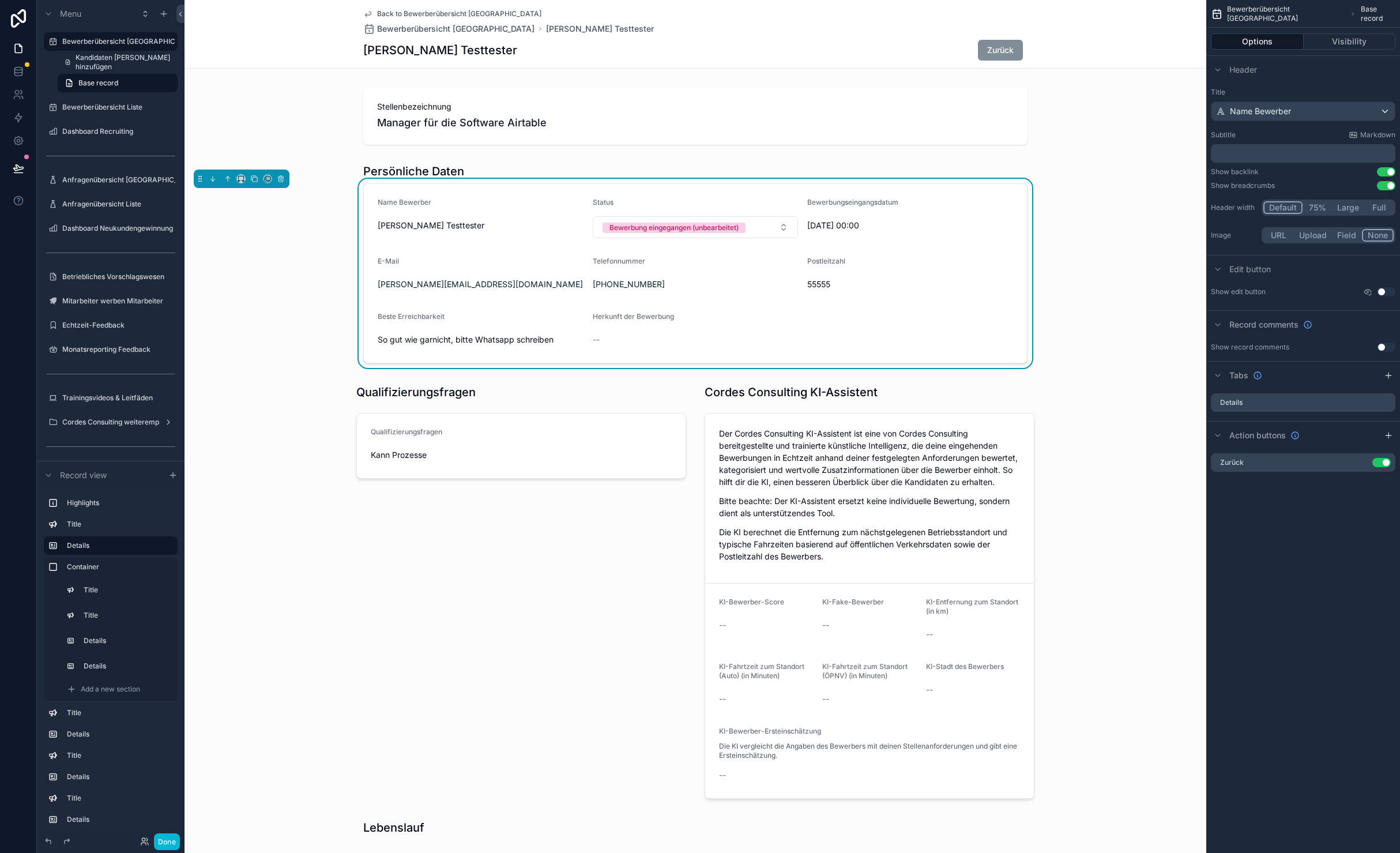
click at [1031, 287] on div "Name Bewerber Danny Testtester Status Bewerbung eingegangen (unbearbeitet) Bewe…" at bounding box center [695, 273] width 1022 height 189
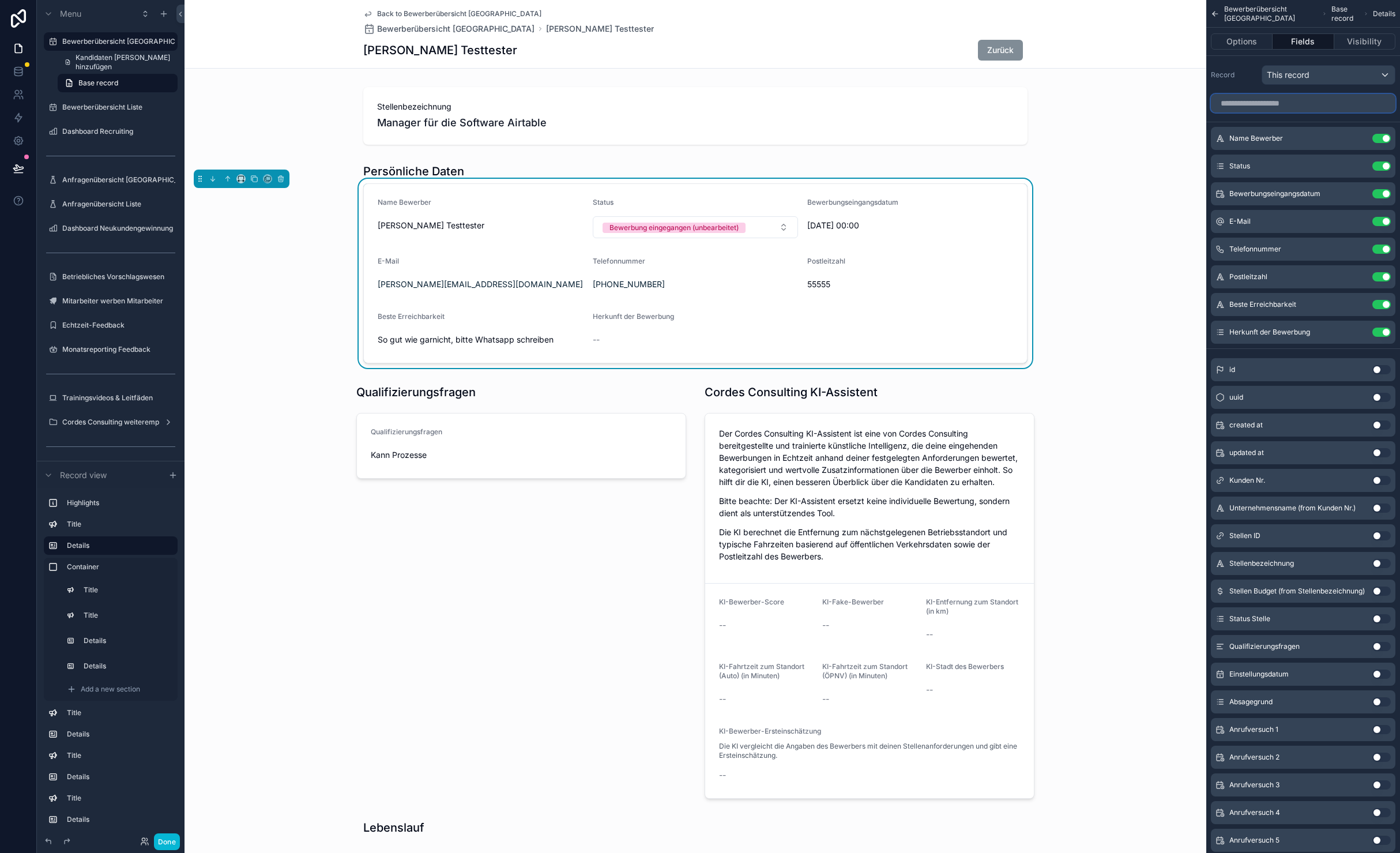
click at [1282, 109] on input "scrollable content" at bounding box center [1303, 103] width 185 height 18
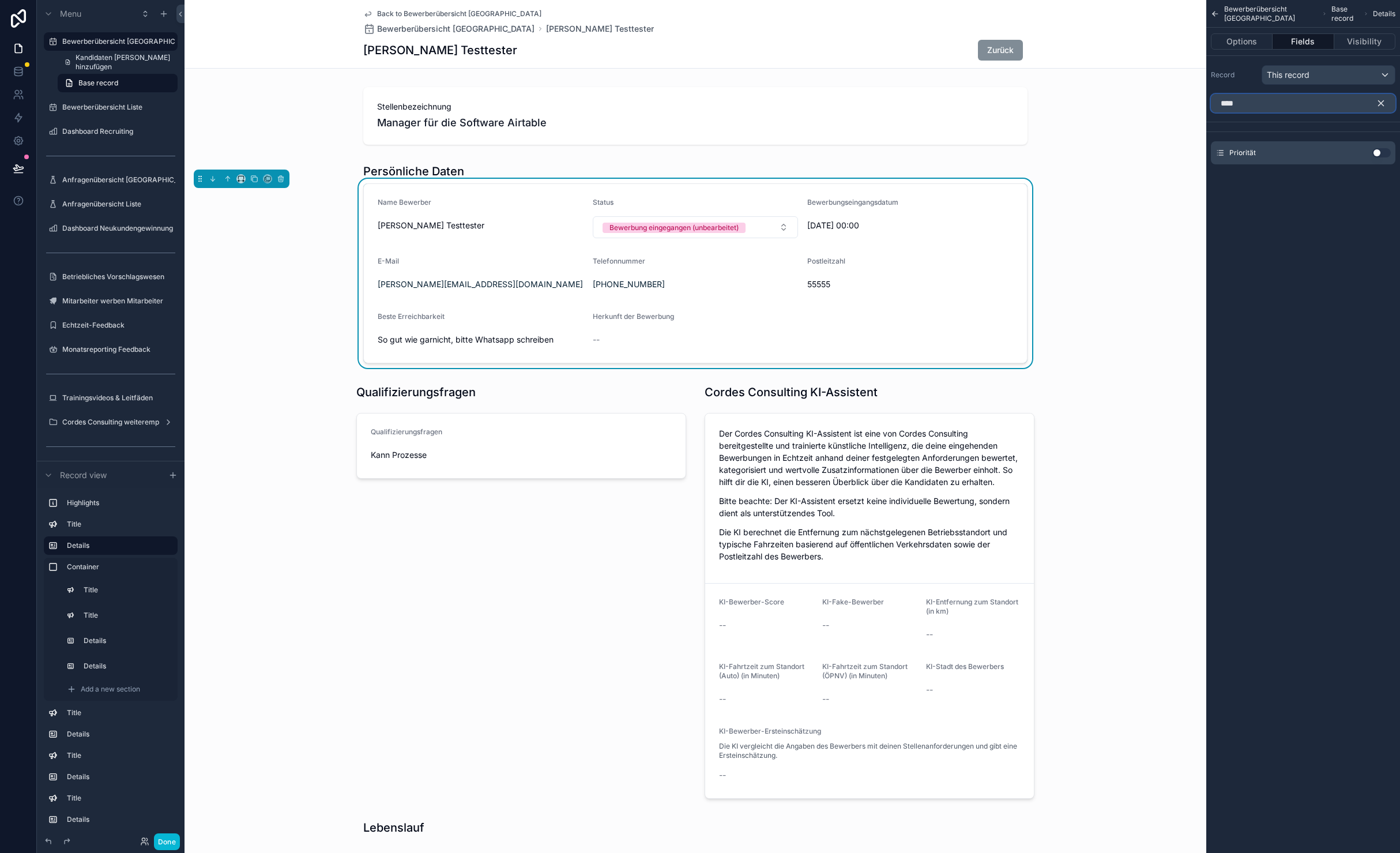
type input "****"
click at [1379, 151] on button "Use setting" at bounding box center [1382, 152] width 18 height 9
click at [1384, 103] on icon "scrollable content" at bounding box center [1380, 103] width 10 height 10
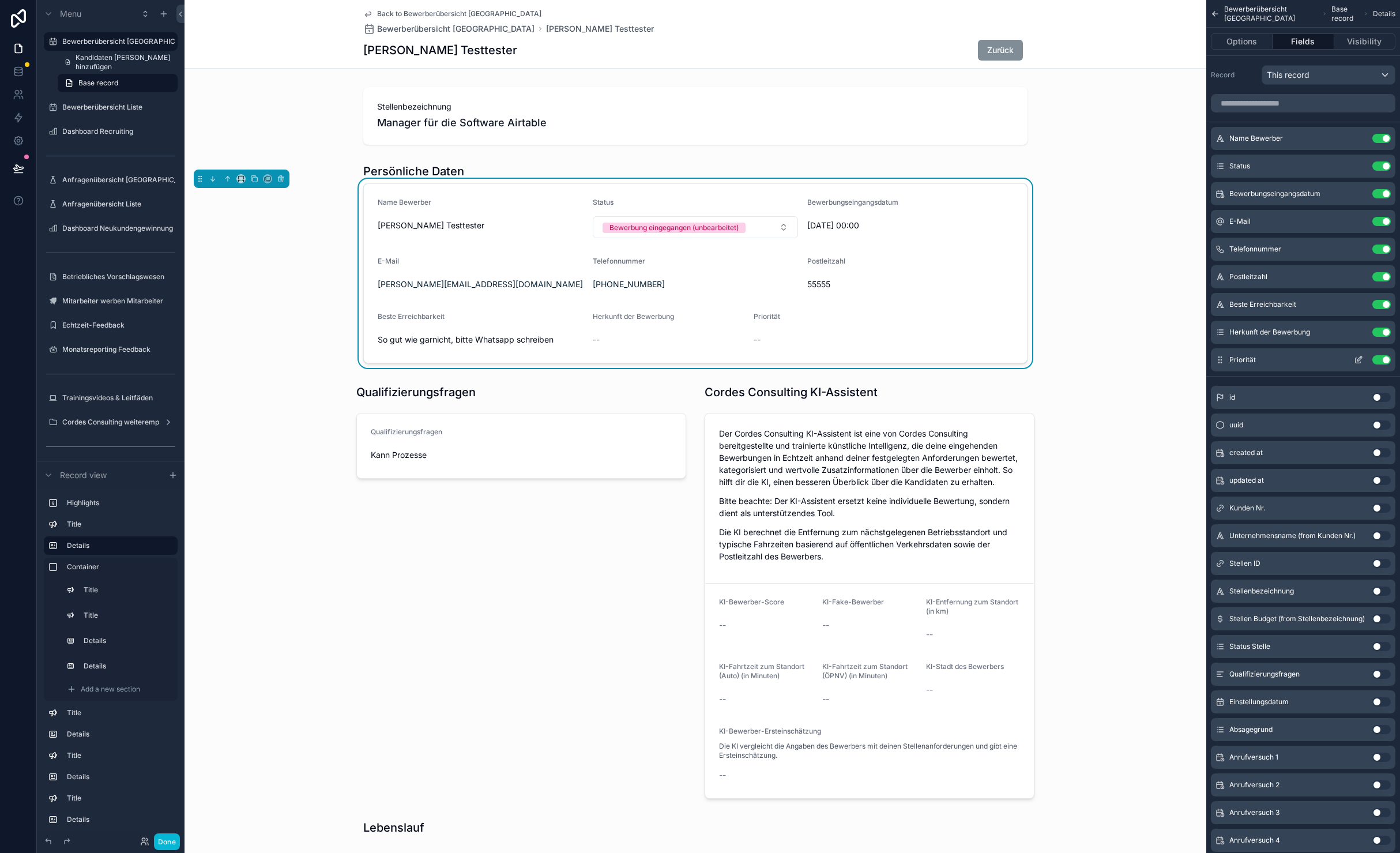
click at [1356, 357] on icon "scrollable content" at bounding box center [1358, 360] width 9 height 9
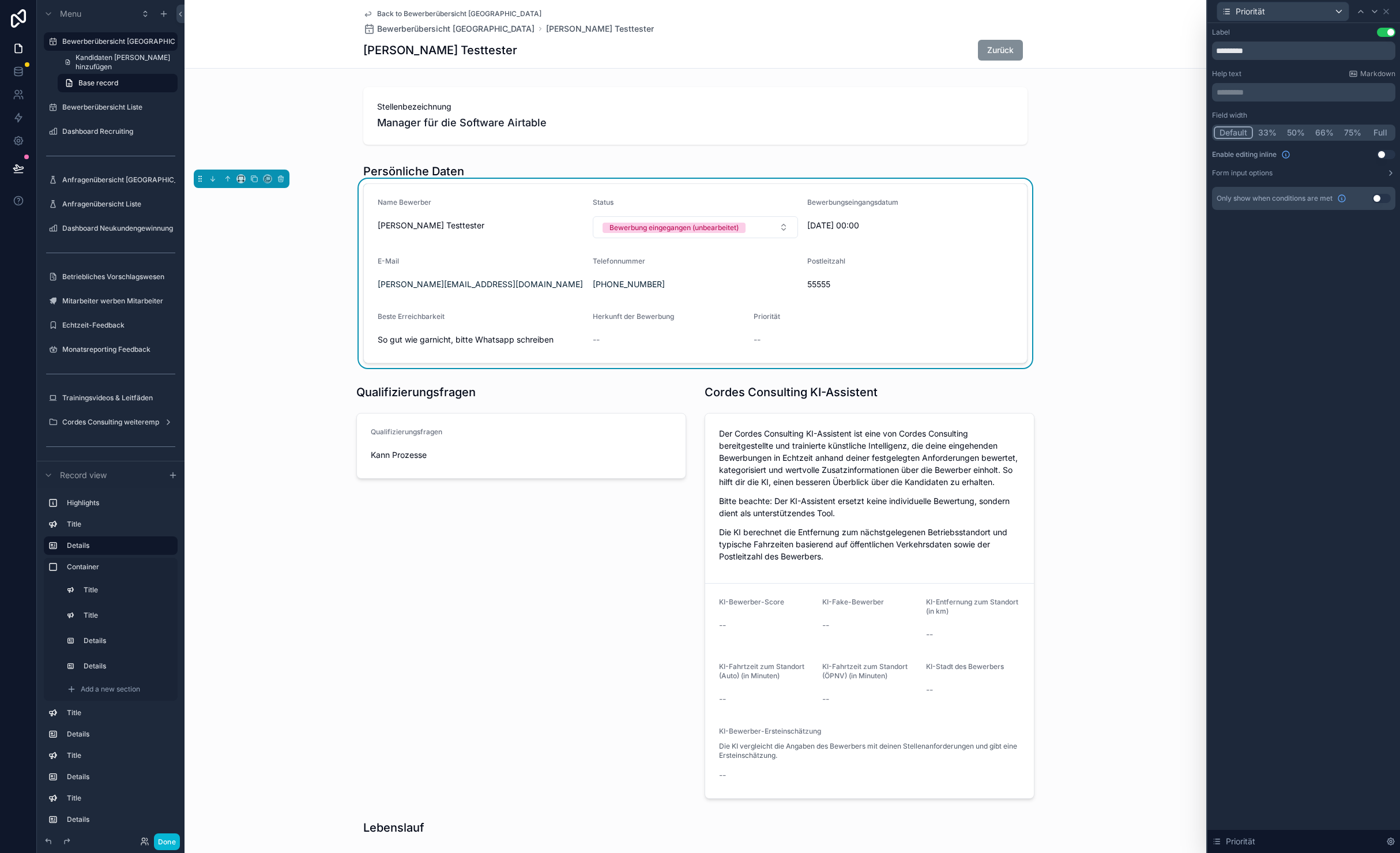
click at [1265, 129] on button "33%" at bounding box center [1267, 132] width 29 height 13
click at [1363, 14] on icon at bounding box center [1360, 11] width 9 height 9
click at [1267, 130] on button "33%" at bounding box center [1267, 132] width 29 height 13
click at [1359, 10] on icon at bounding box center [1360, 11] width 9 height 9
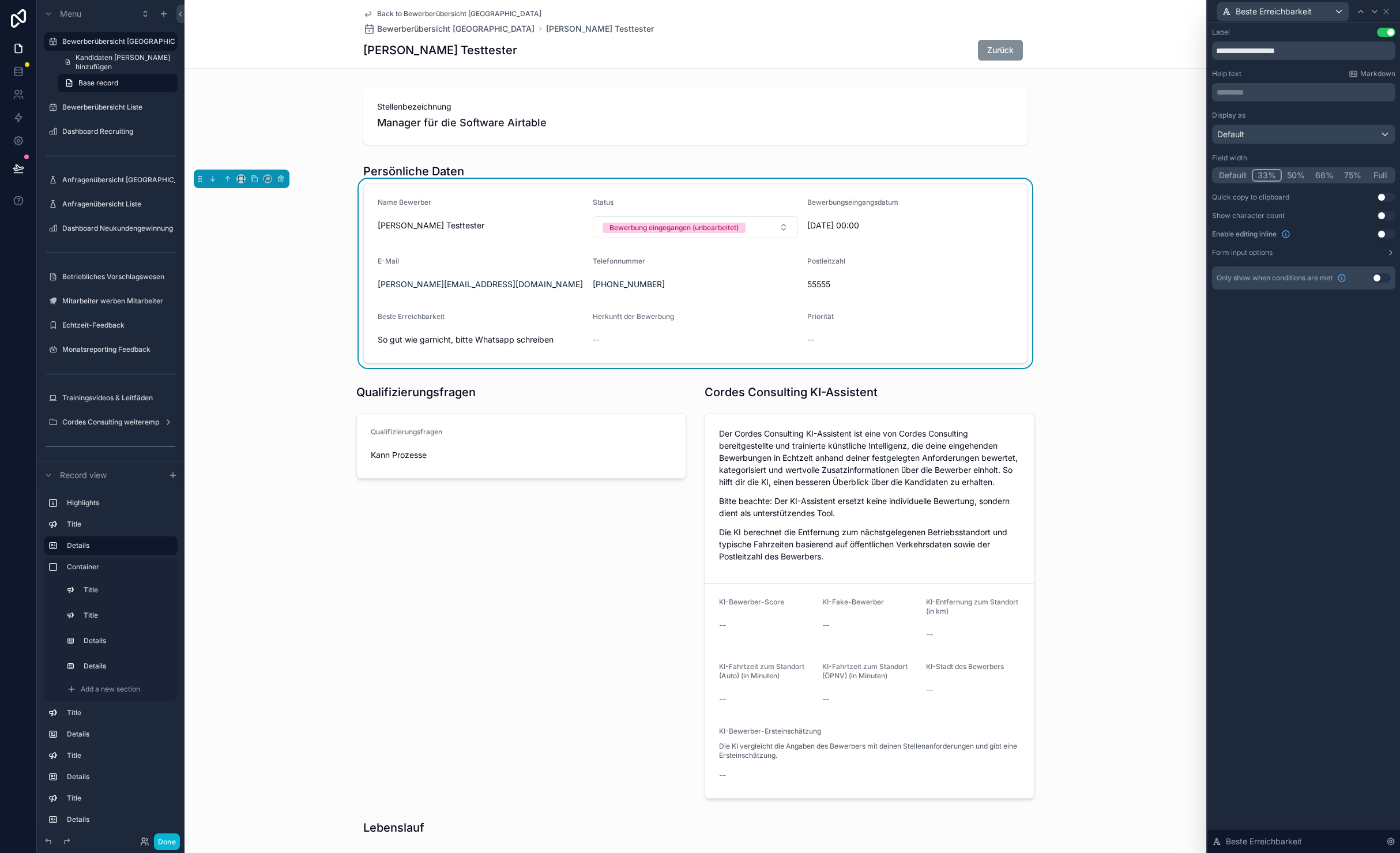
click at [1269, 176] on button "33%" at bounding box center [1267, 175] width 30 height 13
click at [1285, 401] on div "**********" at bounding box center [1304, 438] width 193 height 830
click at [1387, 13] on icon at bounding box center [1386, 11] width 9 height 9
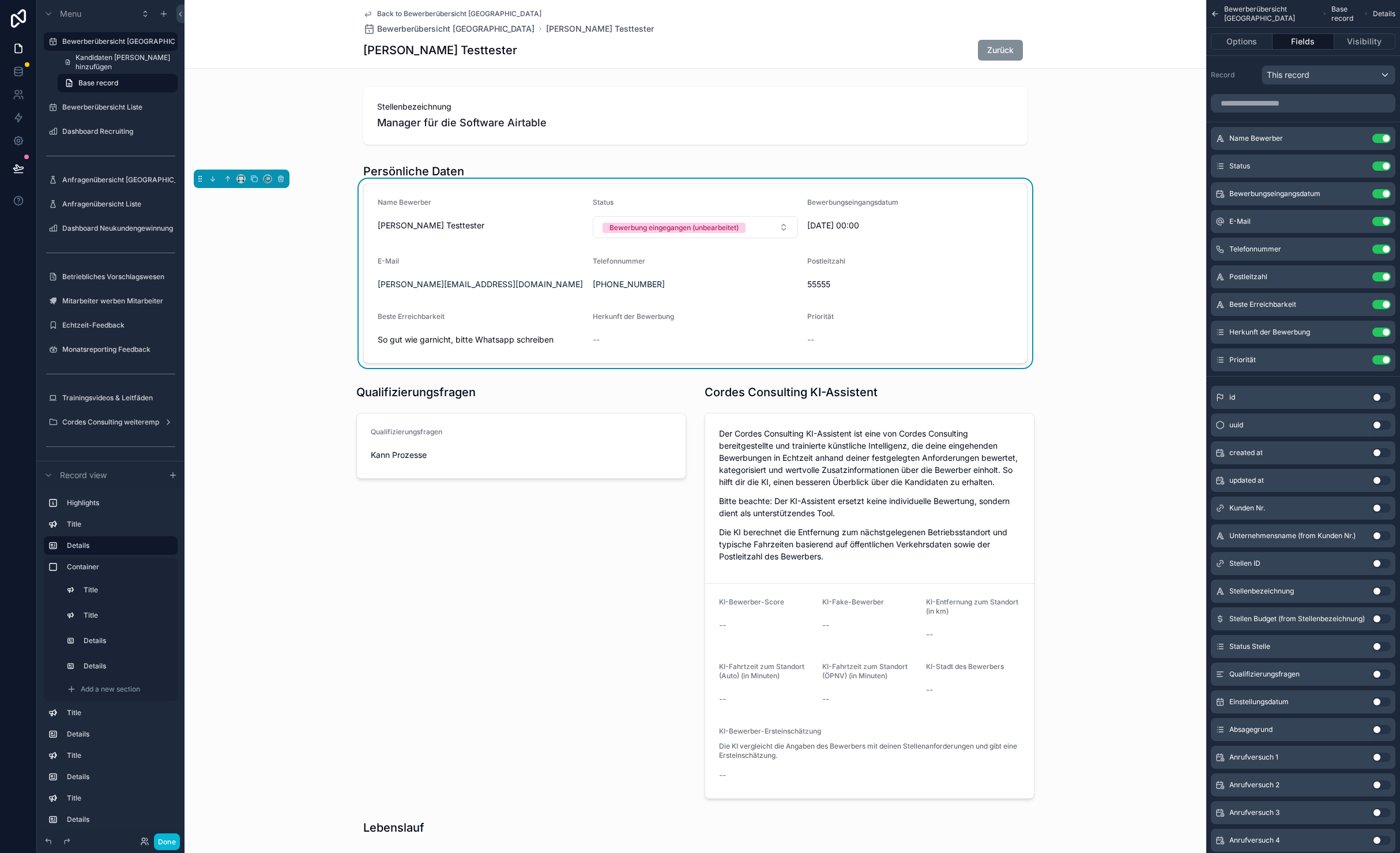
click at [901, 335] on div "--" at bounding box center [911, 340] width 206 height 12
click at [993, 49] on span "Zurück" at bounding box center [1001, 50] width 45 height 21
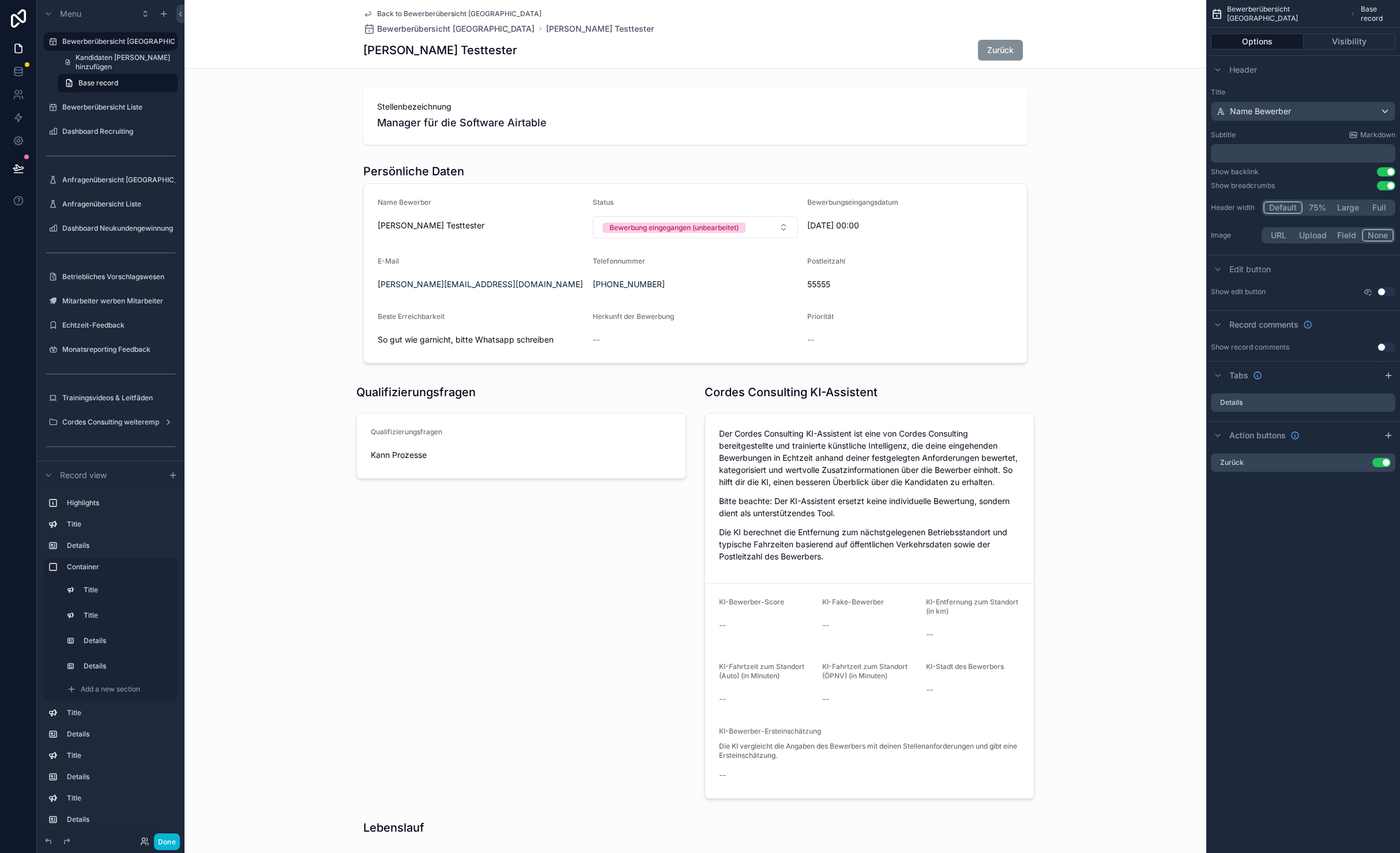
click at [1004, 51] on span "Zurück" at bounding box center [1001, 50] width 45 height 21
click at [474, 16] on span "Back to Bewerberübersicht Kanban" at bounding box center [460, 13] width 165 height 9
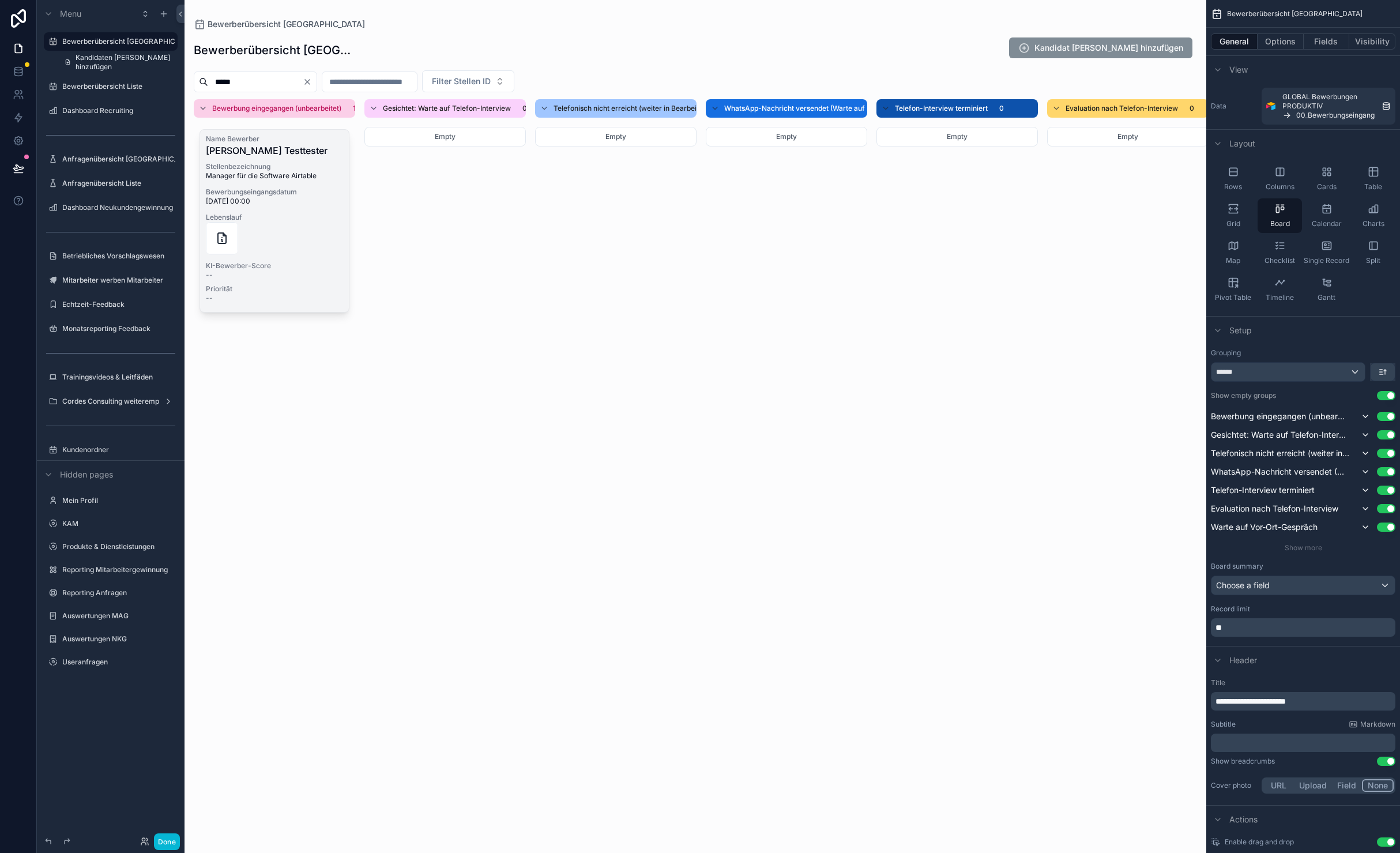
click at [267, 244] on div "scrollable content" at bounding box center [274, 239] width 137 height 35
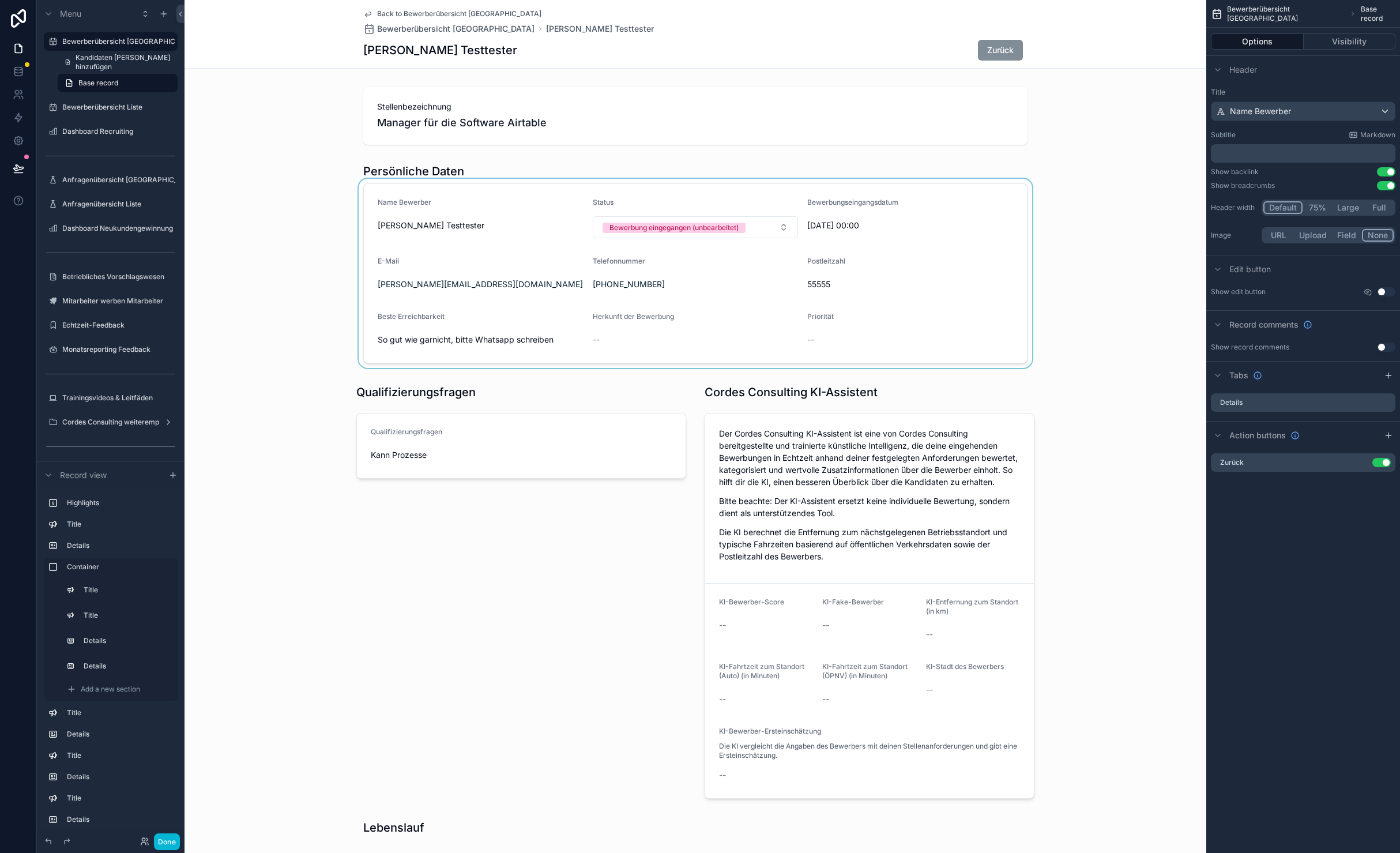
click at [839, 330] on div "scrollable content" at bounding box center [695, 273] width 1022 height 189
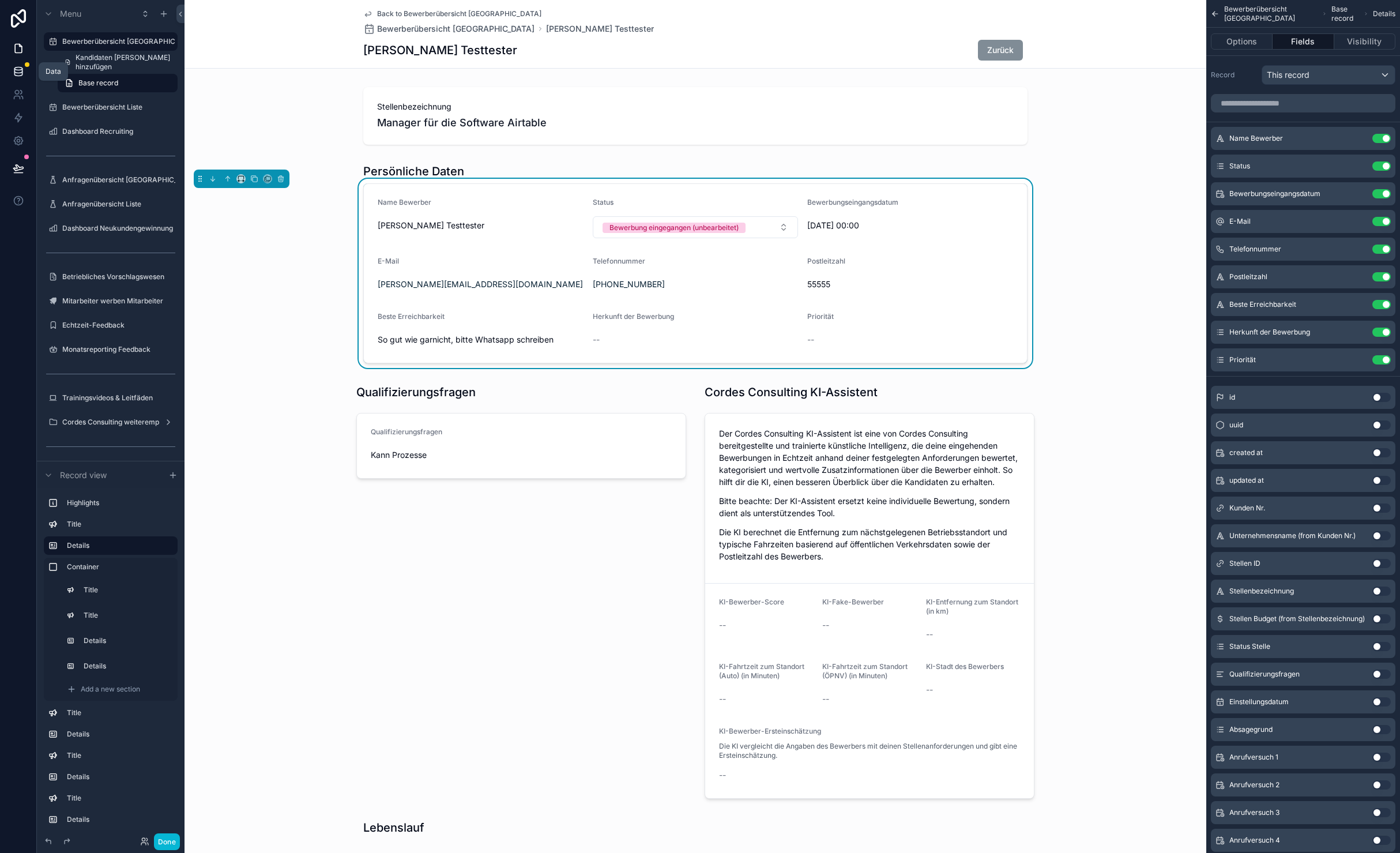
click at [21, 69] on icon at bounding box center [18, 71] width 12 height 12
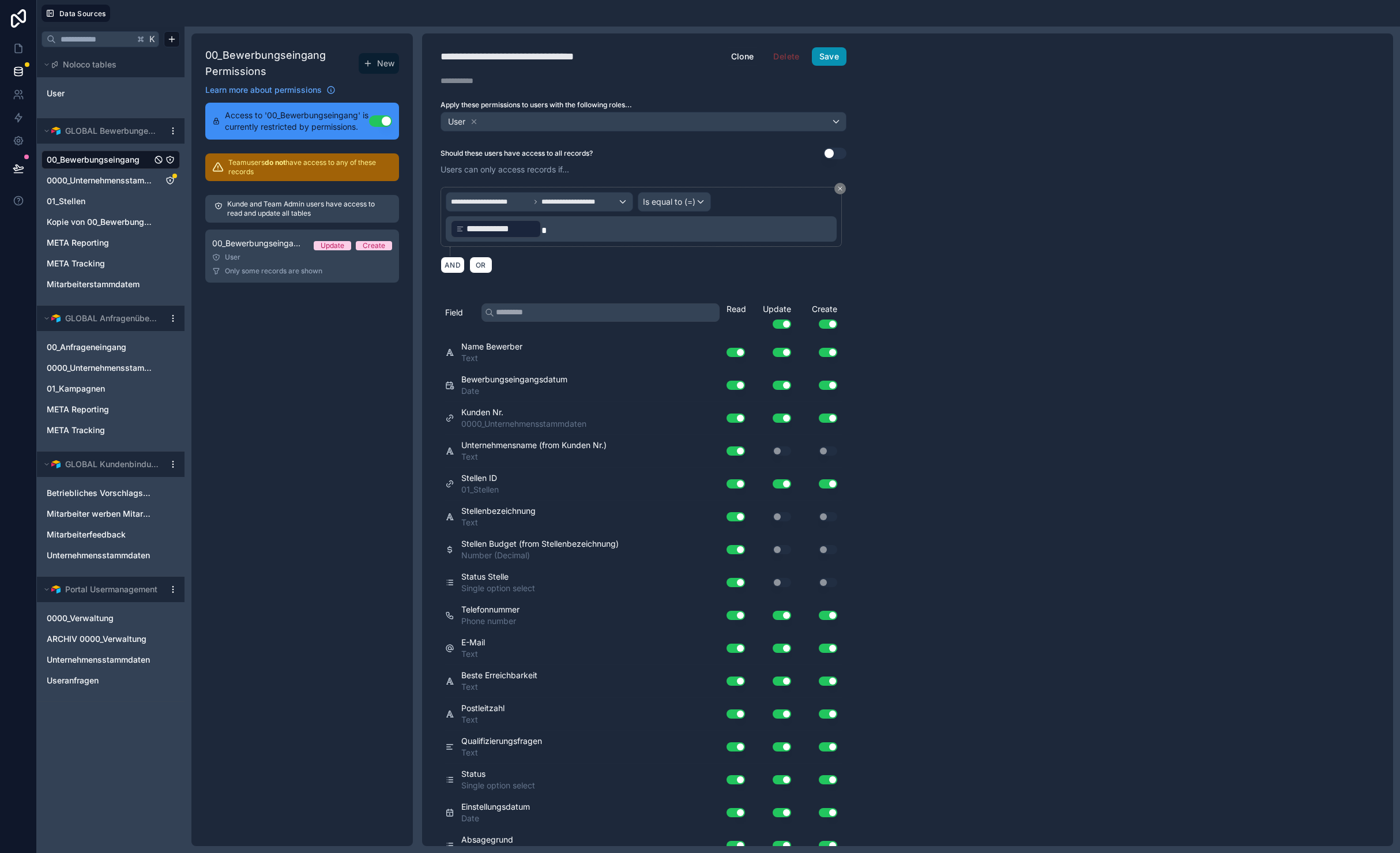
click at [829, 59] on button "Save" at bounding box center [829, 57] width 35 height 18
click at [15, 55] on link at bounding box center [18, 49] width 37 height 23
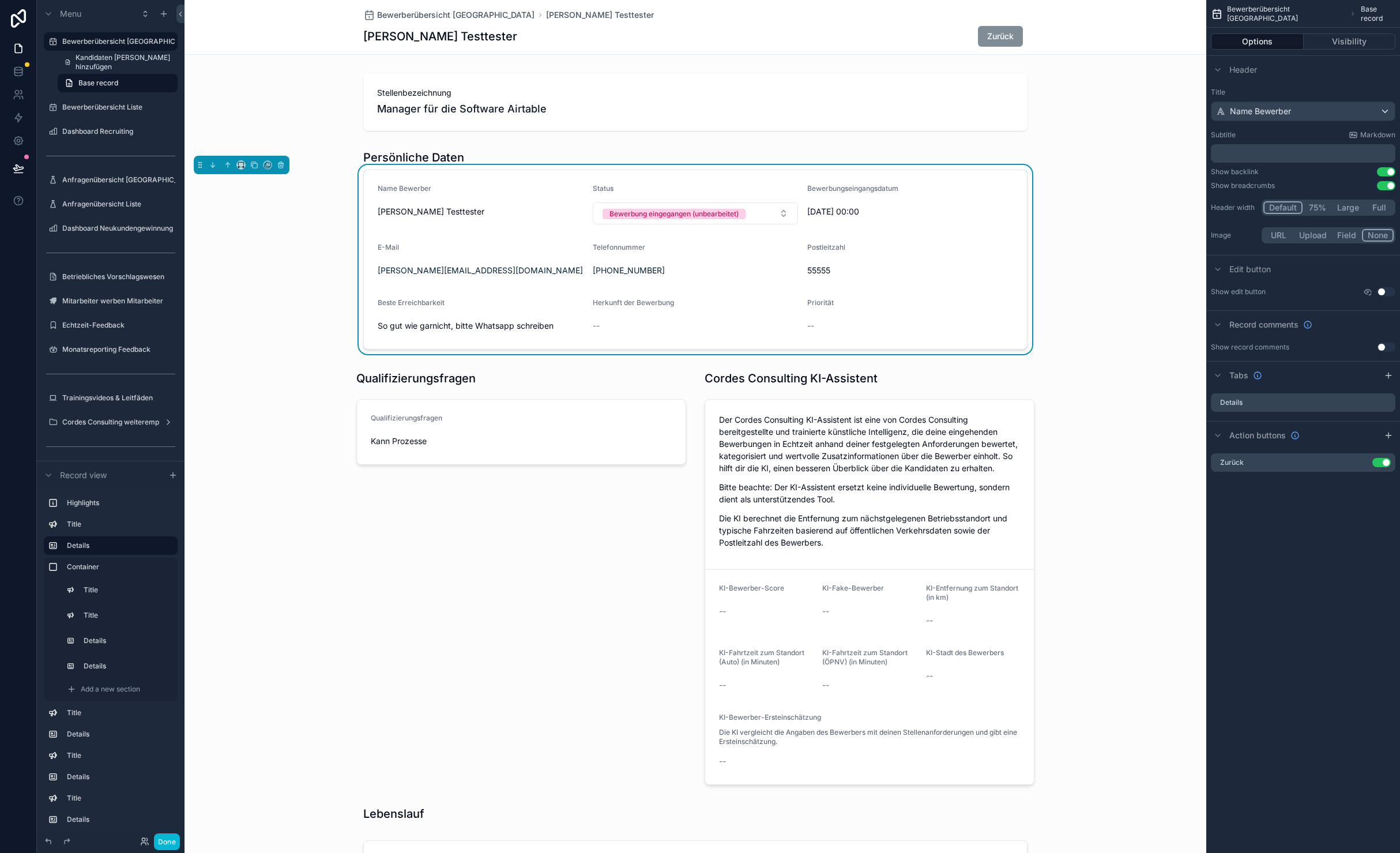
click at [849, 316] on div "--" at bounding box center [911, 326] width 206 height 18
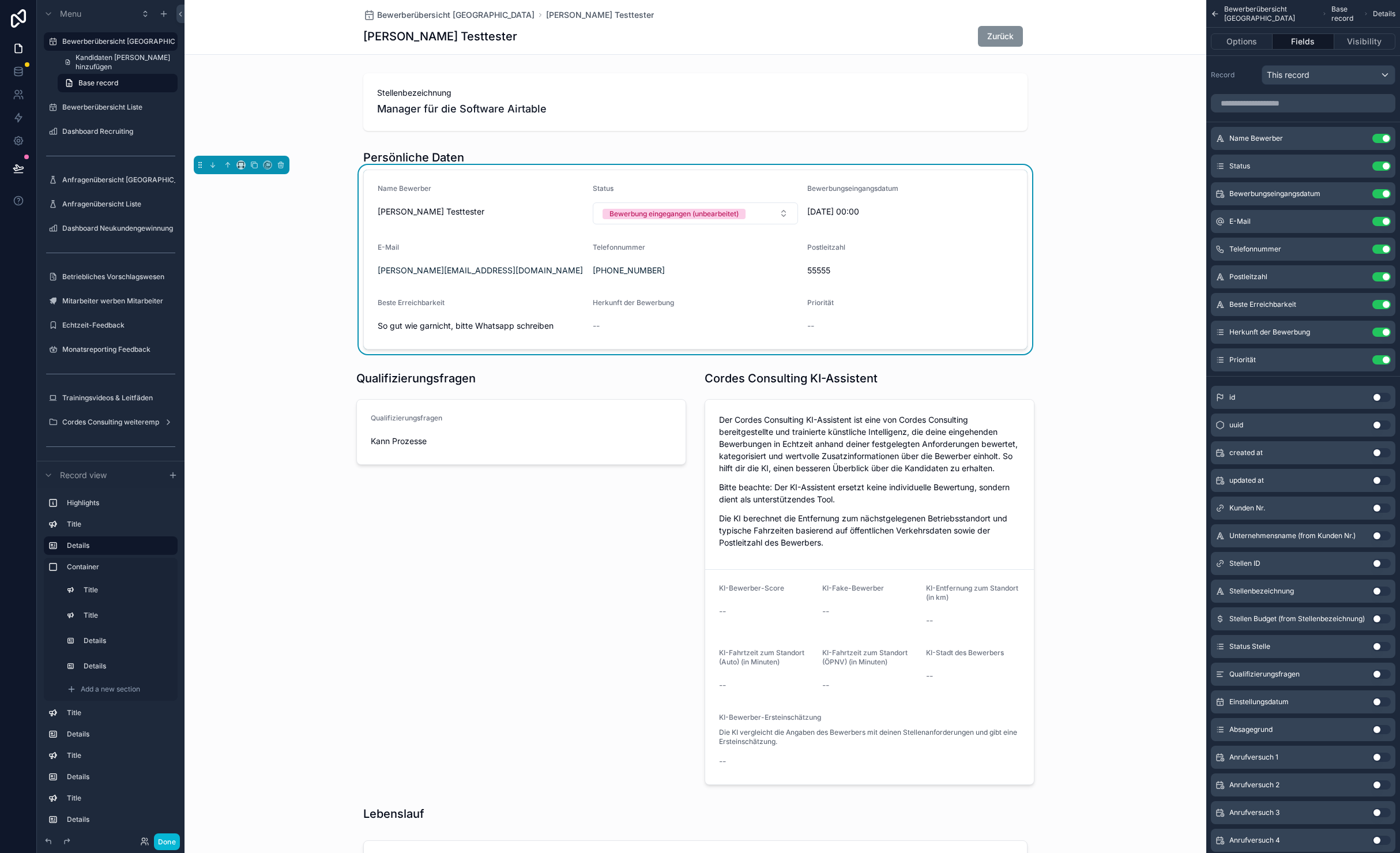
click at [823, 321] on div "--" at bounding box center [911, 326] width 206 height 12
click at [1357, 360] on icon "scrollable content" at bounding box center [1360, 359] width 5 height 5
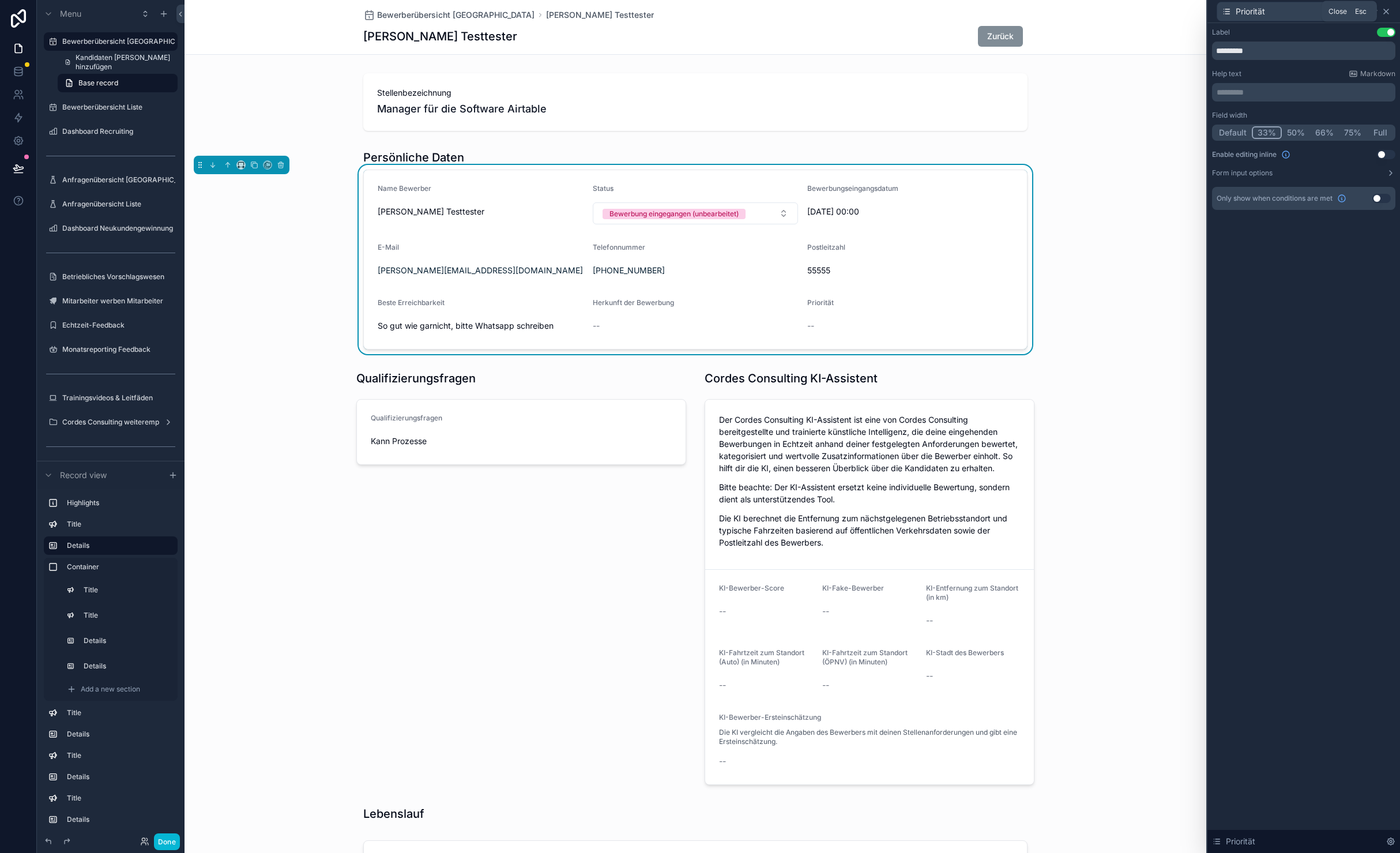
click at [1386, 10] on icon at bounding box center [1387, 12] width 5 height 5
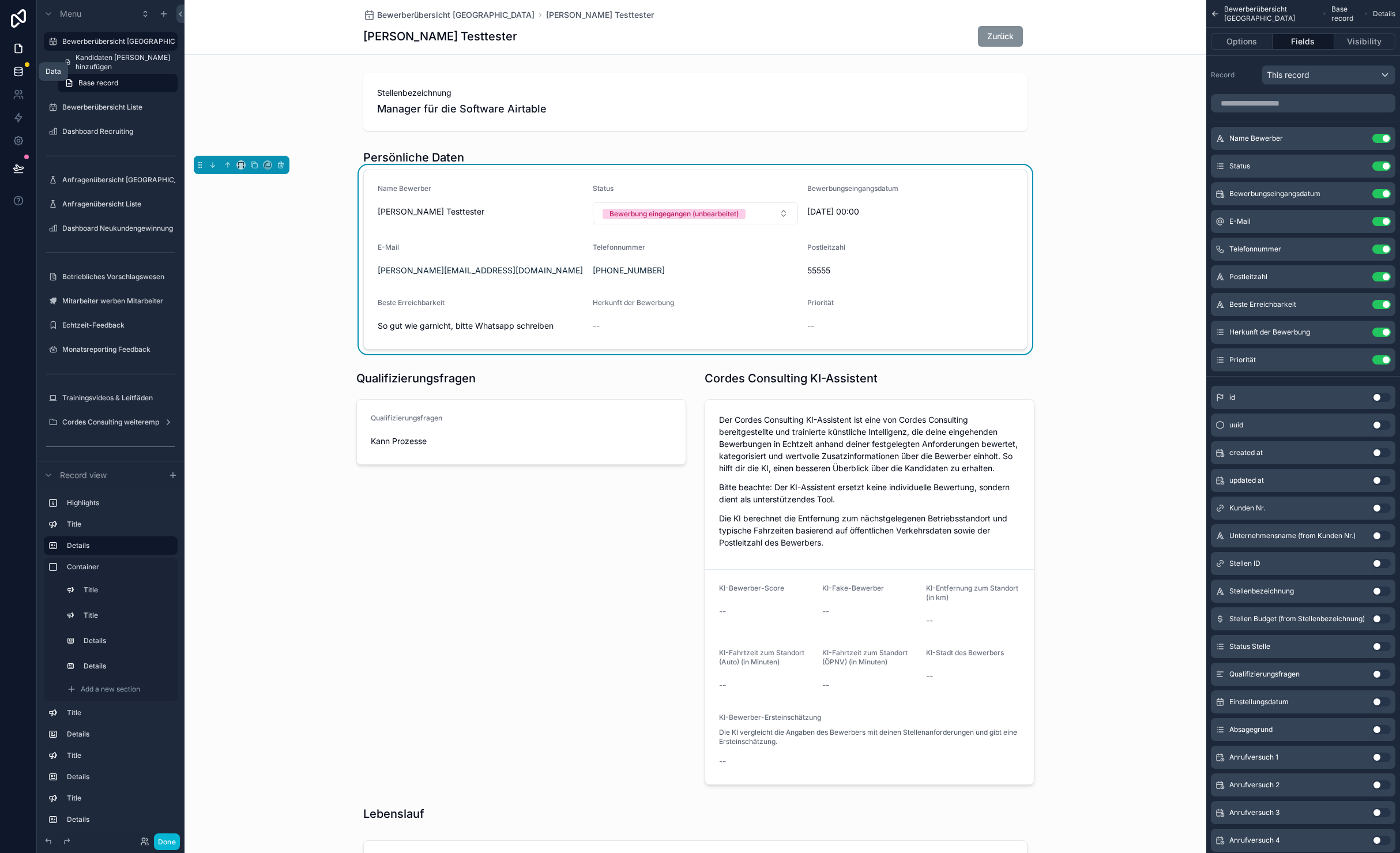
click at [20, 70] on icon at bounding box center [18, 69] width 7 height 3
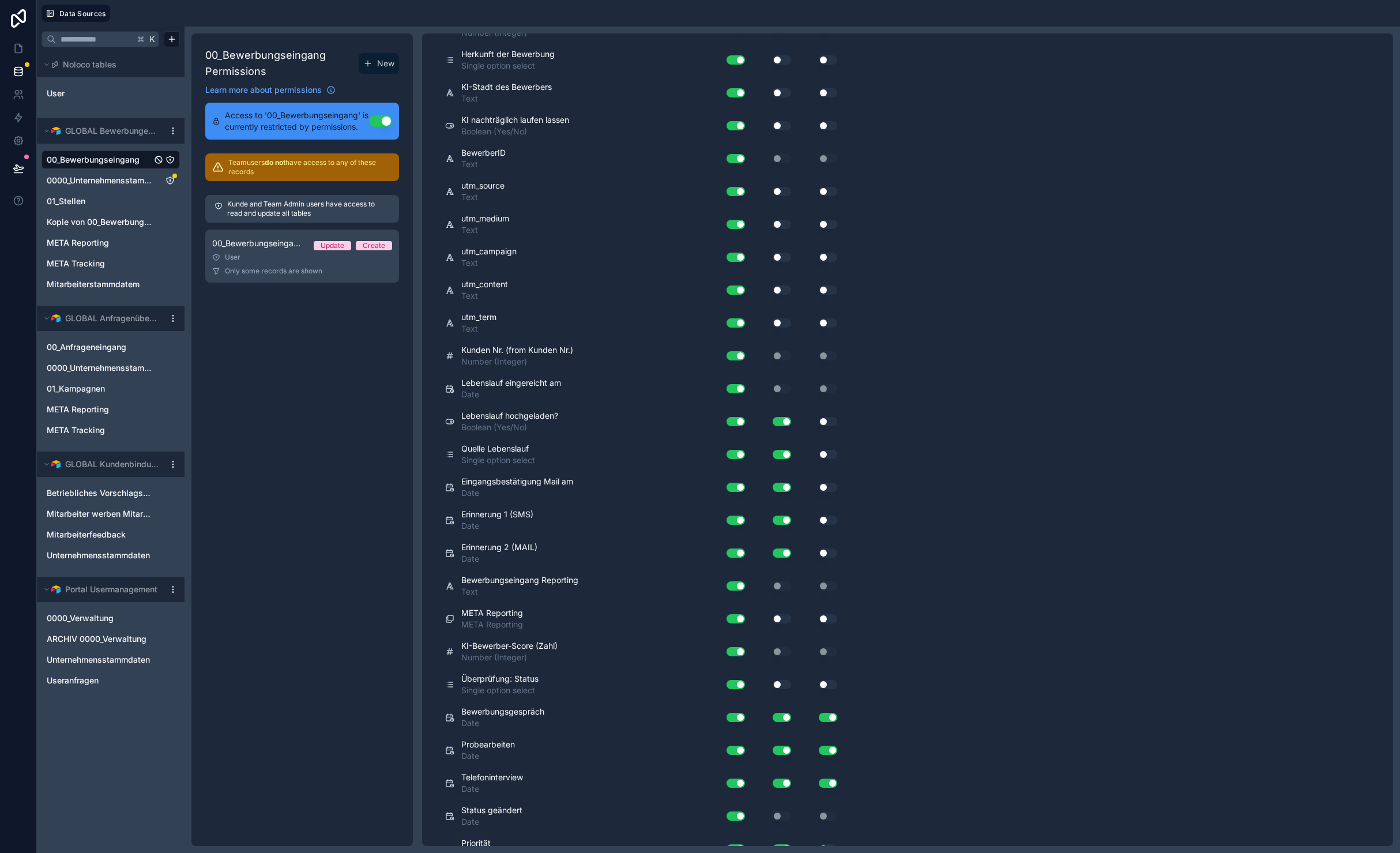
scroll to position [1803, 0]
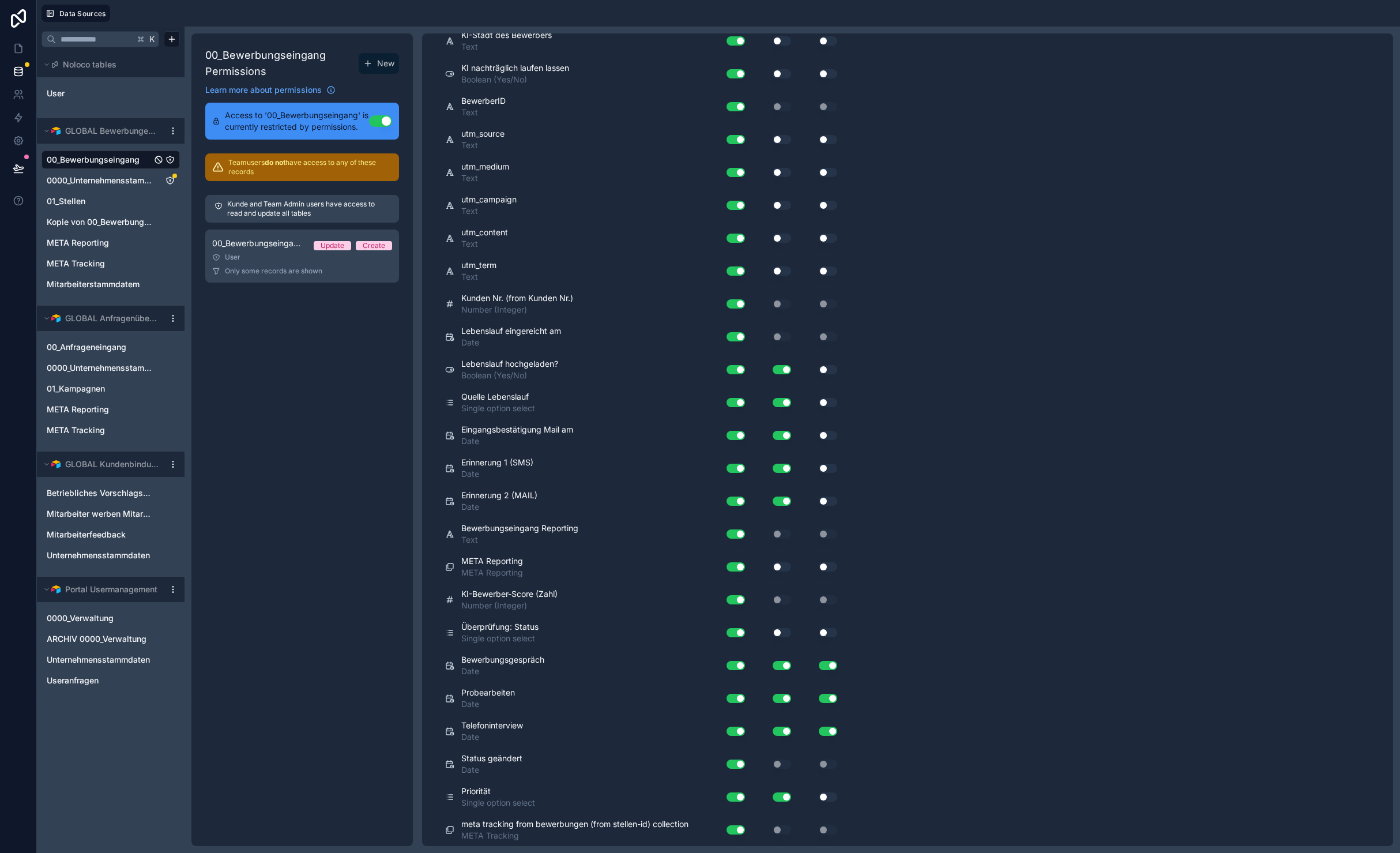
click at [829, 797] on button "Use setting" at bounding box center [828, 797] width 18 height 9
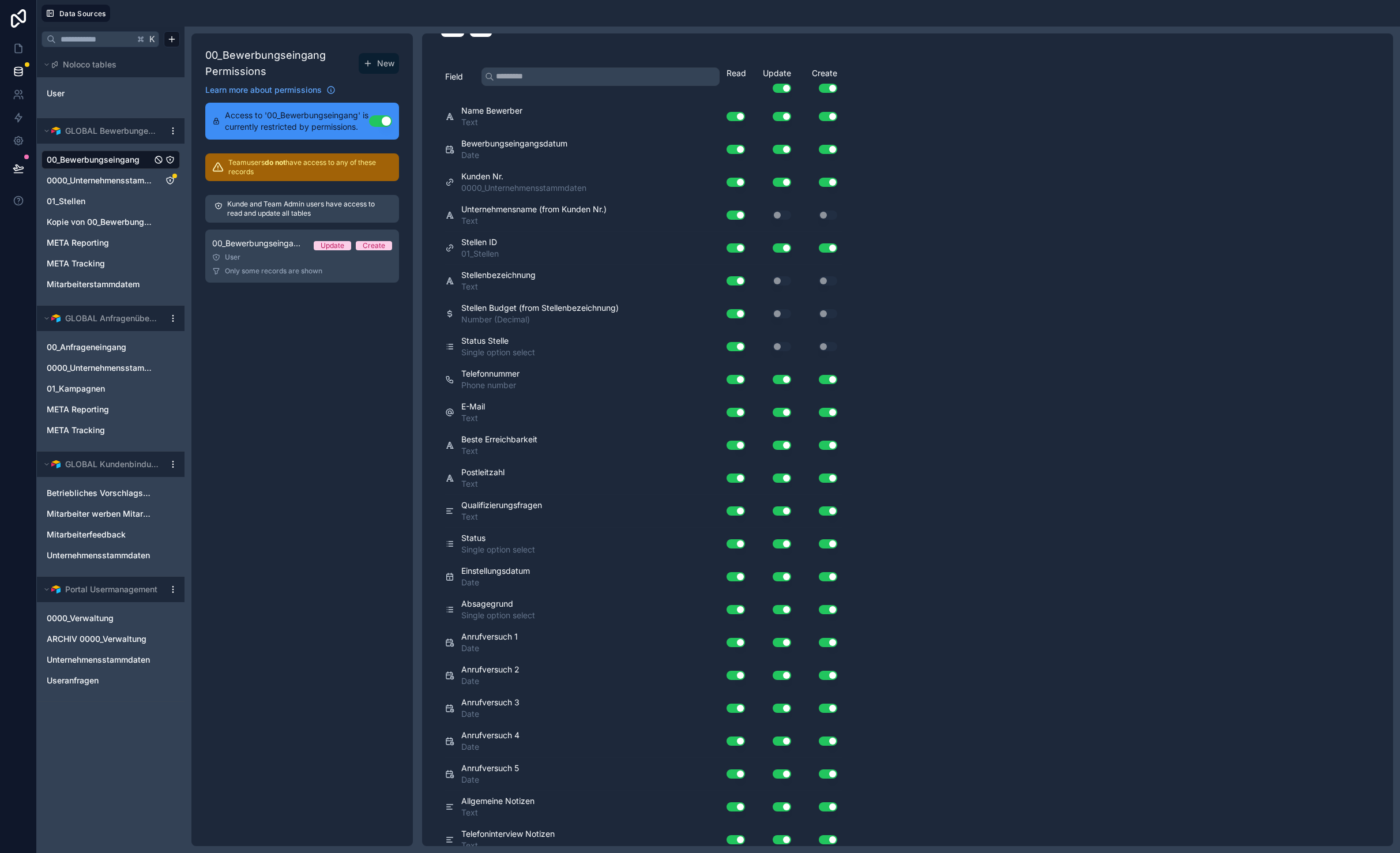
scroll to position [0, 0]
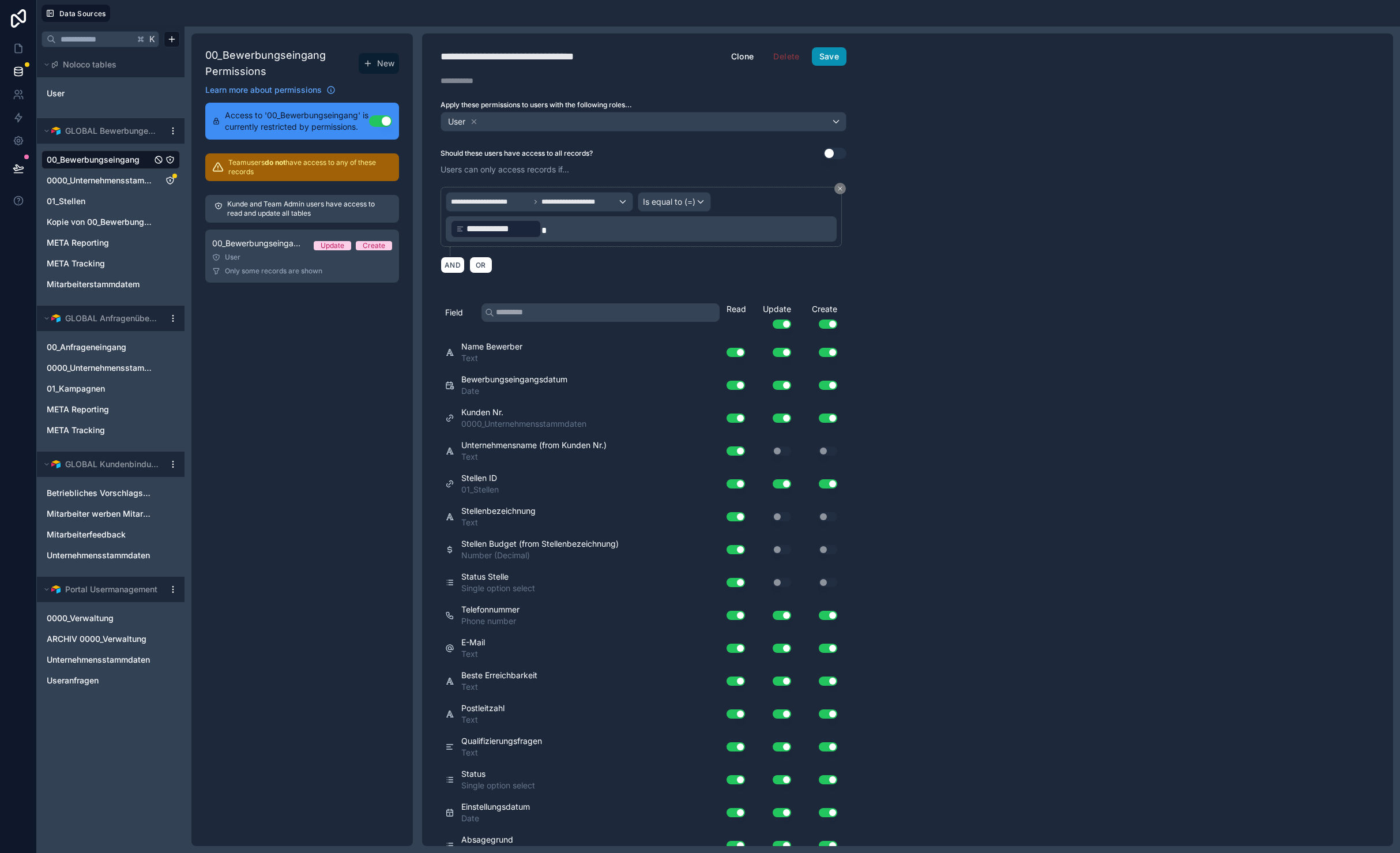
click at [836, 59] on button "Save" at bounding box center [829, 57] width 35 height 18
click at [23, 47] on icon at bounding box center [18, 48] width 12 height 12
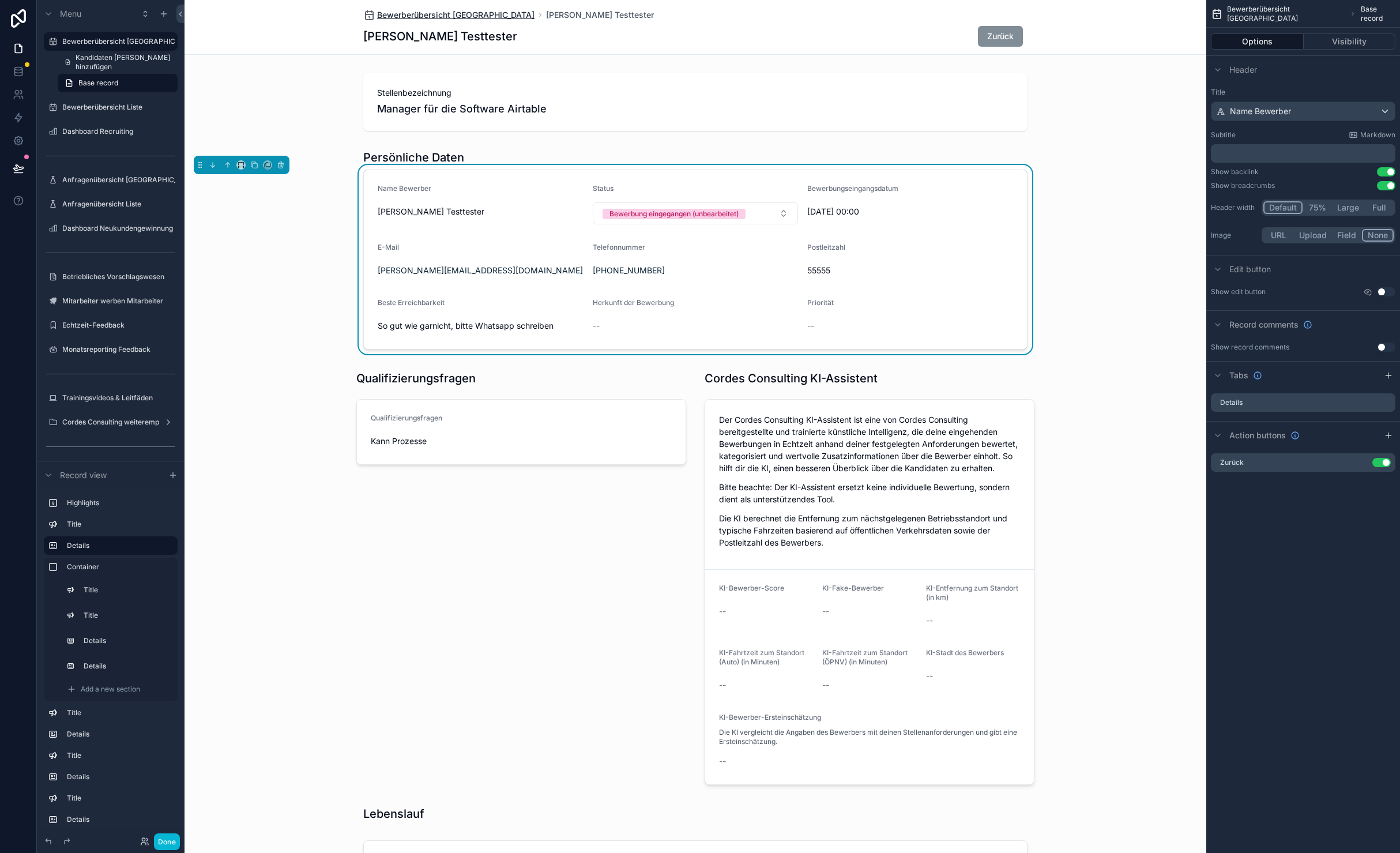
click at [434, 15] on span "Bewerberübersicht [GEOGRAPHIC_DATA]" at bounding box center [456, 15] width 157 height 12
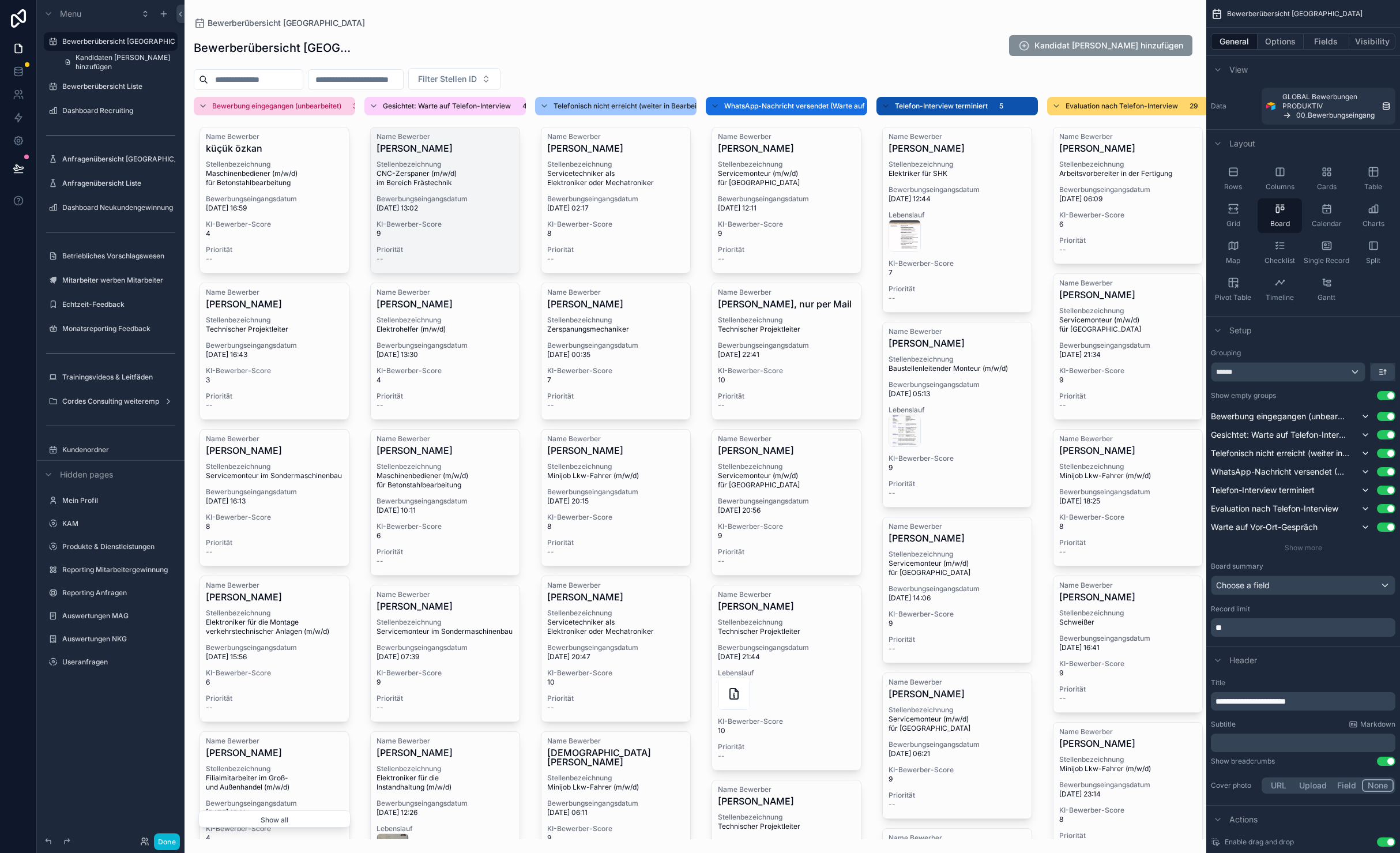
click at [428, 210] on span "[DATE] 13:02" at bounding box center [445, 209] width 137 height 12
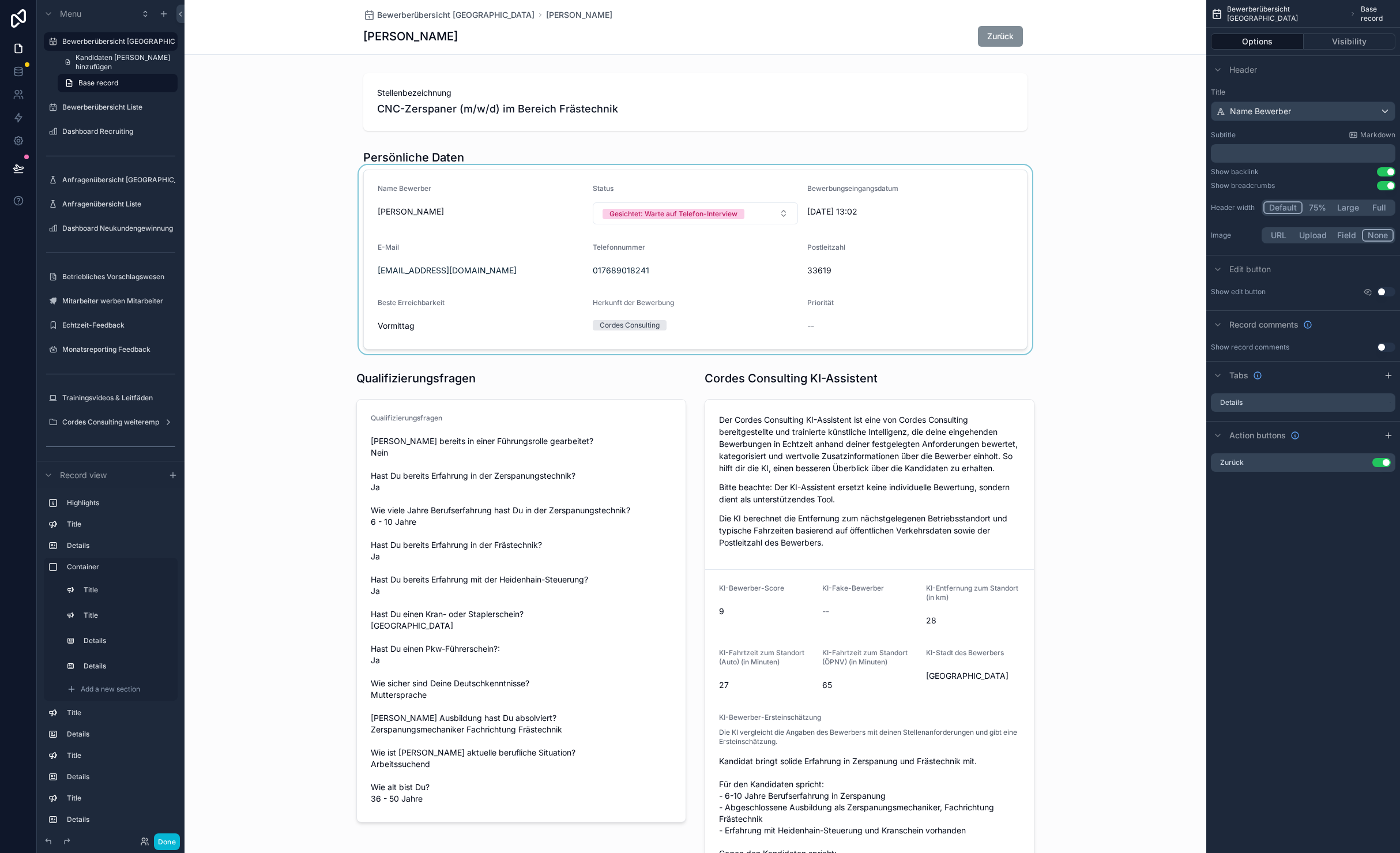
click at [825, 329] on div "scrollable content" at bounding box center [695, 260] width 1022 height 189
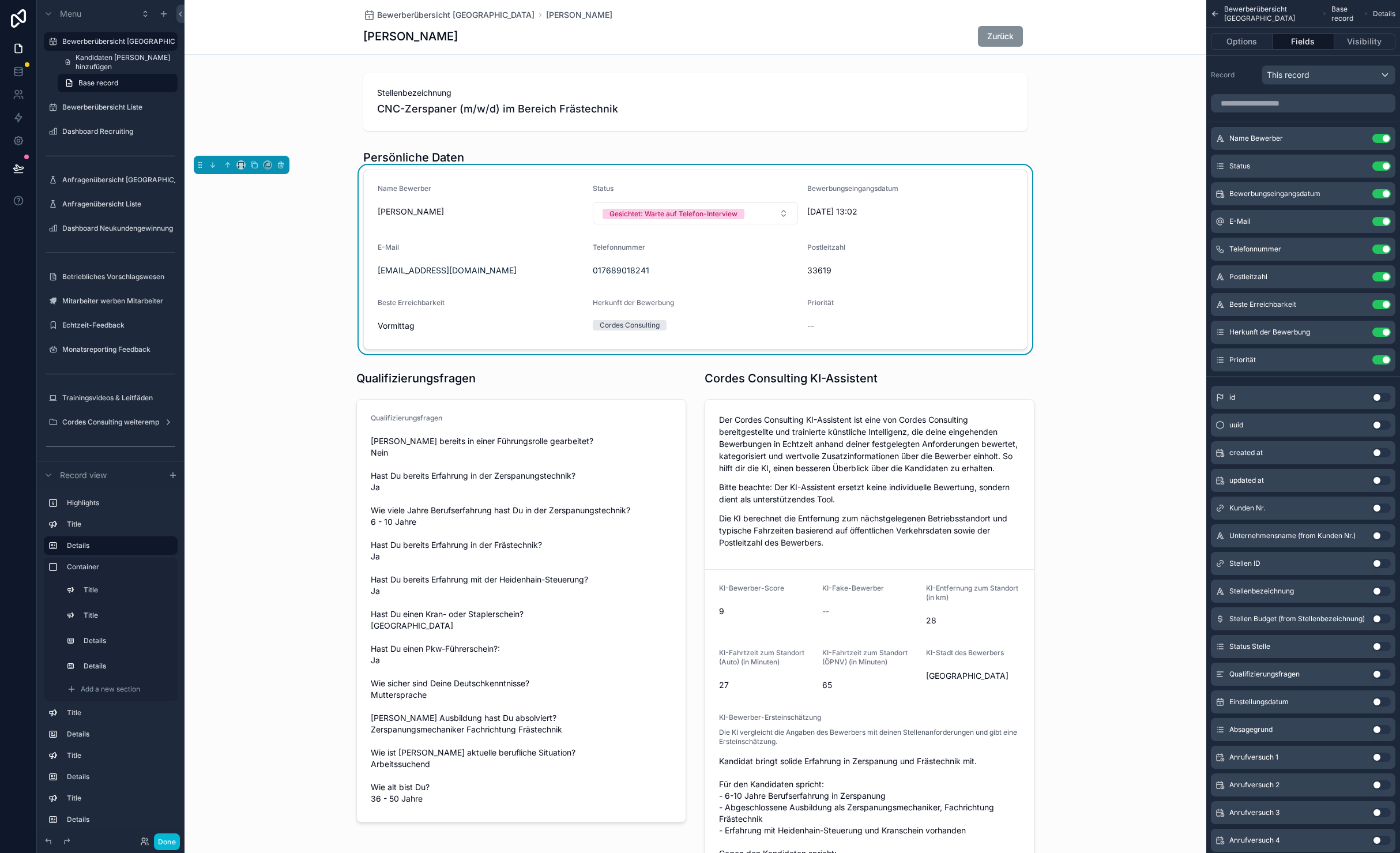
click at [808, 326] on span "--" at bounding box center [811, 326] width 7 height 12
click at [842, 326] on div "--" at bounding box center [911, 326] width 206 height 12
click at [1360, 359] on icon "scrollable content" at bounding box center [1360, 359] width 5 height 5
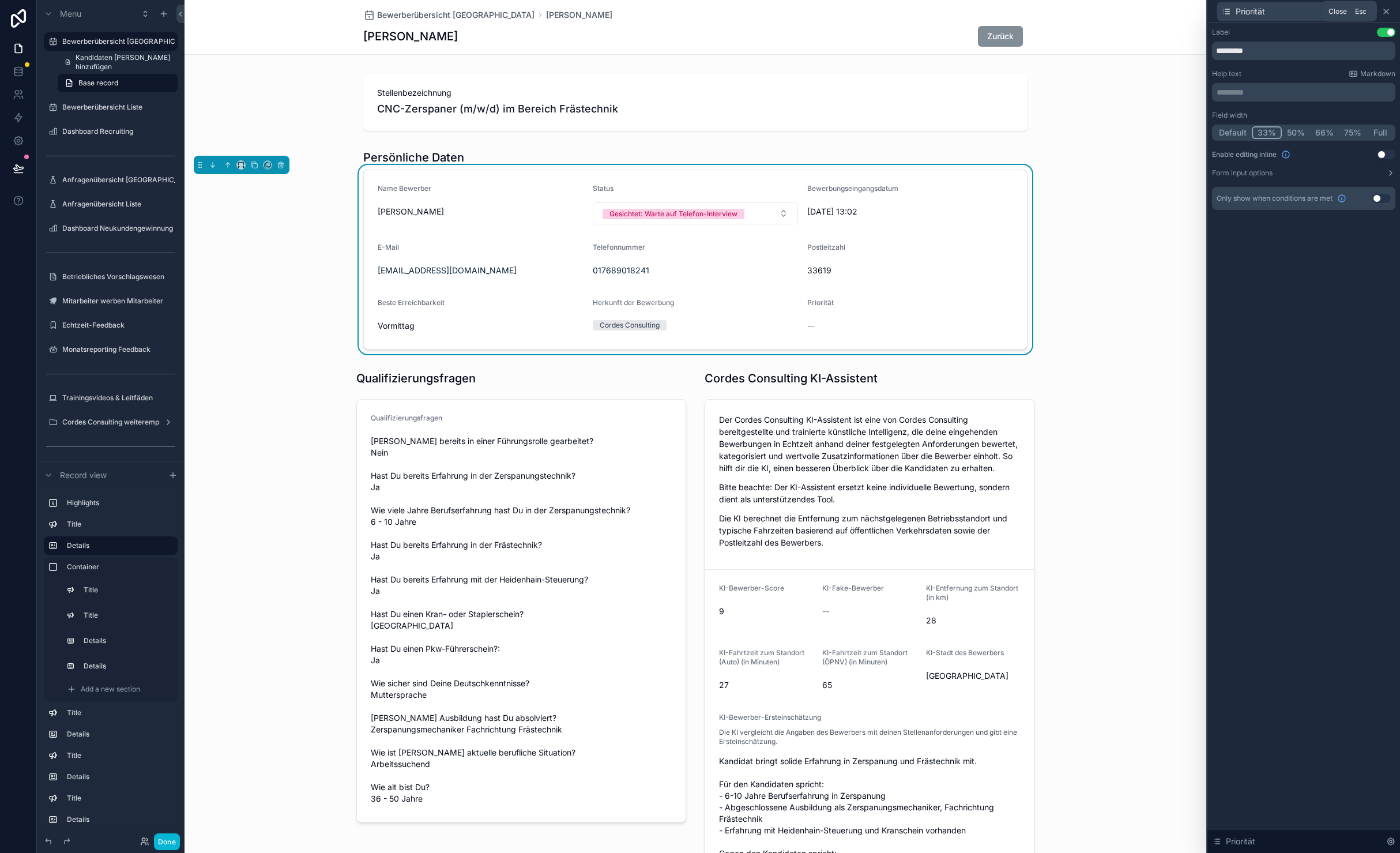
click at [1387, 9] on icon at bounding box center [1386, 11] width 9 height 9
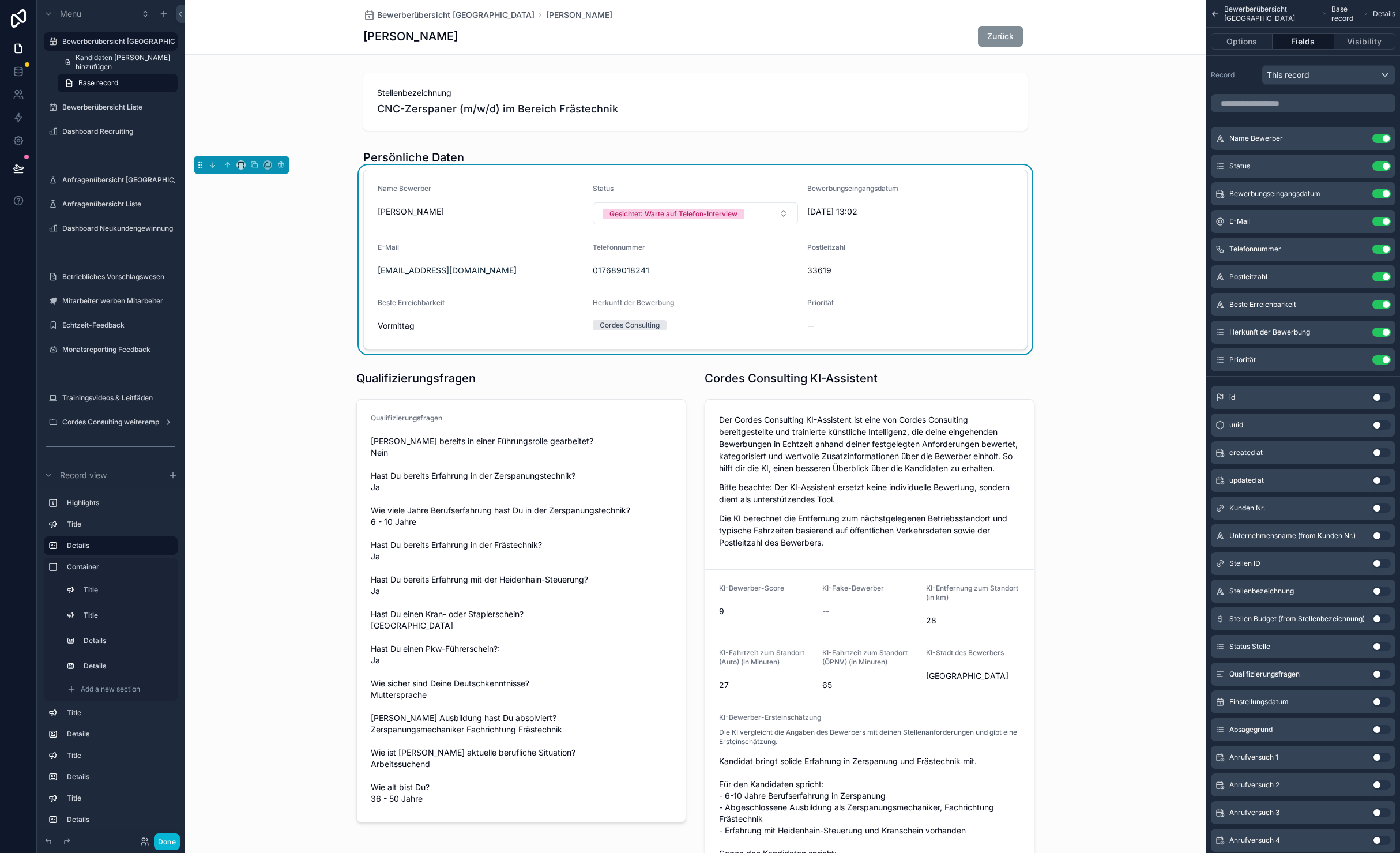
click at [274, 229] on div "Name Bewerber Axel Wittek Status Gesichtet: Warte auf Telefon-Interview Bewerbu…" at bounding box center [695, 260] width 1022 height 189
click at [98, 109] on label "Bewerberübersicht Liste" at bounding box center [108, 107] width 92 height 9
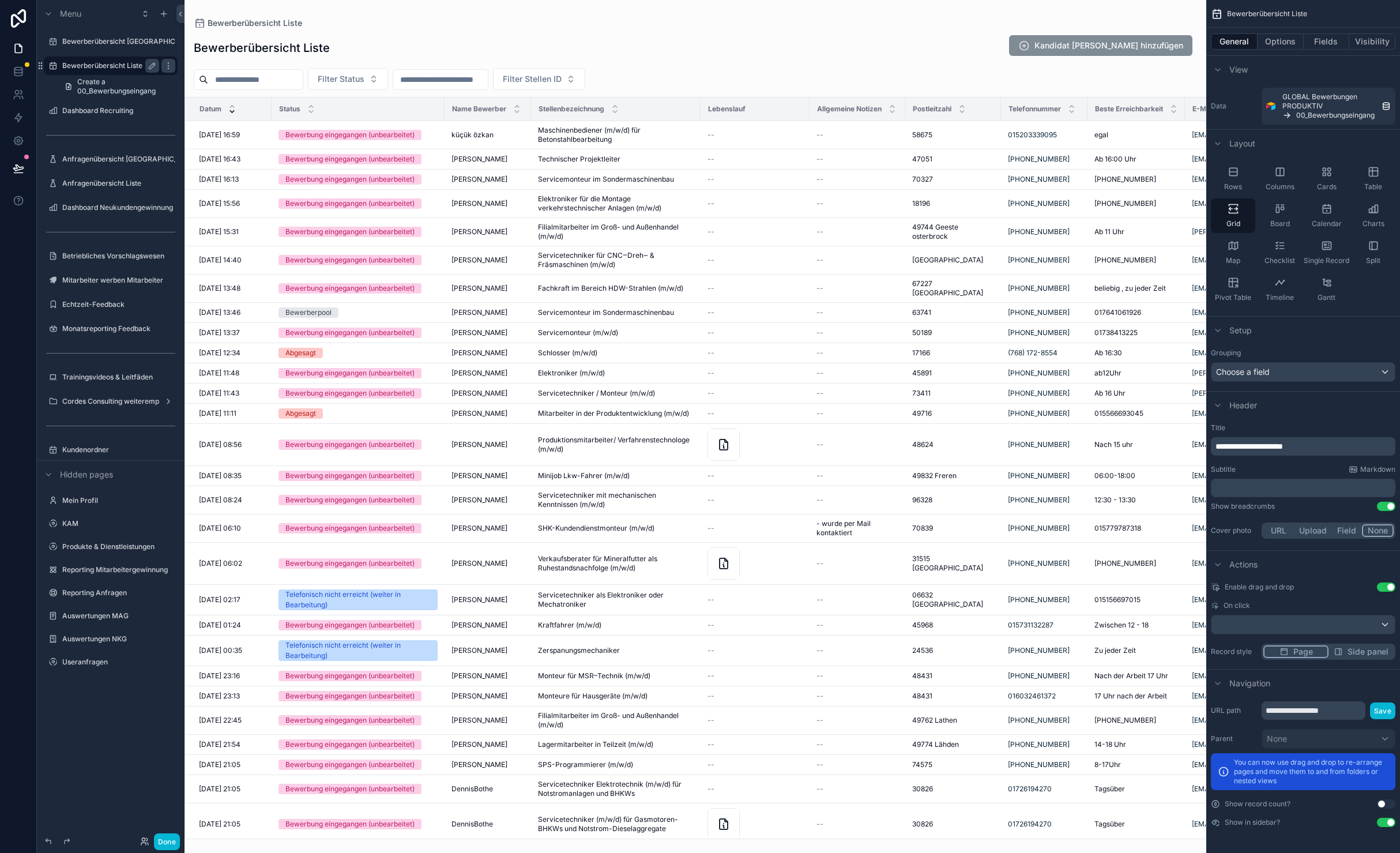
click at [530, 151] on div "scrollable content" at bounding box center [695, 426] width 1022 height 853
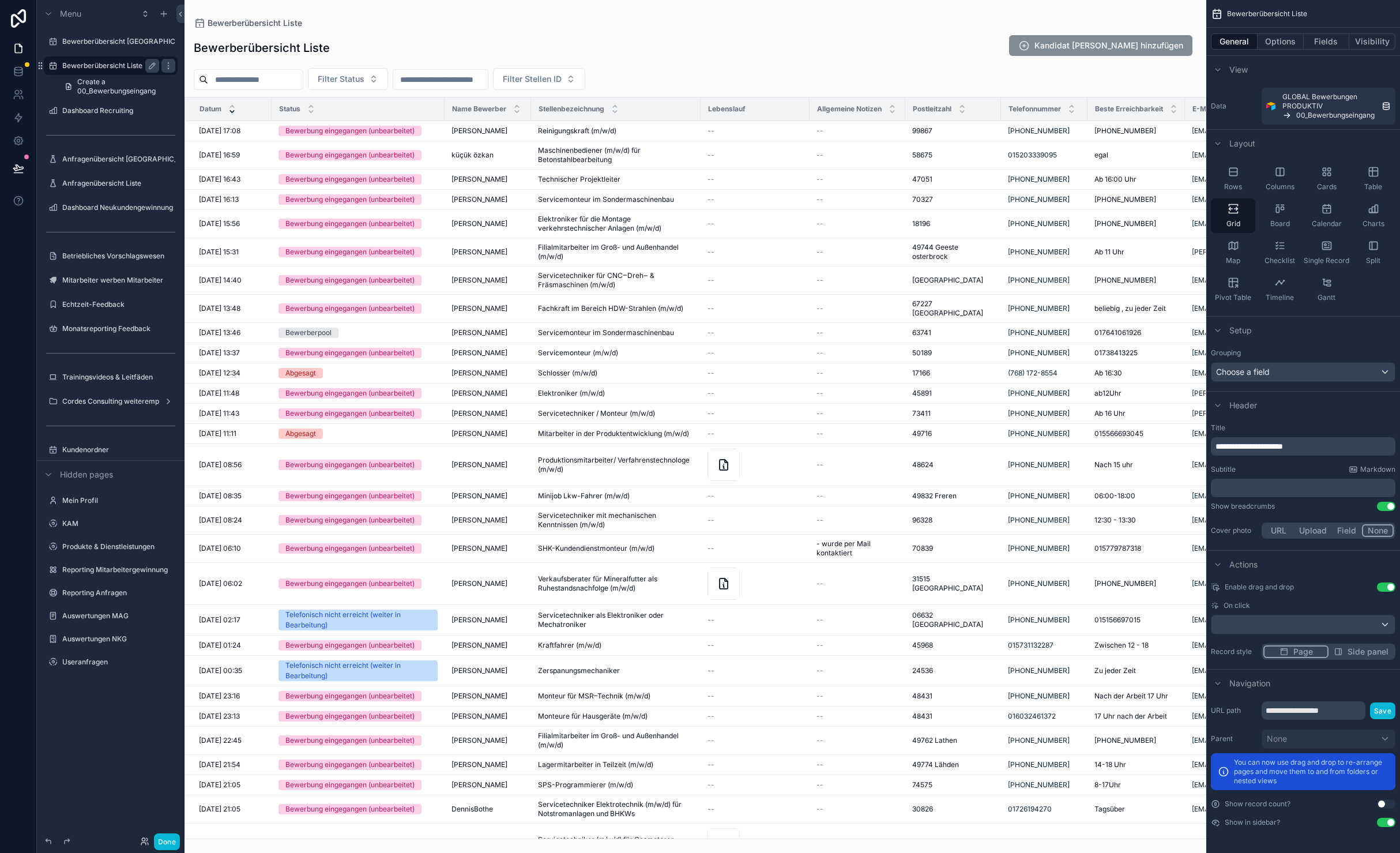
click at [524, 141] on td "küçük özkan küçük özkan" at bounding box center [488, 155] width 87 height 28
click at [294, 83] on input "scrollable content" at bounding box center [255, 79] width 94 height 16
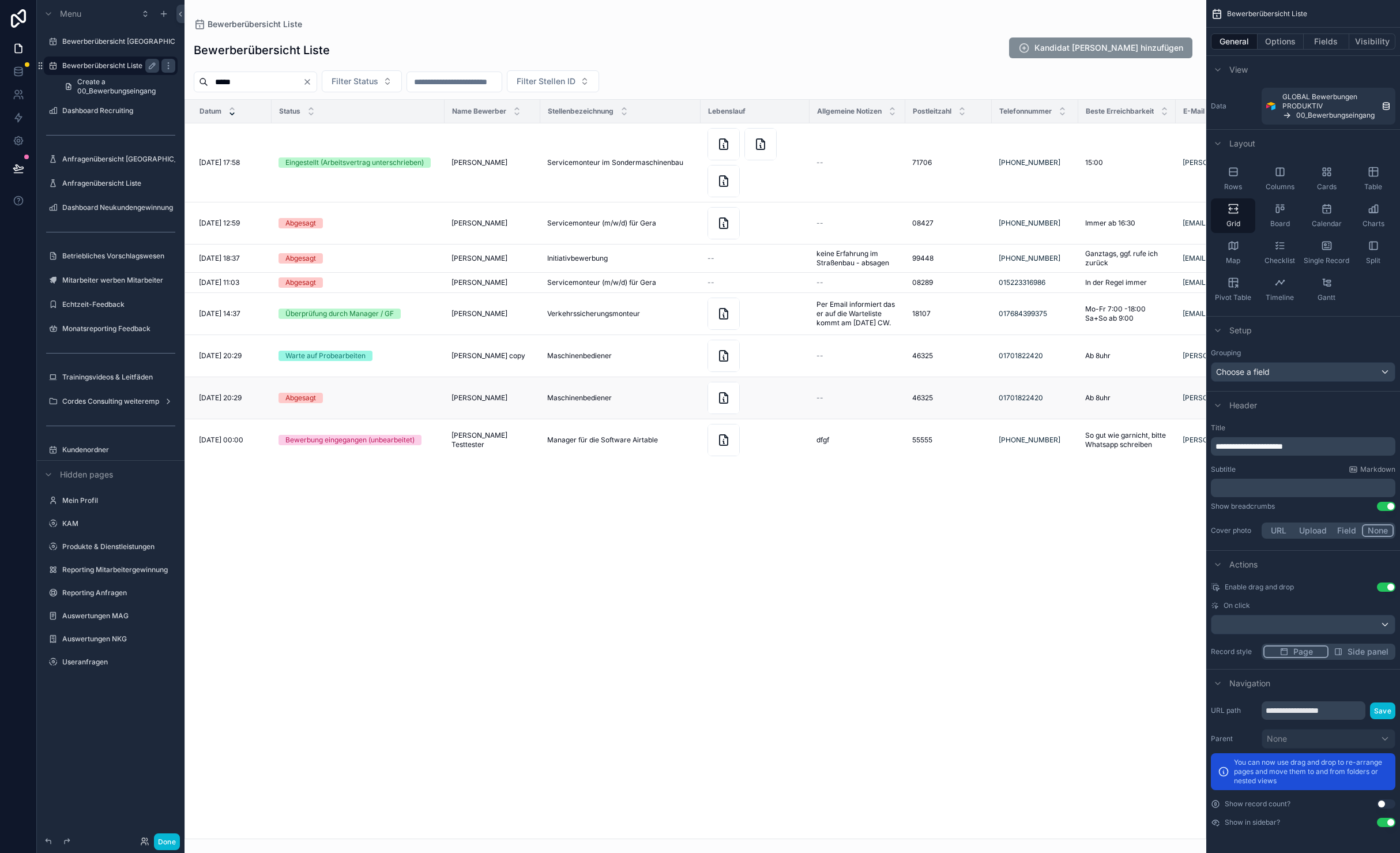
type input "*****"
click at [409, 402] on div "Abgesagt" at bounding box center [358, 398] width 159 height 10
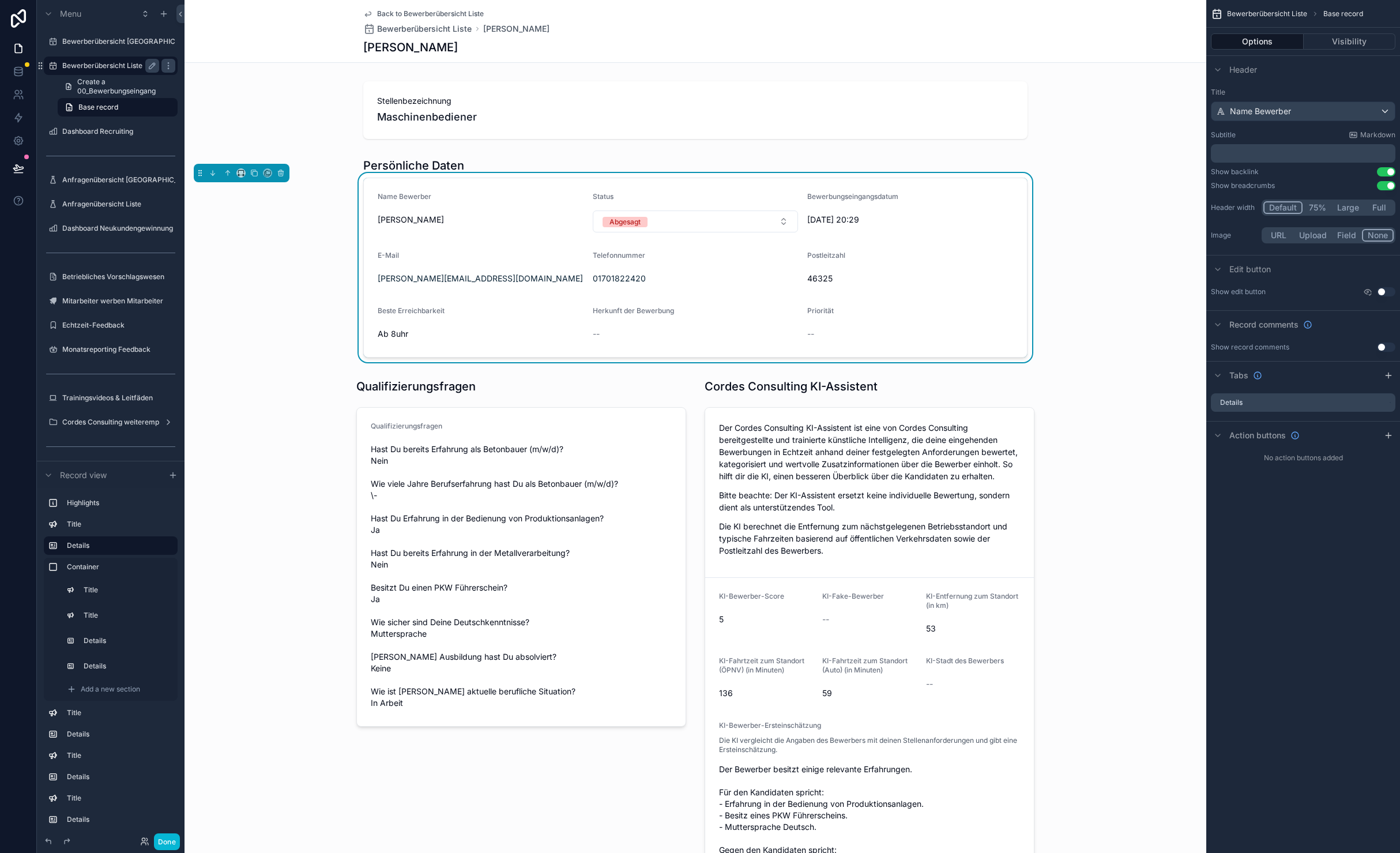
click at [801, 326] on form "Name Bewerber Danny TESTKI Status Abgesagt Bewerbungseingangsdatum 27.12.2024 2…" at bounding box center [695, 267] width 663 height 179
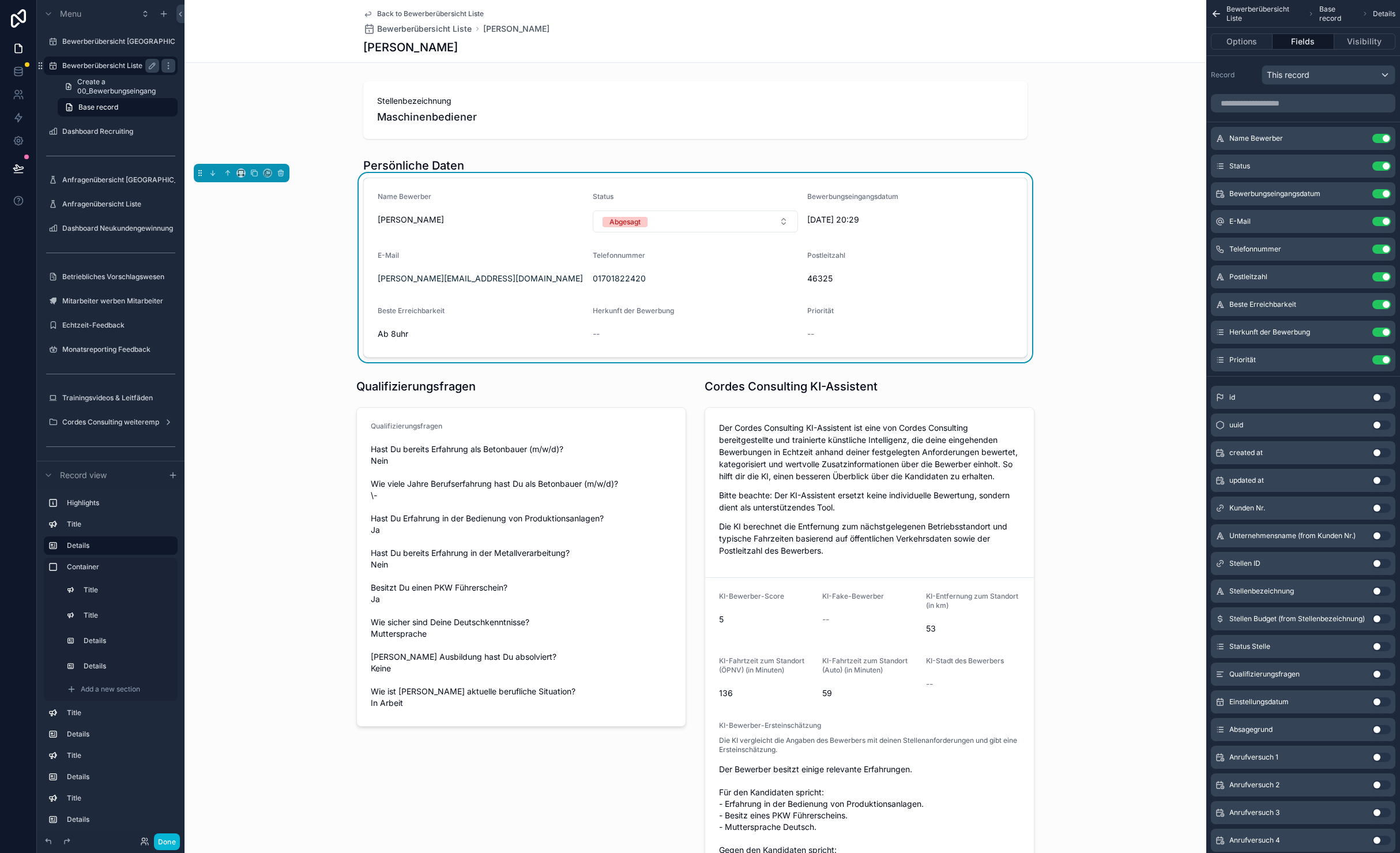
click at [403, 15] on span "Back to Bewerberübersicht Liste" at bounding box center [430, 13] width 107 height 9
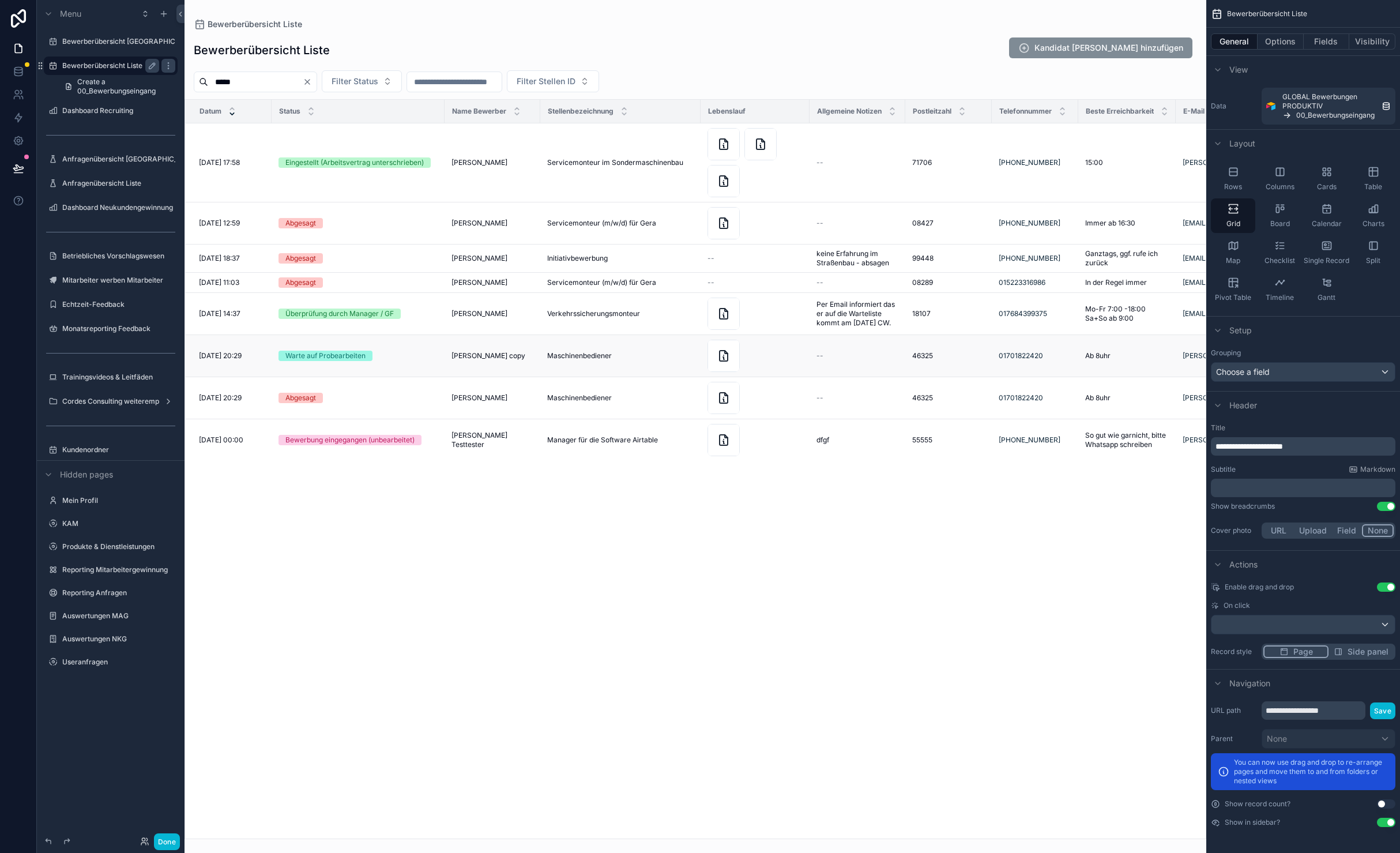
click at [408, 366] on td "Warte auf Probearbeiten" at bounding box center [358, 356] width 173 height 42
click at [405, 361] on div "Warte auf Probearbeiten" at bounding box center [358, 355] width 159 height 10
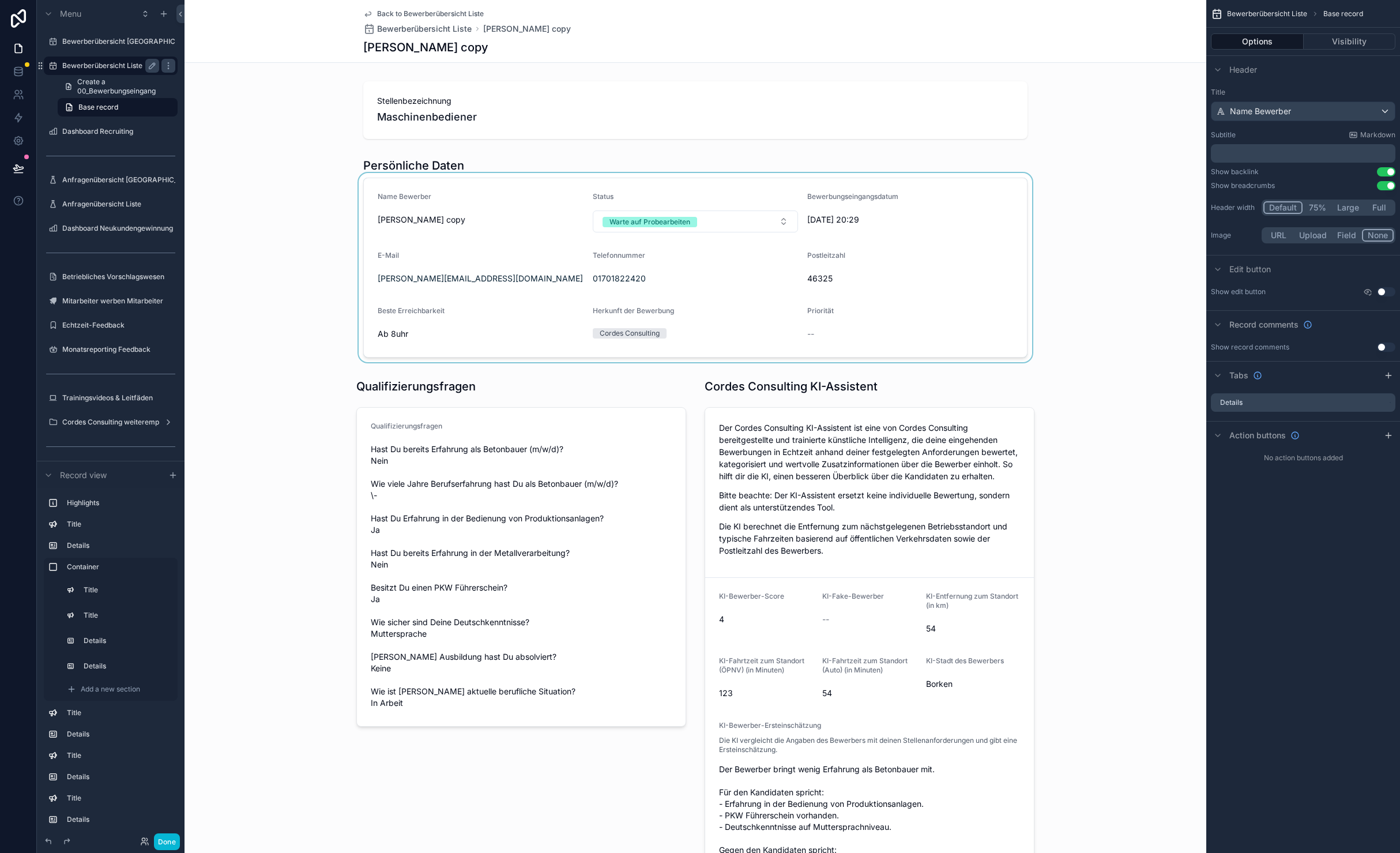
click at [812, 336] on div "scrollable content" at bounding box center [695, 268] width 1022 height 189
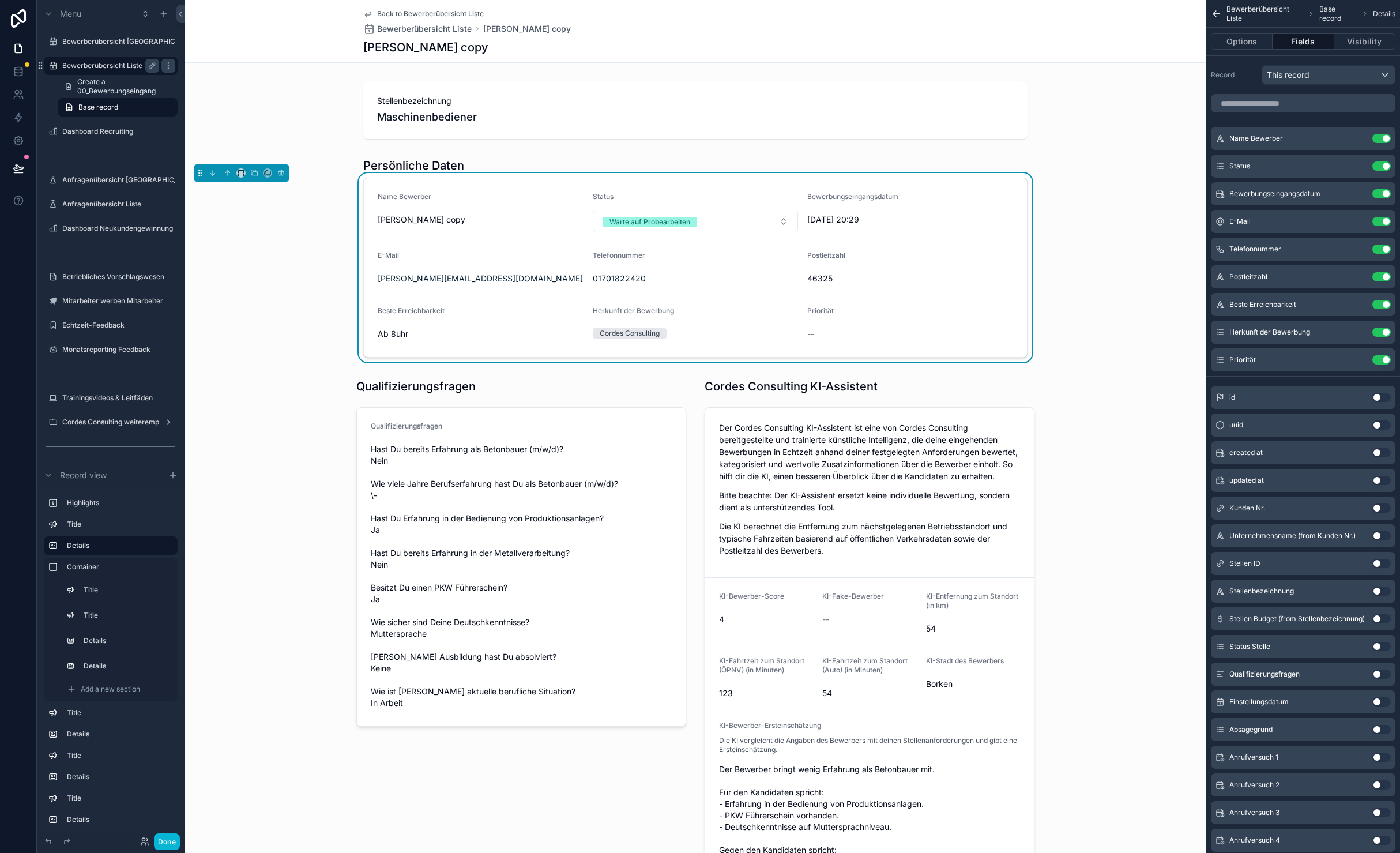
click at [378, 12] on span "Back to Bewerberübersicht Liste" at bounding box center [430, 13] width 107 height 9
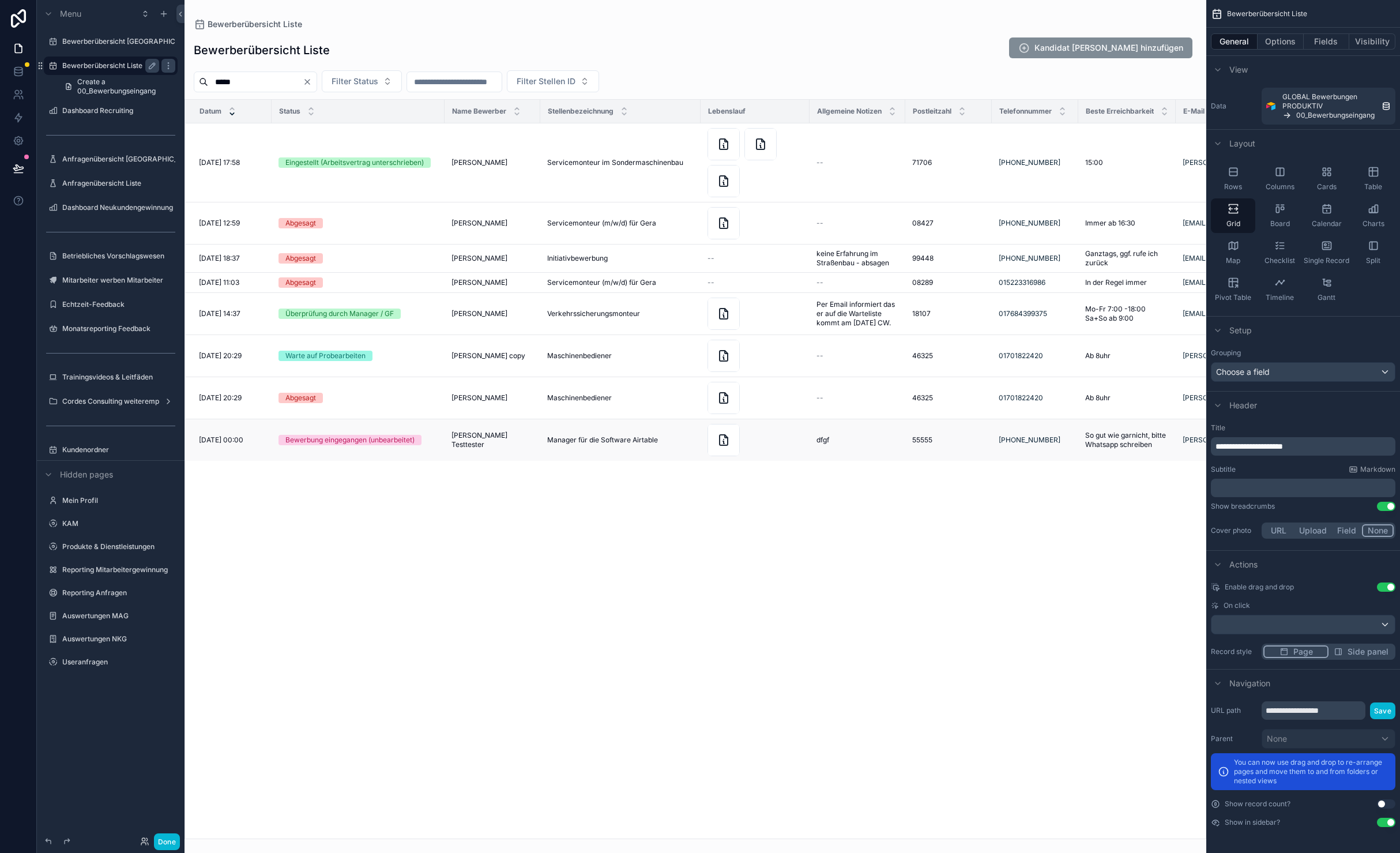
click at [428, 441] on div "Bewerbung eingegangen (unbearbeitet)" at bounding box center [358, 440] width 159 height 10
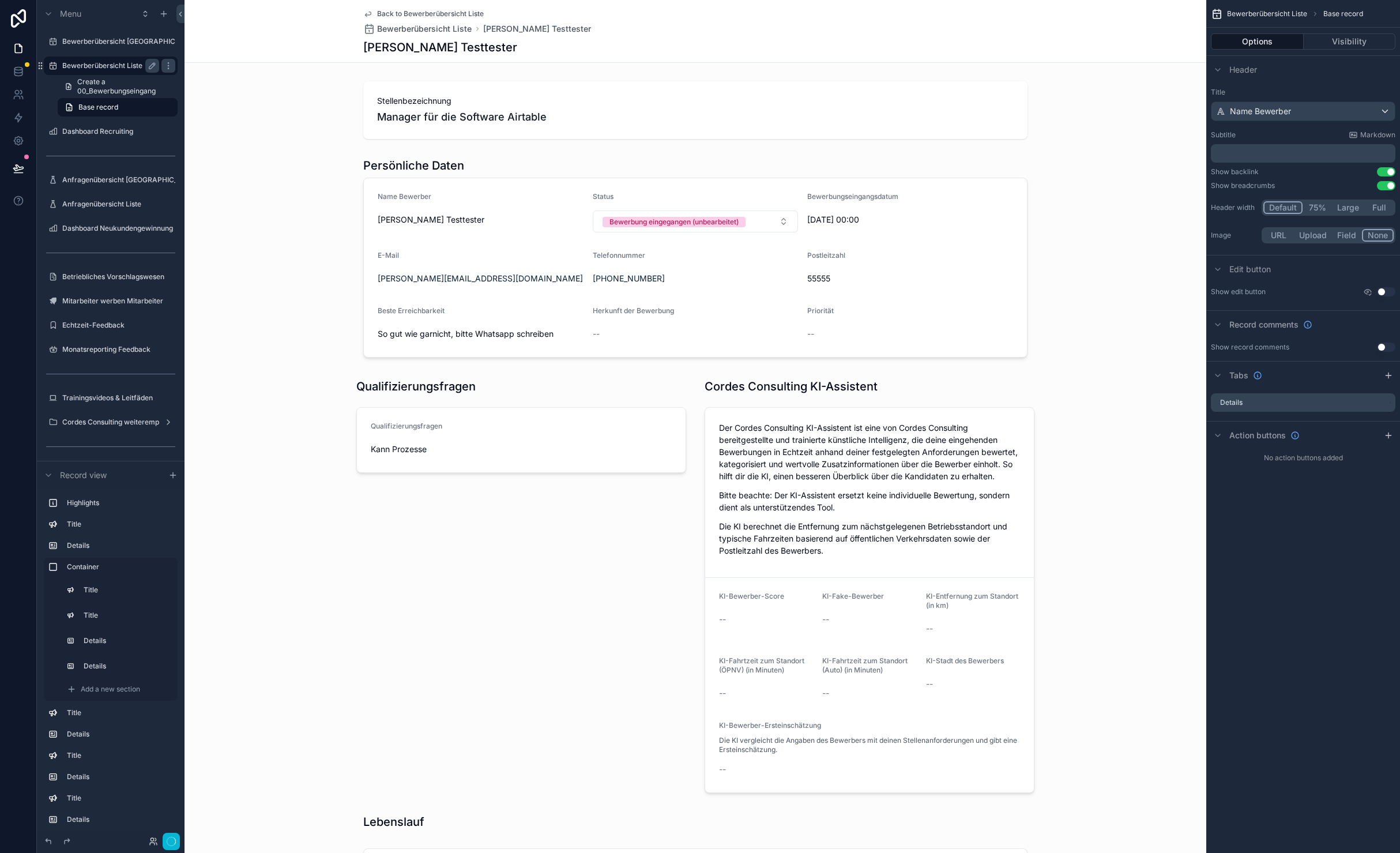
click at [370, 13] on icon "scrollable content" at bounding box center [368, 13] width 9 height 9
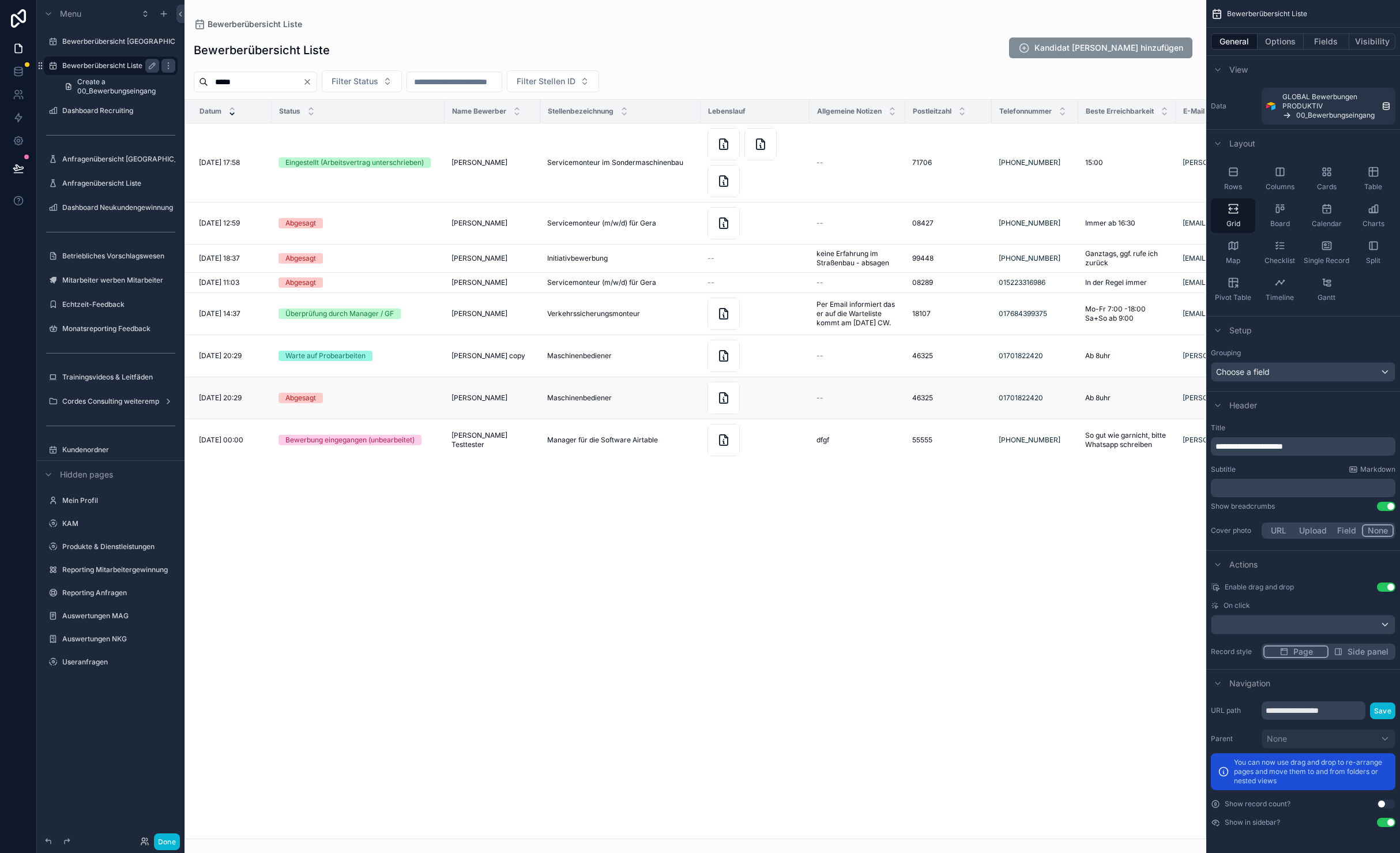
click at [387, 402] on div "Abgesagt" at bounding box center [358, 398] width 159 height 10
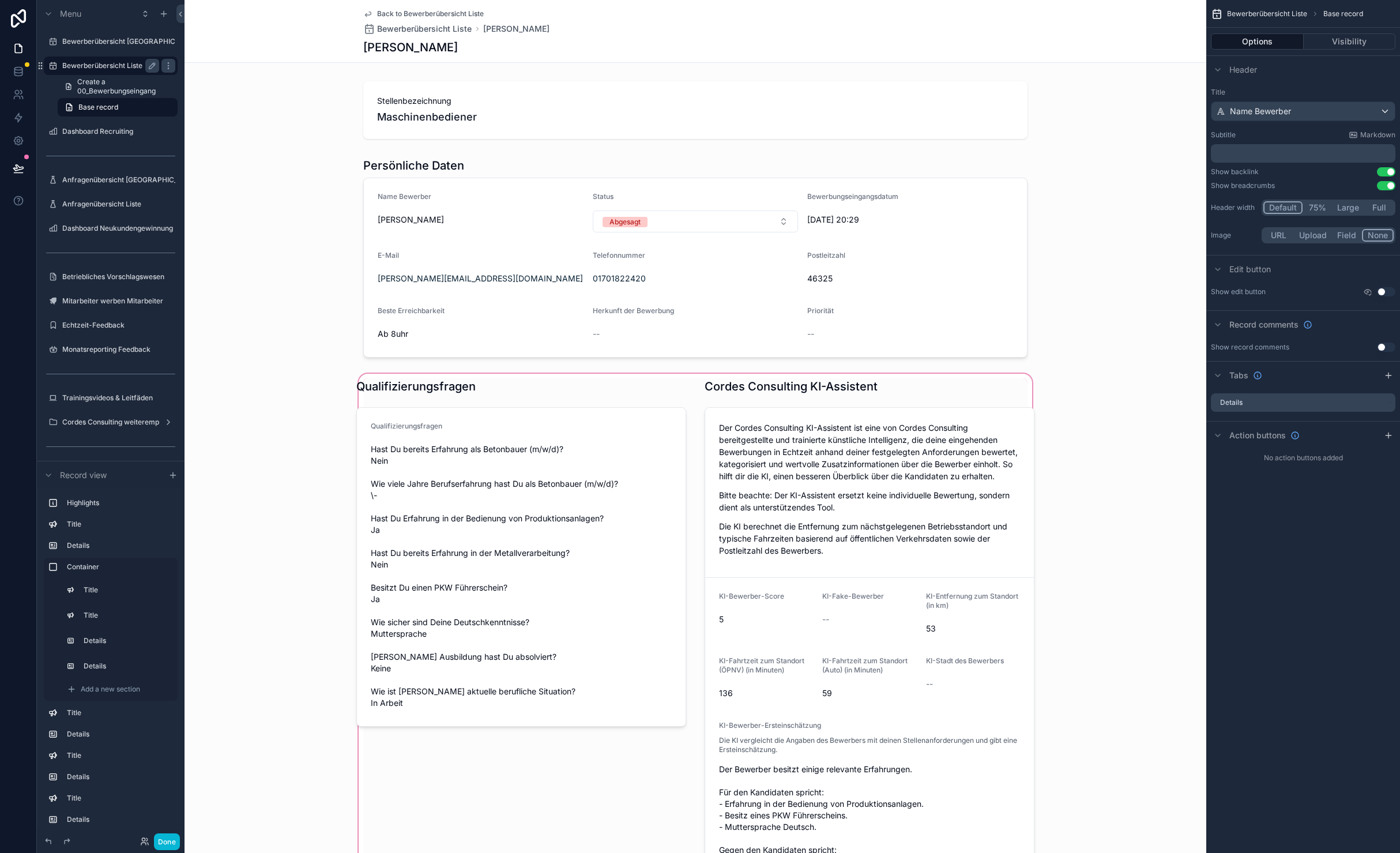
click at [282, 396] on div "scrollable content" at bounding box center [695, 660] width 1022 height 579
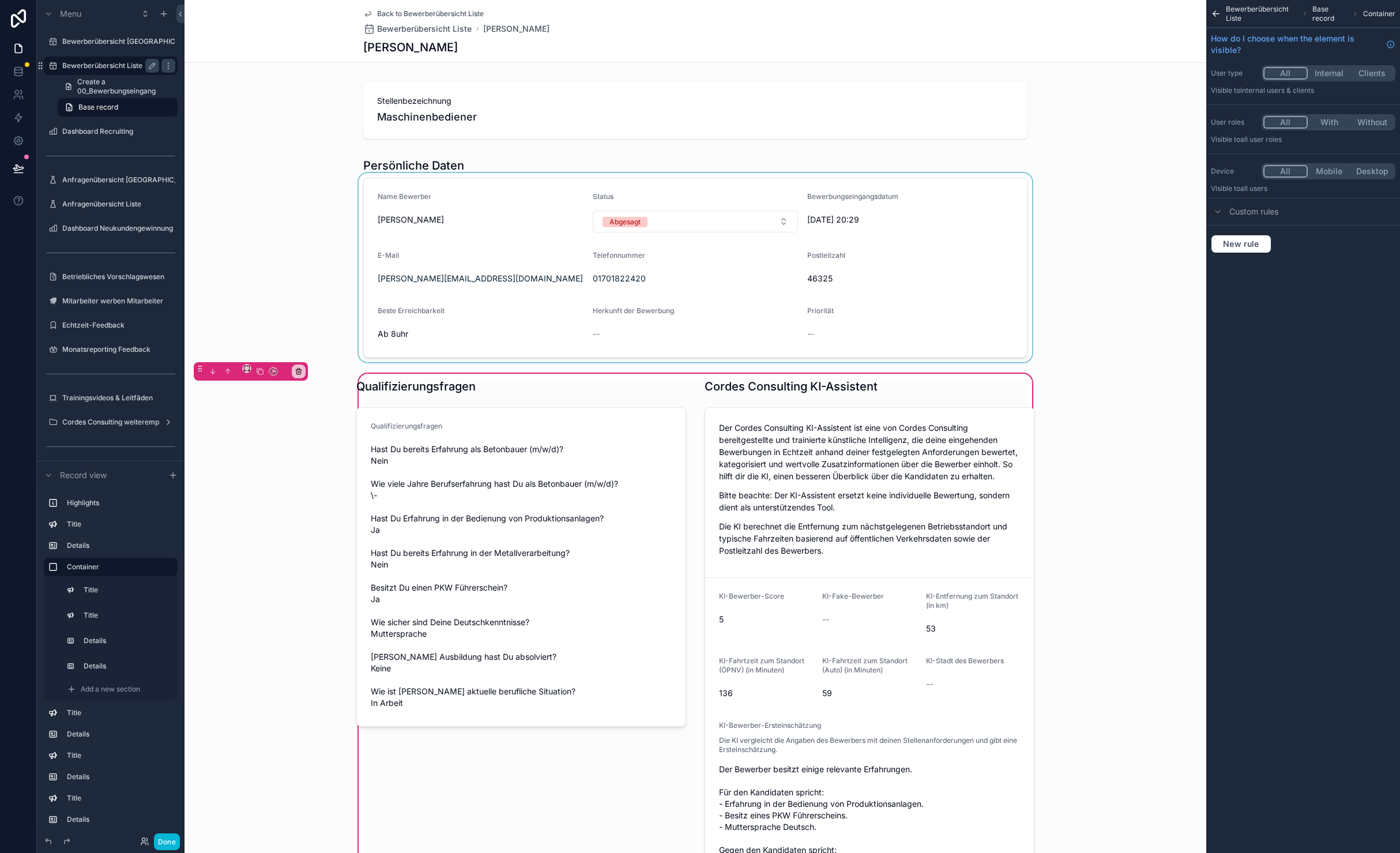
click at [890, 336] on div "scrollable content" at bounding box center [695, 268] width 1022 height 189
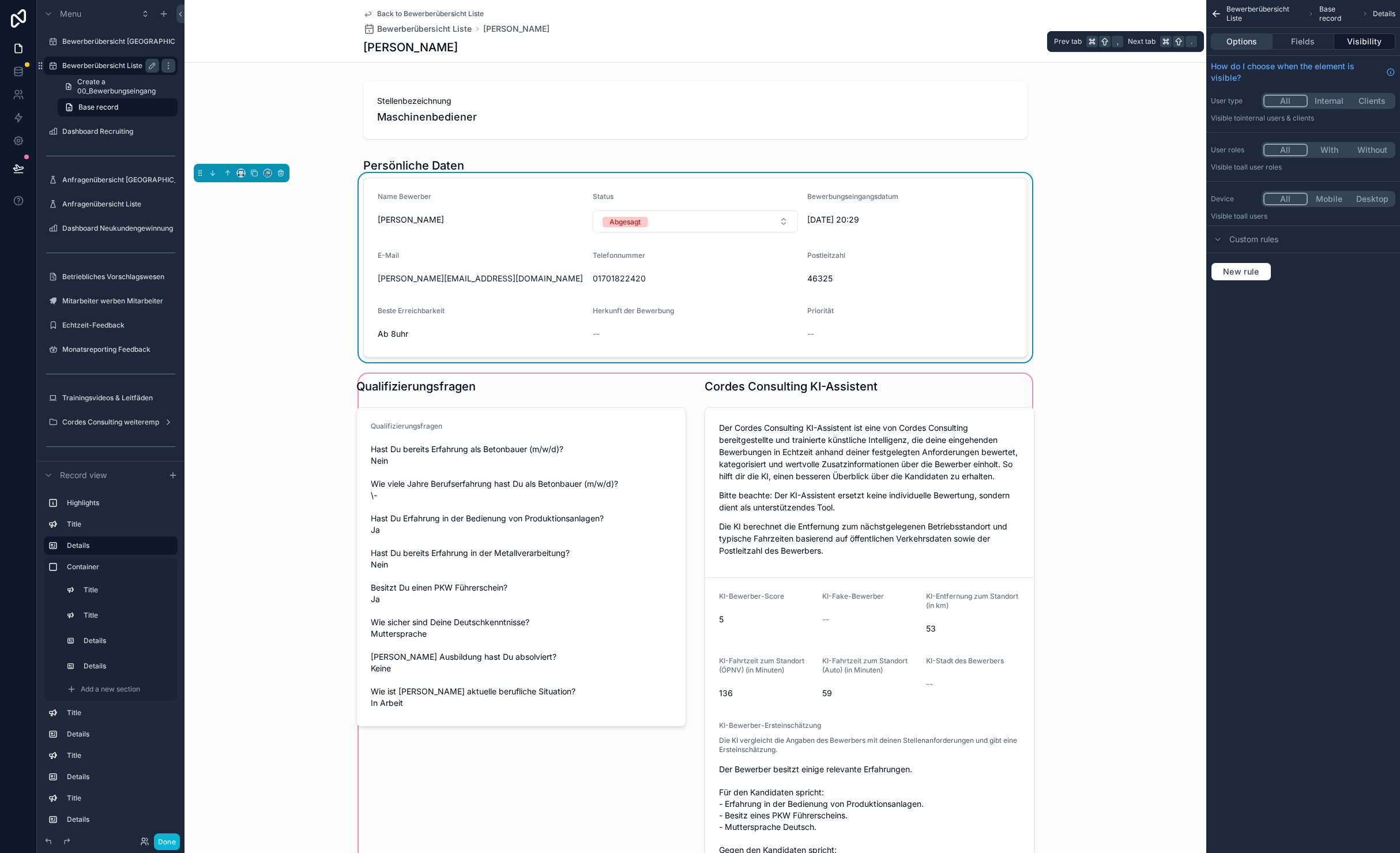
click at [1248, 41] on button "Options" at bounding box center [1242, 41] width 62 height 16
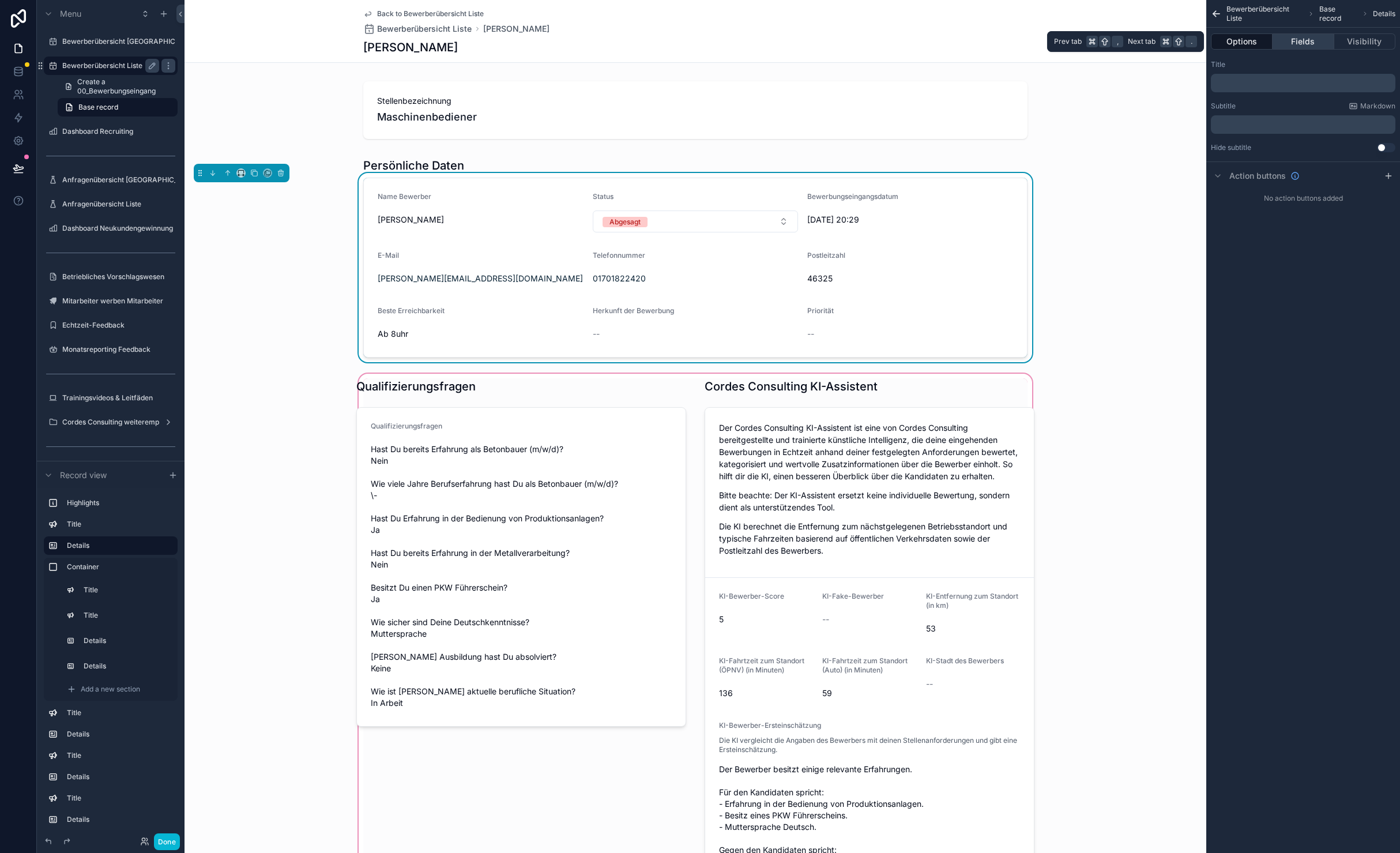
click at [1287, 44] on button "Fields" at bounding box center [1303, 41] width 61 height 16
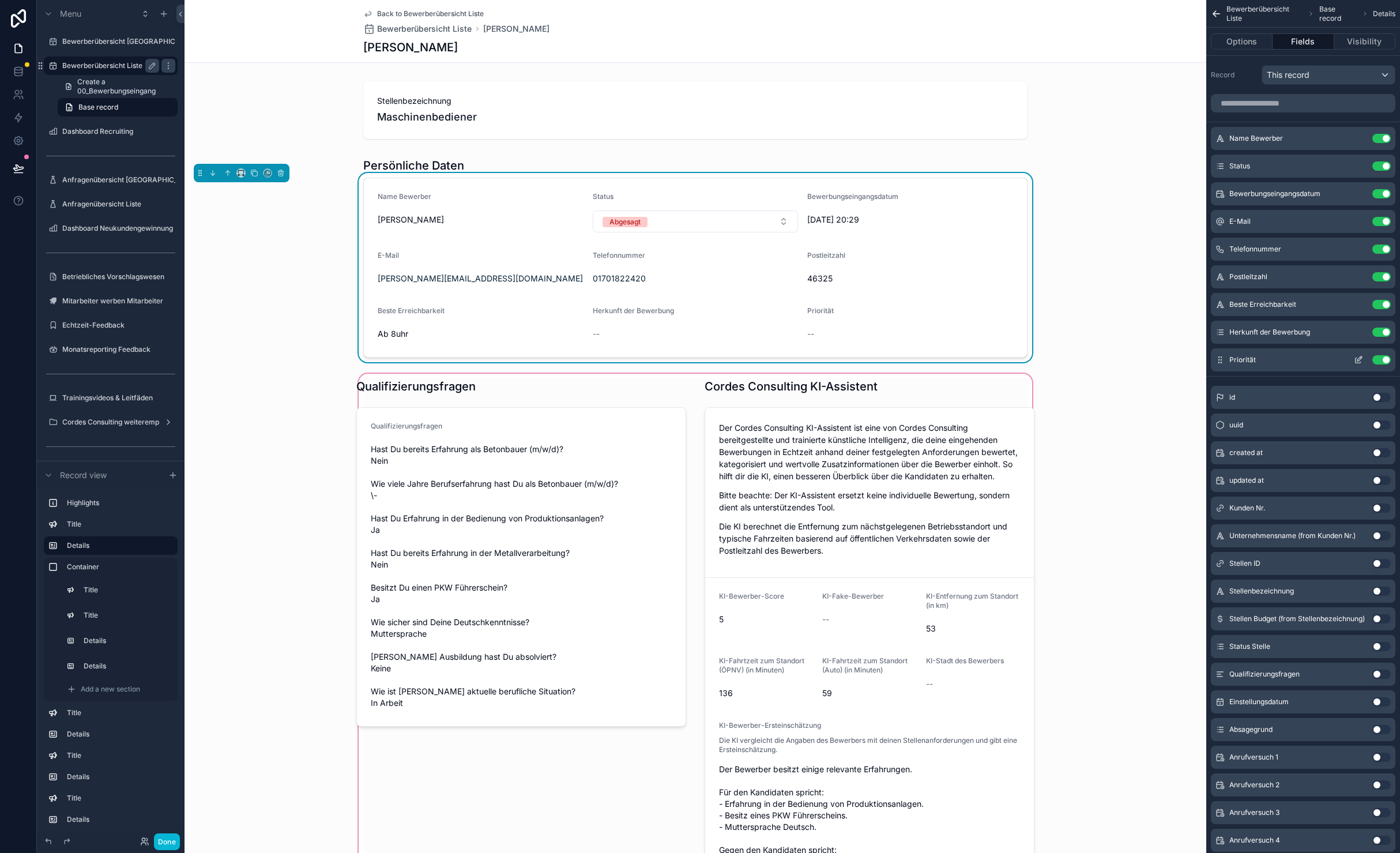
click at [1359, 360] on icon "scrollable content" at bounding box center [1360, 359] width 5 height 5
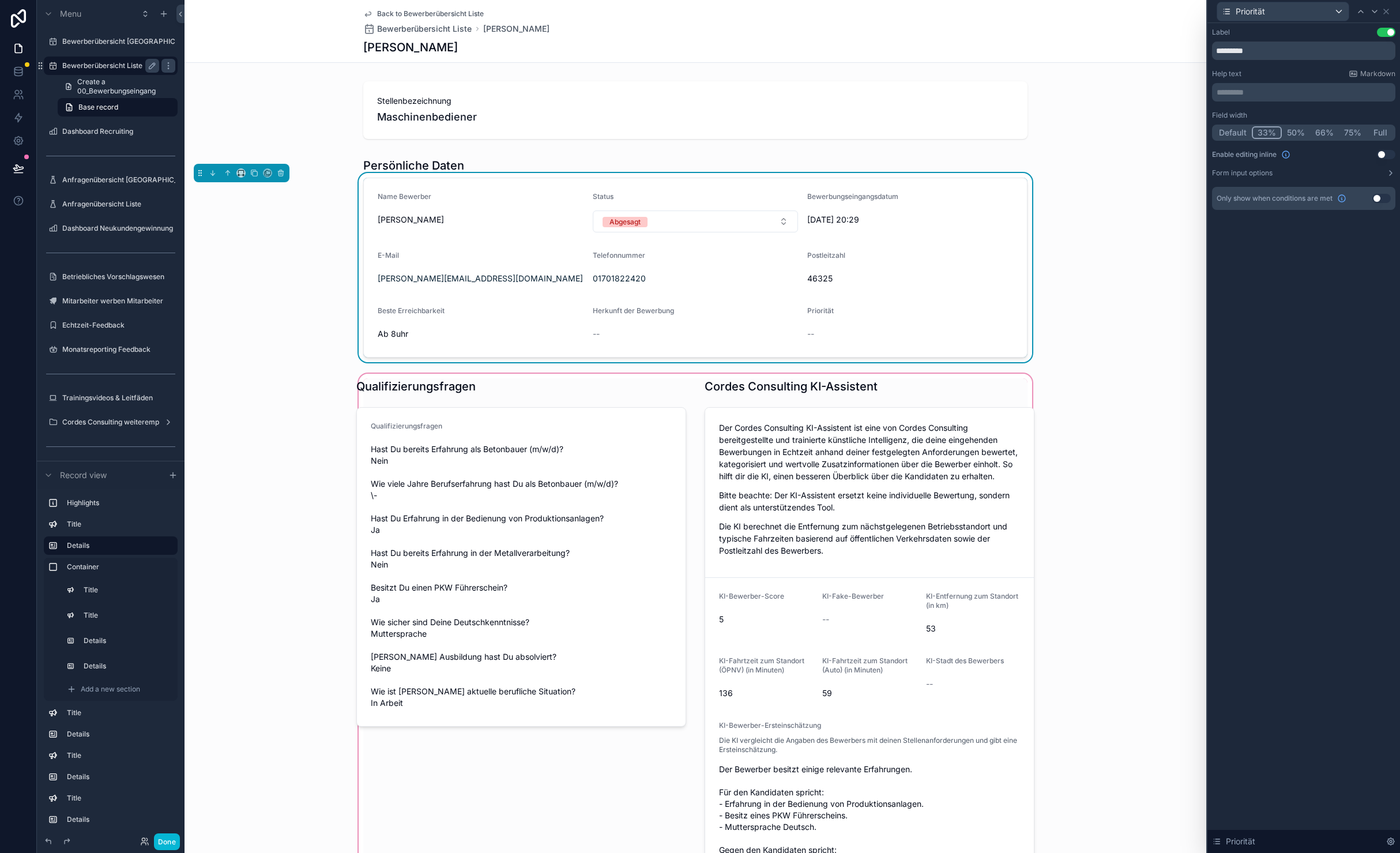
click at [1323, 294] on div "Label Use setting ********* Help text Markdown ********* ﻿ Field width Default …" at bounding box center [1304, 438] width 193 height 830
click at [1334, 357] on div "Label Use setting ********* Help text Markdown ********* ﻿ Field width Default …" at bounding box center [1304, 438] width 193 height 830
click at [926, 316] on div "Priorität" at bounding box center [911, 313] width 206 height 14
click at [168, 838] on button "Done" at bounding box center [167, 841] width 26 height 16
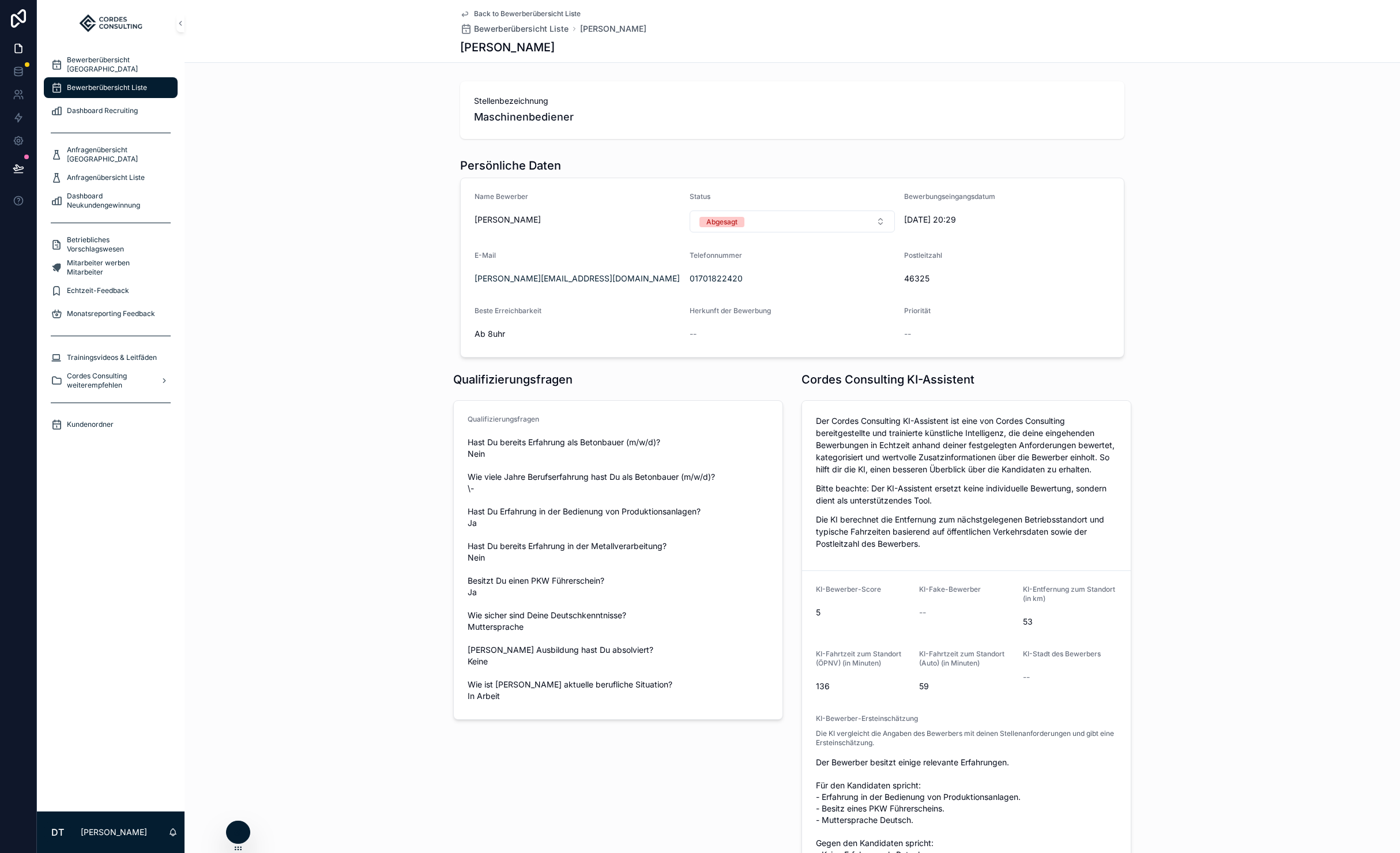
click at [970, 309] on div "Priorität" at bounding box center [1007, 313] width 206 height 14
click at [960, 319] on div "Priorität" at bounding box center [1007, 313] width 206 height 14
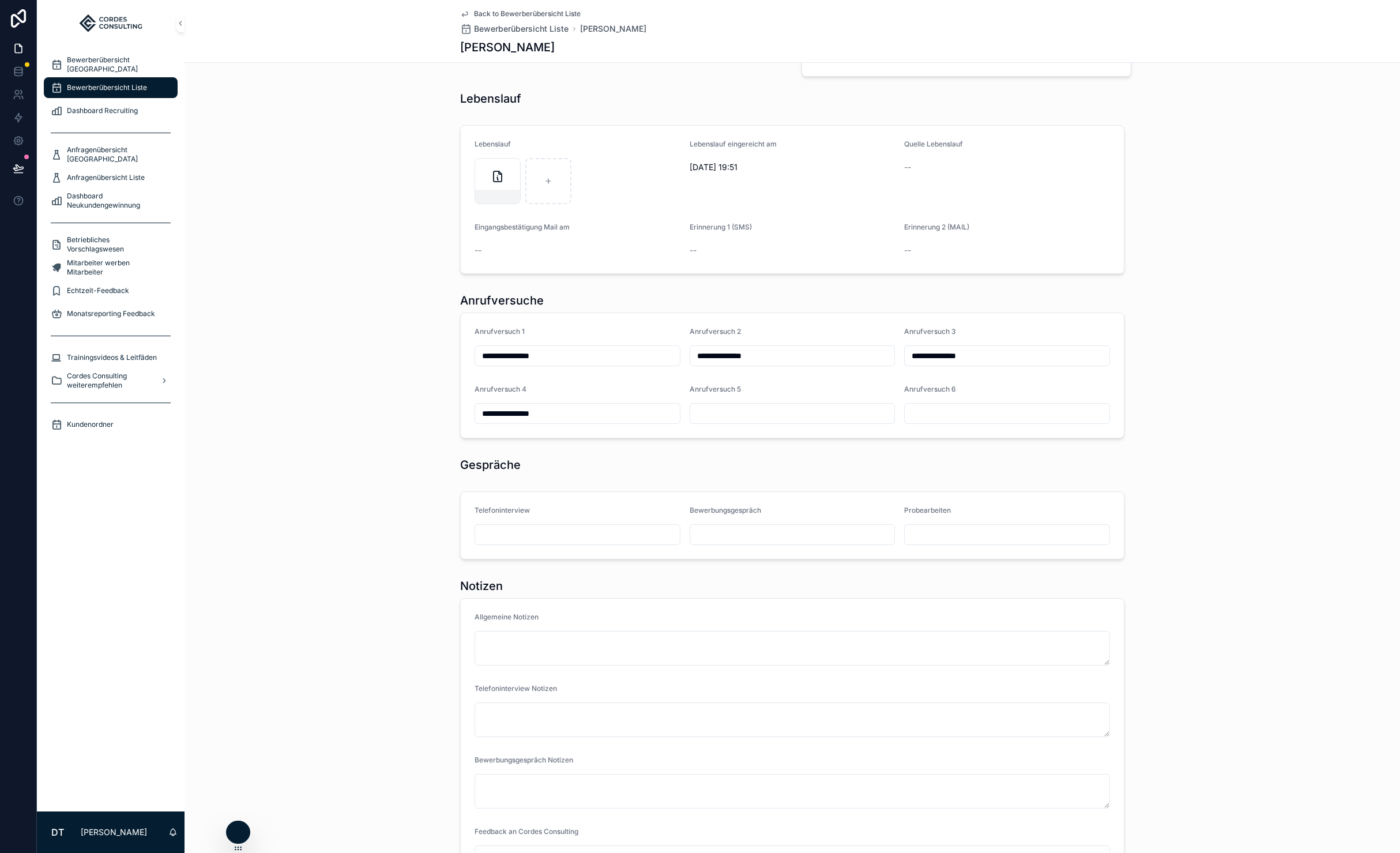
scroll to position [865, 0]
click at [728, 248] on div "--" at bounding box center [793, 245] width 206 height 12
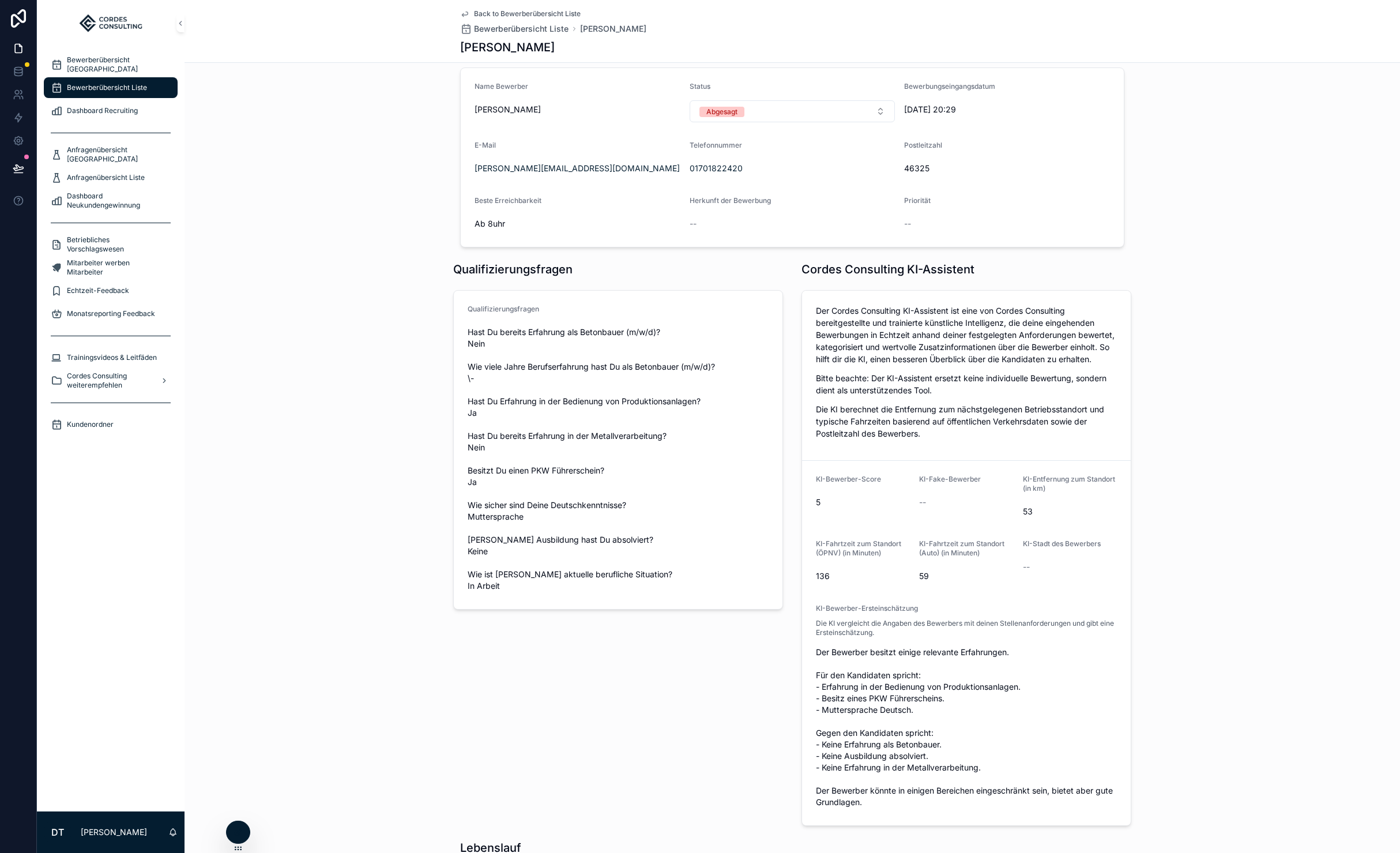
scroll to position [0, 0]
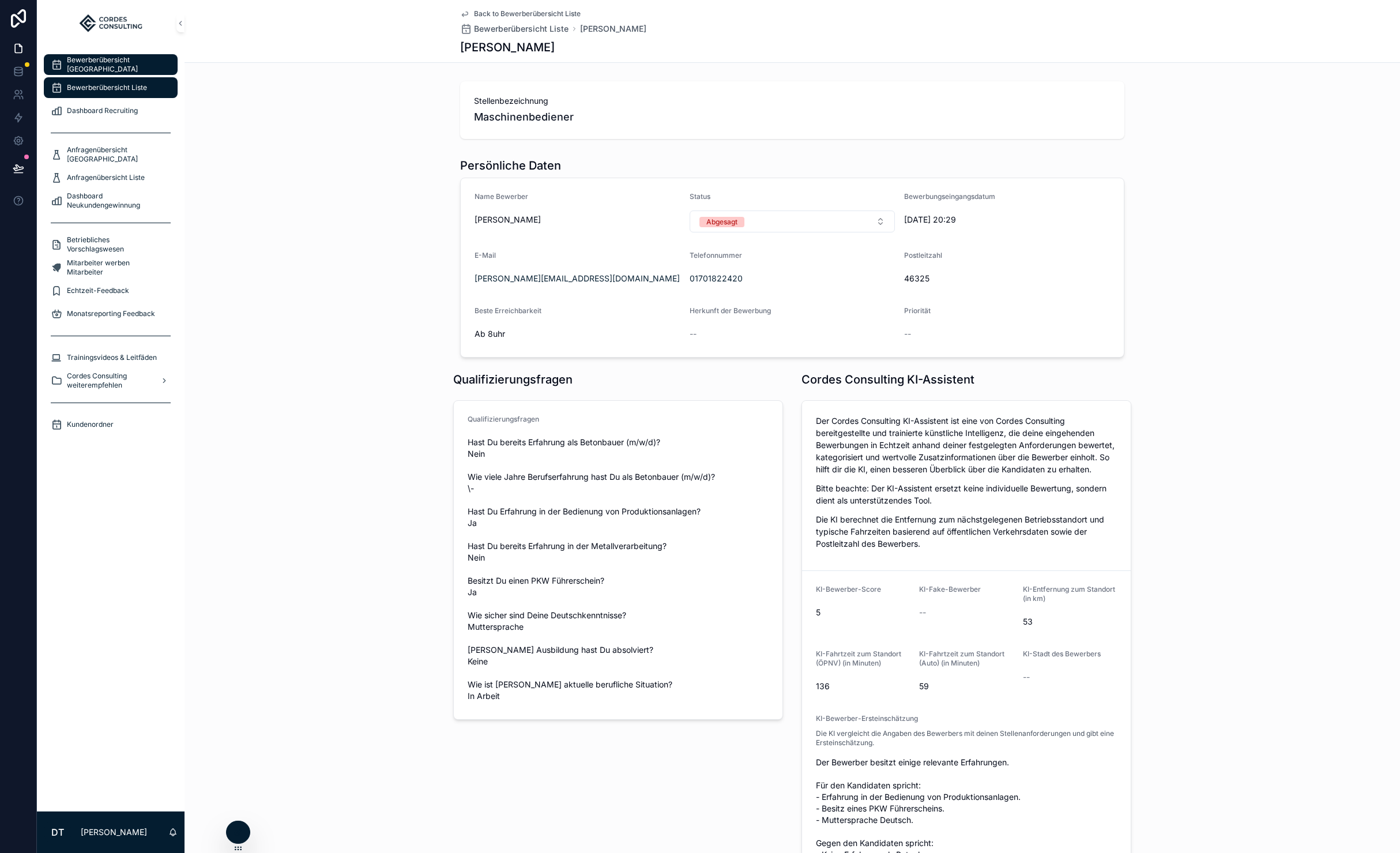
click at [69, 60] on span "Bewerberübersicht [GEOGRAPHIC_DATA]" at bounding box center [116, 65] width 99 height 18
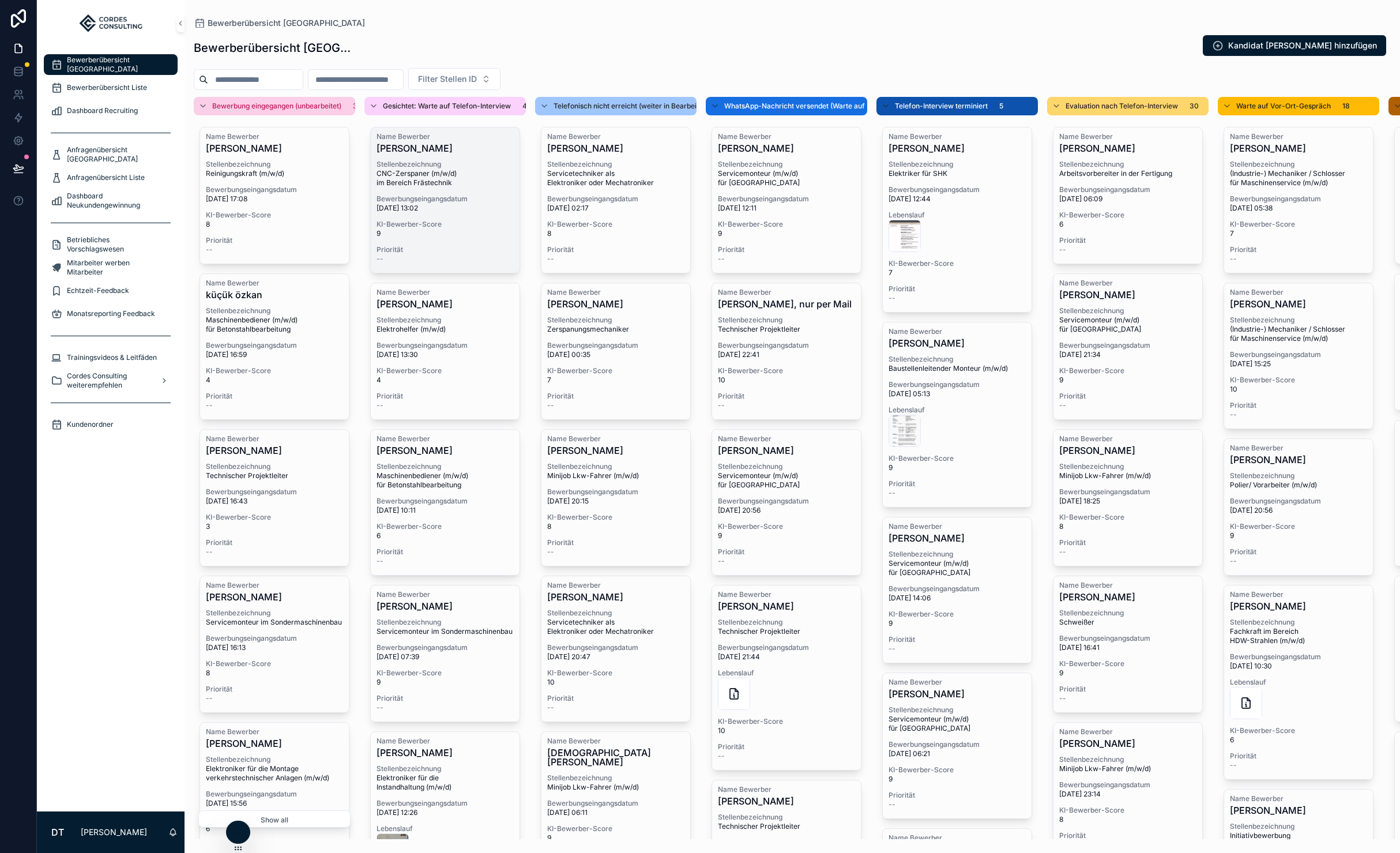
click at [460, 200] on span "Bewerbungseingangsdatum" at bounding box center [445, 199] width 137 height 9
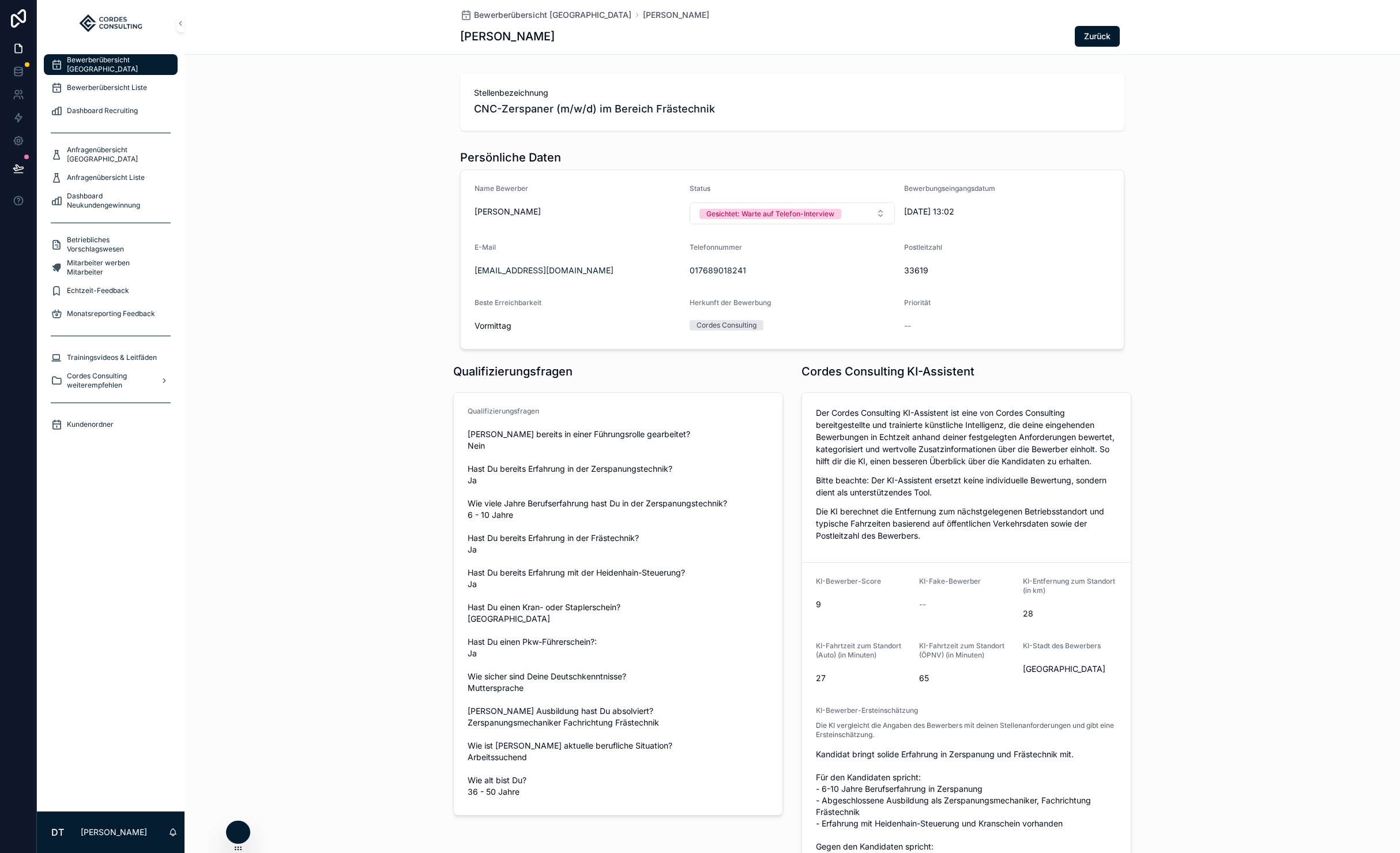
click at [1009, 329] on div "--" at bounding box center [1007, 326] width 206 height 12
click at [948, 327] on div "--" at bounding box center [1007, 326] width 206 height 12
click at [784, 315] on div "Herkunft der Bewerbung Cordes Consulting" at bounding box center [793, 316] width 206 height 37
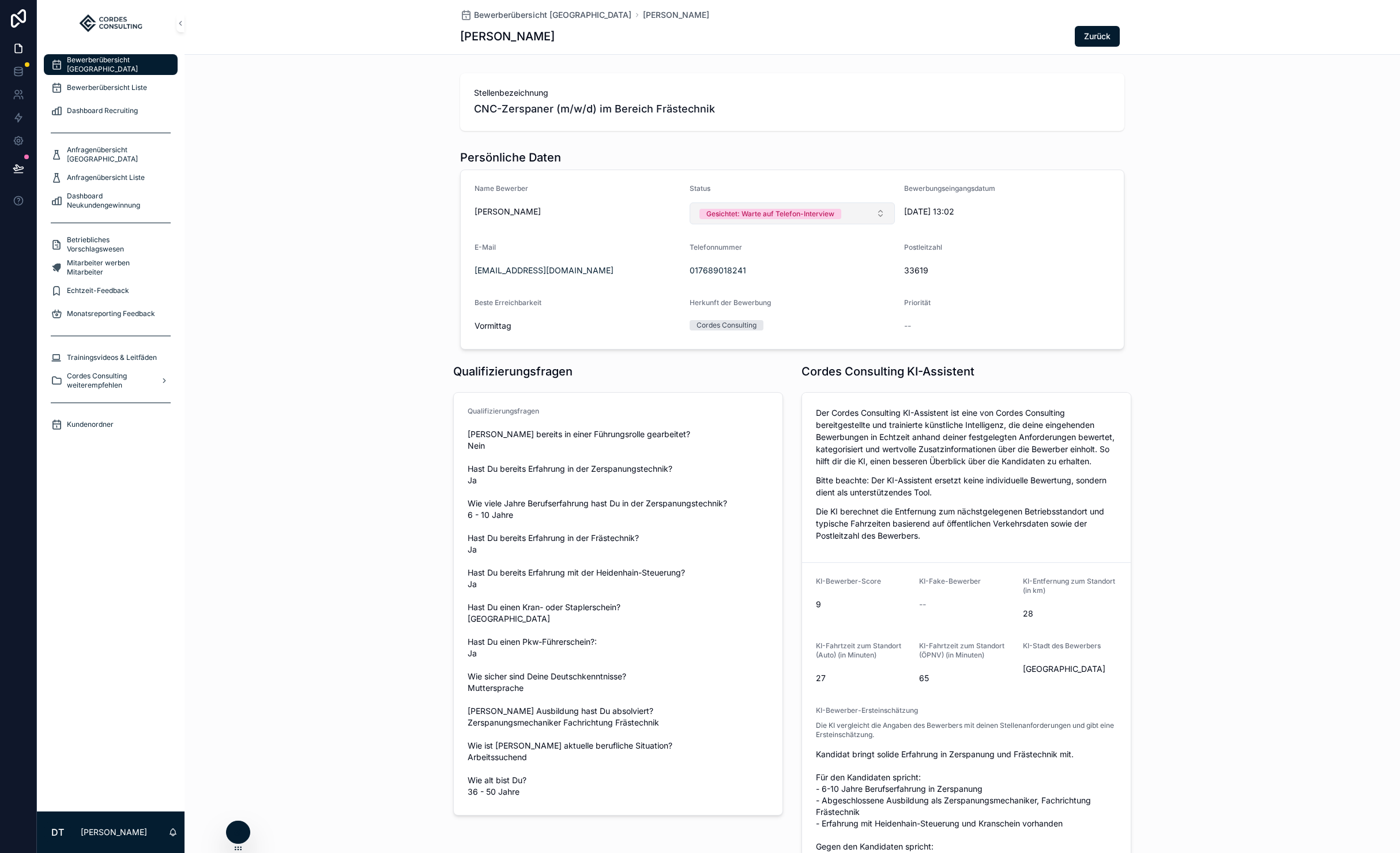
click at [876, 210] on button "Gesichtet: Warte auf Telefon-Interview" at bounding box center [793, 213] width 206 height 22
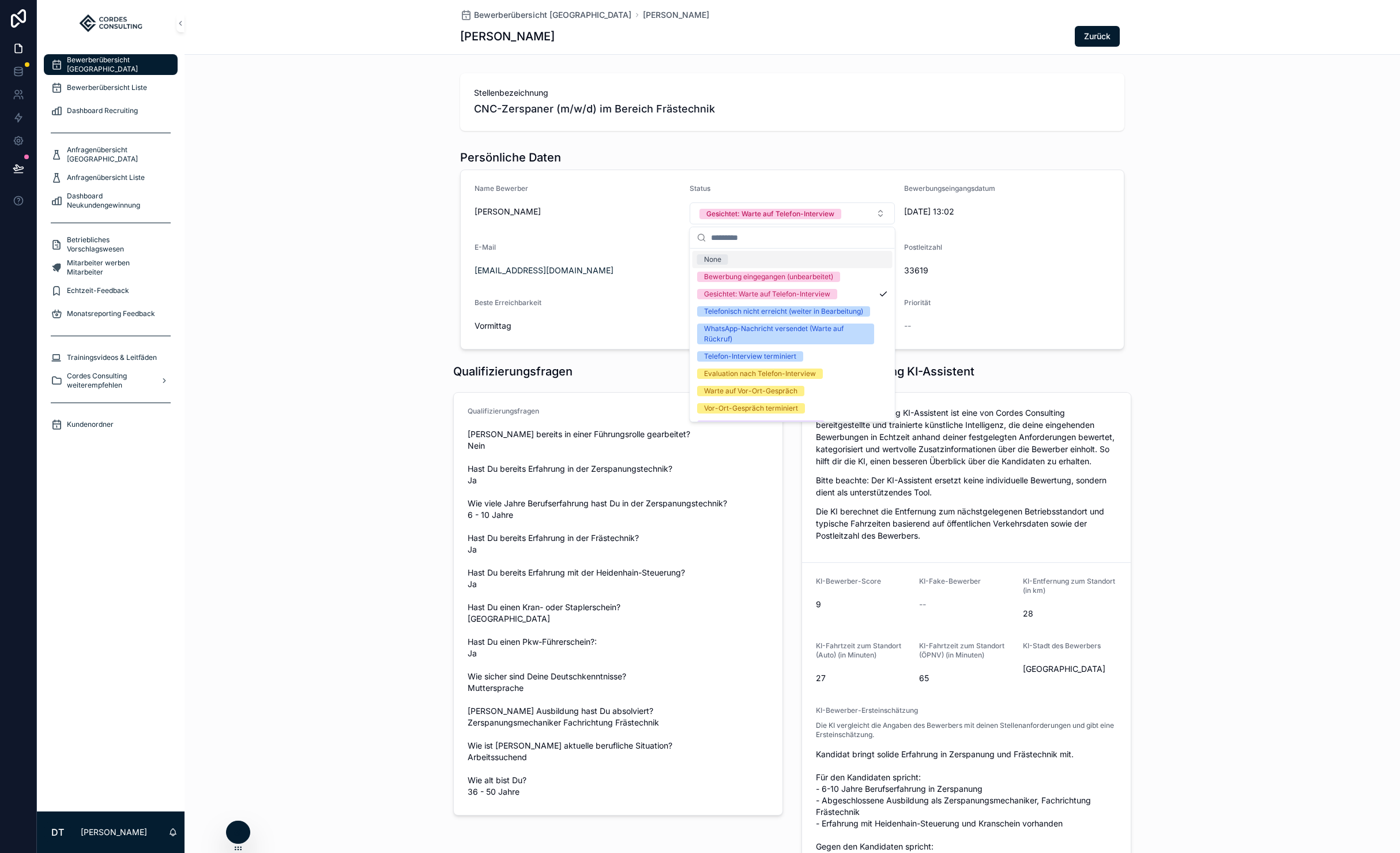
click at [1027, 236] on form "Name Bewerber Axel Wittek Status Gesichtet: Warte auf Telefon-Interview Bewerbu…" at bounding box center [792, 259] width 663 height 179
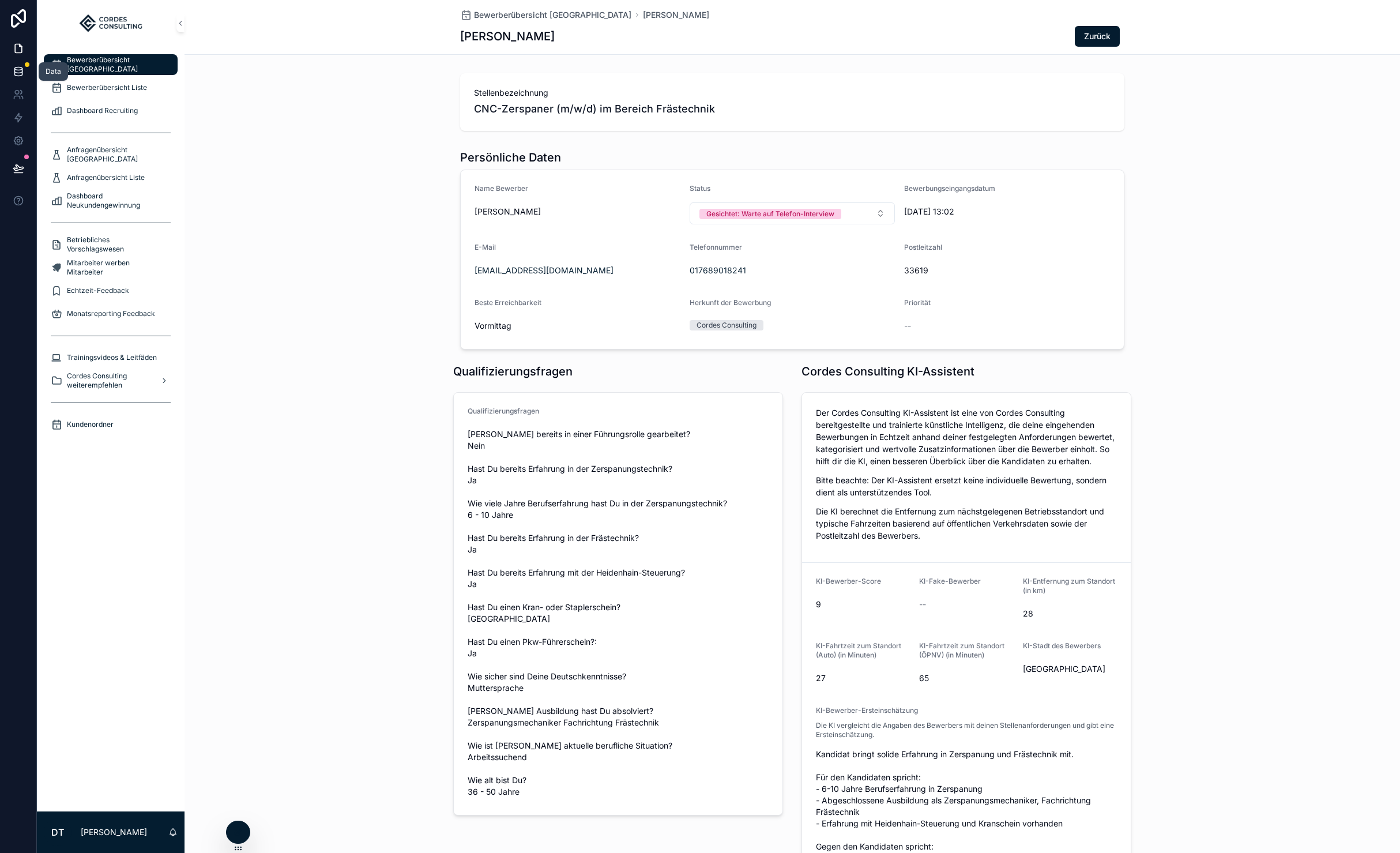
click at [14, 70] on icon at bounding box center [18, 71] width 12 height 12
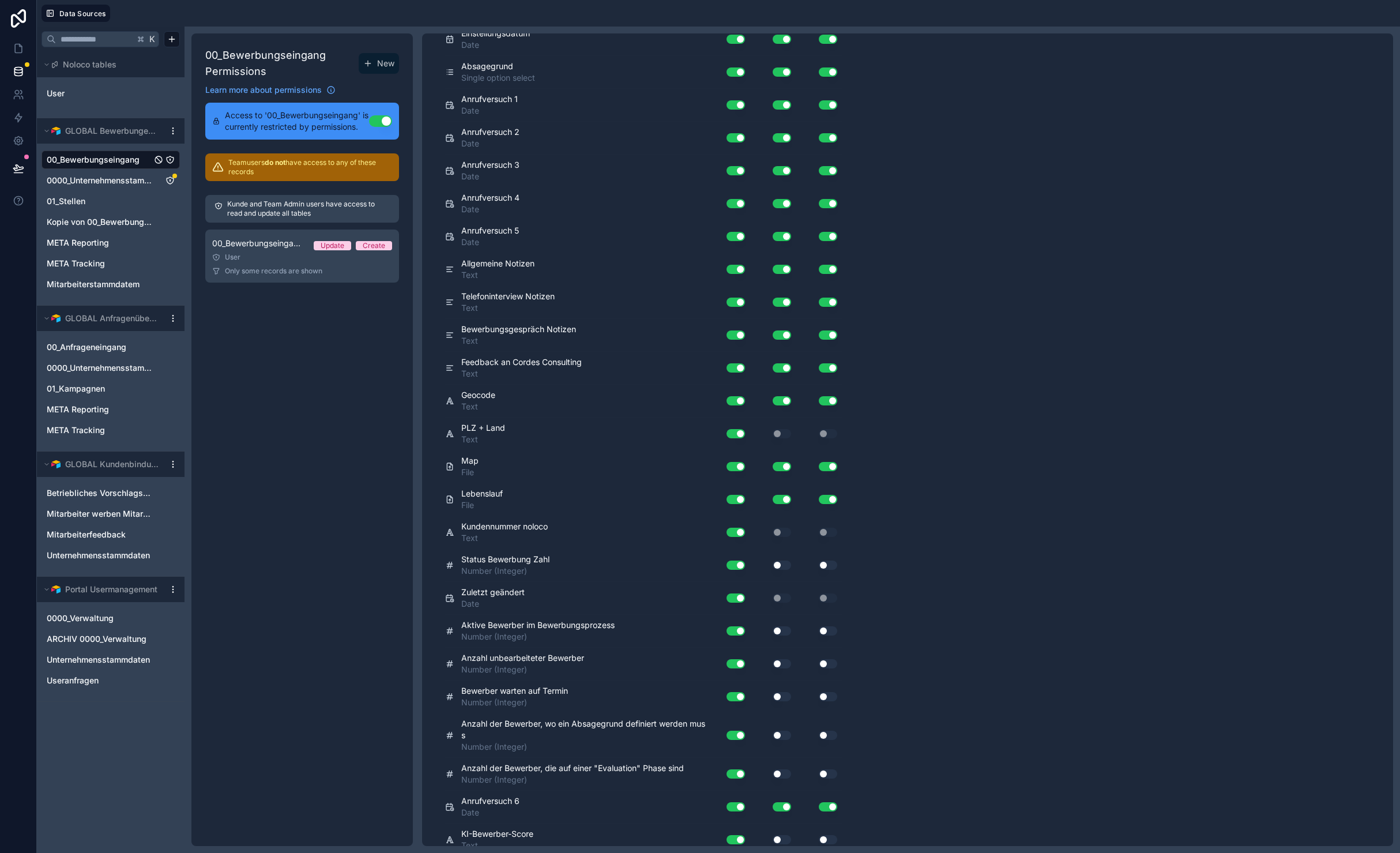
scroll to position [1803, 0]
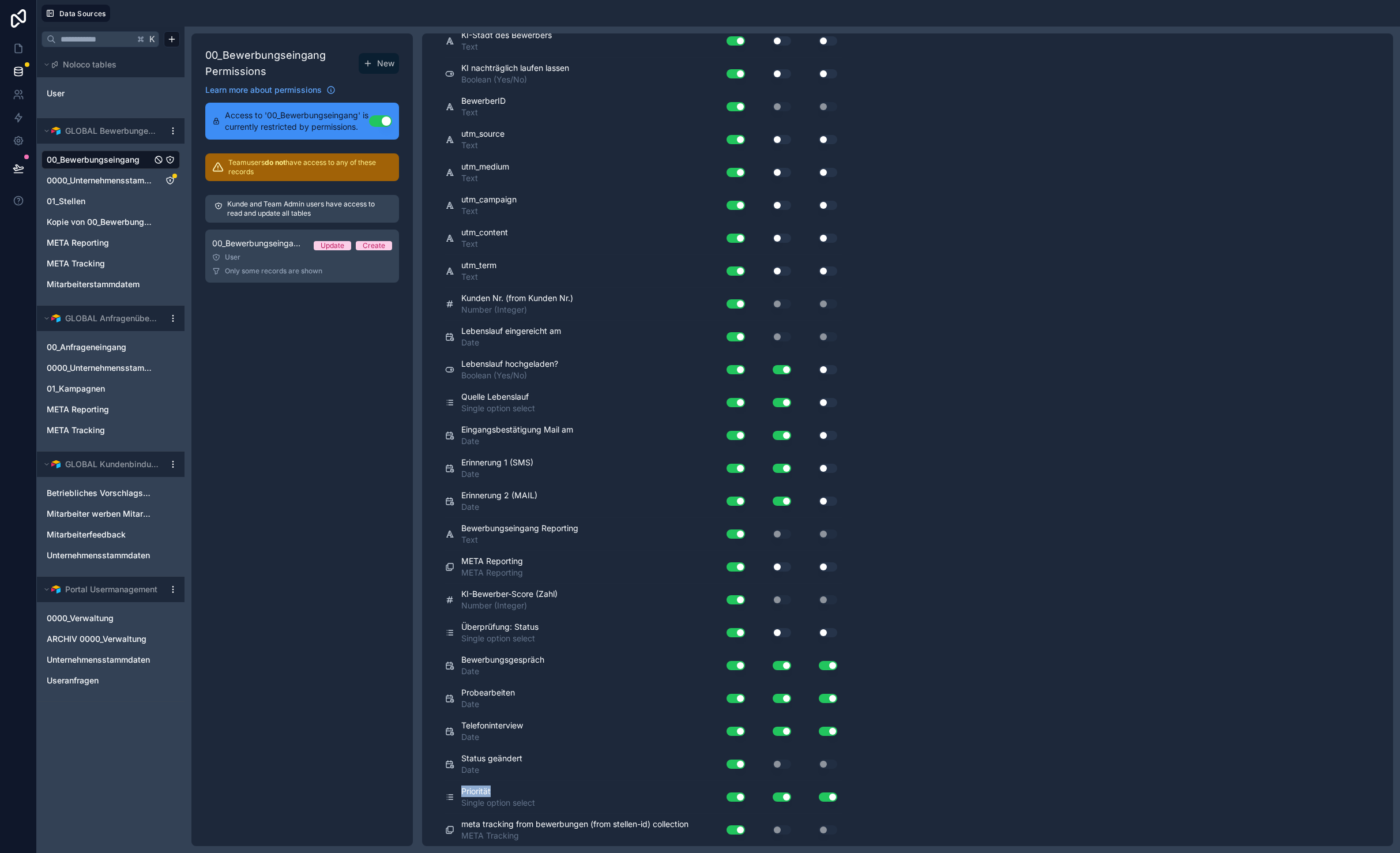
drag, startPoint x: 461, startPoint y: 790, endPoint x: 499, endPoint y: 794, distance: 38.2
click at [499, 794] on span "Priorität" at bounding box center [498, 791] width 74 height 12
click at [527, 793] on span "Priorität" at bounding box center [498, 791] width 74 height 12
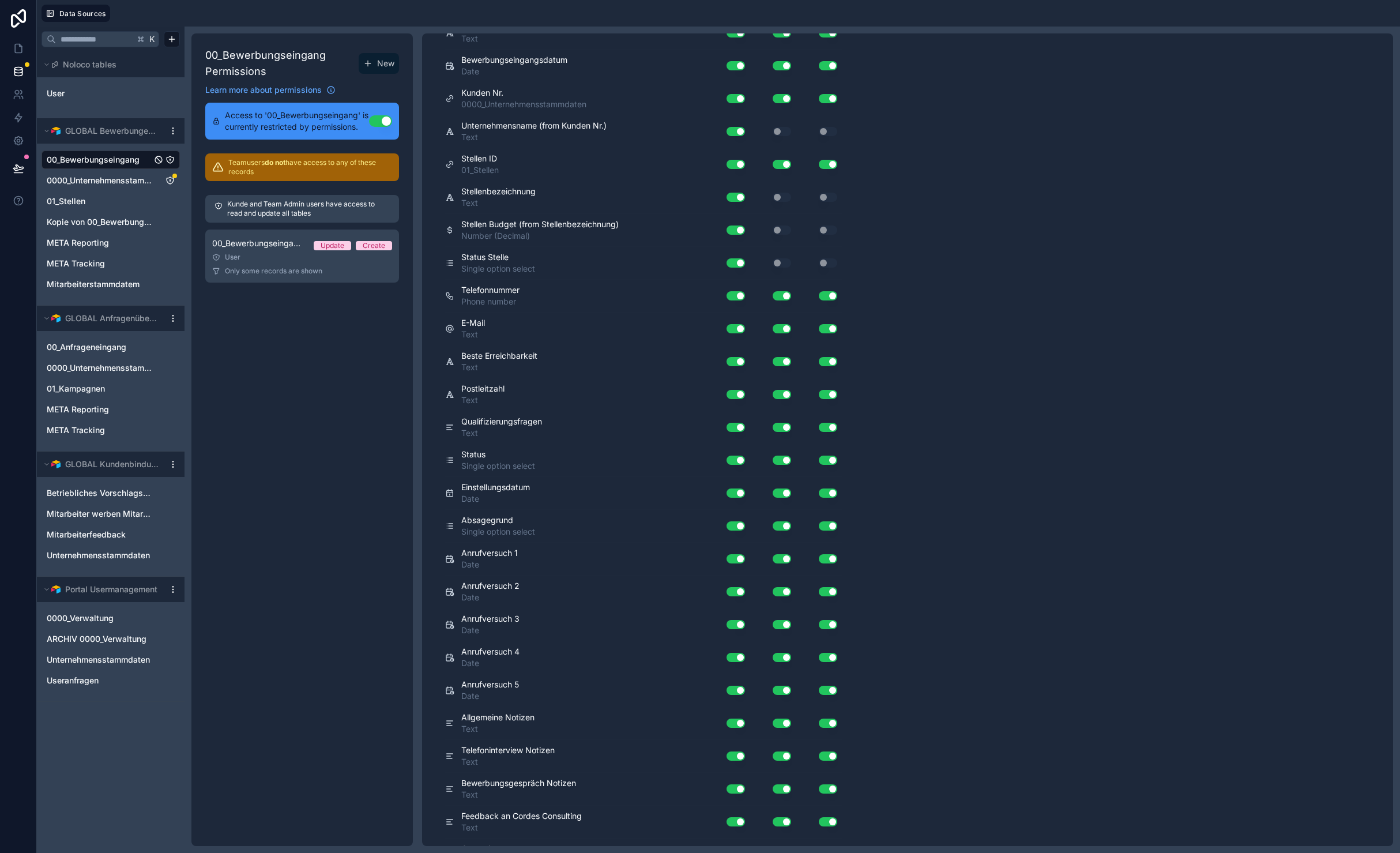
scroll to position [0, 0]
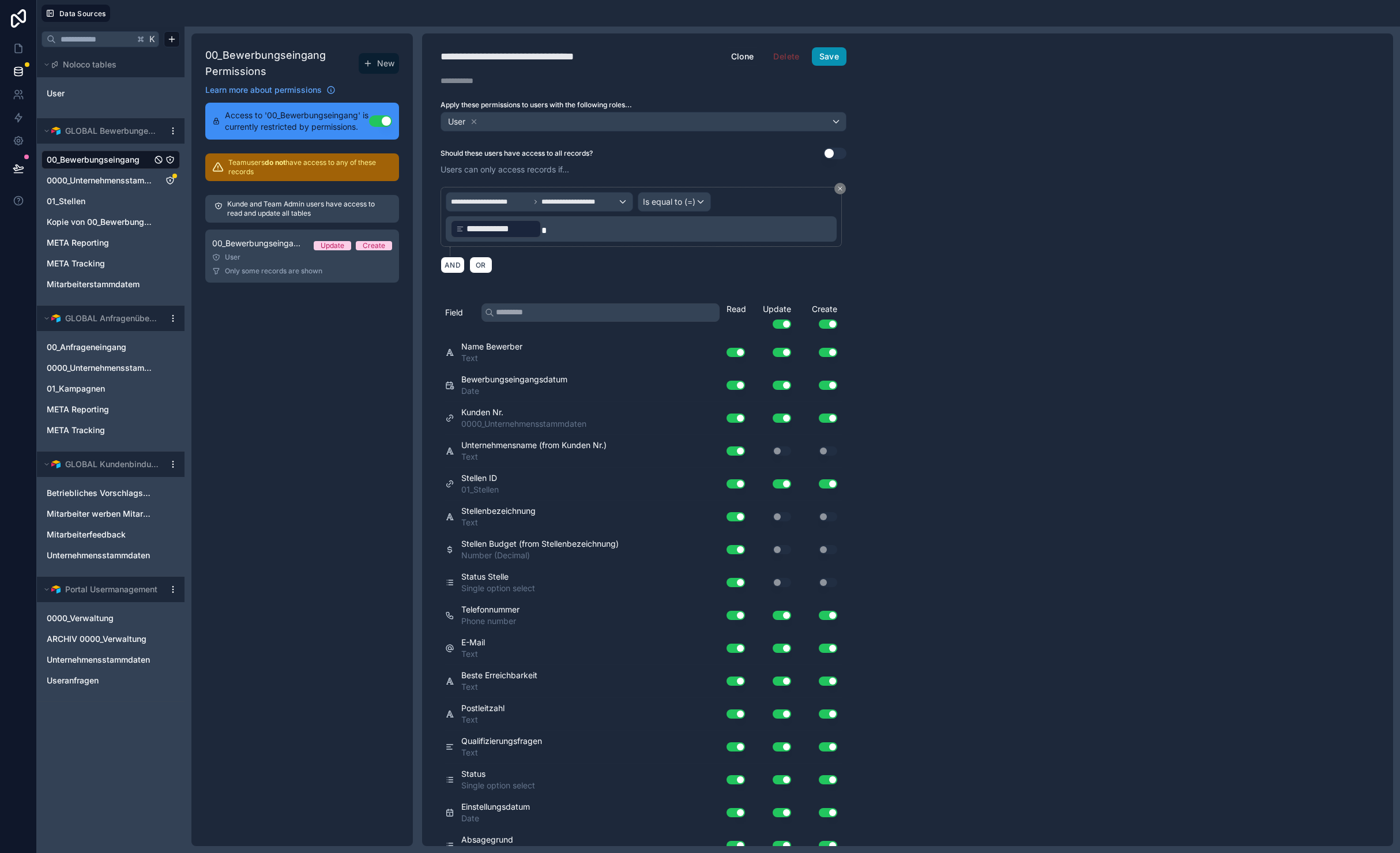
click at [832, 61] on button "Save" at bounding box center [829, 57] width 35 height 18
click at [18, 49] on icon at bounding box center [18, 48] width 12 height 12
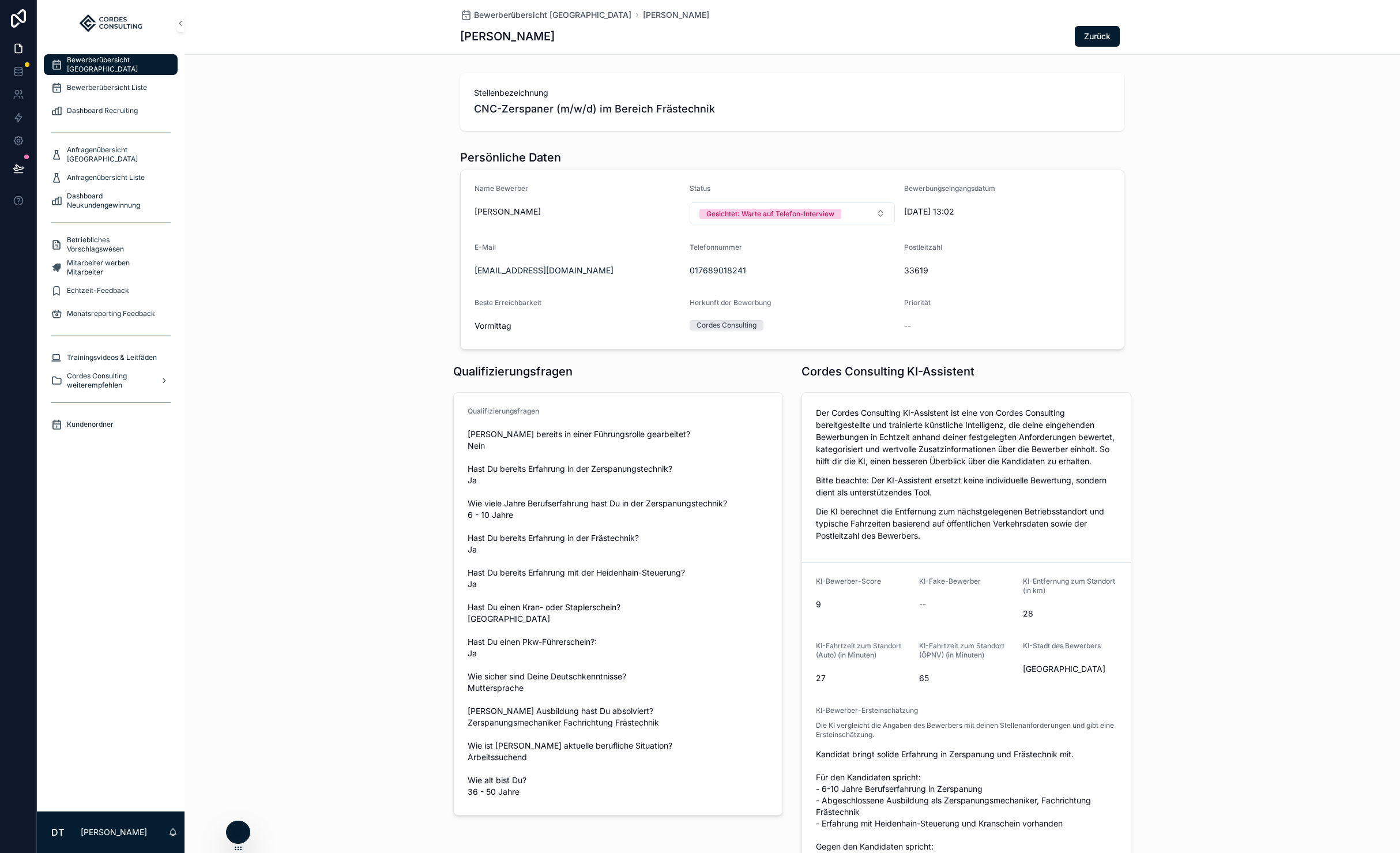
click at [995, 282] on form "Name Bewerber Axel Wittek Status Gesichtet: Warte auf Telefon-Interview Bewerbu…" at bounding box center [792, 259] width 663 height 179
drag, startPoint x: 903, startPoint y: 300, endPoint x: 970, endPoint y: 303, distance: 67.1
click at [970, 303] on form "Name Bewerber Axel Wittek Status Gesichtet: Warte auf Telefon-Interview Bewerbu…" at bounding box center [792, 259] width 663 height 179
click at [943, 315] on div "Priorität --" at bounding box center [1007, 316] width 206 height 37
click at [906, 325] on span "--" at bounding box center [907, 326] width 7 height 12
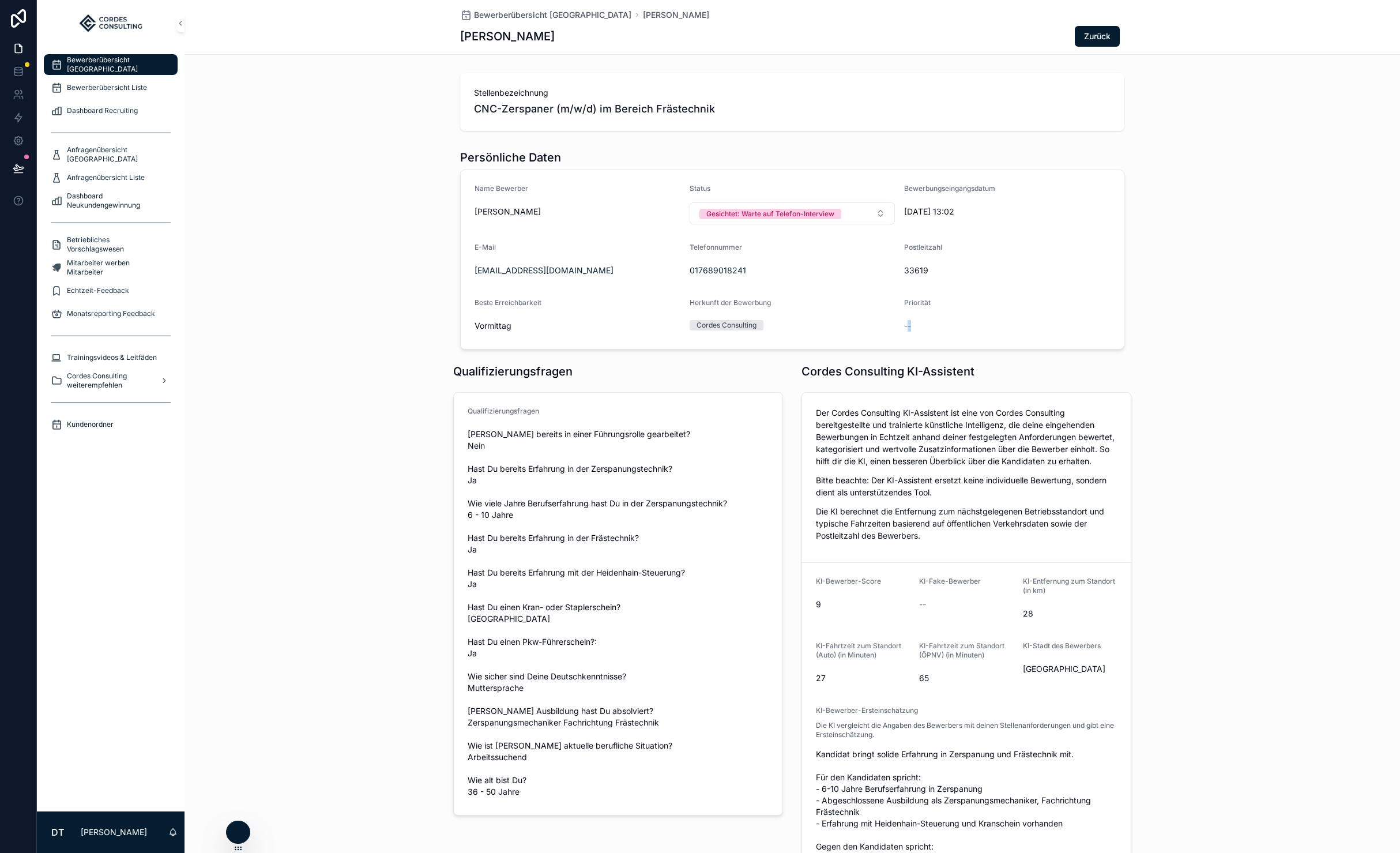
click at [906, 325] on span "--" at bounding box center [907, 326] width 7 height 12
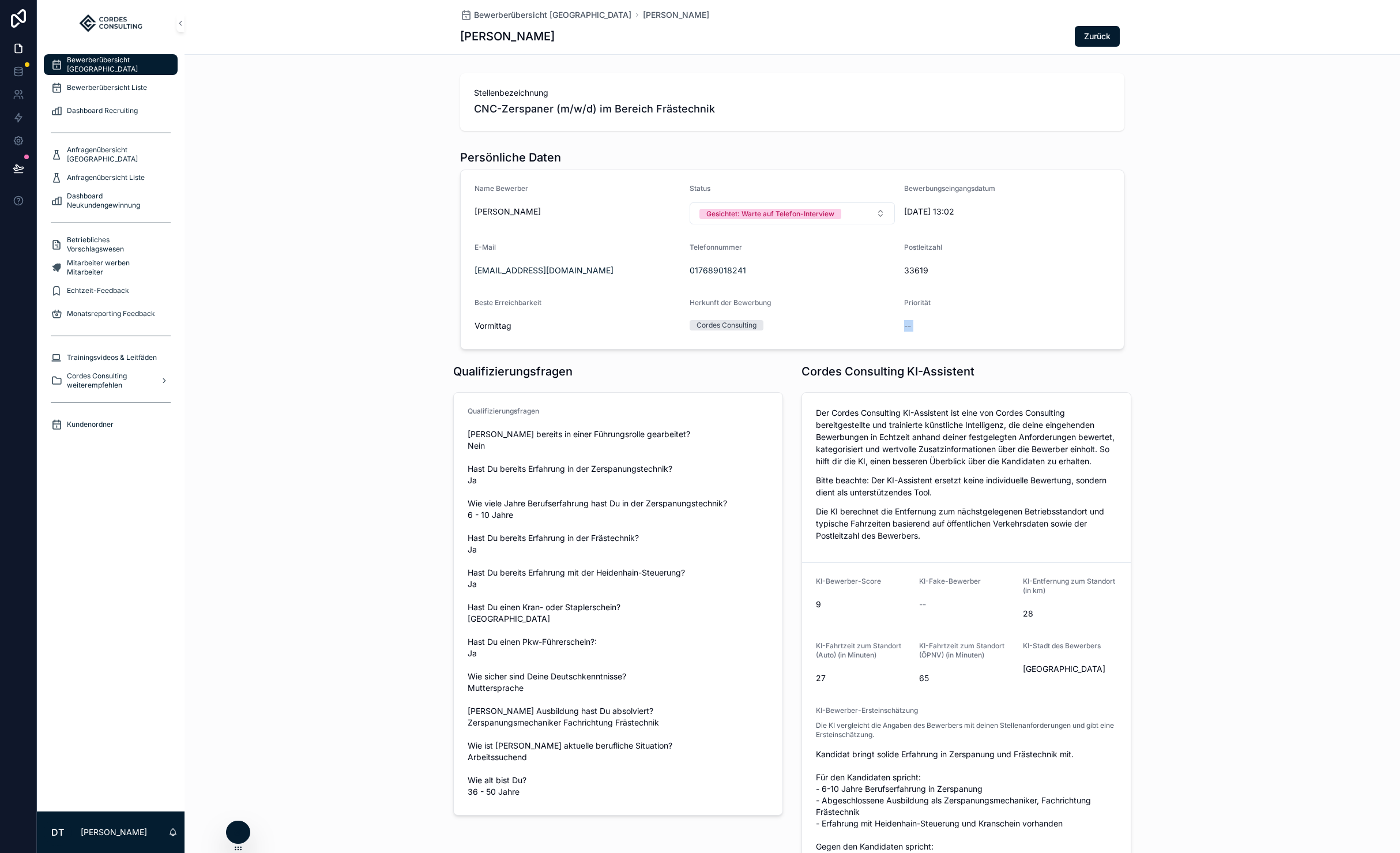
click at [906, 325] on span "--" at bounding box center [907, 326] width 7 height 12
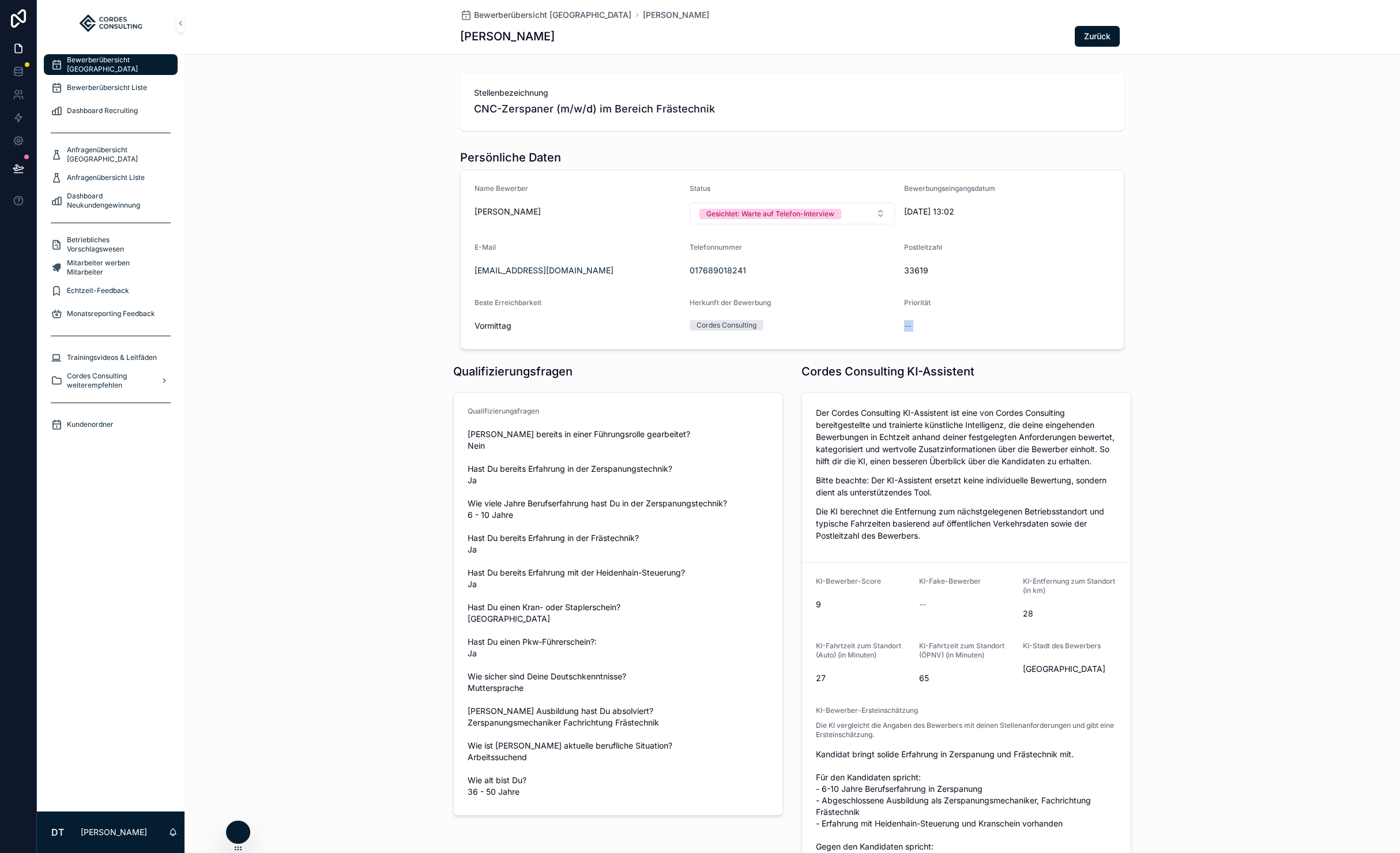
click at [906, 325] on span "--" at bounding box center [907, 326] width 7 height 12
click at [1103, 39] on span "Zurück" at bounding box center [1098, 36] width 27 height 12
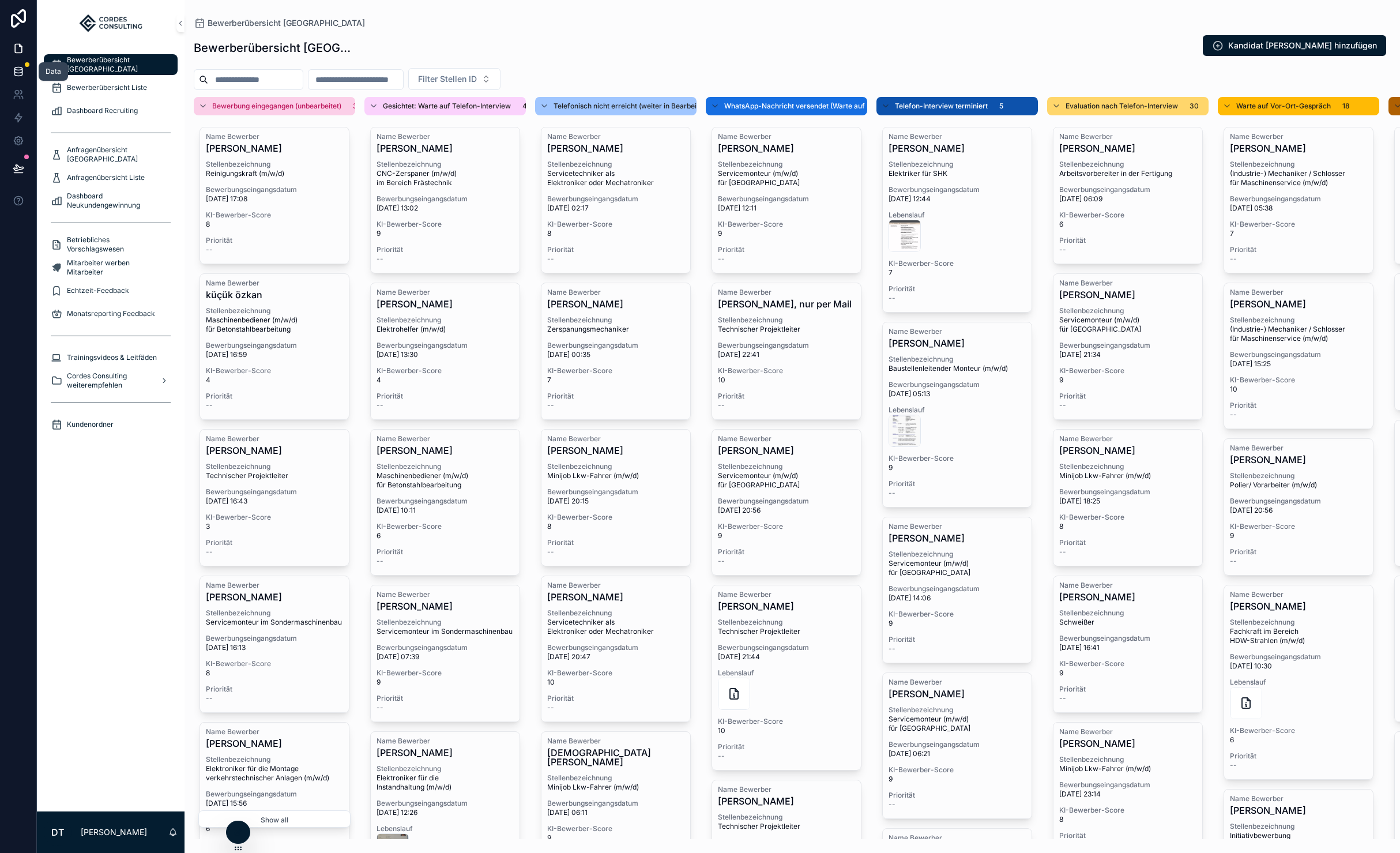
click at [19, 74] on icon at bounding box center [18, 71] width 12 height 12
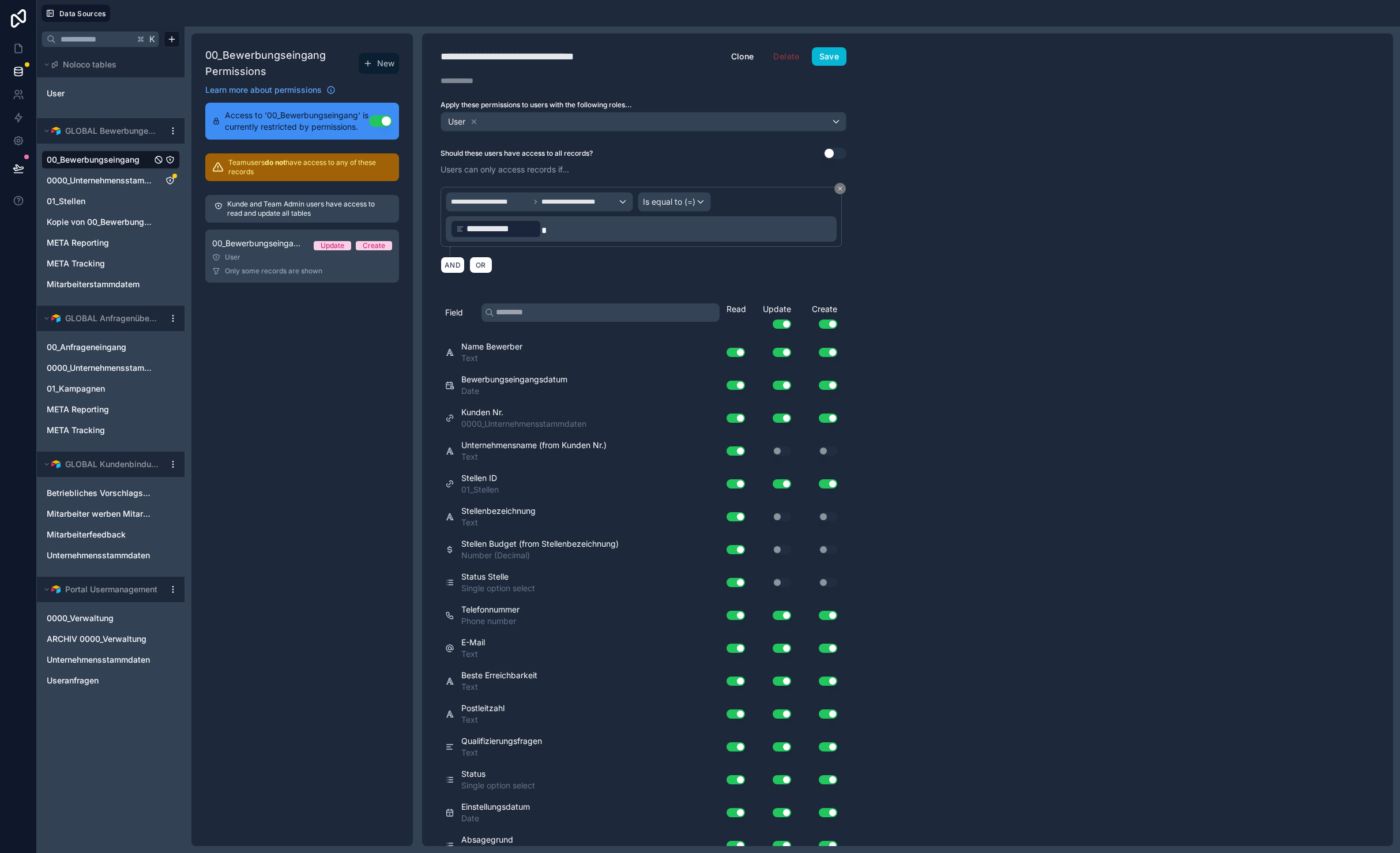
click at [316, 410] on div "00_Bewerbungseingang Permissions New Learn more about permissions Access to '00…" at bounding box center [302, 440] width 221 height 813
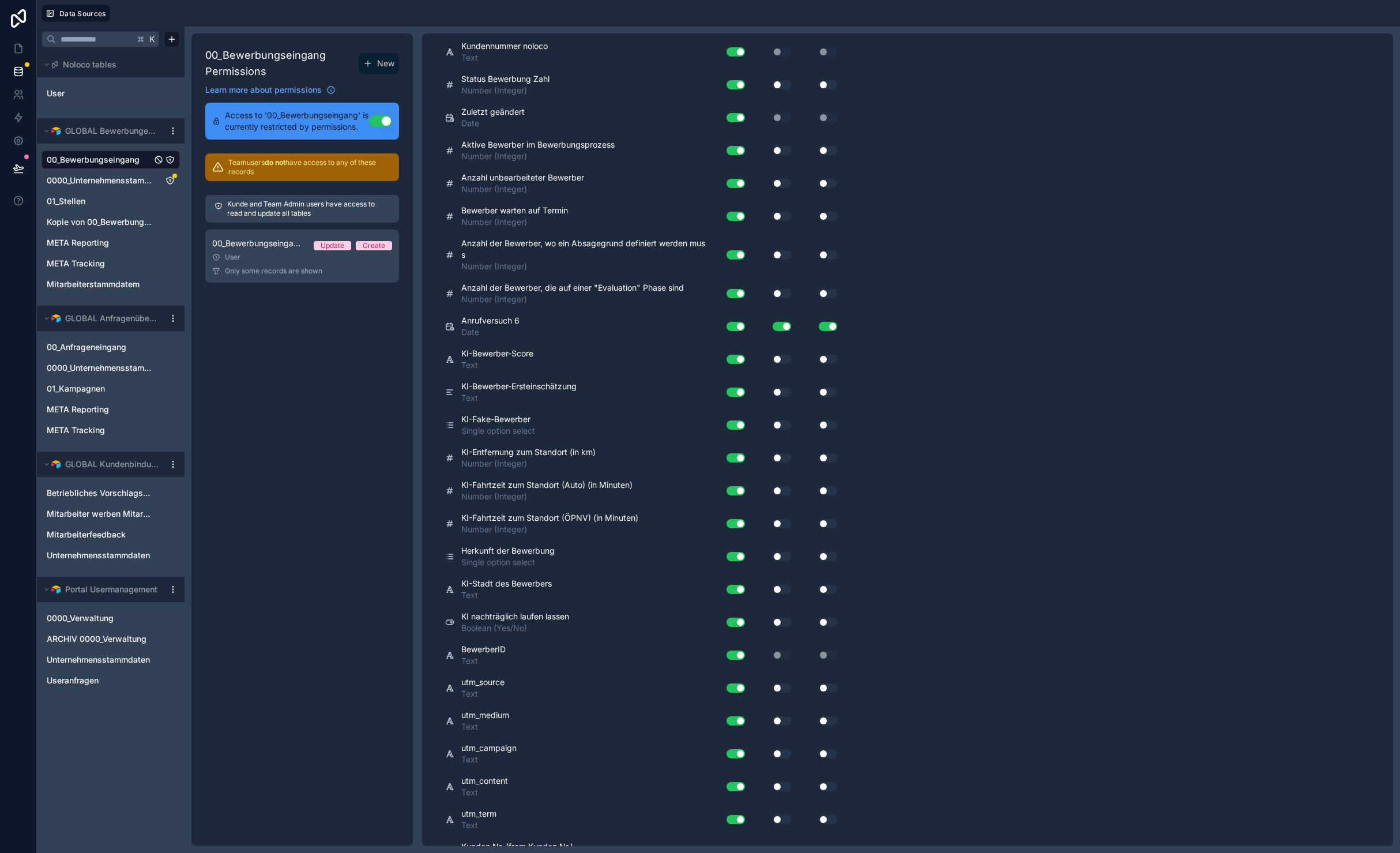
scroll to position [1803, 0]
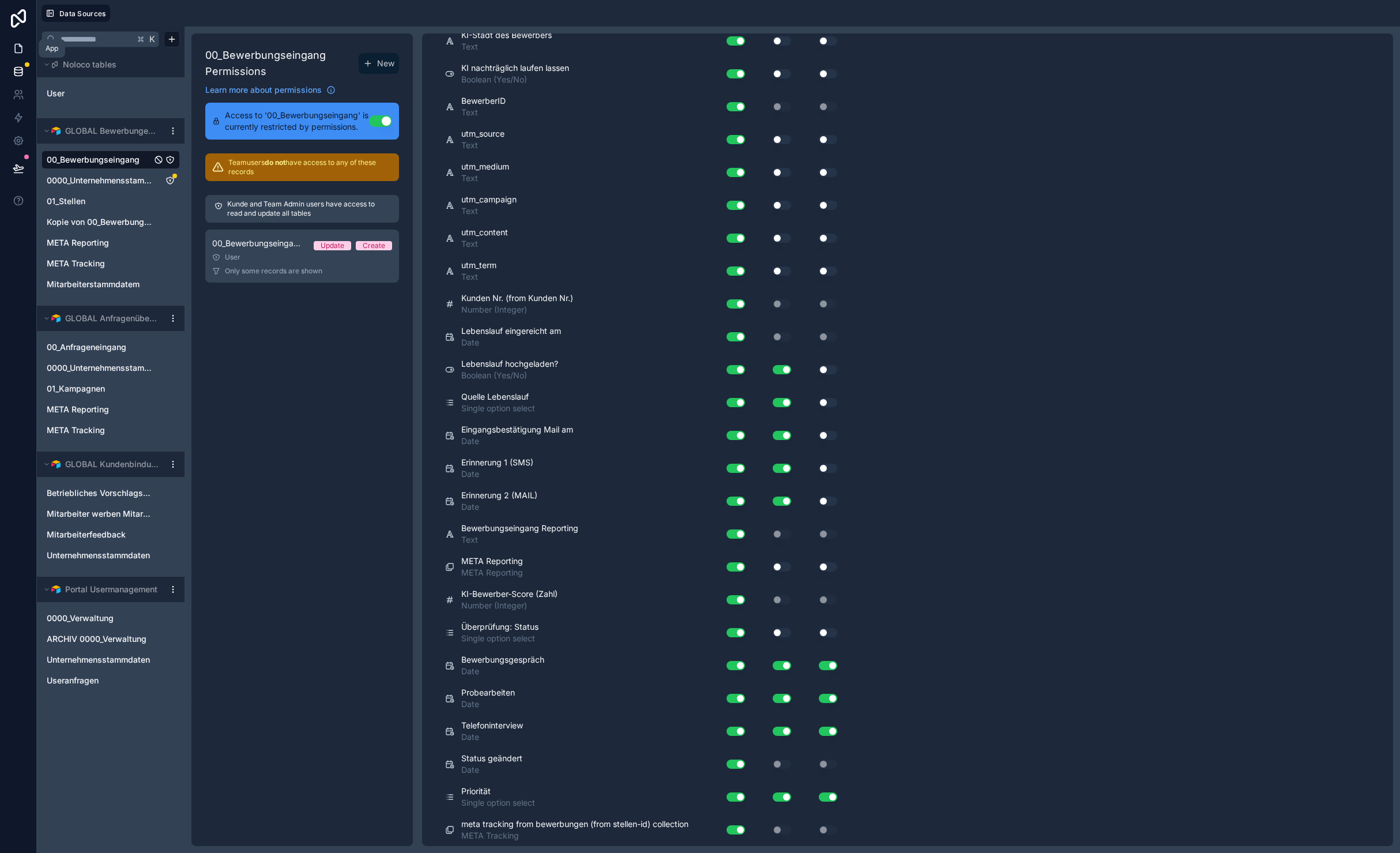
click at [15, 45] on icon at bounding box center [18, 49] width 7 height 9
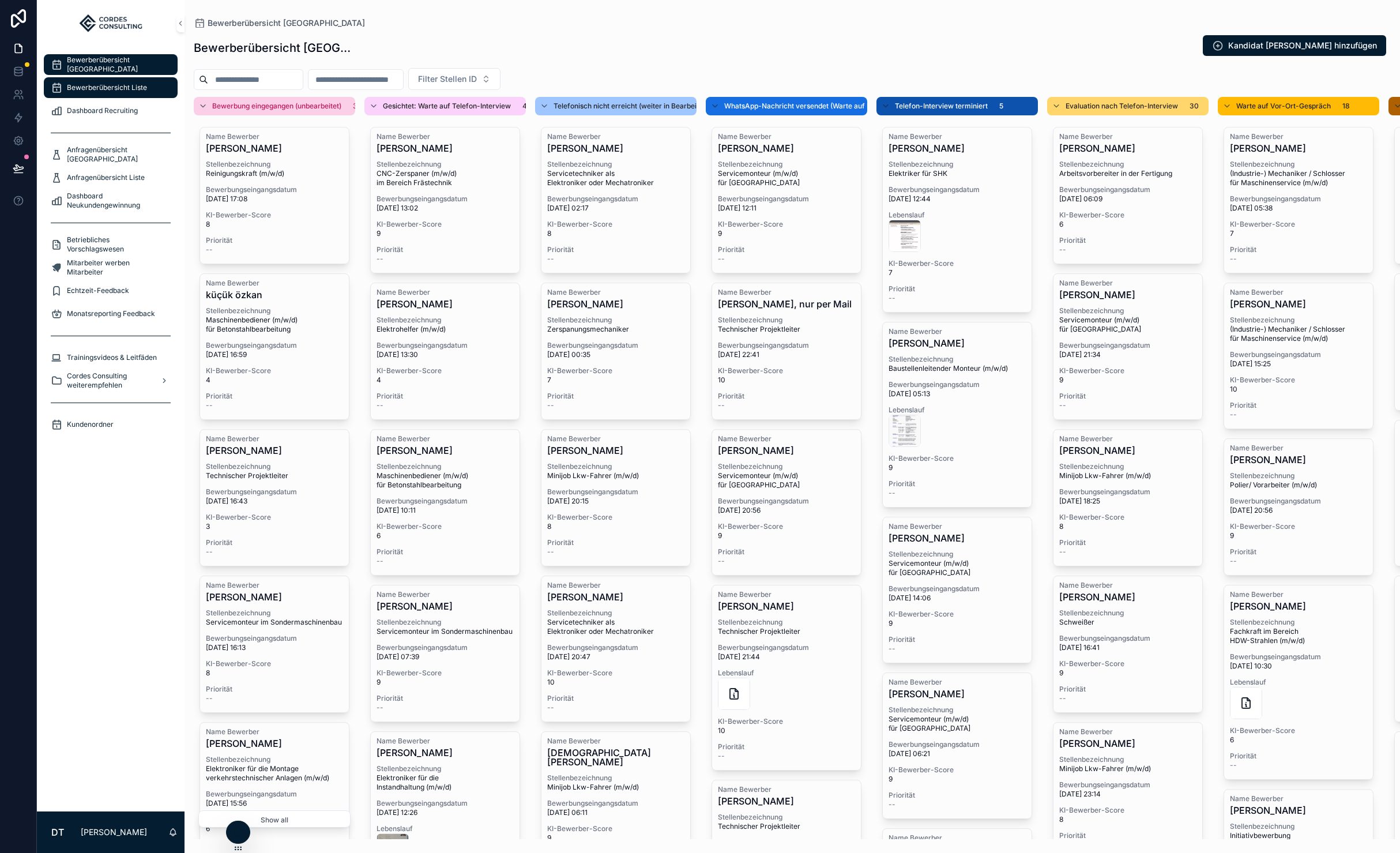
click at [115, 90] on span "Bewerberübersicht Liste" at bounding box center [107, 87] width 80 height 9
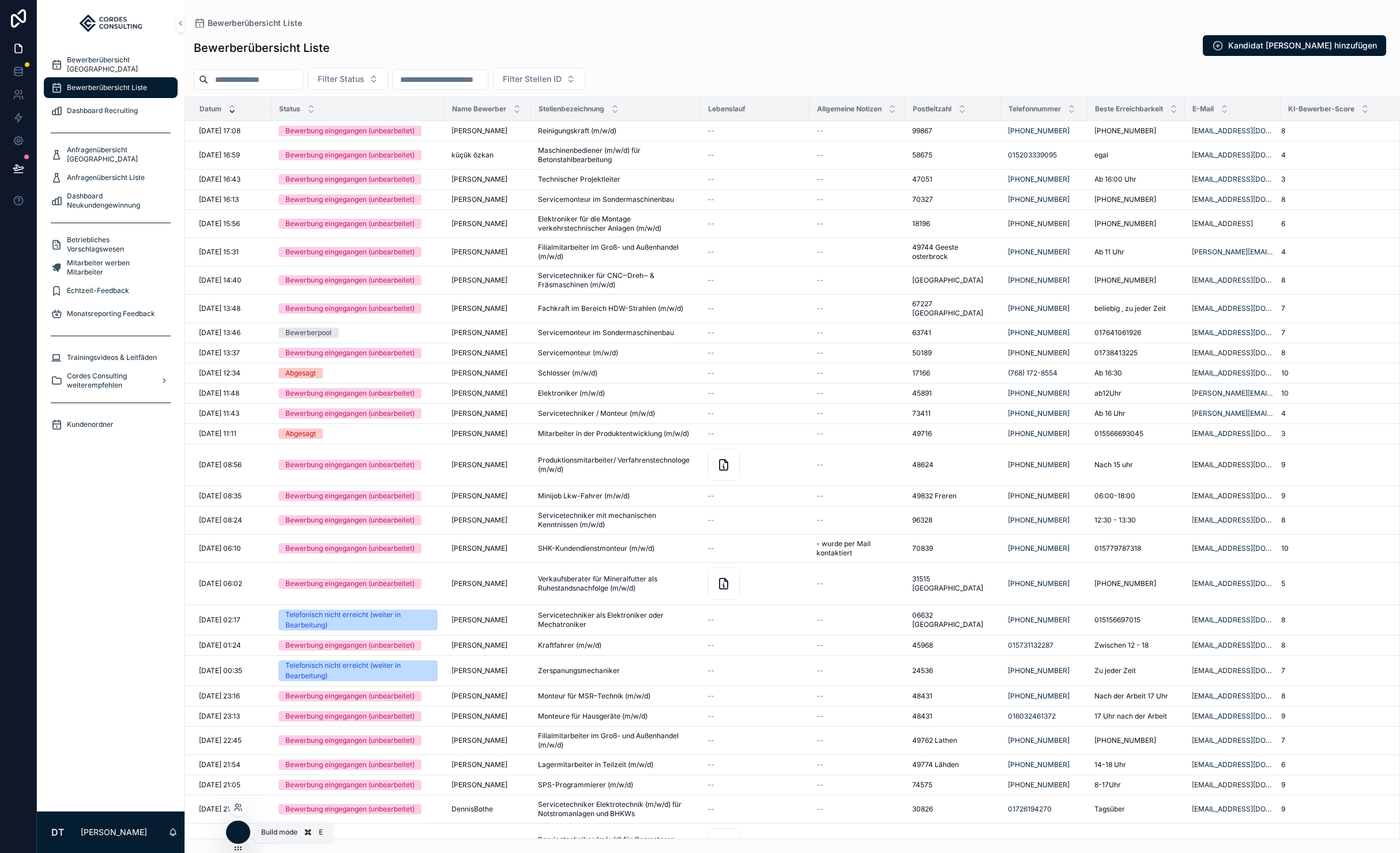
click at [244, 833] on div at bounding box center [238, 832] width 23 height 22
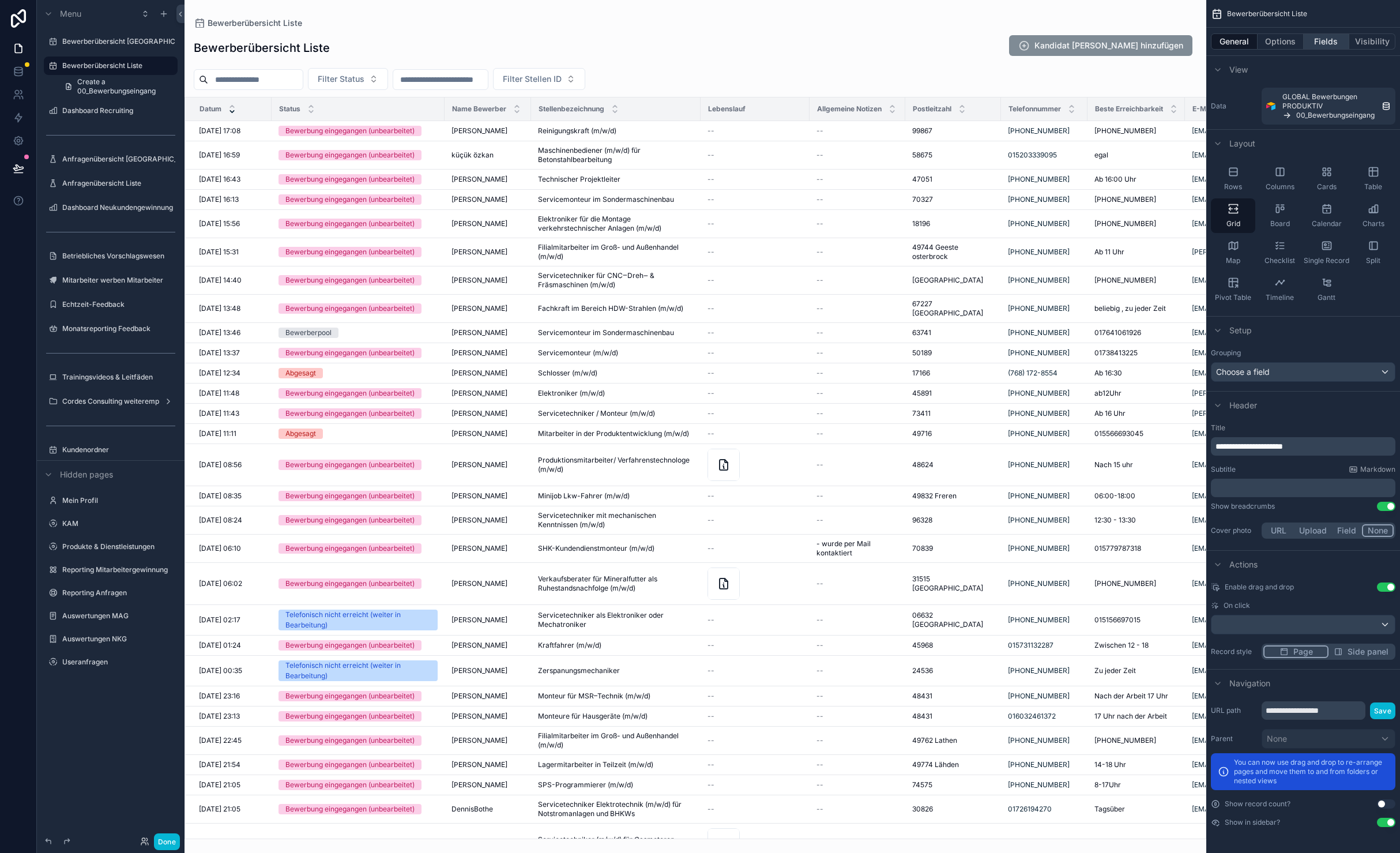
click at [1324, 43] on button "Fields" at bounding box center [1327, 41] width 46 height 16
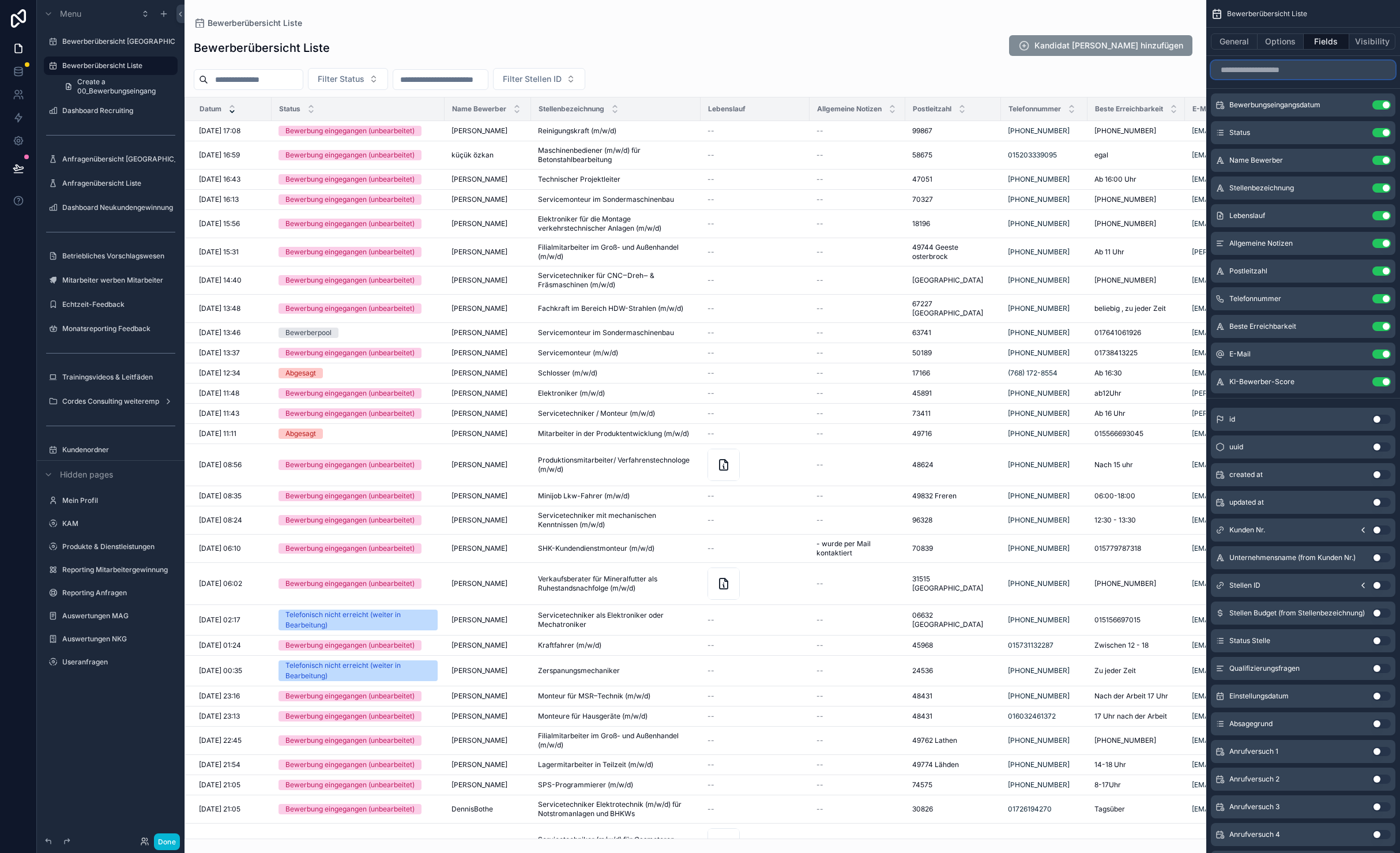
click at [1267, 74] on input "scrollable content" at bounding box center [1303, 70] width 185 height 18
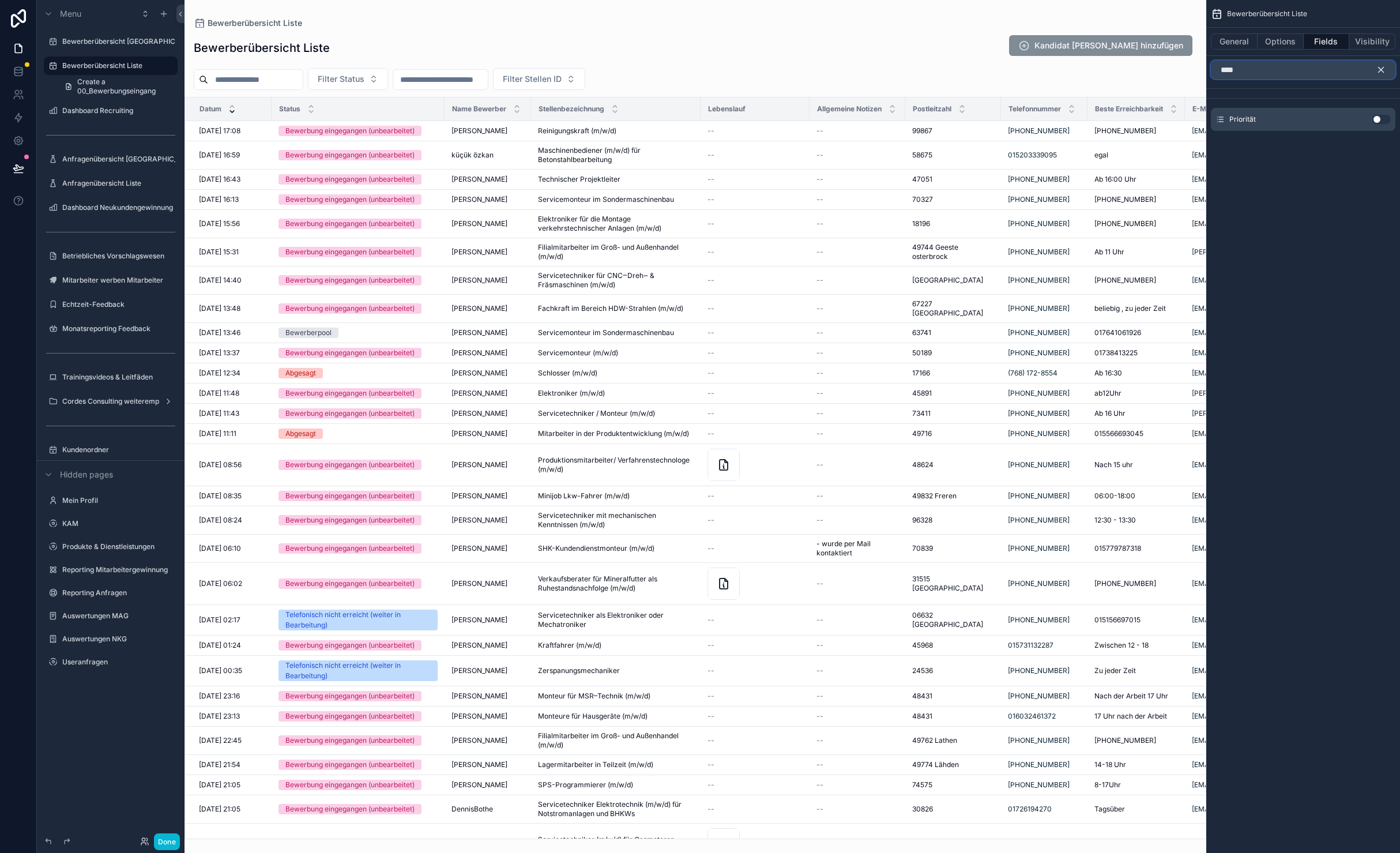
type input "****"
click at [1380, 118] on button "Use setting" at bounding box center [1382, 119] width 18 height 9
click at [1382, 63] on button "scrollable content" at bounding box center [1385, 70] width 20 height 18
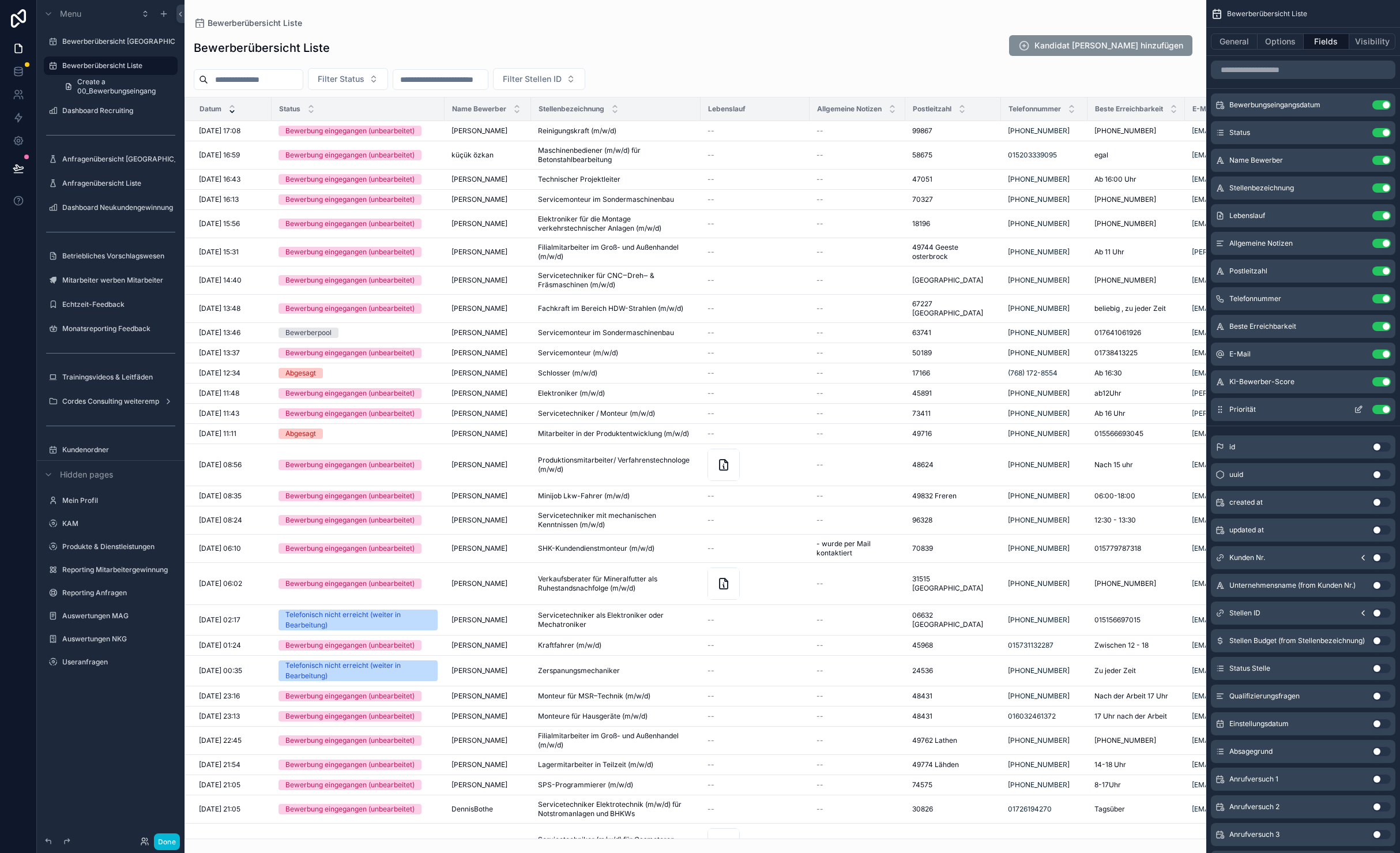
click at [1270, 408] on div "Priorität Use setting" at bounding box center [1303, 410] width 185 height 23
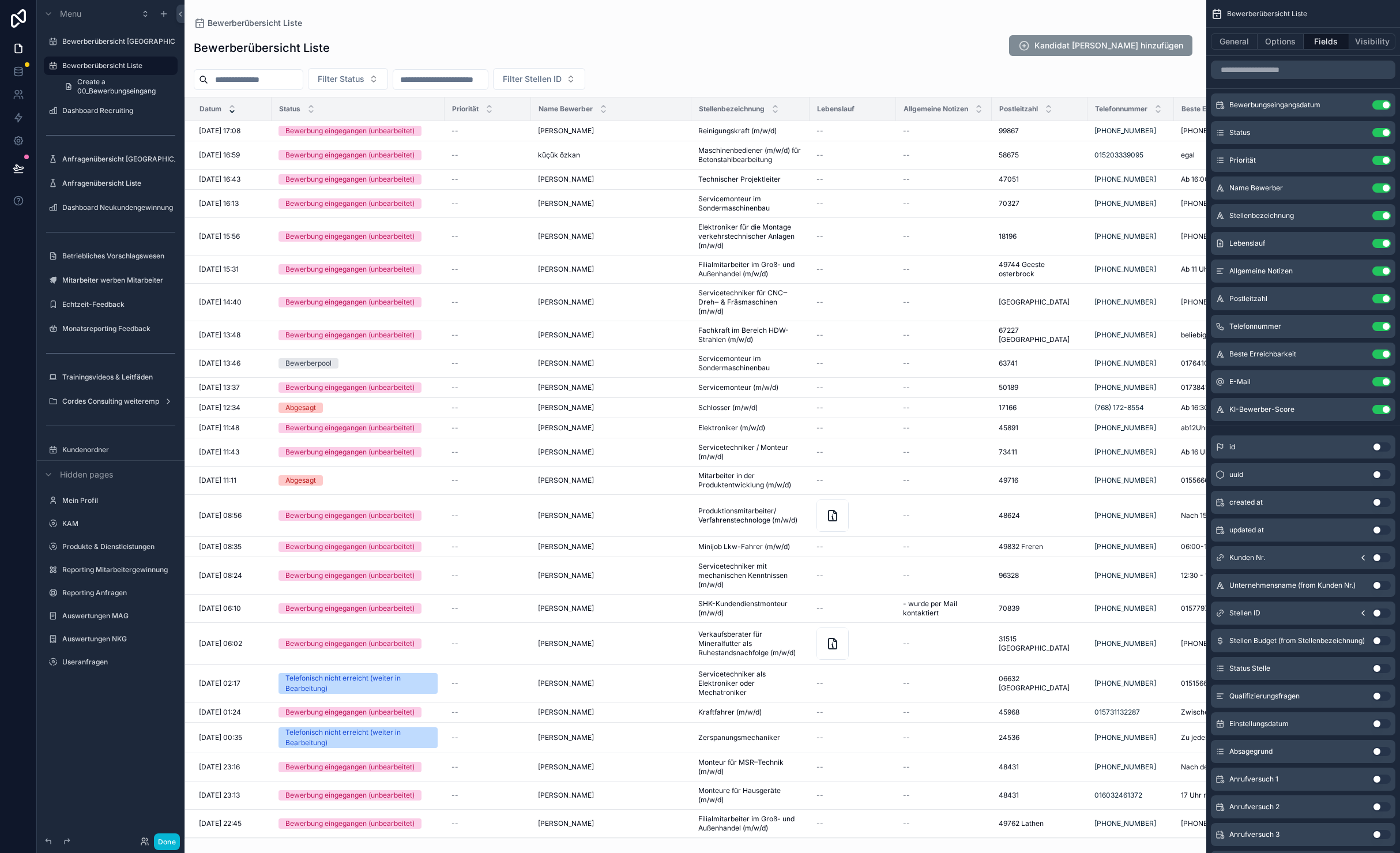
click at [644, 194] on div "scrollable content" at bounding box center [695, 426] width 1022 height 853
click at [592, 137] on td "Manuela Manuela" at bounding box center [611, 131] width 160 height 20
click at [566, 129] on span "[PERSON_NAME]" at bounding box center [566, 130] width 56 height 9
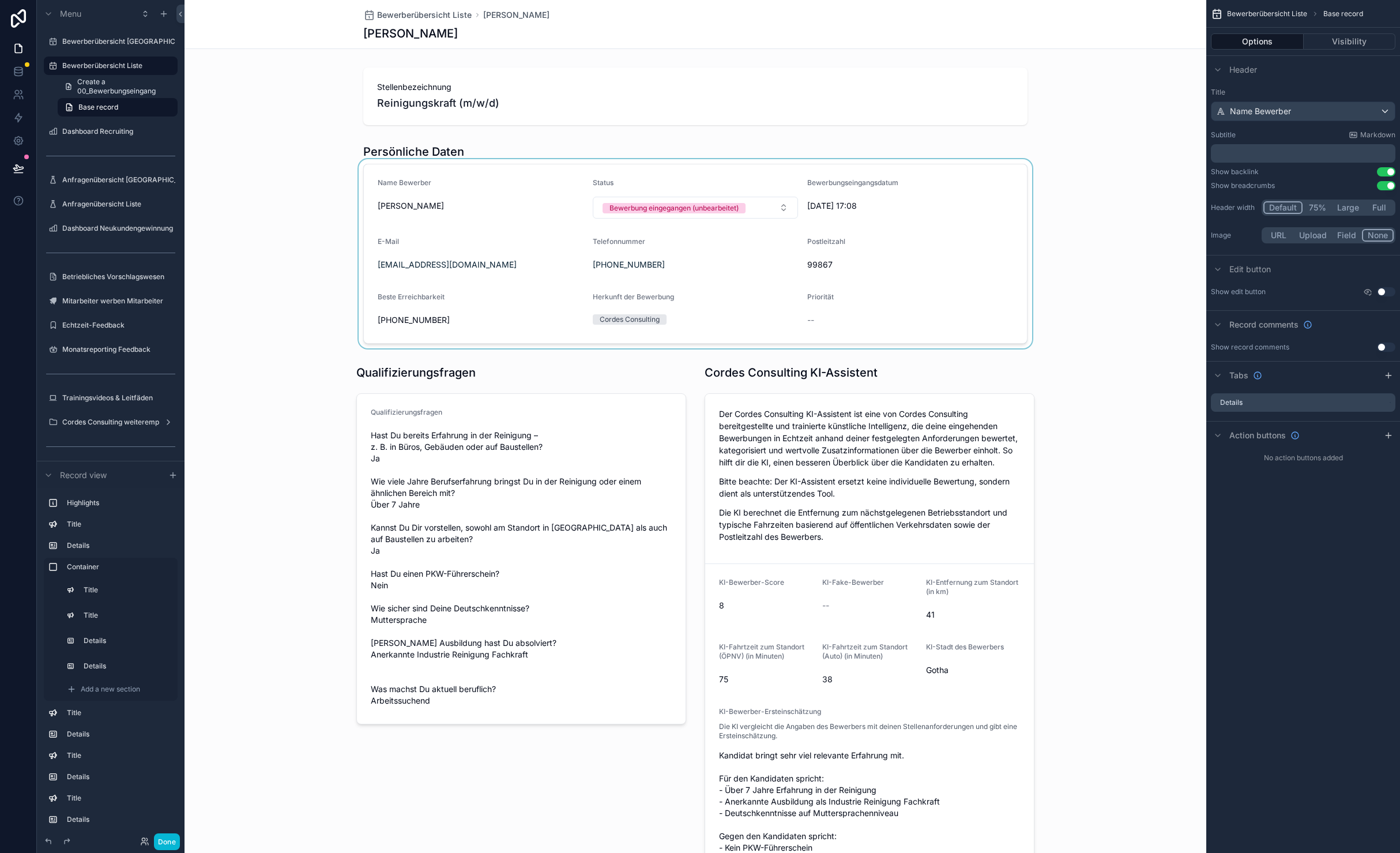
click at [827, 306] on div "scrollable content" at bounding box center [695, 254] width 1022 height 189
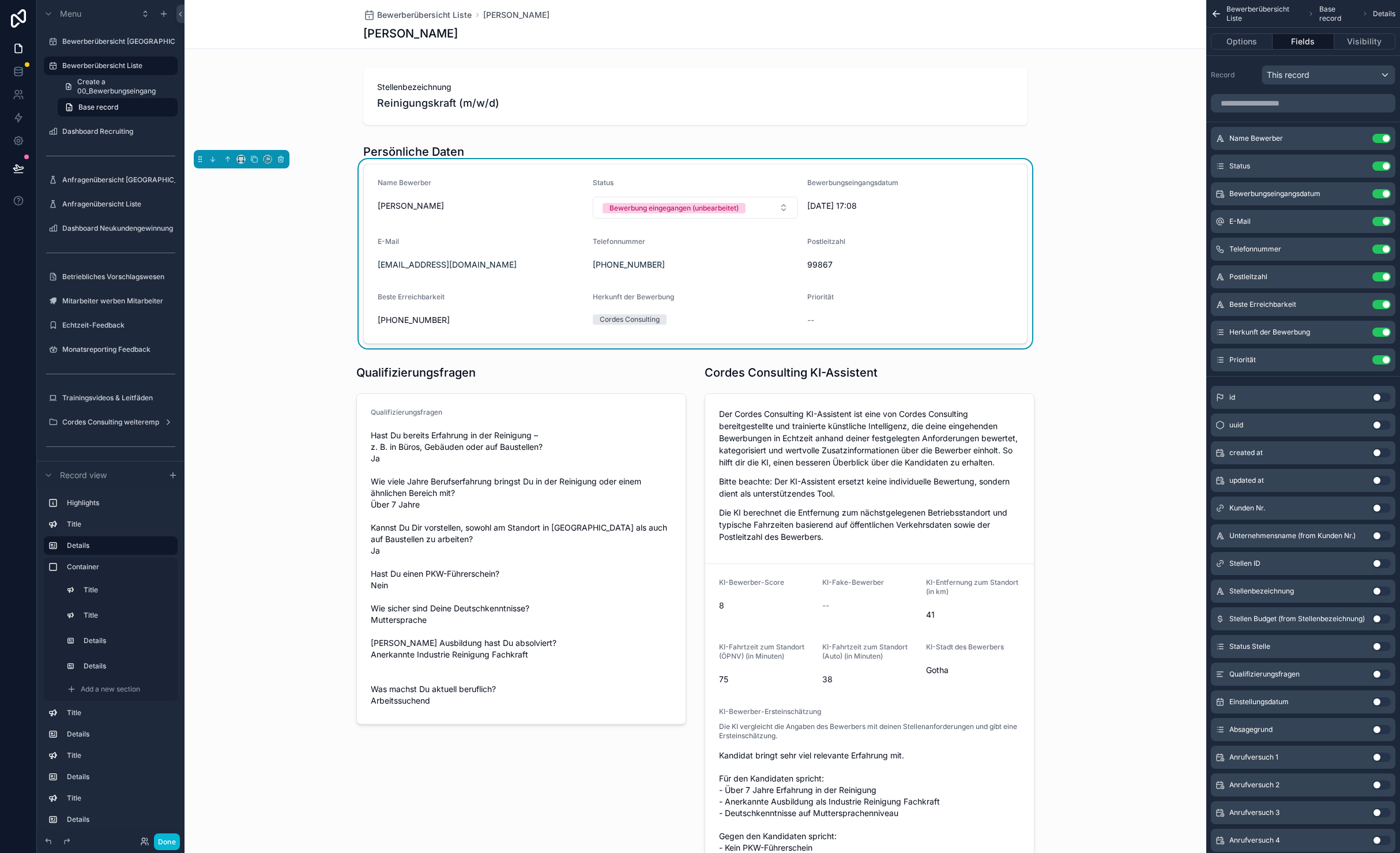
click at [890, 330] on form "Name Bewerber Manuela Status Bewerbung eingegangen (unbearbeitet) Bewerbungsein…" at bounding box center [695, 254] width 663 height 179
click at [1357, 166] on icon "scrollable content" at bounding box center [1360, 165] width 5 height 5
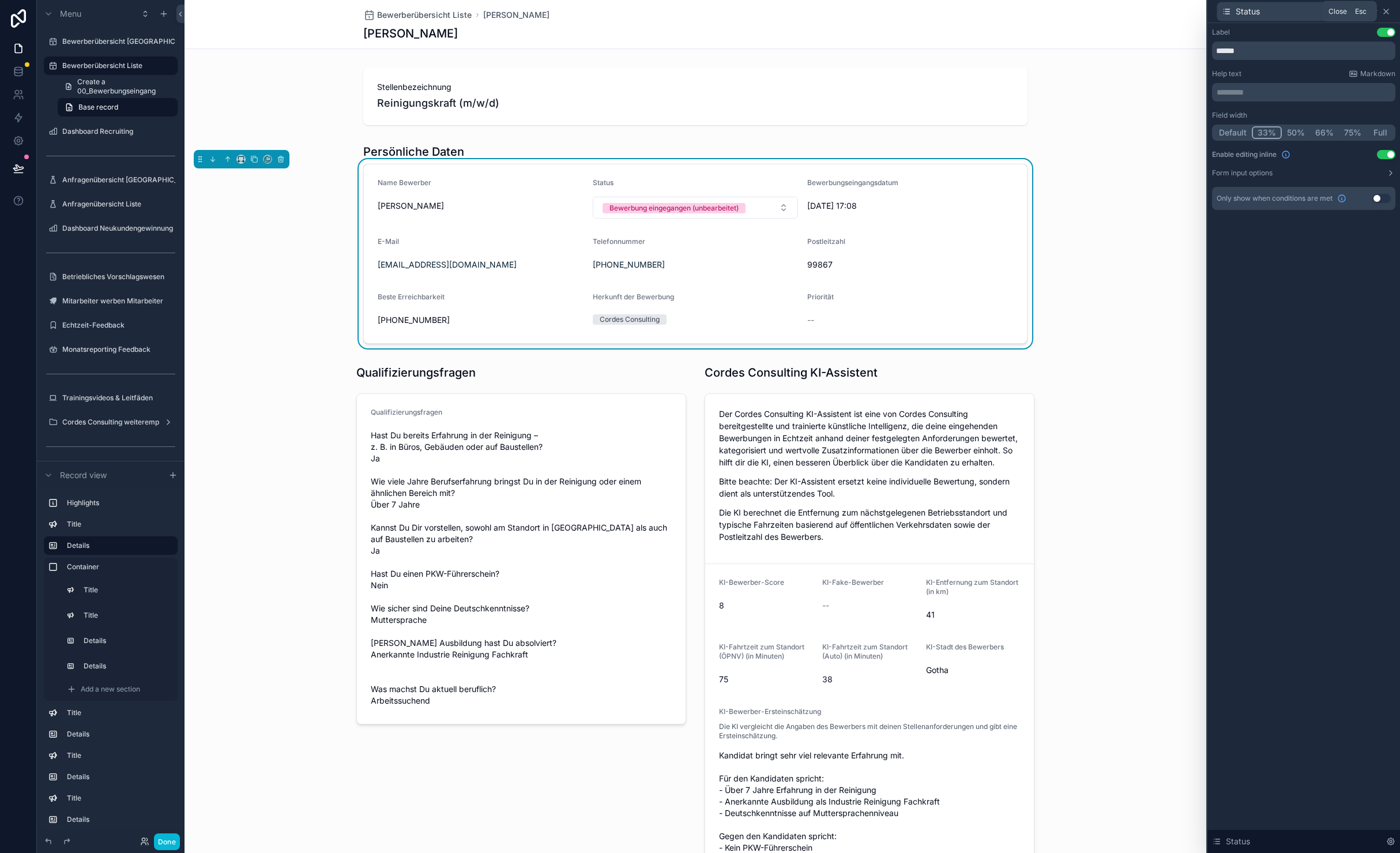
click at [1387, 10] on icon at bounding box center [1386, 11] width 9 height 9
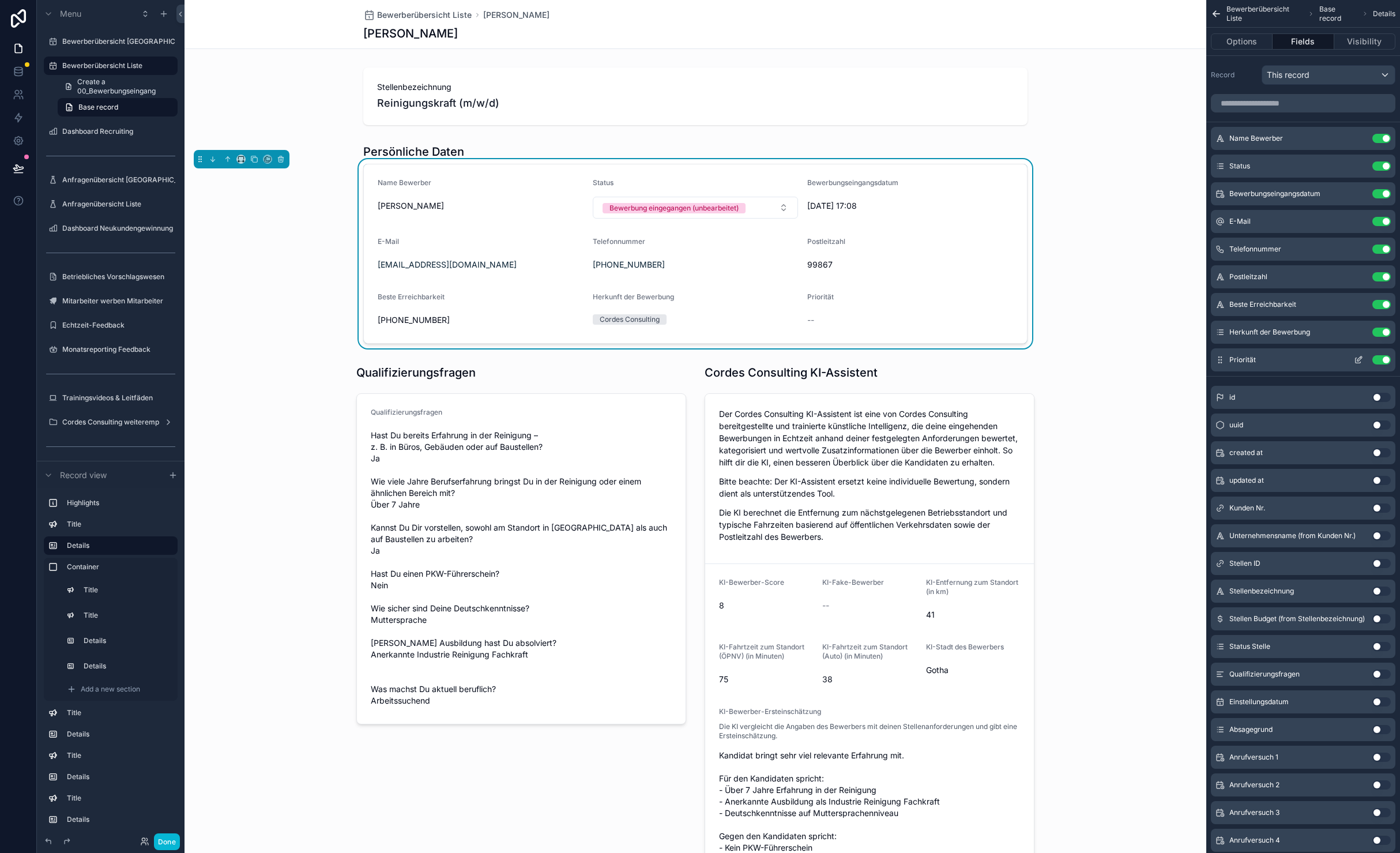
click at [1357, 360] on icon "scrollable content" at bounding box center [1358, 360] width 9 height 9
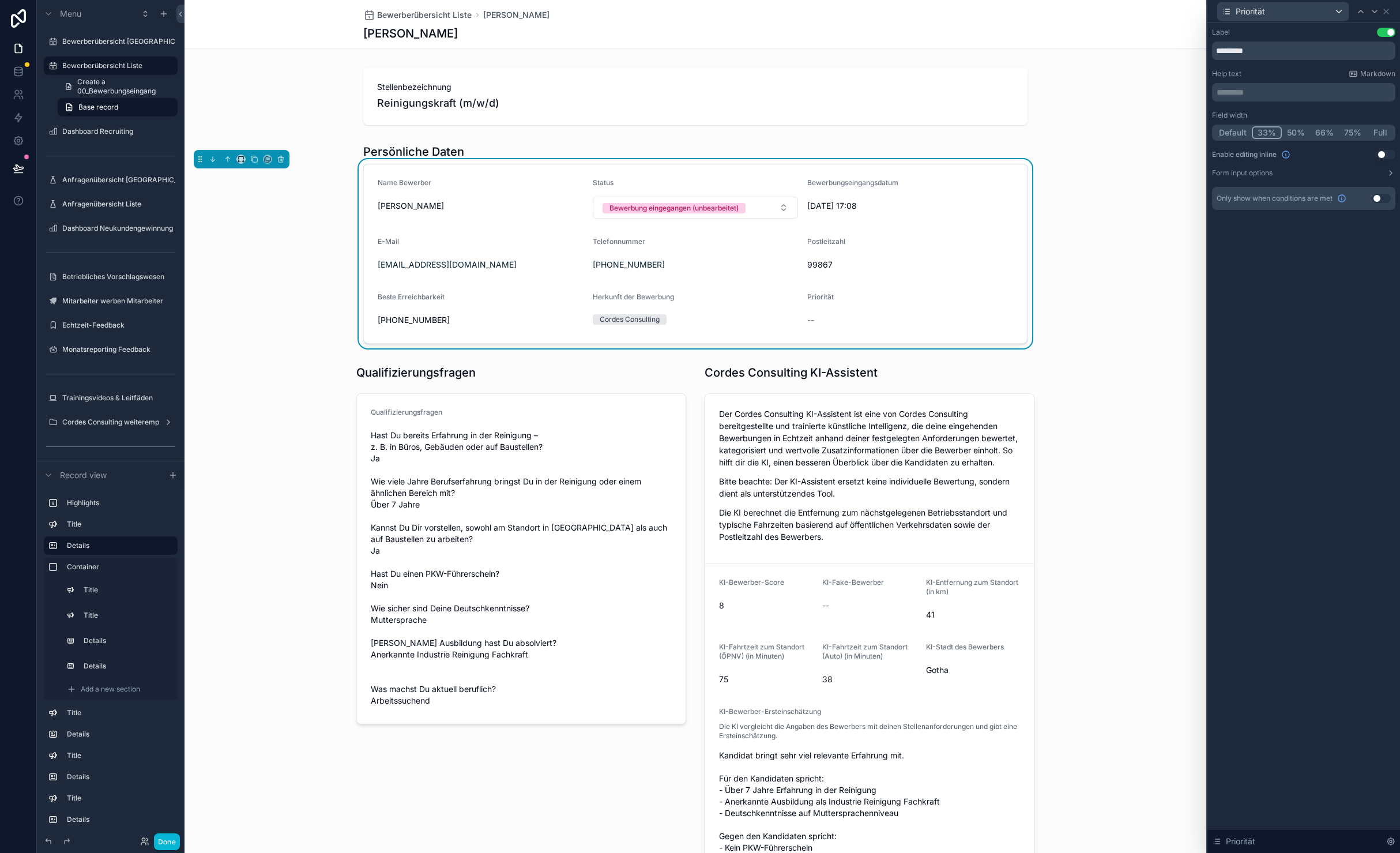
click at [1385, 152] on button "Use setting" at bounding box center [1386, 154] width 18 height 9
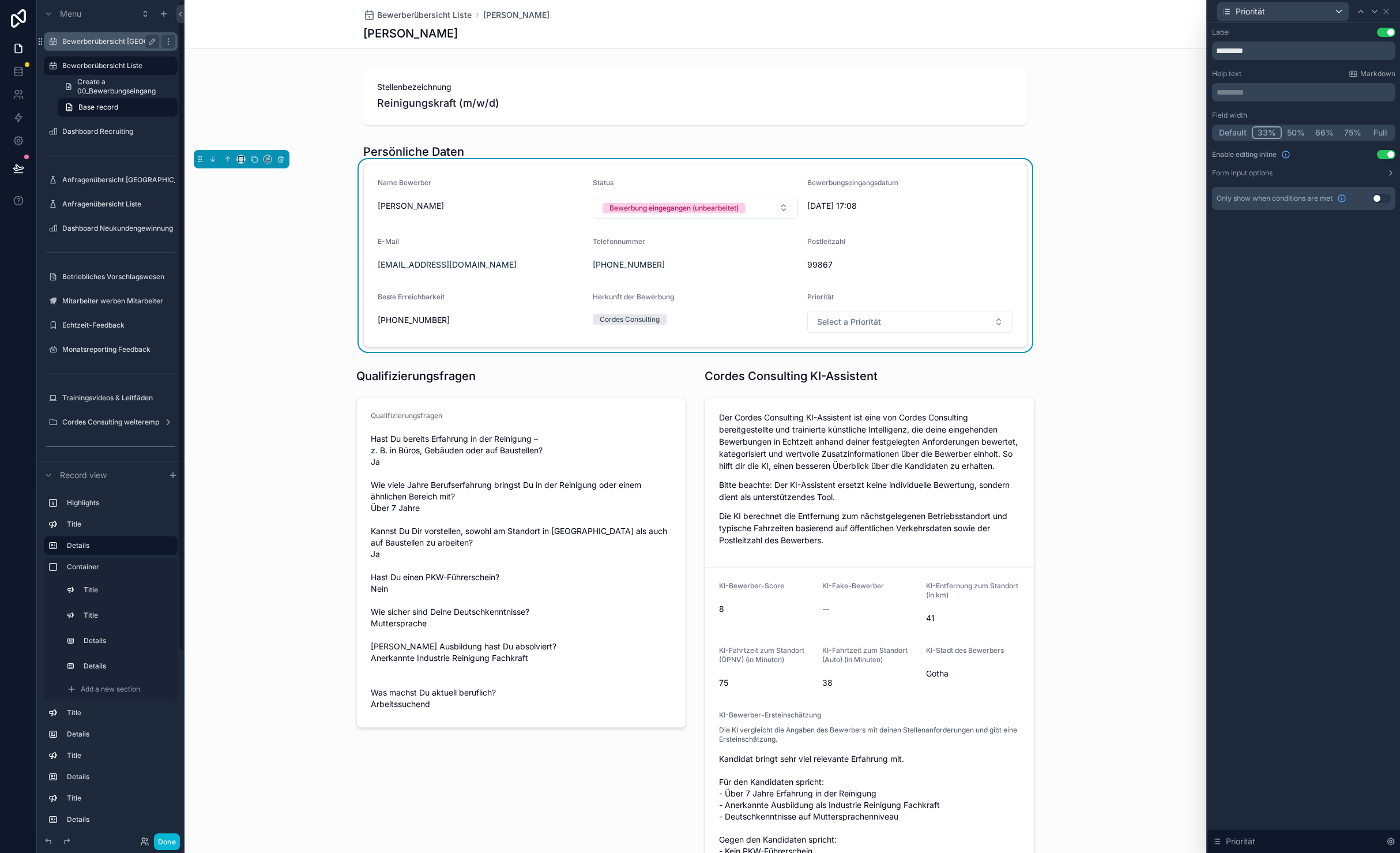
click at [118, 40] on label "Bewerberübersicht [GEOGRAPHIC_DATA]" at bounding box center [110, 41] width 97 height 9
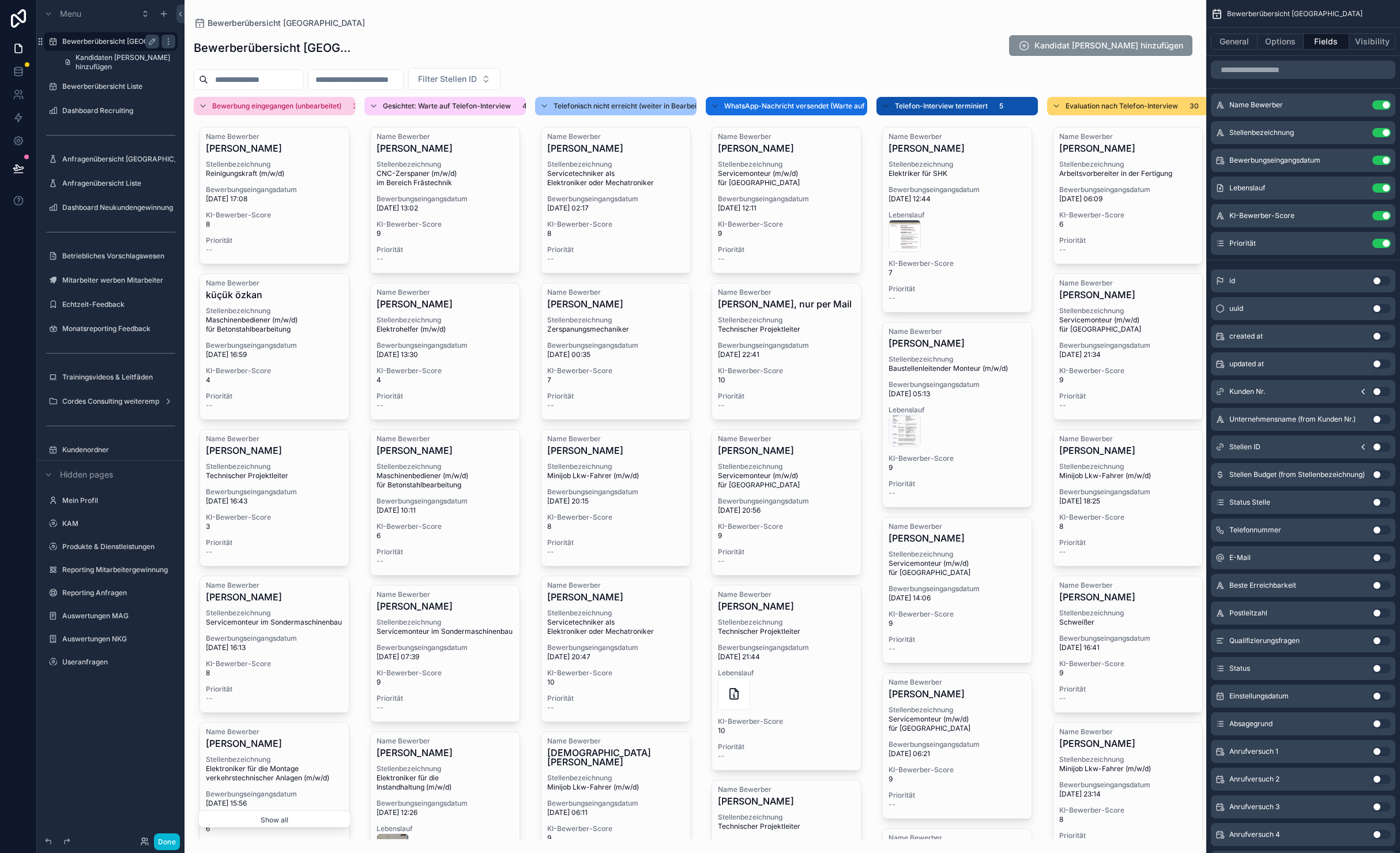
click at [566, 199] on div "scrollable content" at bounding box center [695, 426] width 1022 height 853
click at [624, 214] on span "[DATE] 02:17" at bounding box center [616, 209] width 137 height 12
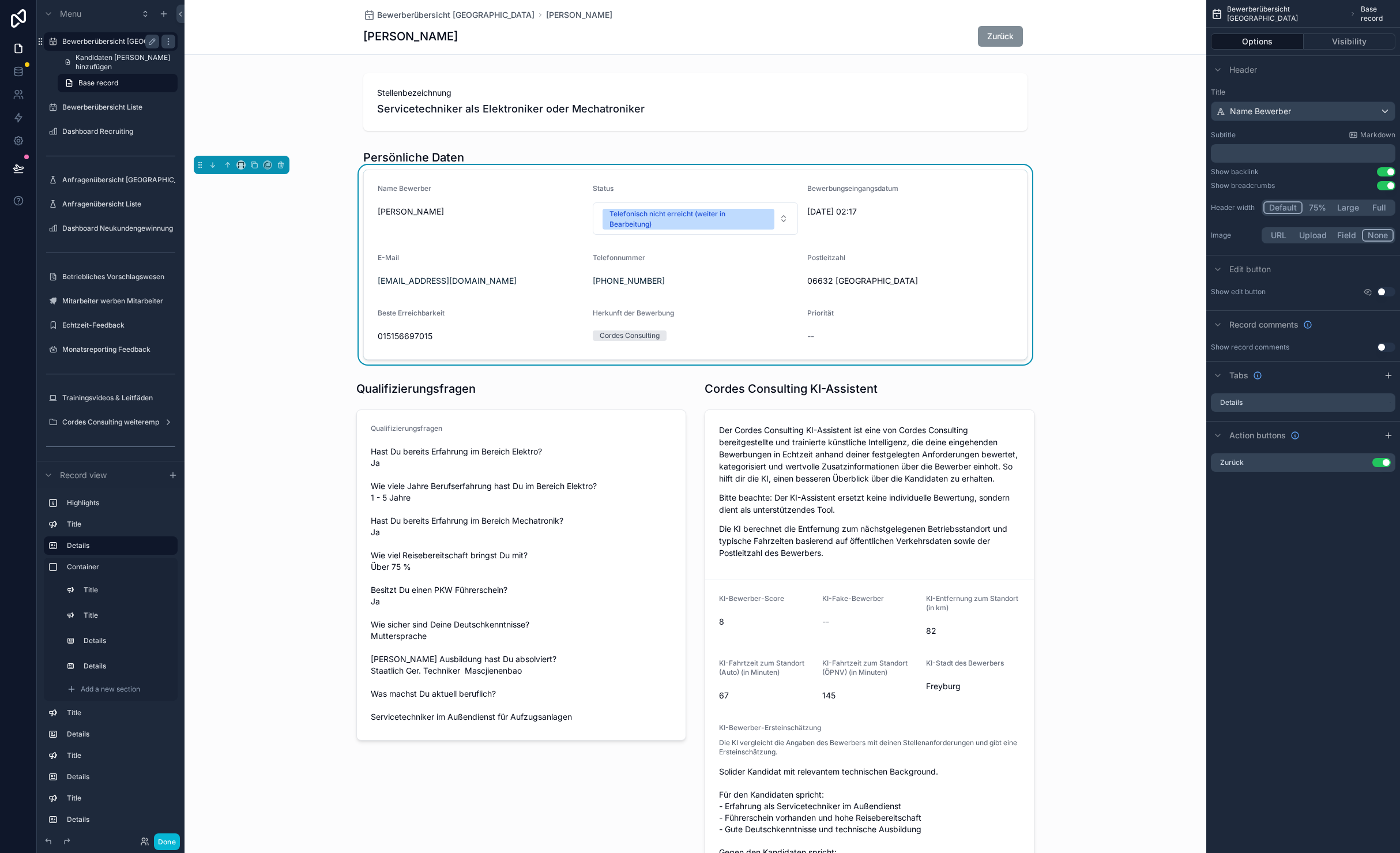
click at [872, 314] on div "Priorität" at bounding box center [911, 315] width 206 height 14
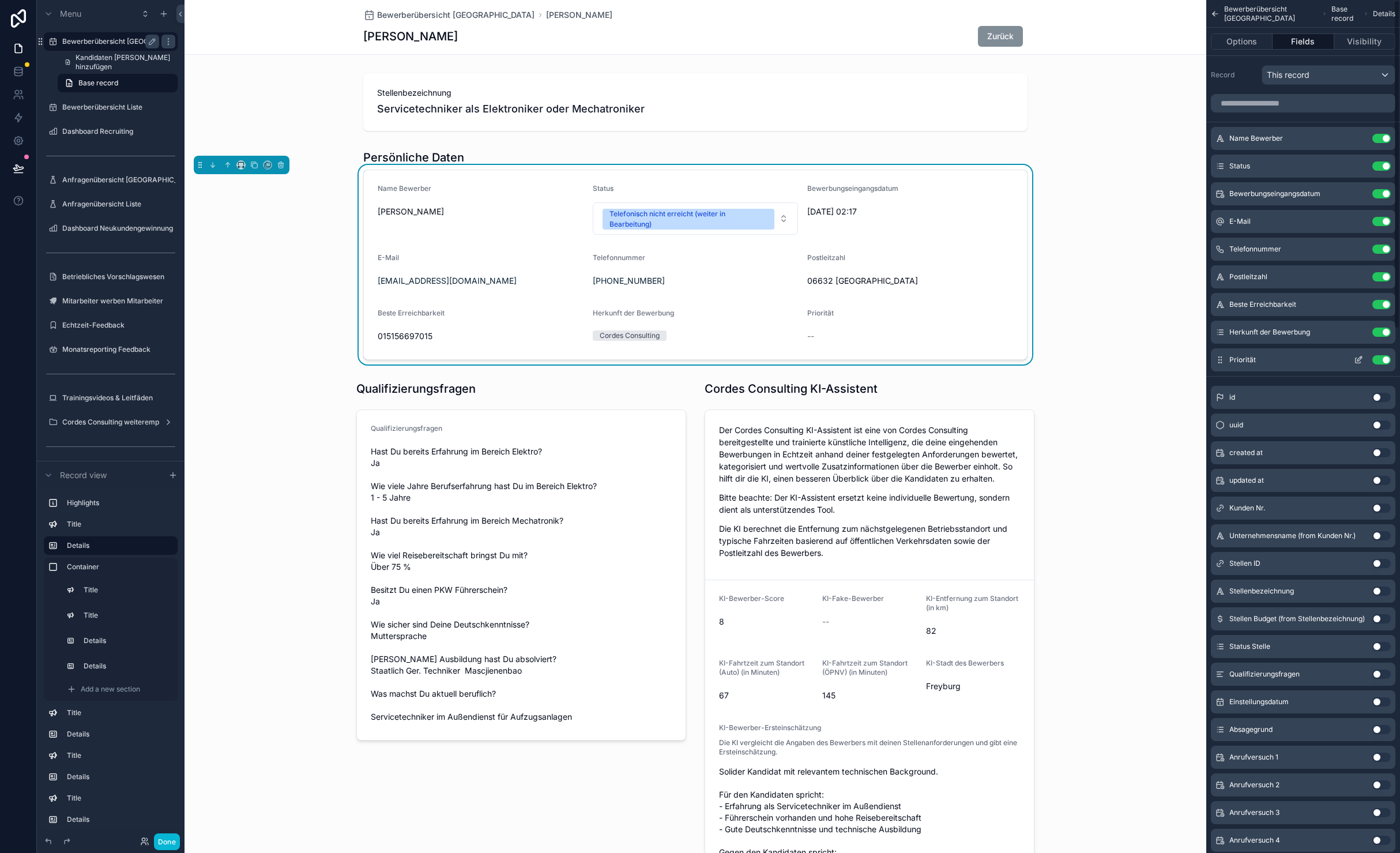
click at [1359, 360] on icon "scrollable content" at bounding box center [1360, 359] width 5 height 5
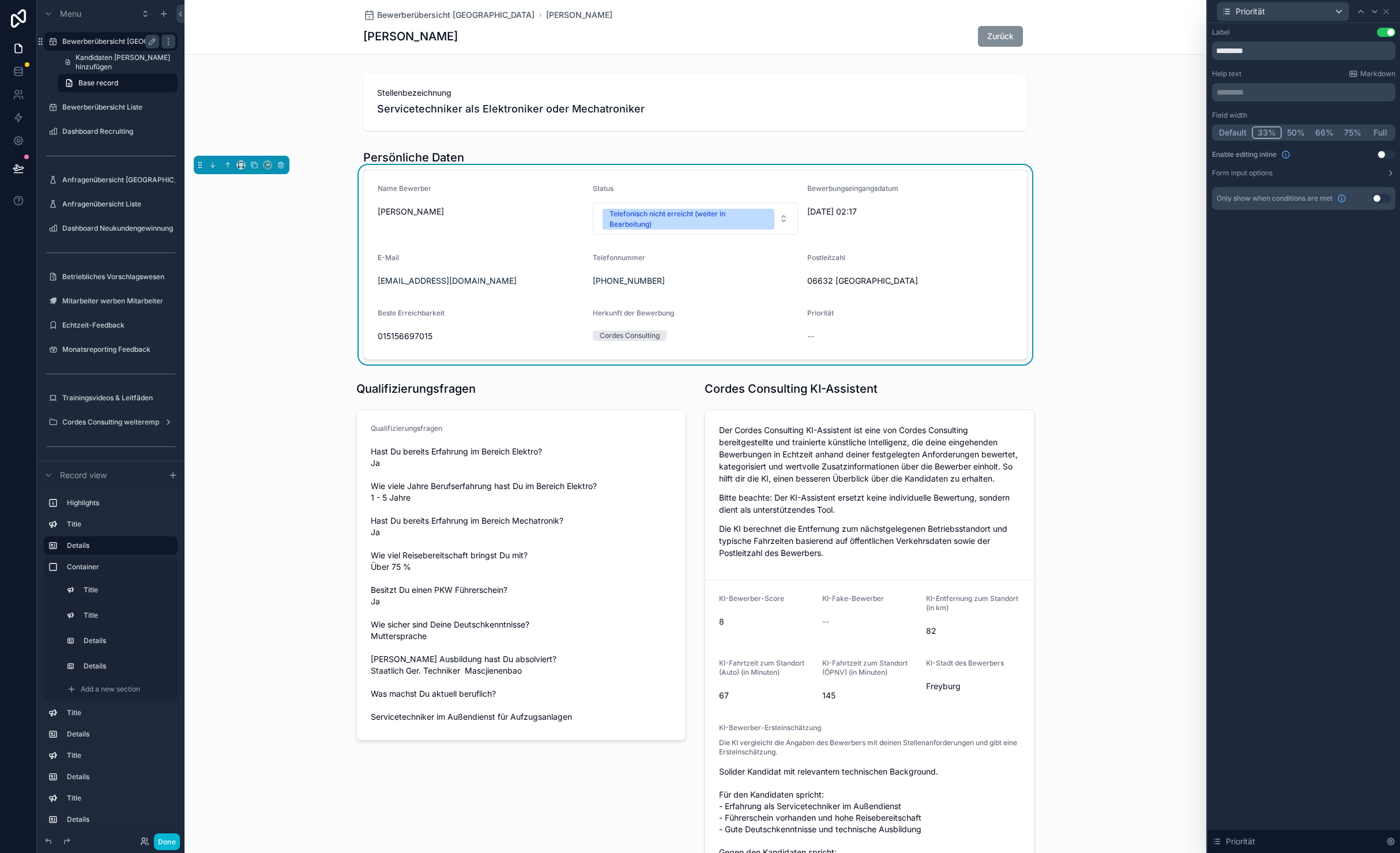
click at [1382, 152] on button "Use setting" at bounding box center [1386, 154] width 18 height 9
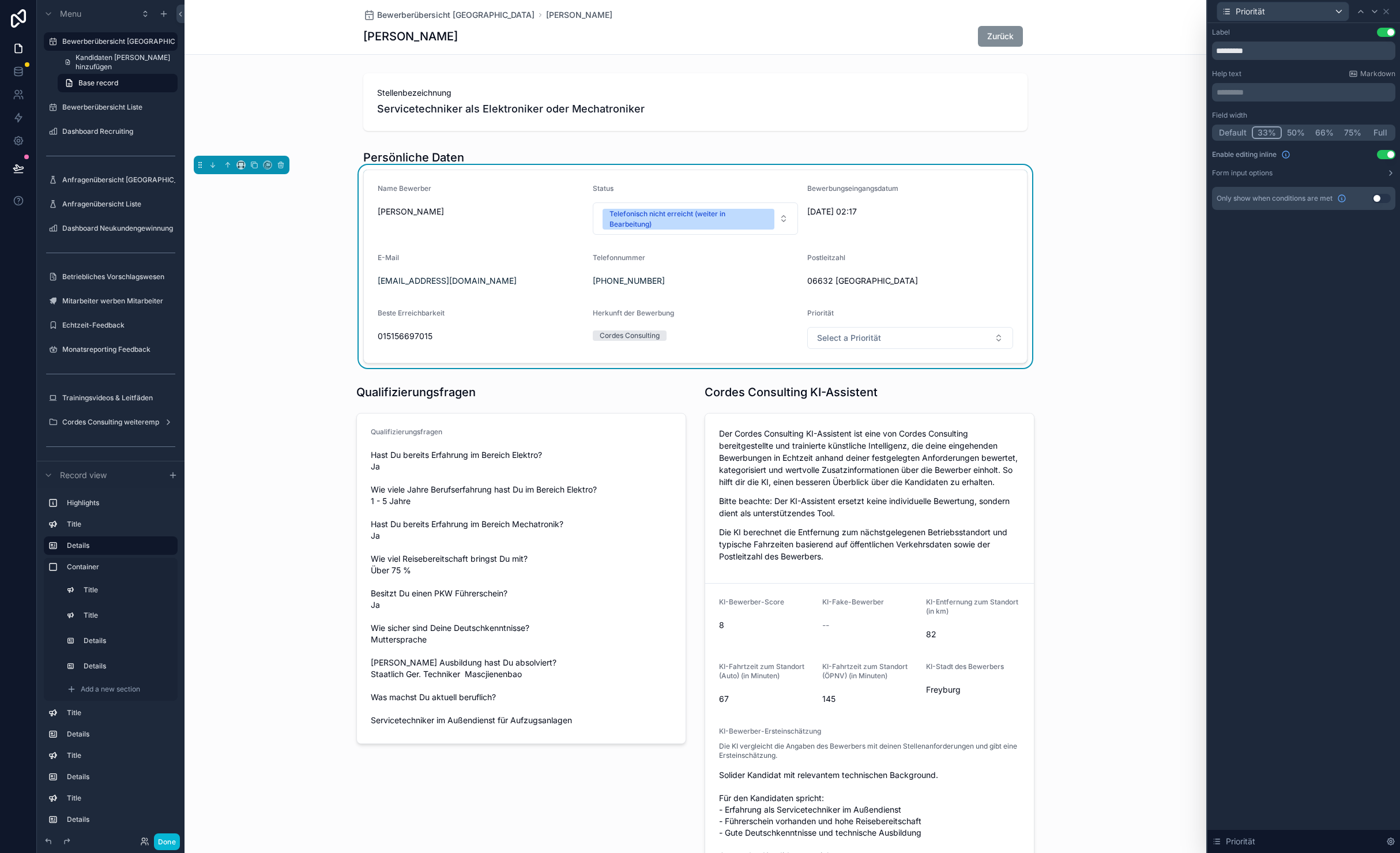
click at [1139, 337] on div "Name Bewerber Ronald Roy Status Telefonisch nicht erreicht (weiter in Bearbeitu…" at bounding box center [695, 266] width 1022 height 203
click at [942, 335] on button "Select a Priorität" at bounding box center [911, 338] width 206 height 22
click at [1316, 438] on div "Label Use setting ********* Help text Markdown ********* ﻿ Field width Default …" at bounding box center [1304, 438] width 193 height 830
click at [888, 339] on button "Select a Priorität" at bounding box center [911, 338] width 206 height 22
click at [1092, 343] on div "Name Bewerber Ronald Roy Status Telefonisch nicht erreicht (weiter in Bearbeitu…" at bounding box center [695, 266] width 1022 height 203
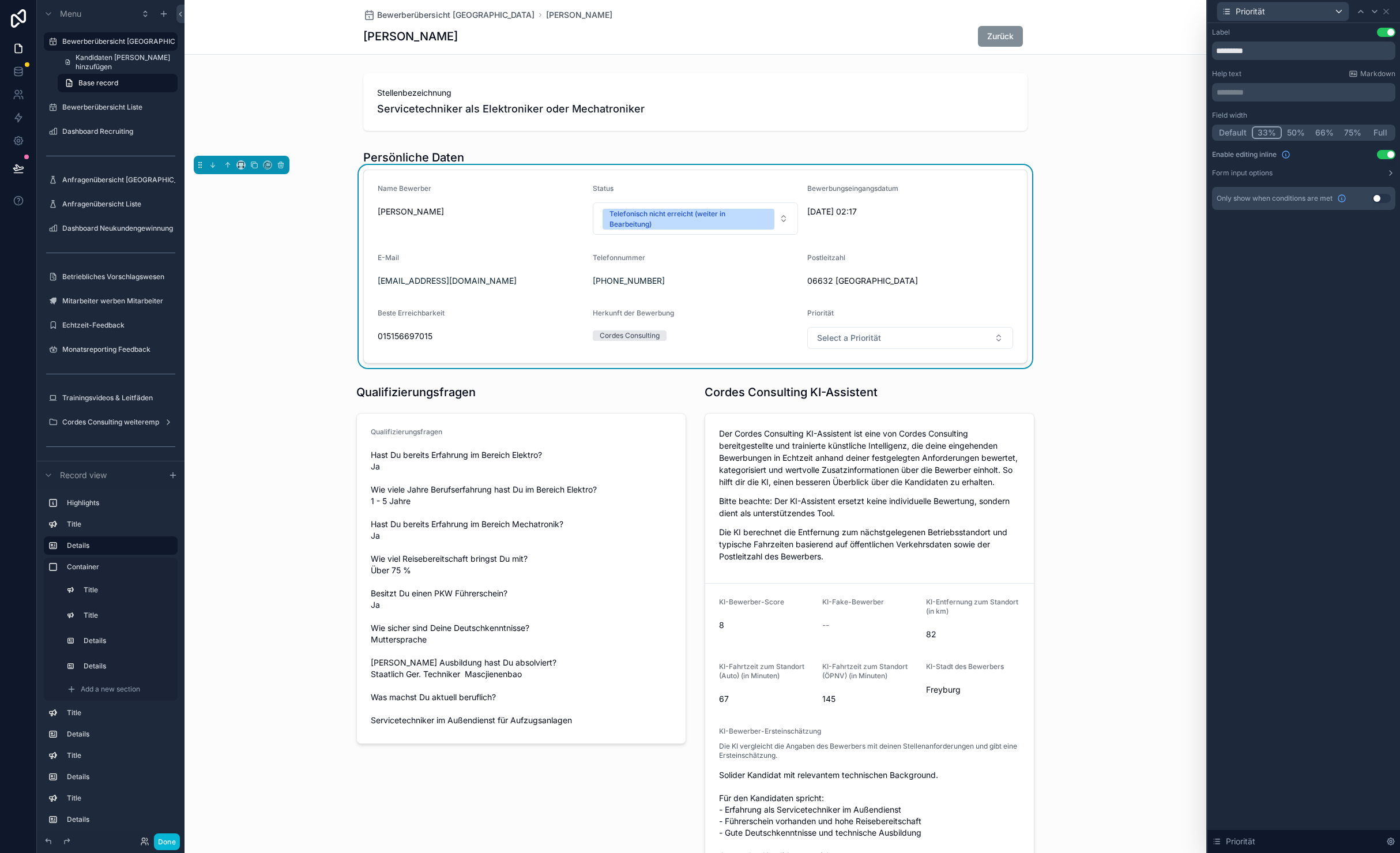
click at [1301, 395] on div "Label Use setting ********* Help text Markdown ********* ﻿ Field width Default …" at bounding box center [1304, 438] width 193 height 830
